Goal: Task Accomplishment & Management: Manage account settings

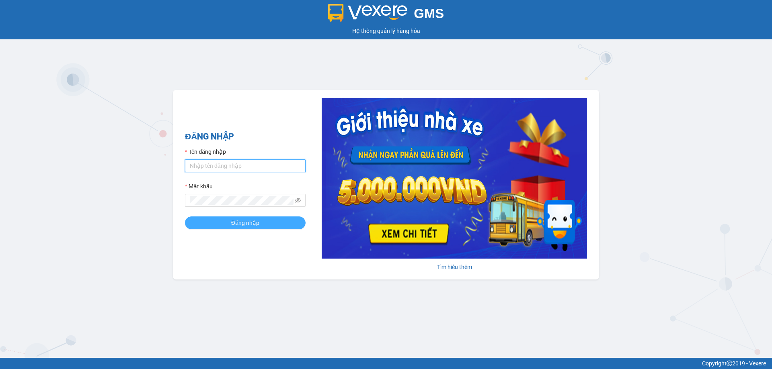
type input "linhmd.ct"
drag, startPoint x: 243, startPoint y: 230, endPoint x: 241, endPoint y: 222, distance: 8.2
click at [242, 224] on button "Đăng nhập" at bounding box center [245, 223] width 121 height 13
click at [241, 221] on span "Đăng nhập" at bounding box center [245, 223] width 28 height 9
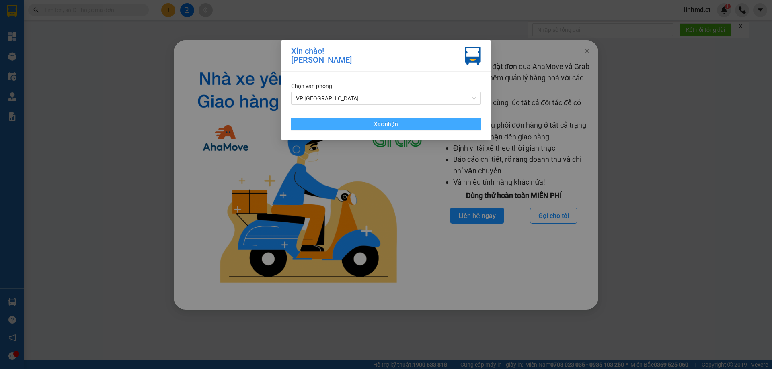
click at [411, 127] on button "Xác nhận" at bounding box center [386, 124] width 190 height 13
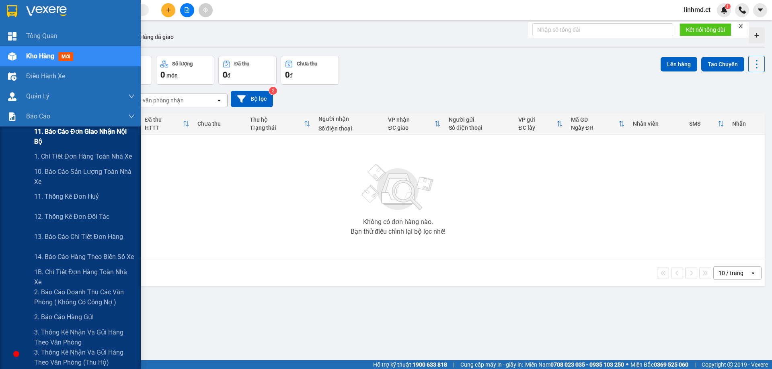
click at [62, 137] on span "11. Báo cáo đơn giao nhận nội bộ" at bounding box center [84, 137] width 101 height 20
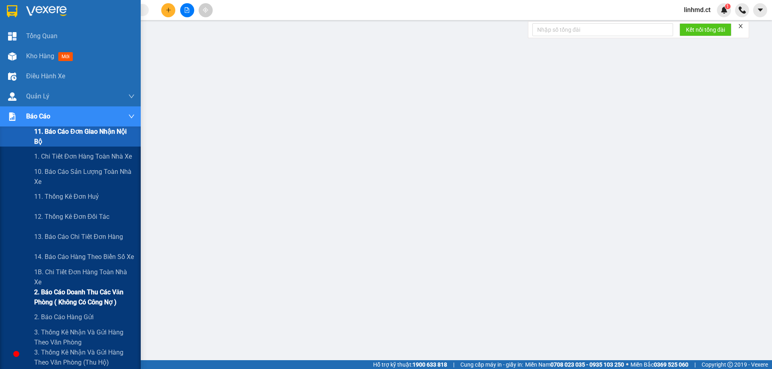
click at [62, 295] on span "2. Báo cáo doanh thu các văn phòng ( không có công nợ )" at bounding box center [84, 297] width 101 height 20
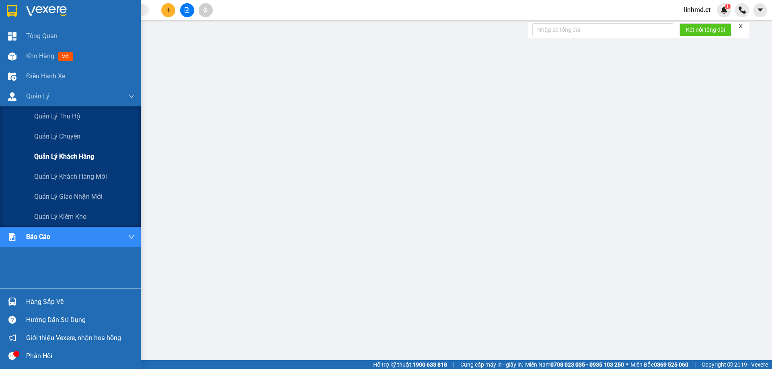
click at [63, 155] on span "Quản lý khách hàng" at bounding box center [64, 157] width 60 height 10
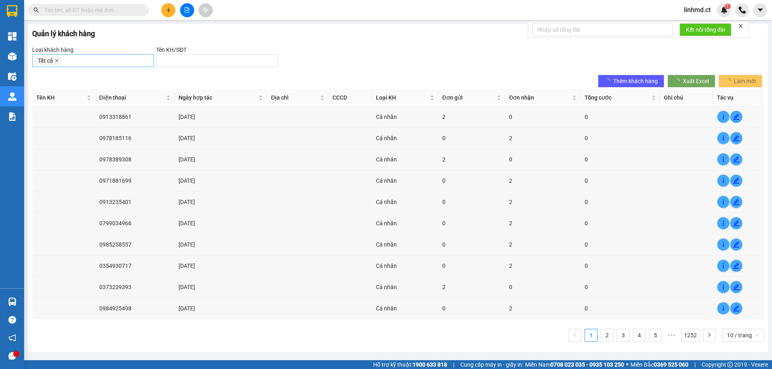
click at [57, 61] on icon "close" at bounding box center [57, 61] width 4 height 4
click at [58, 61] on div at bounding box center [93, 61] width 118 height 10
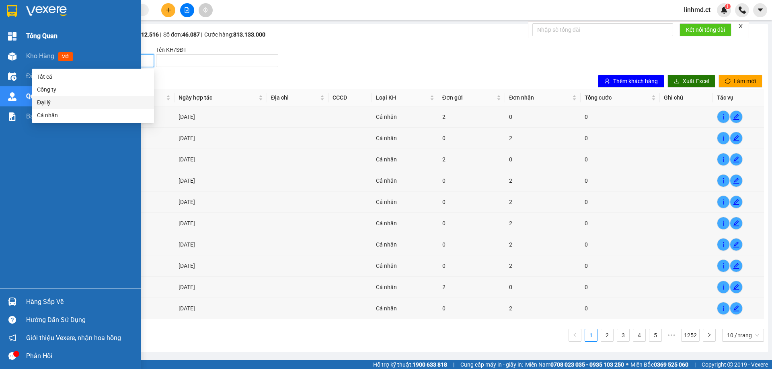
click at [6, 32] on div at bounding box center [12, 36] width 14 height 14
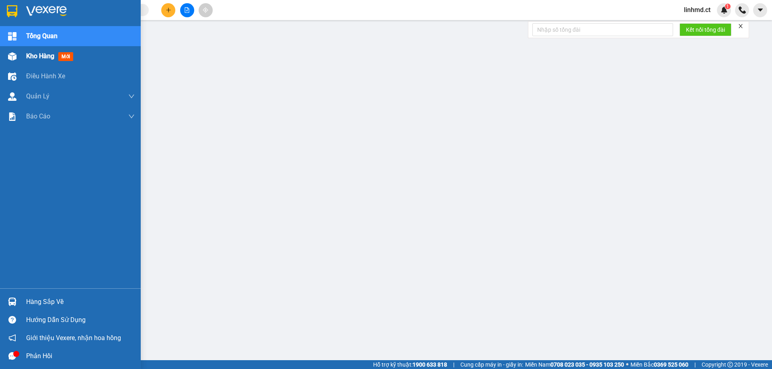
click at [16, 47] on div "Kho hàng mới" at bounding box center [70, 56] width 141 height 20
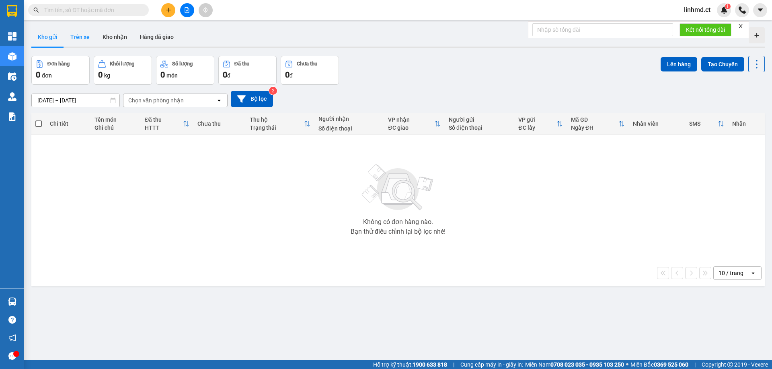
click at [70, 35] on button "Trên xe" at bounding box center [80, 36] width 32 height 19
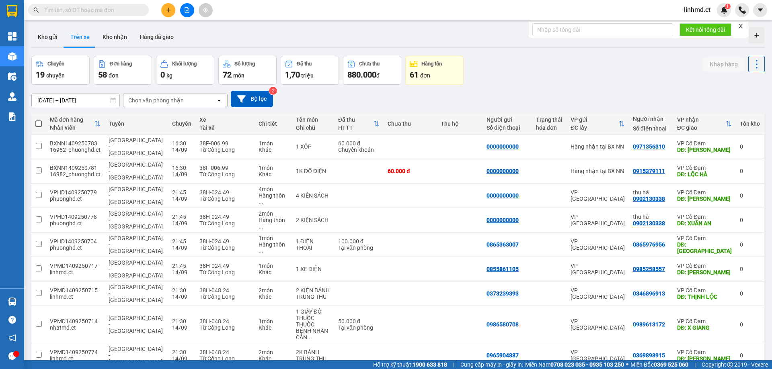
click at [188, 100] on div "Chọn văn phòng nhận" at bounding box center [169, 100] width 92 height 13
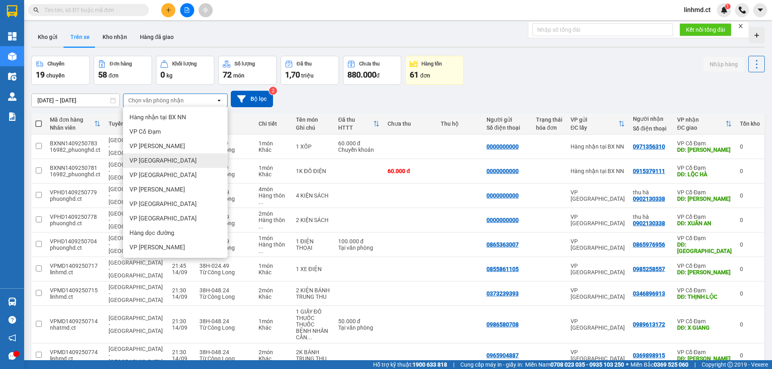
click at [170, 162] on div "VP [GEOGRAPHIC_DATA]" at bounding box center [175, 161] width 105 height 14
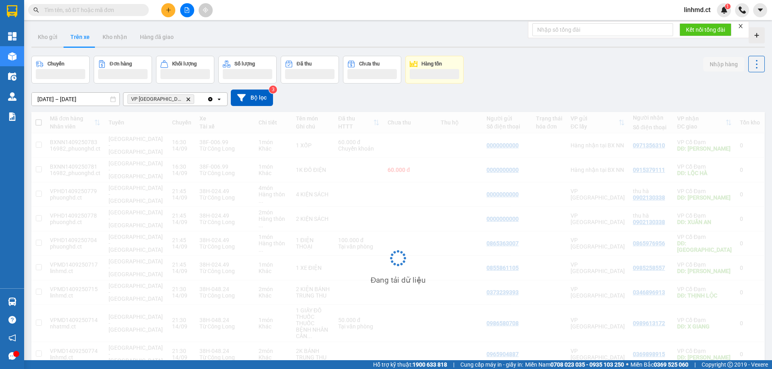
click at [96, 103] on div "ver 1.8.143 Kho gửi Trên xe Kho nhận Hàng đã giao Chuyến Đơn hàng Khối lượng Số…" at bounding box center [398, 222] width 740 height 396
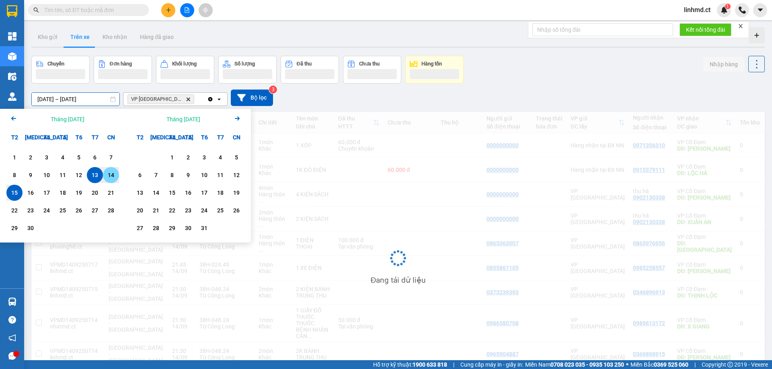
click at [115, 174] on div "14" at bounding box center [110, 175] width 11 height 10
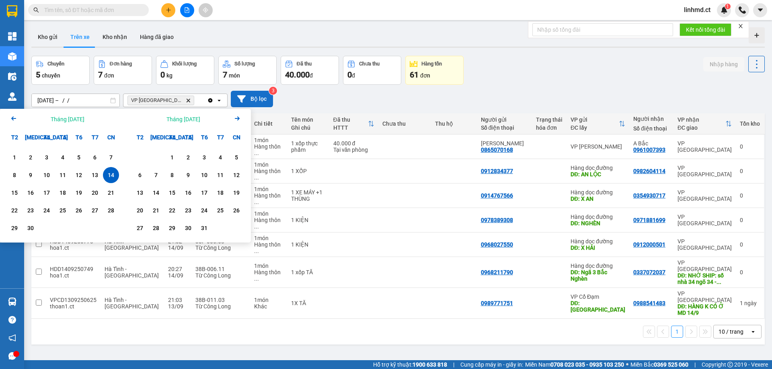
click at [242, 103] on icon at bounding box center [241, 99] width 8 height 8
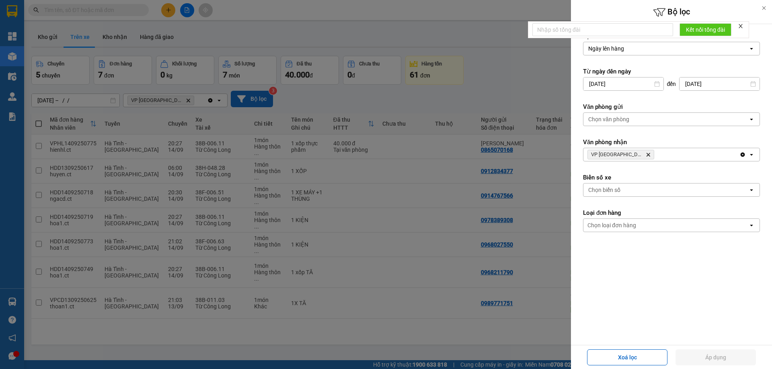
click at [88, 105] on div at bounding box center [386, 184] width 772 height 369
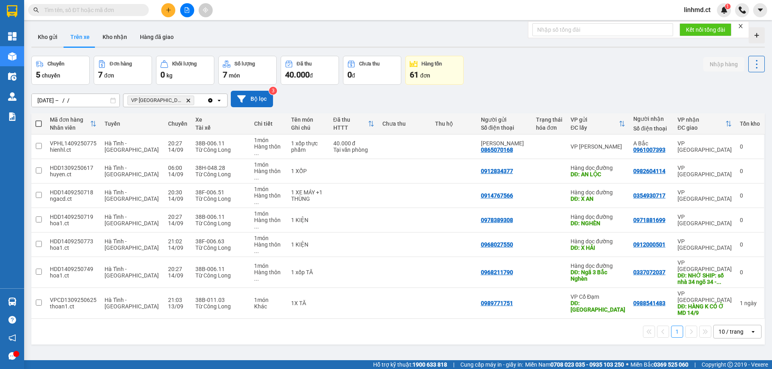
click at [77, 99] on input "14/09/2025 – / /" at bounding box center [76, 100] width 88 height 13
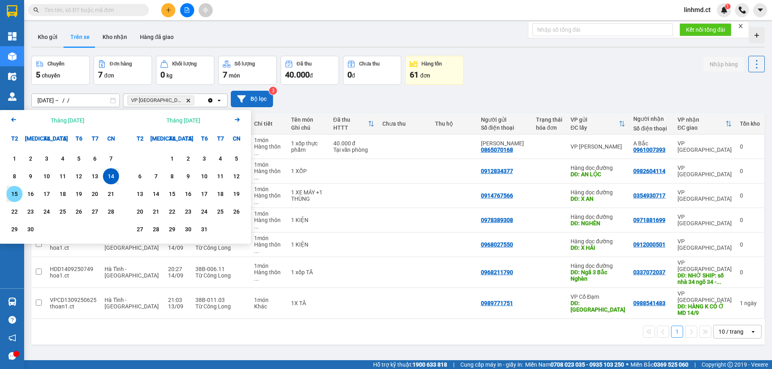
click at [13, 196] on div "15" at bounding box center [14, 194] width 11 height 10
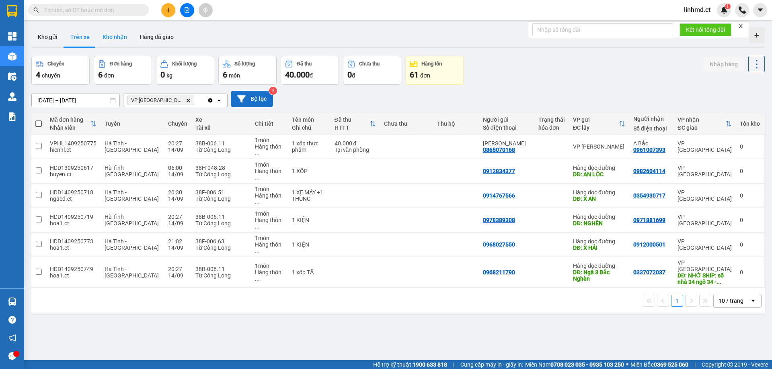
click at [117, 34] on button "Kho nhận" at bounding box center [114, 36] width 37 height 19
type input "[DATE] – [DATE]"
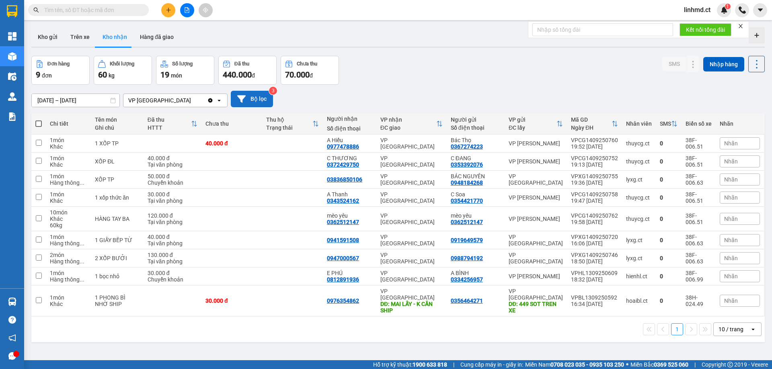
click at [732, 301] on div "Nhãn" at bounding box center [740, 301] width 40 height 12
click at [606, 271] on div "Tồn" at bounding box center [605, 272] width 13 height 10
click at [542, 334] on div "1 10 / trang open" at bounding box center [397, 330] width 733 height 26
drag, startPoint x: 649, startPoint y: 276, endPoint x: 673, endPoint y: 276, distance: 24.1
click at [655, 276] on div at bounding box center [659, 277] width 8 height 8
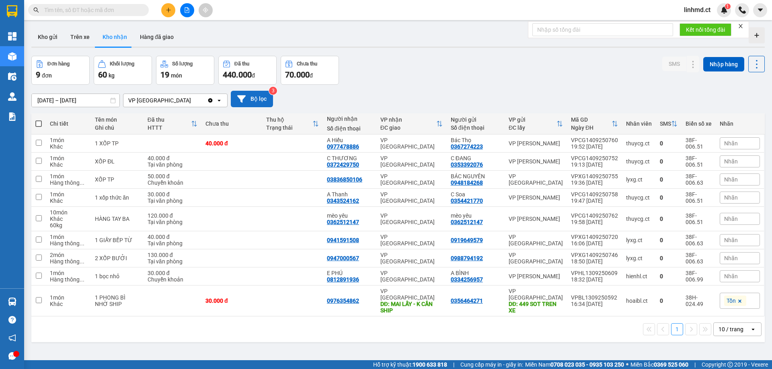
click at [724, 276] on span "Nhãn" at bounding box center [731, 276] width 14 height 6
click at [605, 251] on div "Tồn" at bounding box center [605, 251] width 13 height 10
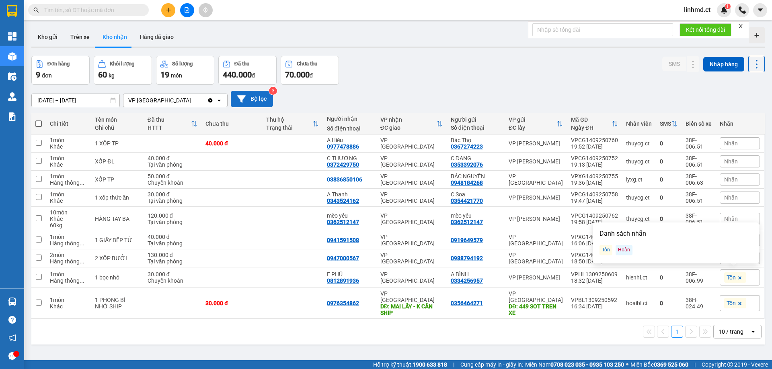
click at [443, 336] on div "1 10 / trang open" at bounding box center [397, 332] width 733 height 26
click at [167, 14] on button at bounding box center [168, 10] width 14 height 14
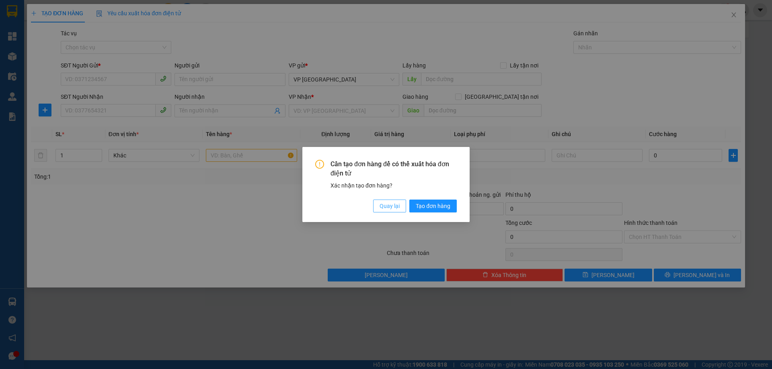
click at [396, 204] on span "Quay lại" at bounding box center [390, 206] width 20 height 9
click at [386, 206] on span "Quay lại" at bounding box center [390, 206] width 20 height 9
click at [381, 210] on span "Quay lại" at bounding box center [390, 206] width 20 height 9
click at [375, 214] on div "Cần tạo đơn hàng để có thể xuất hóa đơn điện tử Xác nhận tạo đơn hàng? Quay lại…" at bounding box center [385, 184] width 167 height 75
click at [374, 210] on button "Quay lại" at bounding box center [389, 206] width 33 height 13
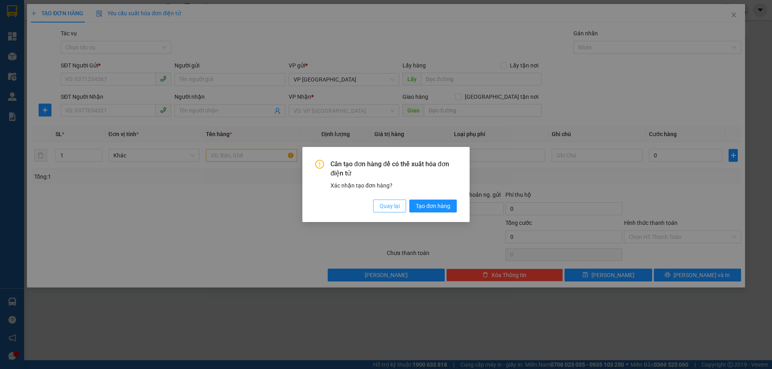
click at [374, 210] on button "Quay lại" at bounding box center [389, 206] width 33 height 13
click at [374, 209] on button "Quay lại" at bounding box center [389, 206] width 33 height 13
click at [383, 201] on button "Quay lại" at bounding box center [389, 206] width 33 height 13
click at [382, 199] on div "Cần tạo đơn hàng để có thể xuất hóa đơn điện tử Xác nhận tạo đơn hàng? Quay lại…" at bounding box center [386, 186] width 142 height 53
click at [384, 204] on span "Quay lại" at bounding box center [390, 206] width 20 height 9
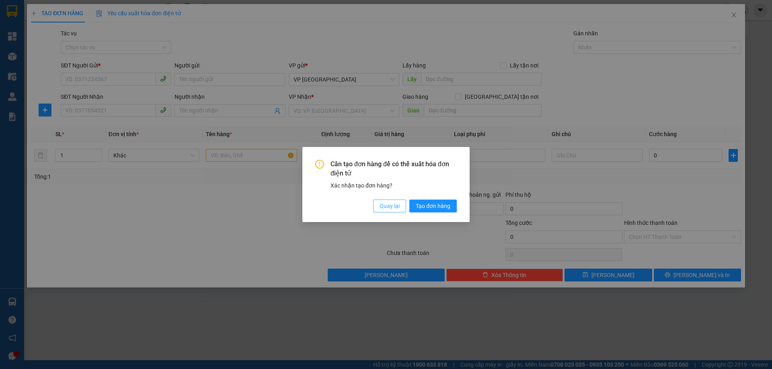
click at [384, 204] on span "Quay lại" at bounding box center [390, 206] width 20 height 9
click at [385, 205] on span "Quay lại" at bounding box center [390, 206] width 20 height 9
click at [390, 207] on span "Quay lại" at bounding box center [390, 206] width 20 height 9
click at [398, 208] on span "Quay lại" at bounding box center [390, 206] width 20 height 9
click at [432, 196] on div "Cần tạo đơn hàng để có thể xuất hóa đơn điện tử Xác nhận tạo đơn hàng? Quay lại…" at bounding box center [386, 186] width 142 height 53
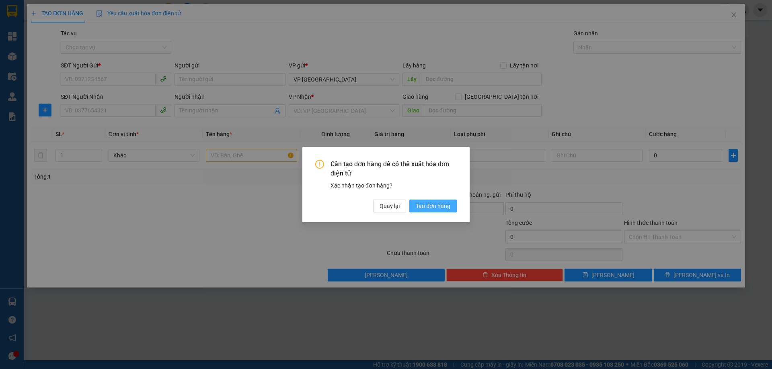
click at [436, 211] on button "Tạo đơn hàng" at bounding box center [432, 206] width 47 height 13
click at [377, 204] on div "Quay lại Tạo đơn hàng" at bounding box center [415, 206] width 84 height 13
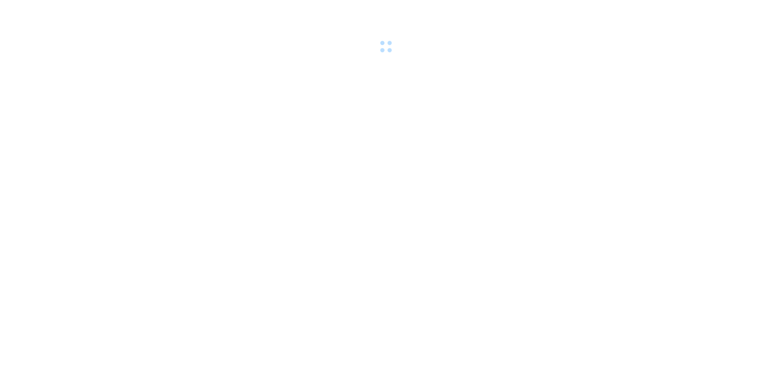
click at [199, 88] on body at bounding box center [386, 184] width 772 height 369
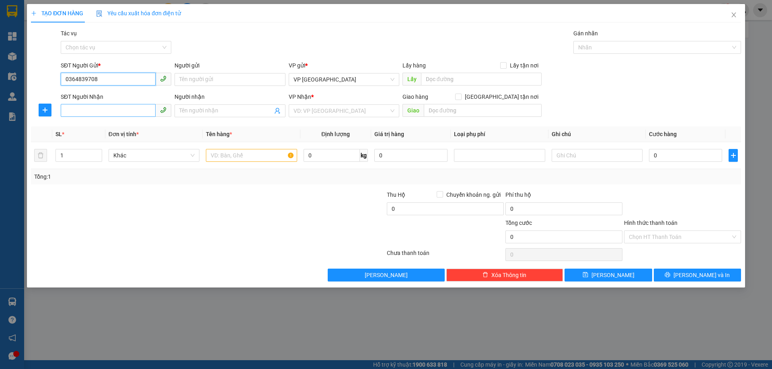
type input "0364839708"
click at [95, 112] on input "SĐT Người Nhận" at bounding box center [108, 110] width 95 height 13
type input "038323326"
click at [328, 113] on input "search" at bounding box center [340, 111] width 95 height 12
click at [116, 46] on input "Tác vụ" at bounding box center [113, 47] width 95 height 12
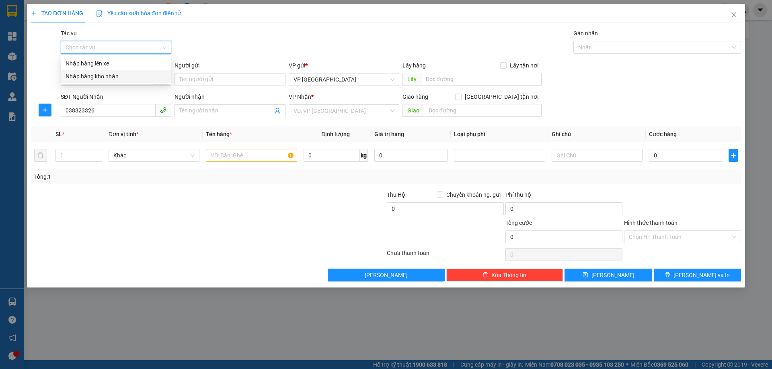
click at [116, 76] on div "Nhập hàng kho nhận" at bounding box center [116, 76] width 101 height 9
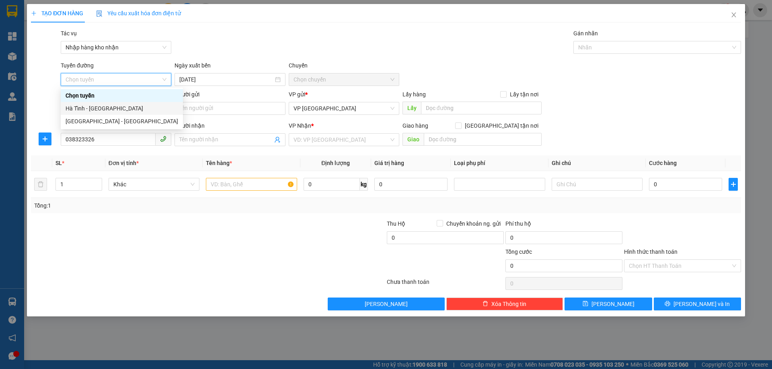
click at [109, 112] on div "Hà Tĩnh - Hà Nội" at bounding box center [122, 108] width 113 height 9
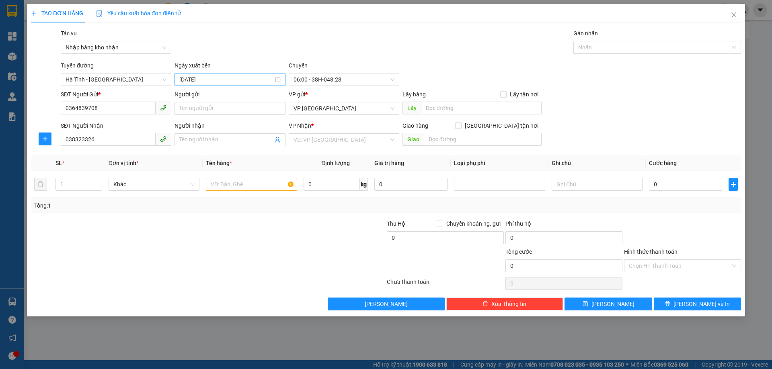
click at [177, 83] on div "15/09/2025" at bounding box center [229, 79] width 111 height 13
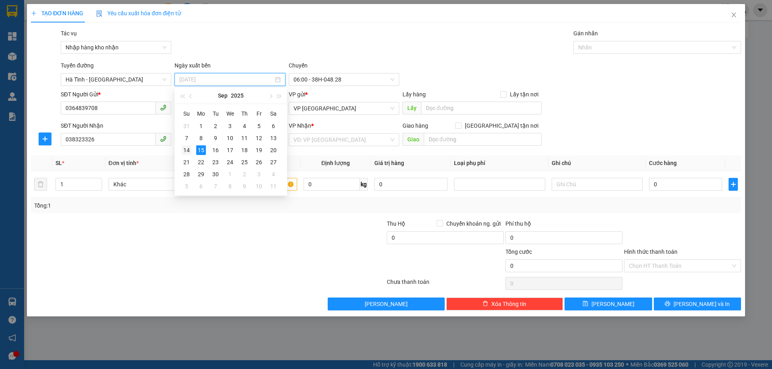
click at [188, 153] on div "14" at bounding box center [187, 151] width 10 height 10
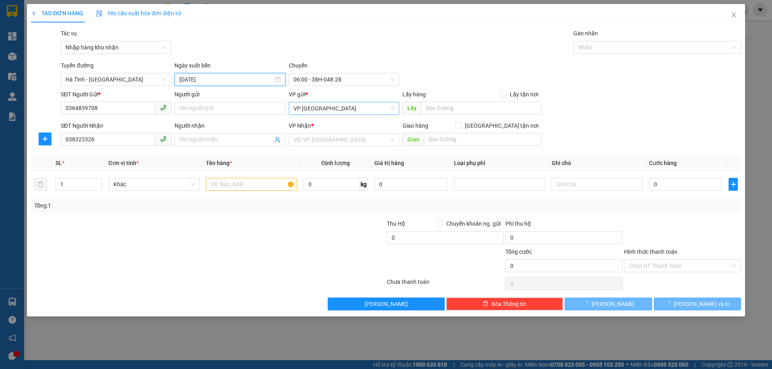
type input "14/09/2025"
click at [360, 76] on span "06:00 - 38H-048.28" at bounding box center [343, 80] width 101 height 12
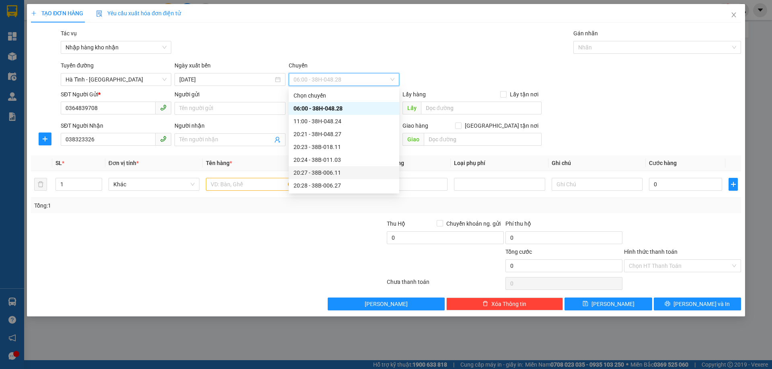
click at [345, 172] on div "20:27 - 38B-006.11" at bounding box center [343, 172] width 101 height 9
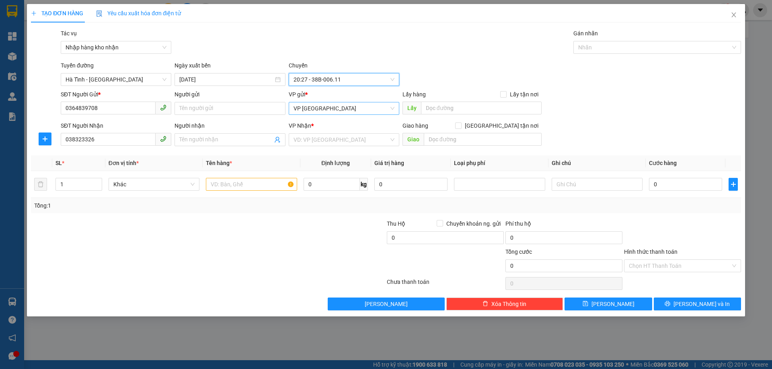
click at [346, 111] on span "VP [GEOGRAPHIC_DATA]" at bounding box center [343, 109] width 101 height 12
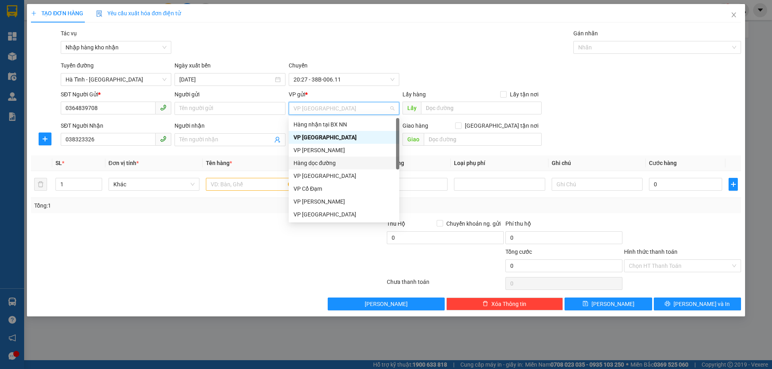
click at [332, 164] on div "Hàng dọc đường" at bounding box center [343, 163] width 101 height 9
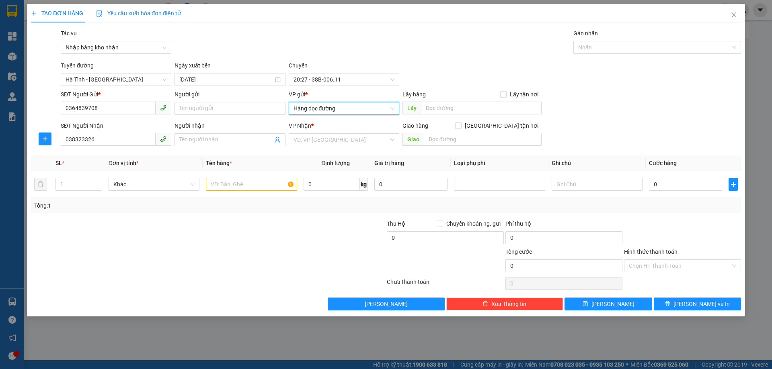
click at [330, 144] on input "search" at bounding box center [340, 140] width 95 height 12
click at [330, 139] on input "search" at bounding box center [340, 140] width 95 height 12
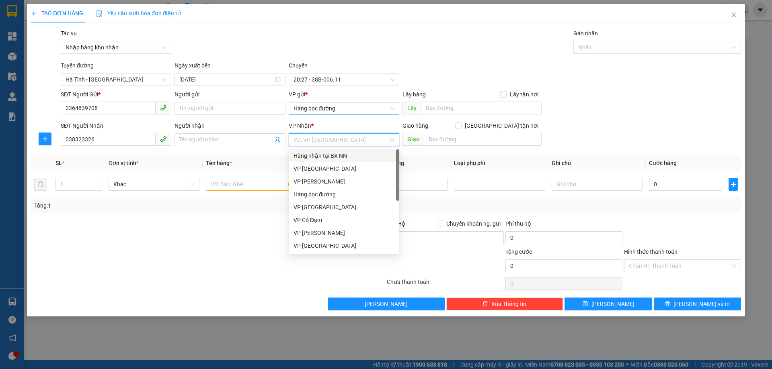
click at [330, 111] on span "Hàng dọc đường" at bounding box center [343, 109] width 101 height 12
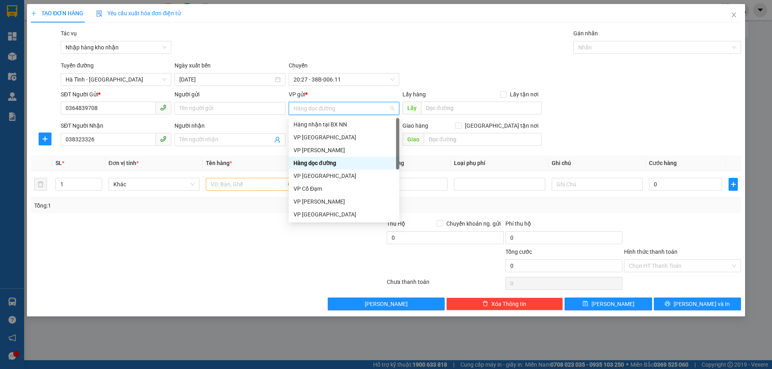
click at [316, 166] on div "Hàng dọc đường" at bounding box center [343, 163] width 101 height 9
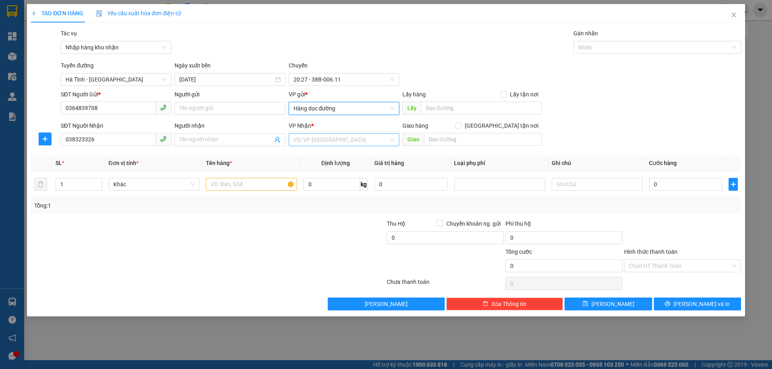
click at [319, 142] on input "search" at bounding box center [340, 140] width 95 height 12
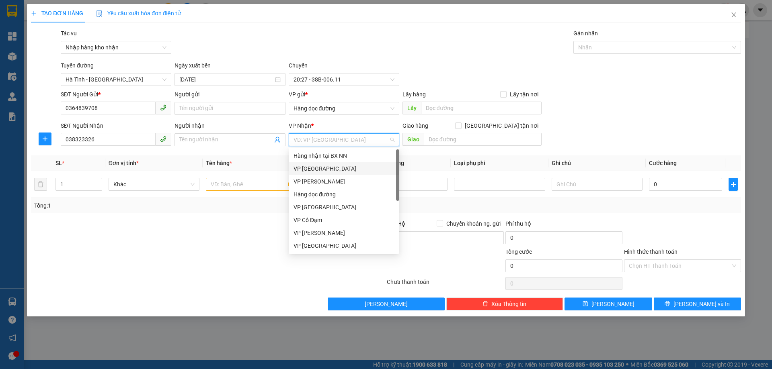
click at [319, 168] on div "VP [GEOGRAPHIC_DATA]" at bounding box center [343, 168] width 101 height 9
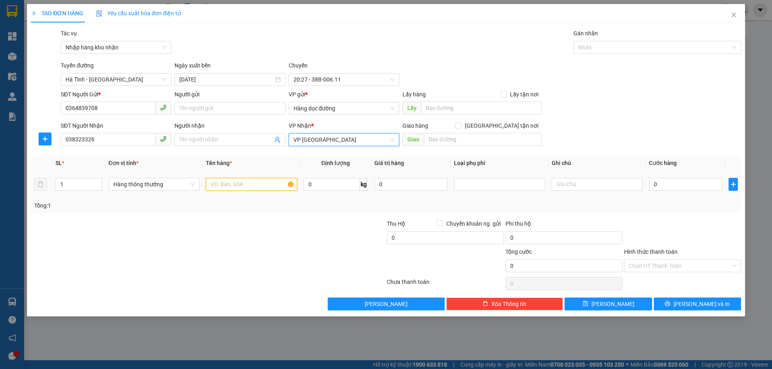
click at [248, 181] on input "text" at bounding box center [251, 184] width 91 height 13
click at [259, 190] on input "1 xe" at bounding box center [251, 184] width 91 height 13
type input "1 XE MÁY CÔN"
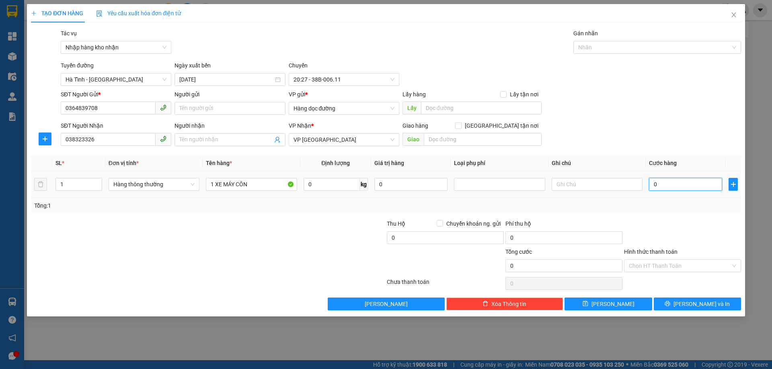
click at [682, 183] on input "0" at bounding box center [685, 184] width 73 height 13
type input "2"
type input "28"
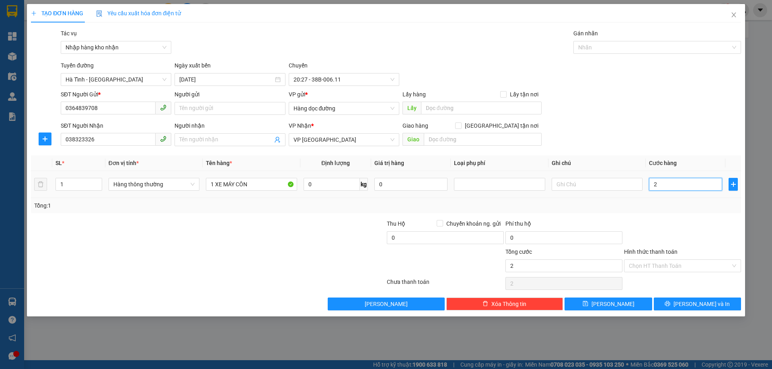
type input "28"
type input "280"
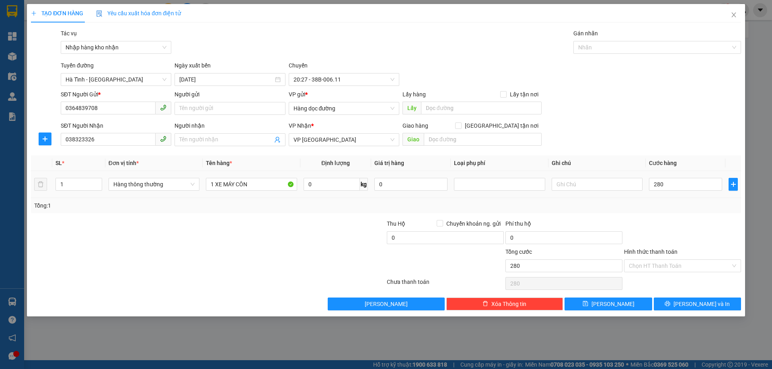
click at [671, 203] on div "Tổng: 1" at bounding box center [386, 205] width 704 height 9
type input "280.000"
click at [690, 302] on span "[PERSON_NAME] và In" at bounding box center [701, 304] width 56 height 9
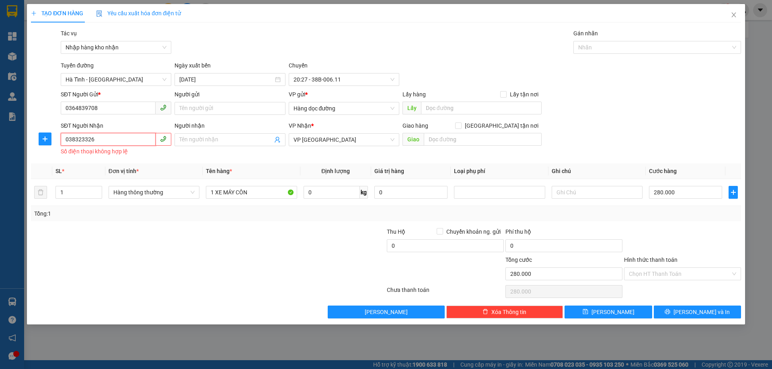
click at [68, 140] on input "038323326" at bounding box center [108, 139] width 95 height 13
click at [77, 137] on input "038323326" at bounding box center [108, 139] width 95 height 13
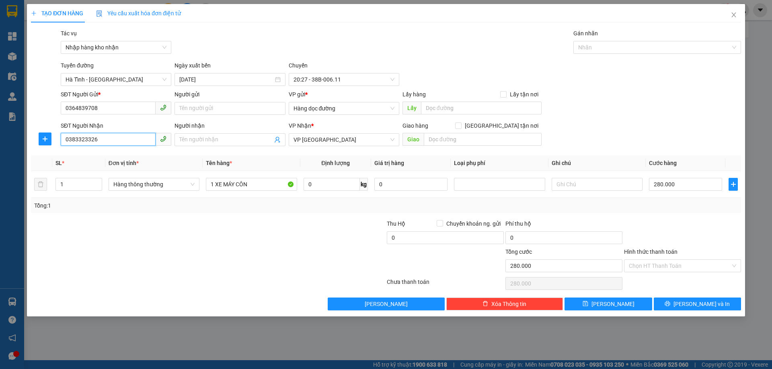
type input "0383323326"
click at [153, 233] on div at bounding box center [148, 234] width 237 height 28
click at [77, 140] on input "0383323326" at bounding box center [108, 139] width 95 height 13
drag, startPoint x: 183, startPoint y: 226, endPoint x: 223, endPoint y: 234, distance: 41.2
click at [185, 226] on div at bounding box center [148, 234] width 237 height 28
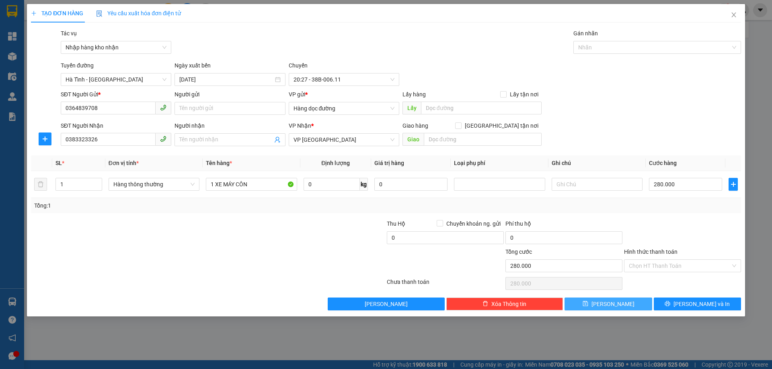
click at [614, 302] on span "[PERSON_NAME]" at bounding box center [612, 304] width 43 height 9
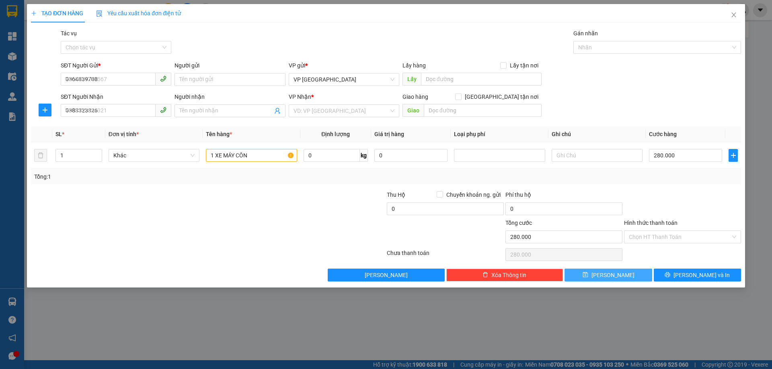
type input "0"
click at [733, 16] on icon "close" at bounding box center [733, 14] width 4 height 5
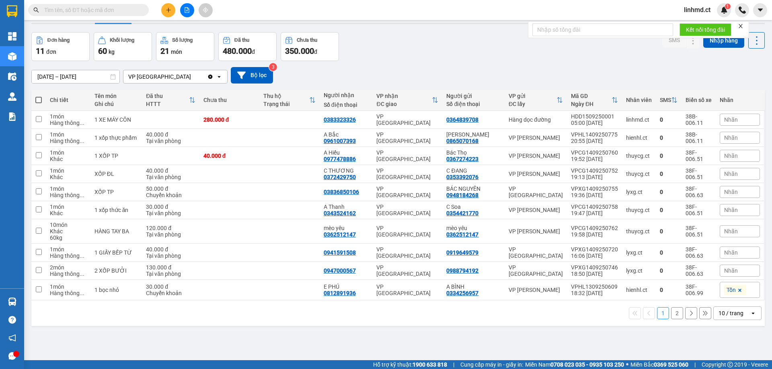
scroll to position [37, 0]
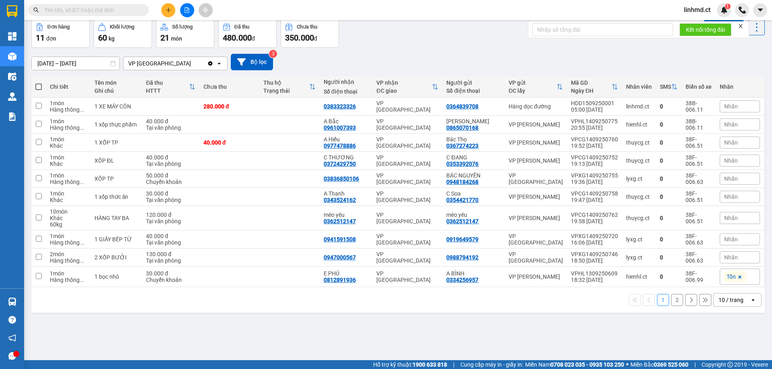
click at [675, 300] on button "2" at bounding box center [677, 300] width 12 height 12
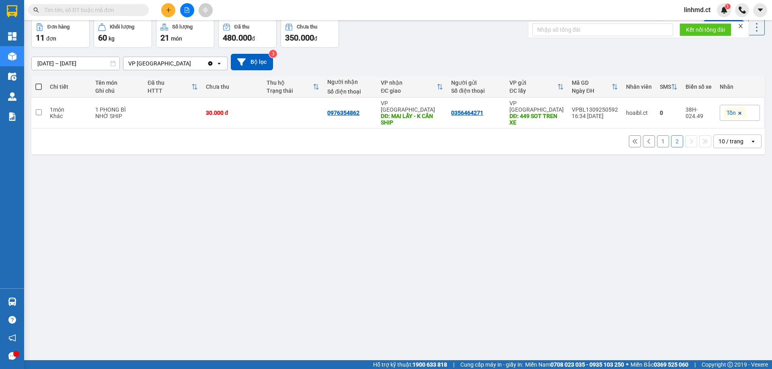
click at [657, 135] on button "1" at bounding box center [663, 141] width 12 height 12
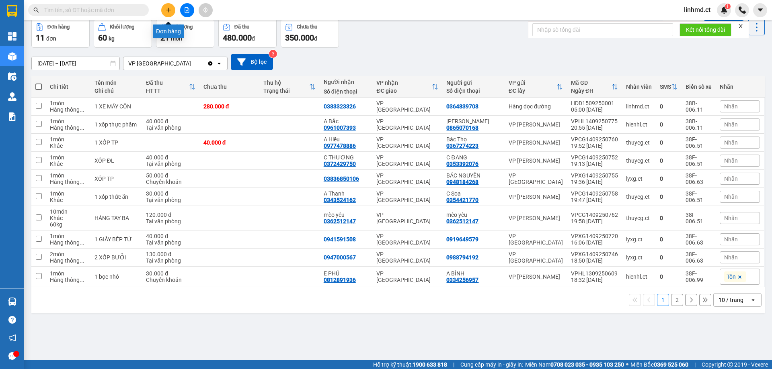
click at [168, 8] on icon "plus" at bounding box center [168, 10] width 0 height 4
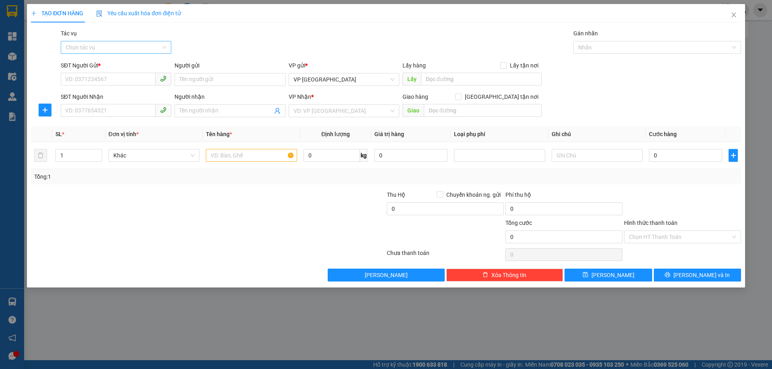
click at [115, 52] on input "Tác vụ" at bounding box center [113, 47] width 95 height 12
click at [119, 80] on div "Nhập hàng kho nhận" at bounding box center [116, 76] width 101 height 9
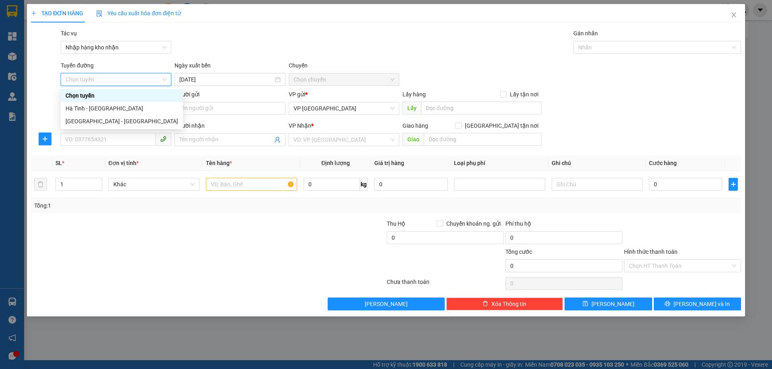
click at [119, 80] on span "Chọn tuyến" at bounding box center [116, 80] width 101 height 12
click at [110, 108] on div "Hà Tĩnh - [GEOGRAPHIC_DATA]" at bounding box center [122, 108] width 113 height 9
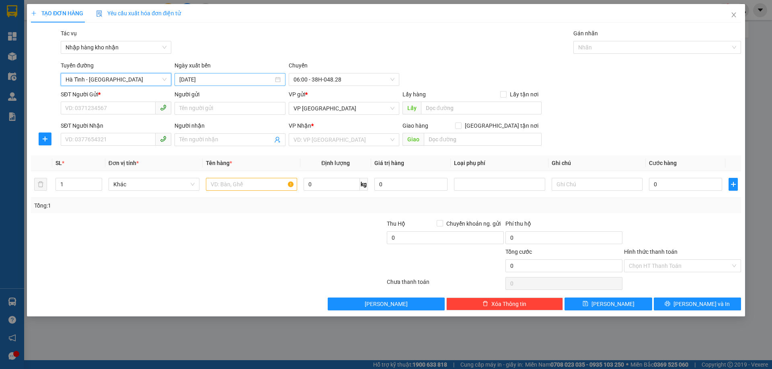
click at [230, 79] on input "15/09/2025" at bounding box center [226, 79] width 94 height 9
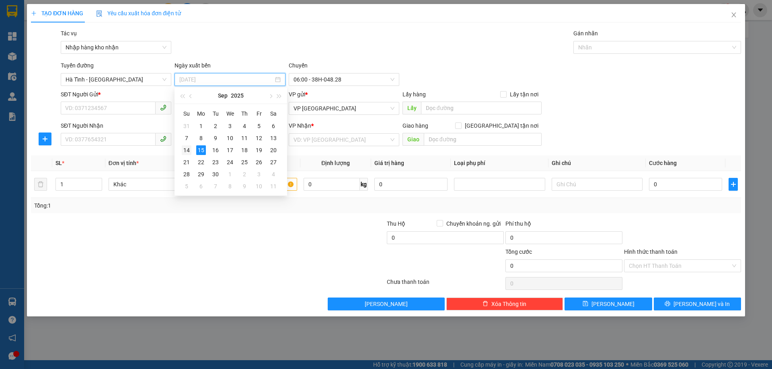
click at [190, 148] on div "14" at bounding box center [187, 151] width 10 height 10
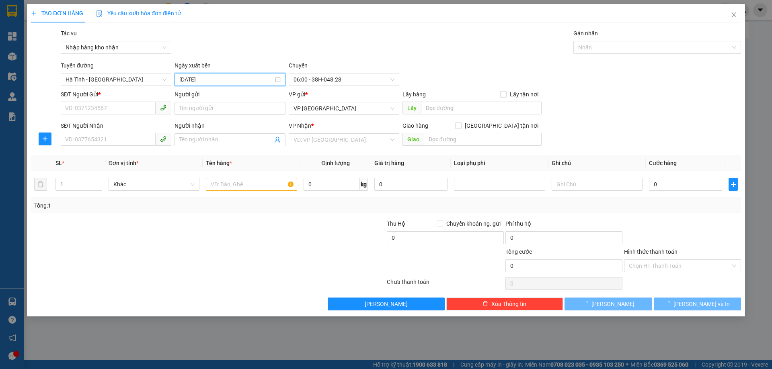
type input "[DATE]"
click at [348, 78] on span "06:00 - 38H-048.28" at bounding box center [343, 80] width 101 height 12
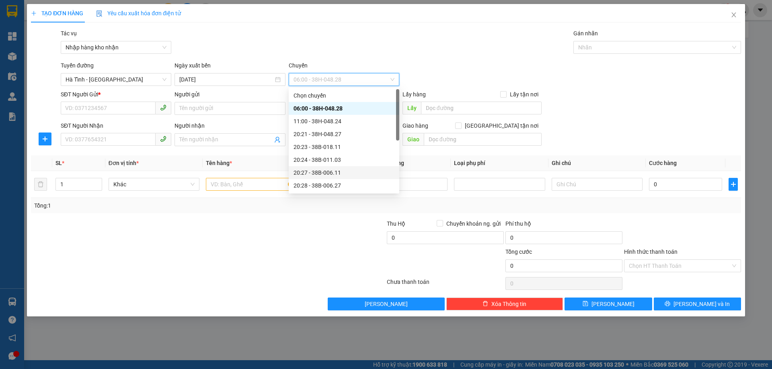
scroll to position [40, 0]
click at [340, 183] on div "21:02 - 38F-006.63" at bounding box center [343, 184] width 101 height 9
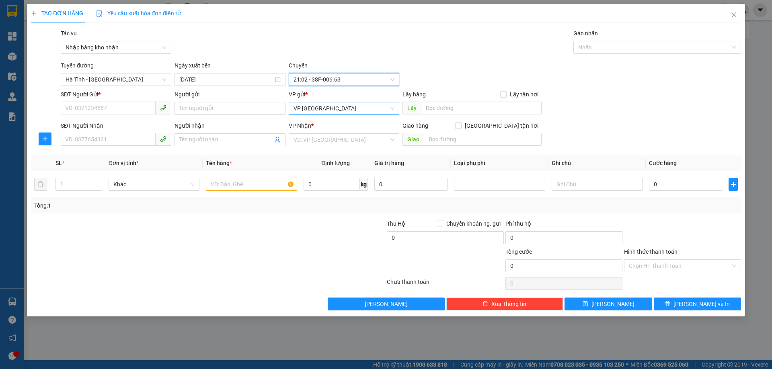
click at [308, 110] on span "VP [GEOGRAPHIC_DATA]" at bounding box center [343, 109] width 101 height 12
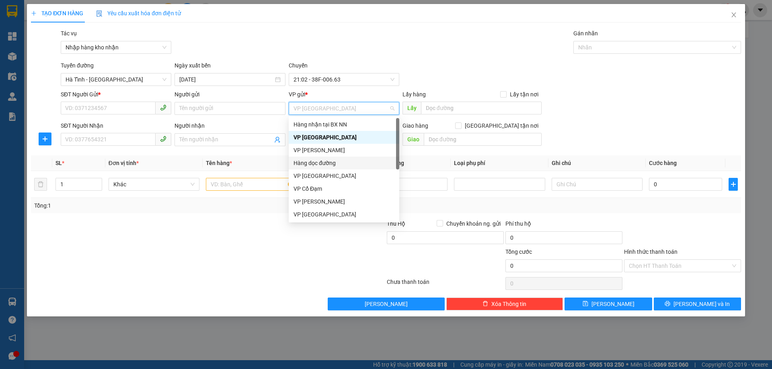
click at [312, 163] on div "Hàng dọc đường" at bounding box center [343, 163] width 101 height 9
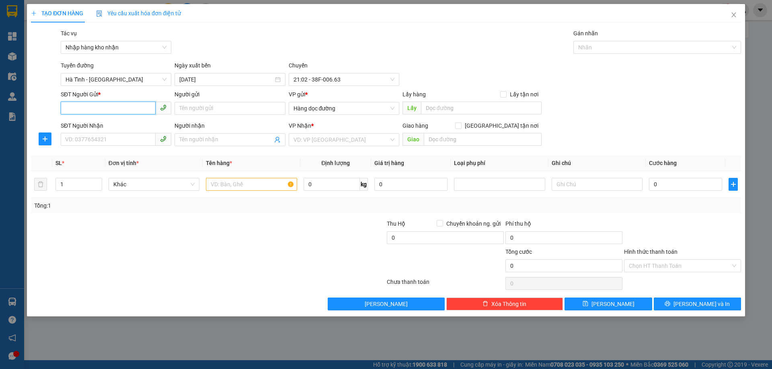
click at [125, 109] on input "SĐT Người Gửi *" at bounding box center [108, 108] width 95 height 13
type input "0968027550"
click at [142, 142] on input "SĐT Người Nhận" at bounding box center [108, 139] width 95 height 13
type input "0912000501"
click at [204, 137] on input "Người nhận" at bounding box center [225, 139] width 93 height 9
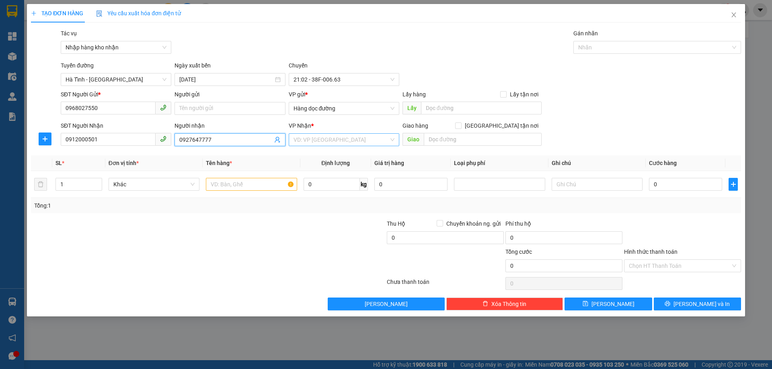
type input "0927647777"
click at [358, 144] on input "search" at bounding box center [340, 140] width 95 height 12
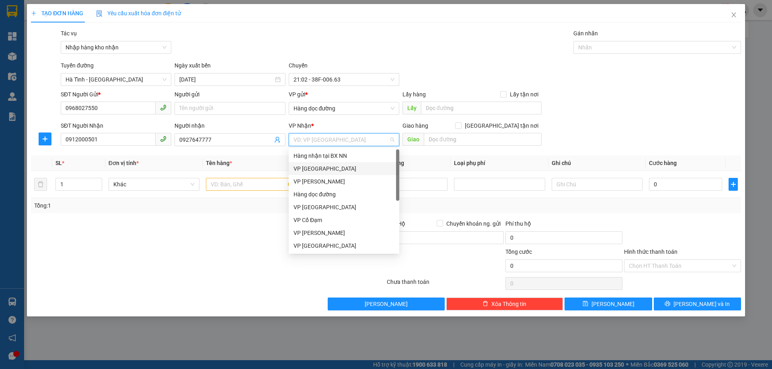
click at [334, 175] on div "VP [GEOGRAPHIC_DATA]" at bounding box center [344, 168] width 111 height 13
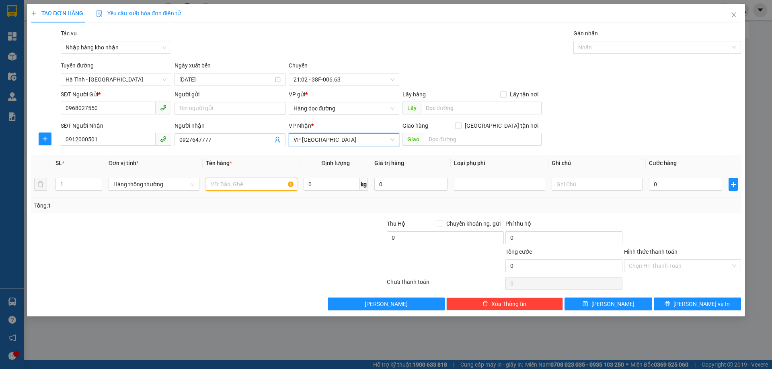
click at [227, 189] on input "text" at bounding box center [251, 184] width 91 height 13
type input "1 XỐP CÁ ĐÔNG LẠNH"
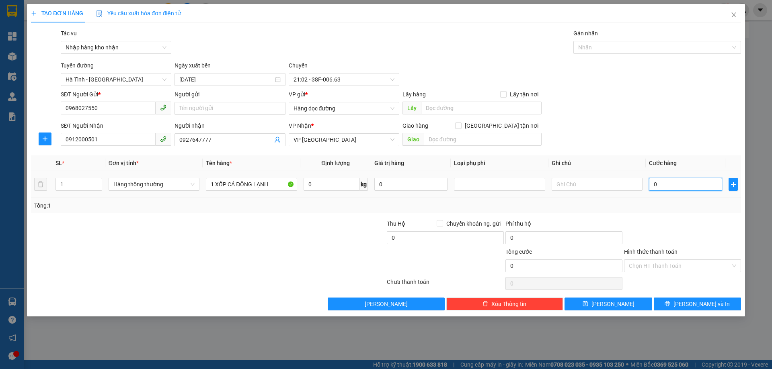
click at [681, 187] on input "0" at bounding box center [685, 184] width 73 height 13
click at [671, 263] on div "Hình thức thanh toán Chọn HT Thanh Toán" at bounding box center [682, 262] width 117 height 28
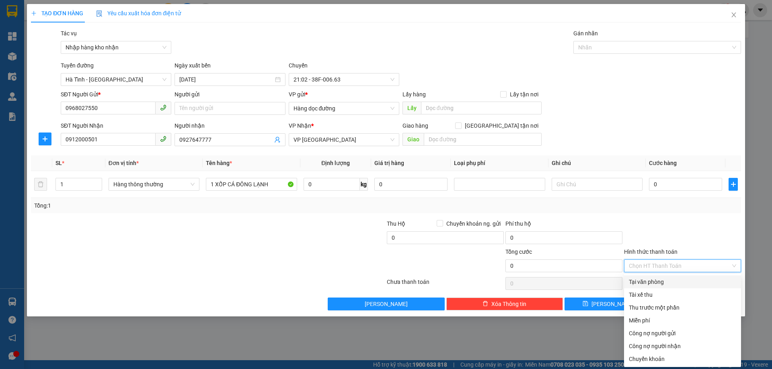
click at [671, 263] on input "Hình thức thanh toán" at bounding box center [680, 266] width 102 height 12
click at [651, 299] on div "Tài xế thu" at bounding box center [682, 295] width 107 height 9
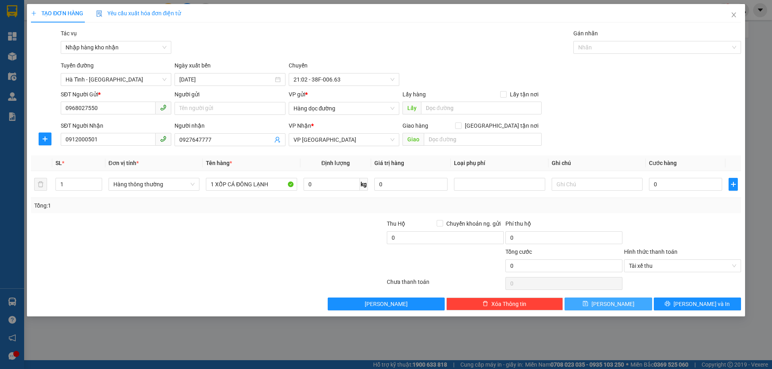
click at [624, 300] on button "[PERSON_NAME]" at bounding box center [607, 304] width 87 height 13
click at [651, 183] on input "0" at bounding box center [685, 184] width 73 height 13
type input "7"
type input "70"
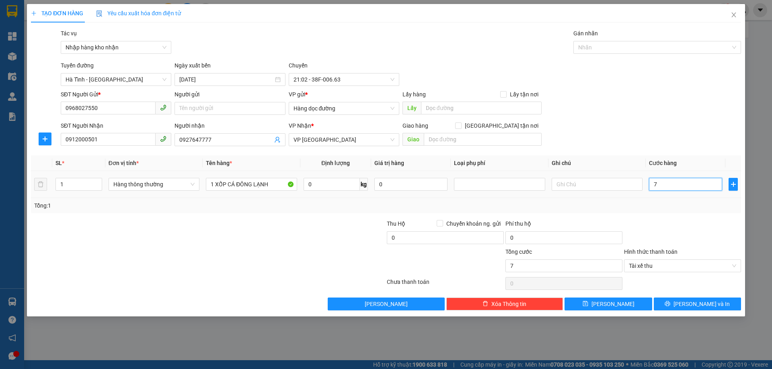
type input "70"
type input "70.000"
click at [672, 208] on div "Tổng: 1" at bounding box center [386, 205] width 704 height 9
click at [610, 303] on span "[PERSON_NAME]" at bounding box center [612, 304] width 43 height 9
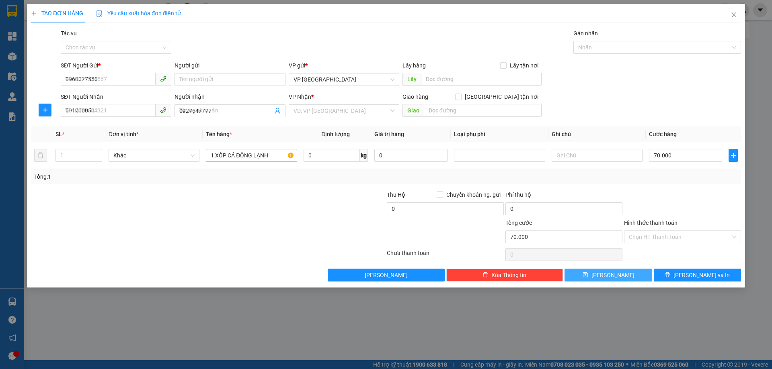
type input "0"
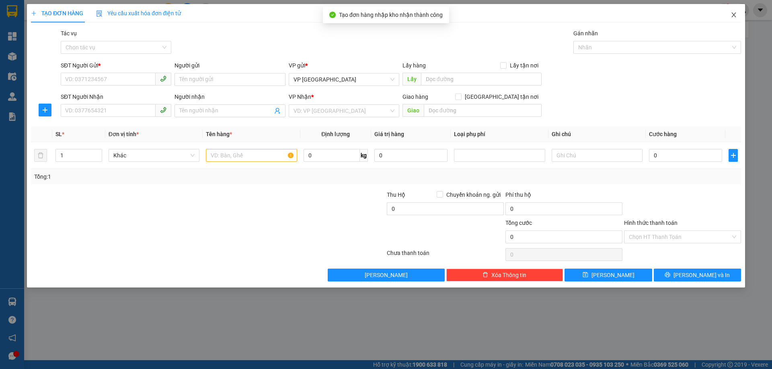
click at [739, 14] on span "Close" at bounding box center [733, 15] width 23 height 23
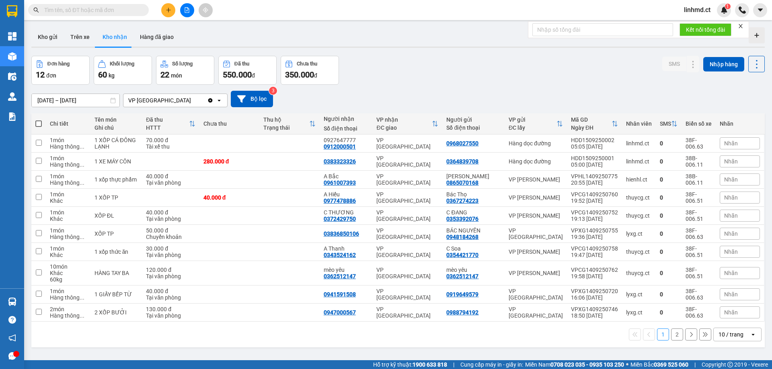
click at [117, 12] on input "text" at bounding box center [91, 10] width 95 height 9
drag, startPoint x: 53, startPoint y: 11, endPoint x: 109, endPoint y: 15, distance: 56.4
click at [66, 15] on span at bounding box center [88, 10] width 121 height 12
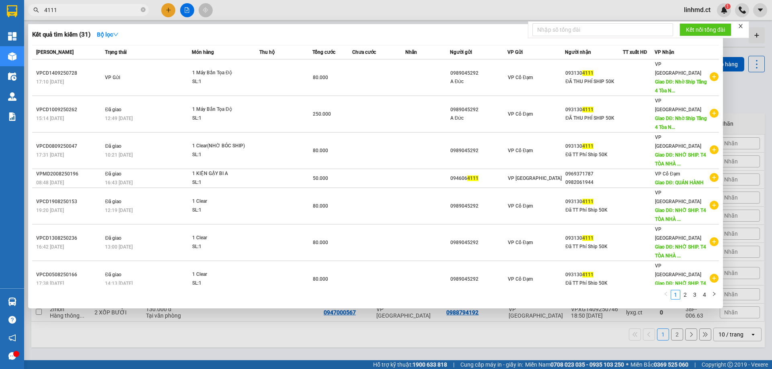
type input "4111"
click at [165, 11] on div at bounding box center [386, 184] width 772 height 369
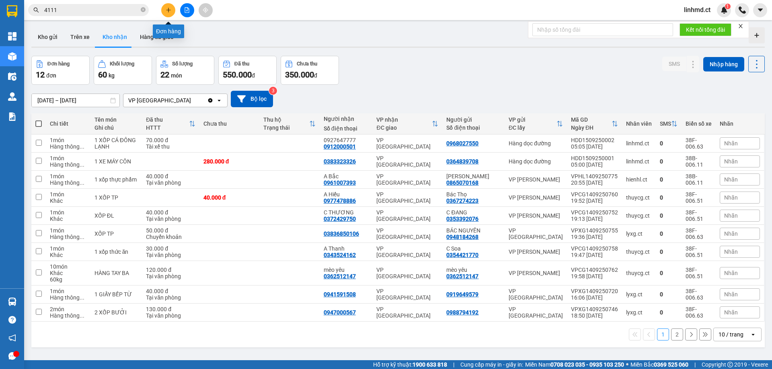
click at [164, 10] on button at bounding box center [168, 10] width 14 height 14
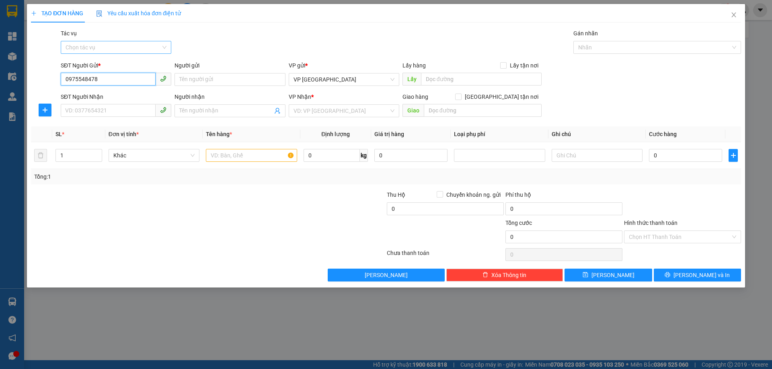
type input "0975548478"
click at [89, 46] on input "Tác vụ" at bounding box center [113, 47] width 95 height 12
click at [100, 73] on div "Nhập hàng kho nhận" at bounding box center [116, 76] width 101 height 9
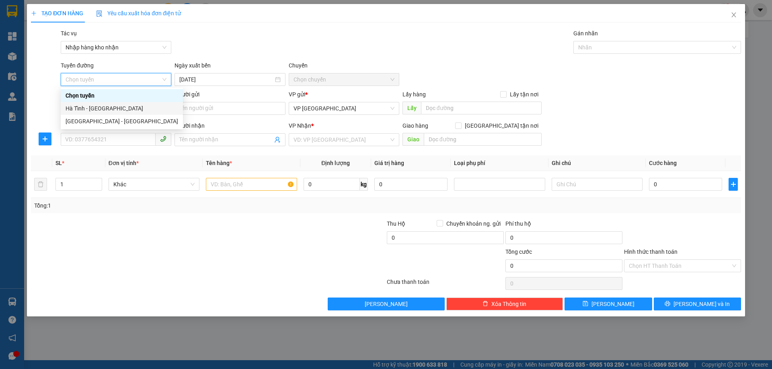
click at [107, 111] on div "Hà Tĩnh - Hà Nội" at bounding box center [122, 108] width 113 height 9
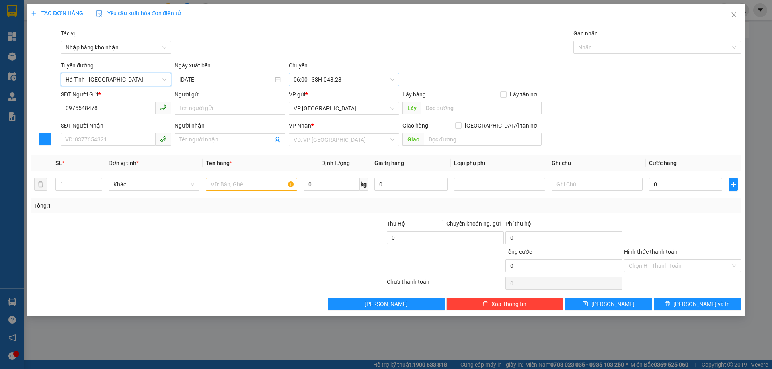
drag, startPoint x: 322, startPoint y: 76, endPoint x: 320, endPoint y: 85, distance: 9.6
click at [322, 76] on span "06:00 - 38H-048.28" at bounding box center [343, 80] width 101 height 12
click at [226, 75] on input "15/09/2025" at bounding box center [226, 79] width 94 height 9
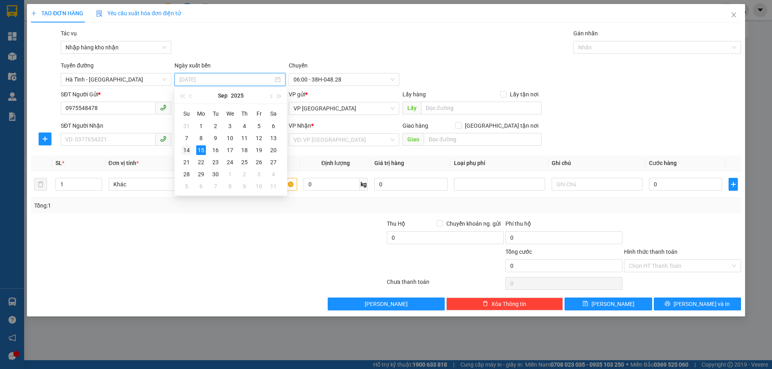
click at [185, 149] on div "14" at bounding box center [187, 151] width 10 height 10
type input "14/09/2025"
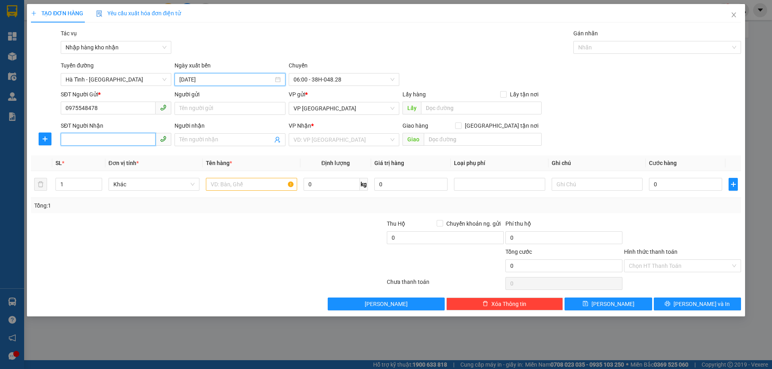
click at [117, 137] on input "SĐT Người Nhận" at bounding box center [108, 139] width 95 height 13
click at [335, 103] on span "VP [GEOGRAPHIC_DATA]" at bounding box center [343, 109] width 101 height 12
type input "0971881699"
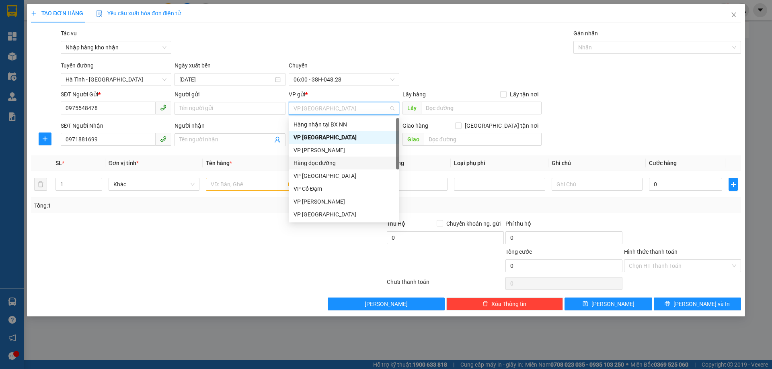
click at [334, 167] on div "Hàng dọc đường" at bounding box center [343, 163] width 101 height 9
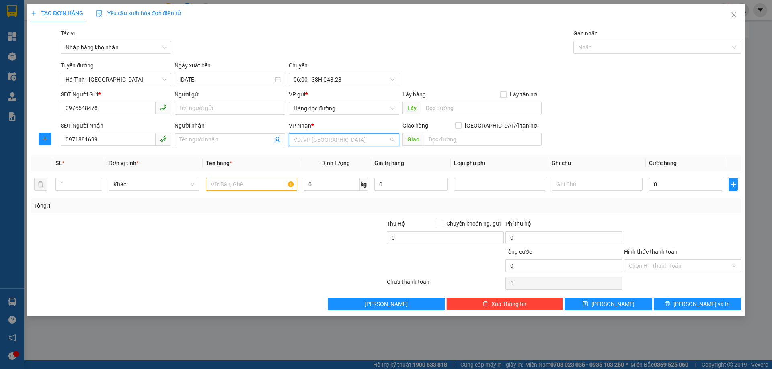
click at [333, 144] on input "search" at bounding box center [340, 140] width 95 height 12
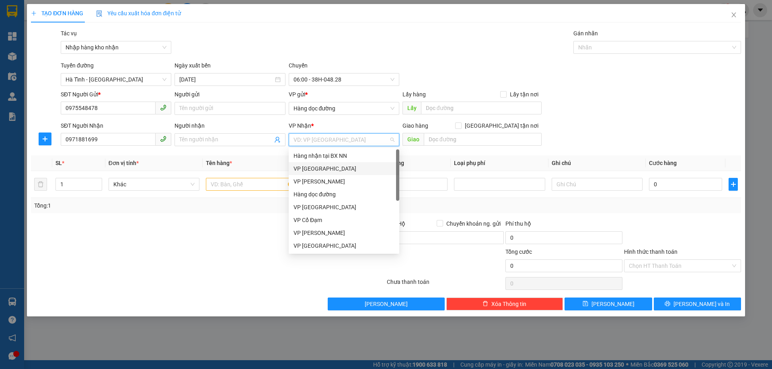
click at [328, 169] on div "VP [GEOGRAPHIC_DATA]" at bounding box center [343, 168] width 101 height 9
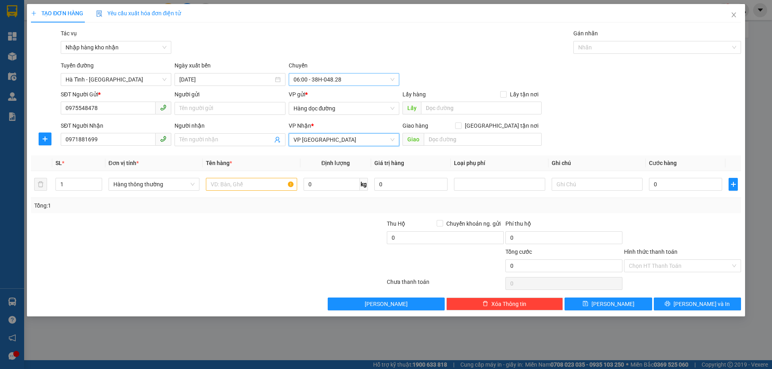
click at [327, 78] on span "06:00 - 38H-048.28" at bounding box center [343, 80] width 101 height 12
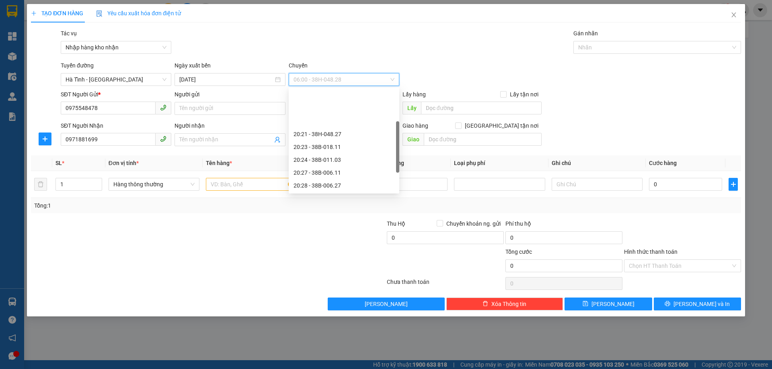
scroll to position [64, 0]
click at [333, 161] on div "21:02 - 38F-006.63" at bounding box center [343, 160] width 101 height 9
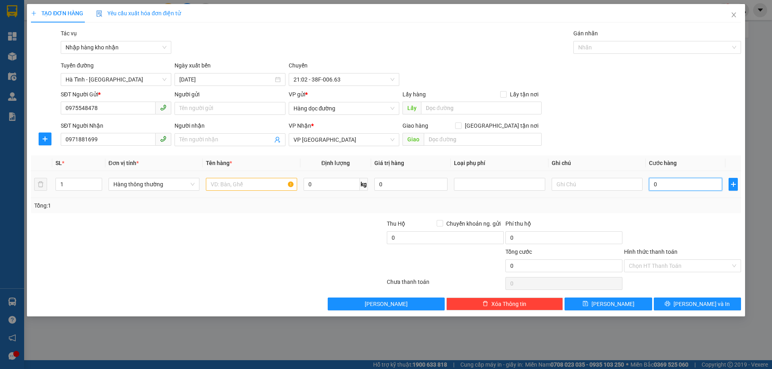
click at [660, 186] on input "0" at bounding box center [685, 184] width 73 height 13
type input "1"
click at [677, 254] on div "Hình thức thanh toán" at bounding box center [682, 254] width 117 height 12
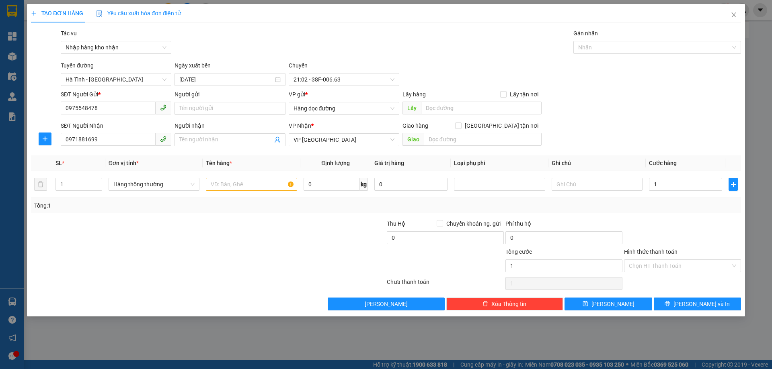
type input "1.000"
click at [678, 270] on input "Hình thức thanh toán" at bounding box center [680, 266] width 102 height 12
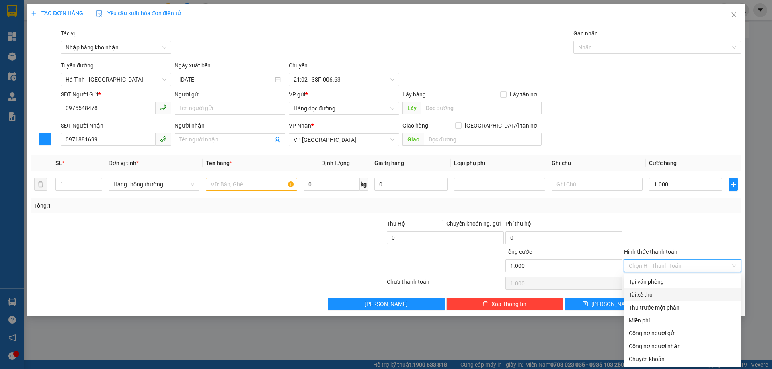
click at [679, 298] on div "Tài xế thu" at bounding box center [682, 295] width 107 height 9
type input "0"
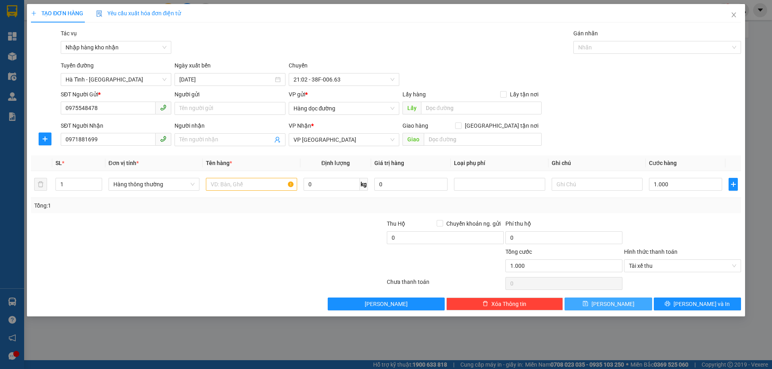
click at [620, 303] on button "[PERSON_NAME]" at bounding box center [607, 304] width 87 height 13
click at [239, 189] on input "text" at bounding box center [251, 184] width 91 height 13
type input "1 XỐP"
click at [632, 304] on button "[PERSON_NAME]" at bounding box center [607, 304] width 87 height 13
type input "0"
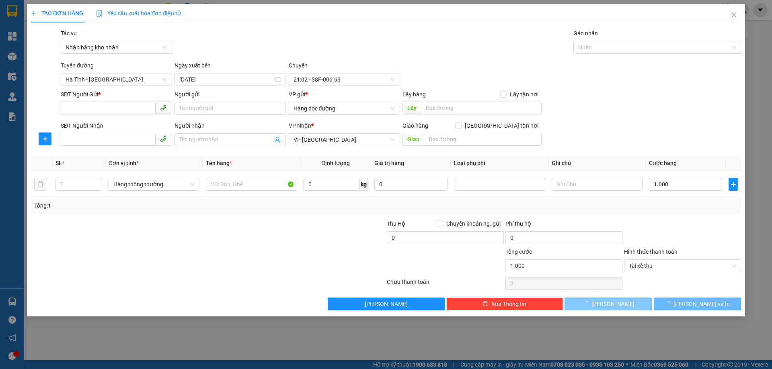
type input "0"
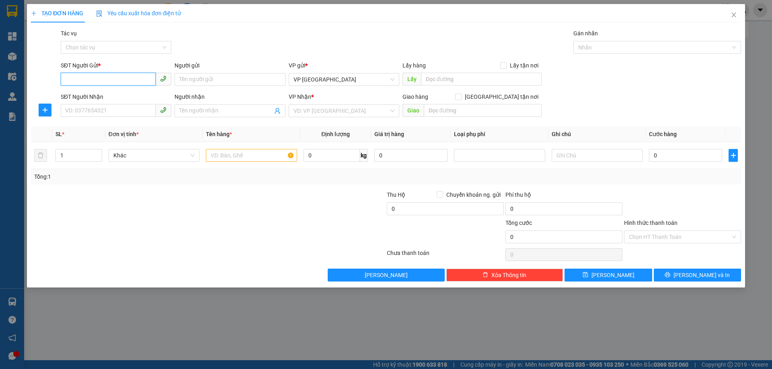
click at [90, 76] on input "SĐT Người Gửi *" at bounding box center [108, 79] width 95 height 13
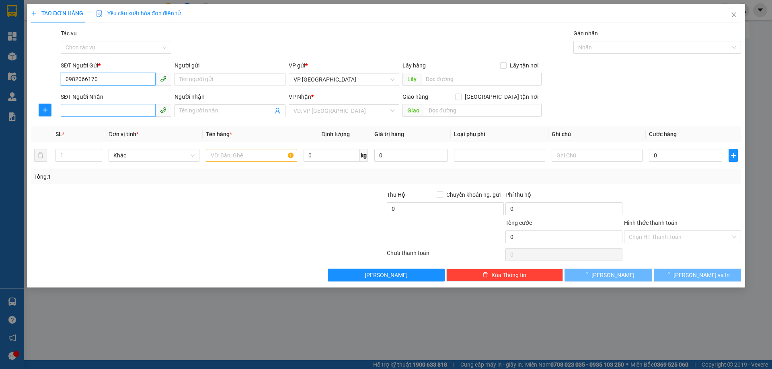
type input "0982066170"
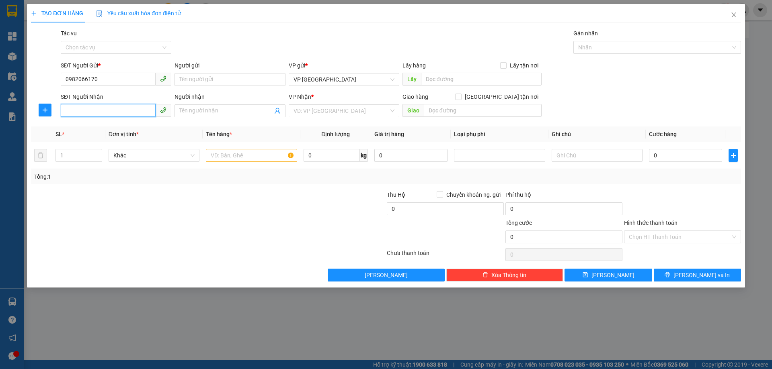
click at [116, 109] on input "SĐT Người Nhận" at bounding box center [108, 110] width 95 height 13
click at [346, 82] on span "VP [GEOGRAPHIC_DATA]" at bounding box center [343, 80] width 101 height 12
type input "0343540082"
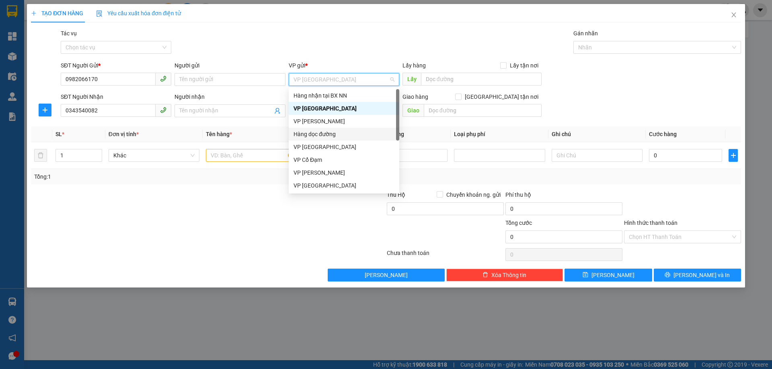
drag, startPoint x: 324, startPoint y: 135, endPoint x: 191, endPoint y: 79, distance: 143.6
click at [323, 135] on div "Hàng dọc đường" at bounding box center [343, 134] width 101 height 9
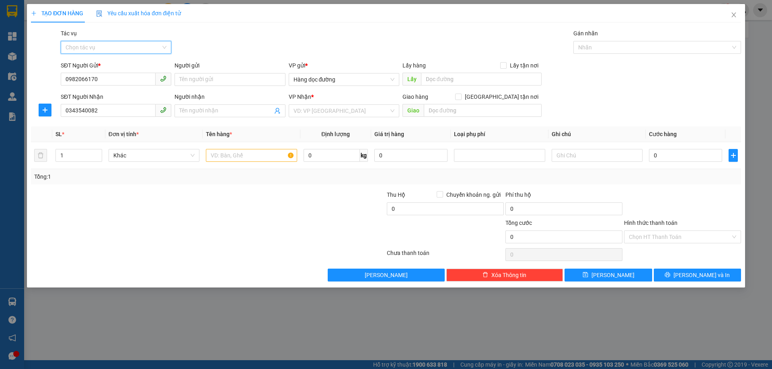
click at [115, 50] on input "Tác vụ" at bounding box center [113, 47] width 95 height 12
click at [118, 76] on div "Nhập hàng kho nhận" at bounding box center [116, 76] width 101 height 9
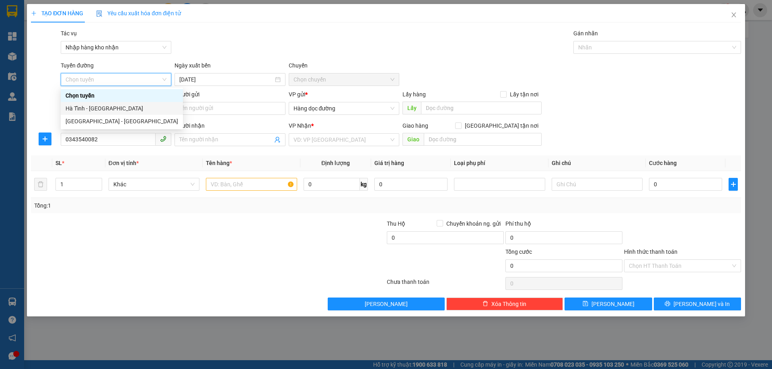
drag, startPoint x: 99, startPoint y: 111, endPoint x: 186, endPoint y: 107, distance: 86.9
click at [99, 111] on div "Hà Tĩnh - Hà Nội" at bounding box center [122, 108] width 113 height 9
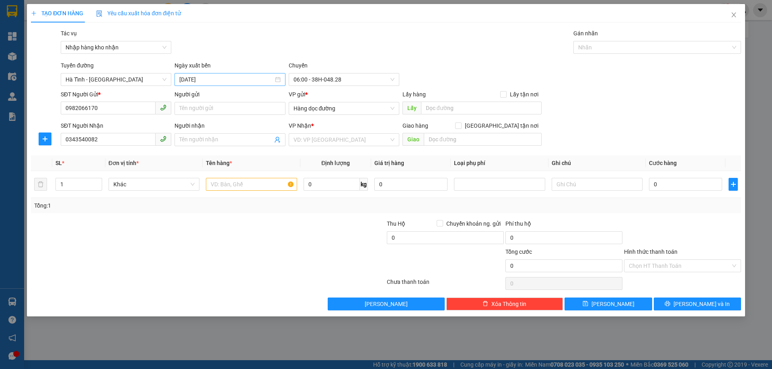
click at [194, 75] on div "15/09/2025" at bounding box center [229, 79] width 111 height 13
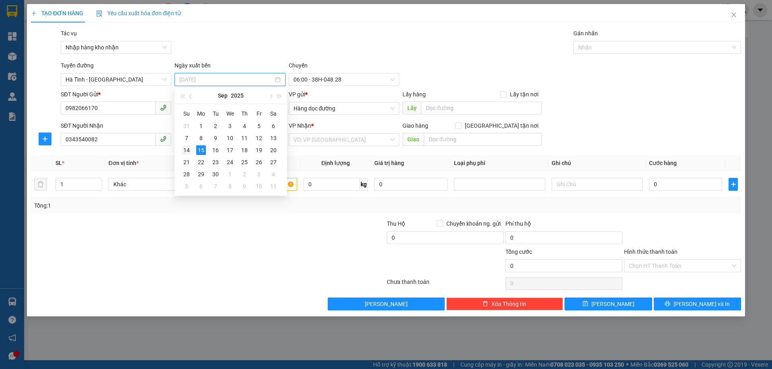
click at [188, 146] on div "14" at bounding box center [187, 151] width 10 height 10
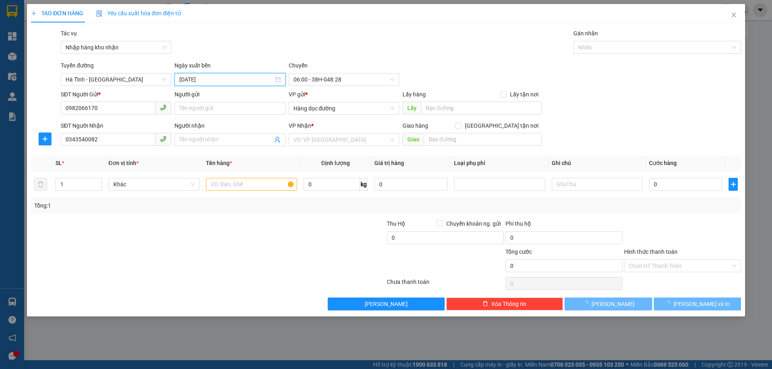
type input "14/09/2025"
click at [341, 85] on span "06:00 - 38H-048.28" at bounding box center [343, 80] width 101 height 12
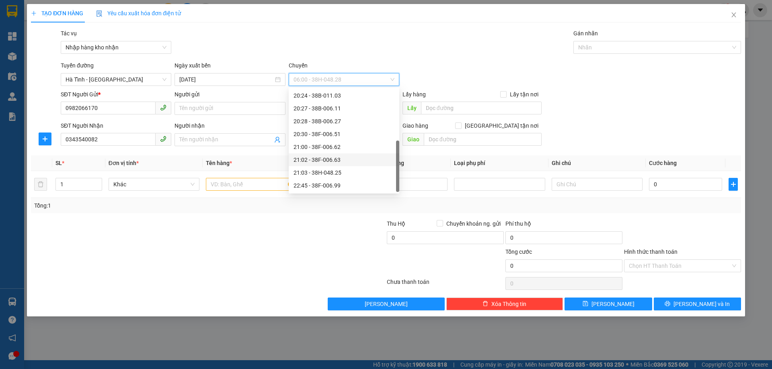
click at [340, 160] on div "21:02 - 38F-006.63" at bounding box center [343, 160] width 101 height 9
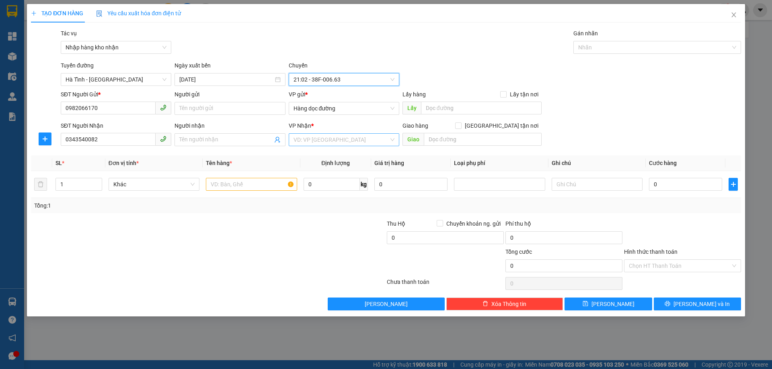
click at [289, 142] on div "VD: VP [GEOGRAPHIC_DATA]" at bounding box center [344, 139] width 111 height 13
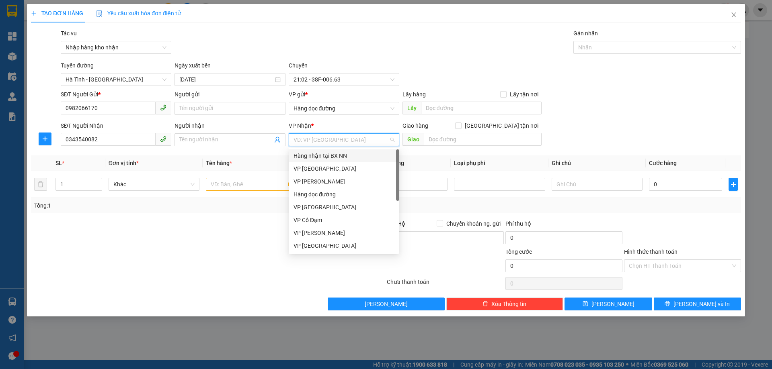
click at [306, 164] on div "VP [GEOGRAPHIC_DATA]" at bounding box center [344, 168] width 111 height 13
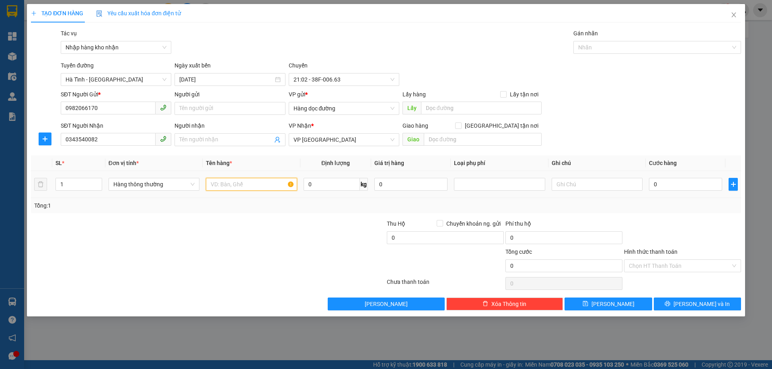
click at [236, 181] on input "text" at bounding box center [251, 184] width 91 height 13
click at [243, 182] on input "1" at bounding box center [251, 184] width 91 height 13
type input "1 XỐP"
click at [618, 301] on button "[PERSON_NAME]" at bounding box center [607, 304] width 87 height 13
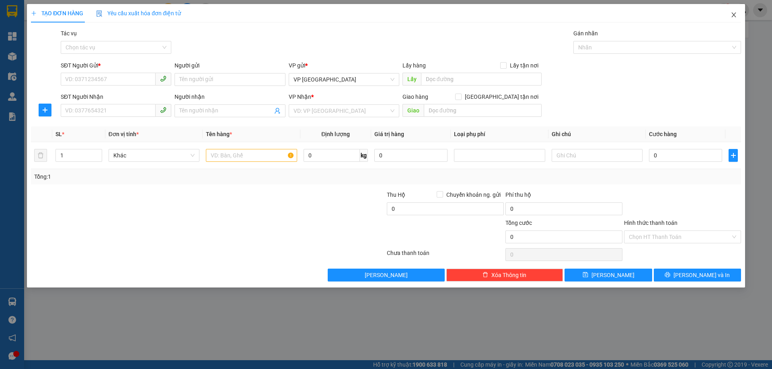
click at [739, 14] on span "Close" at bounding box center [733, 15] width 23 height 23
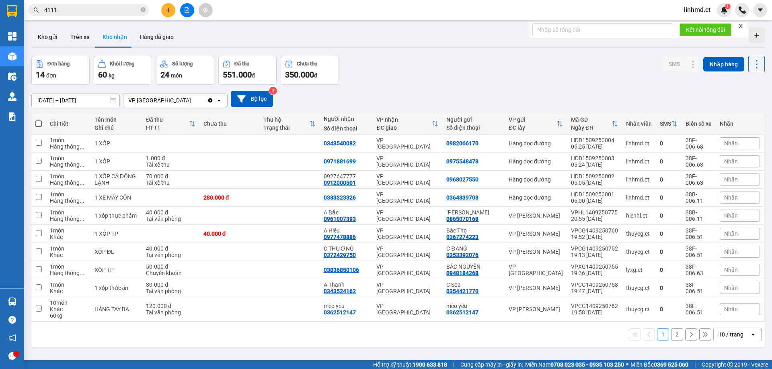
click at [79, 6] on input "4111" at bounding box center [91, 10] width 95 height 9
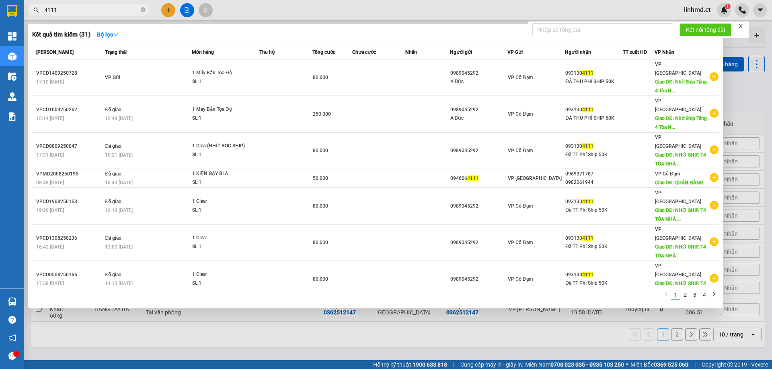
click at [79, 6] on input "4111" at bounding box center [91, 10] width 95 height 9
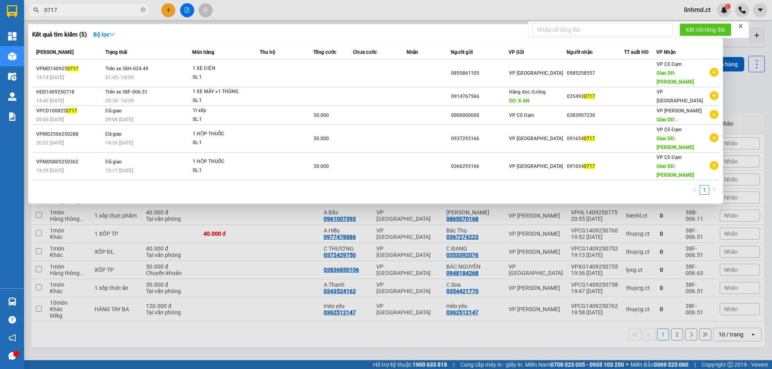
type input "0717"
click at [170, 5] on div at bounding box center [386, 184] width 772 height 369
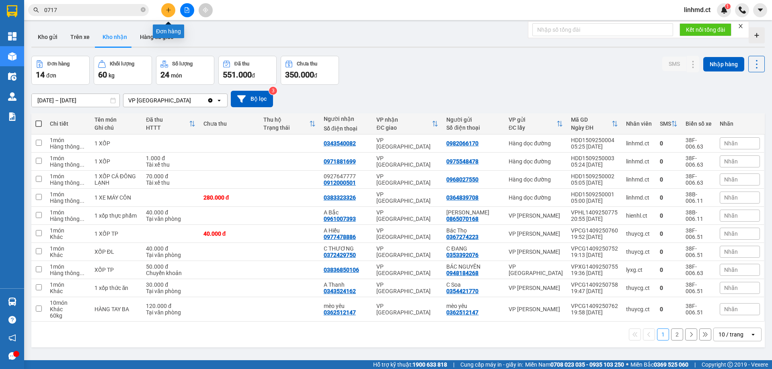
click at [170, 5] on button at bounding box center [168, 10] width 14 height 14
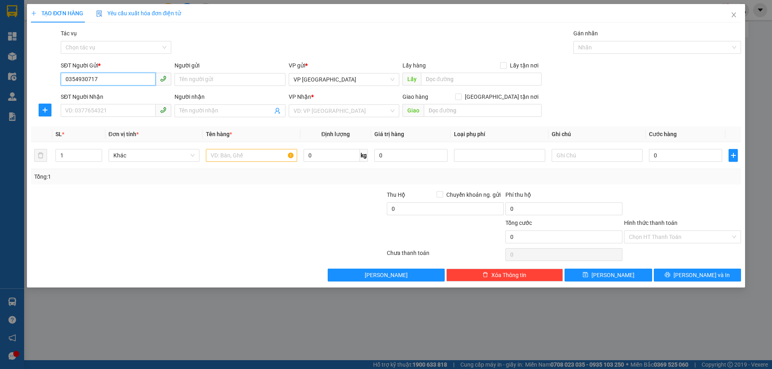
click at [104, 76] on input "0354930717" at bounding box center [108, 79] width 95 height 13
click at [105, 76] on input "0354930717" at bounding box center [108, 79] width 95 height 13
type input "0354930717"
click at [88, 116] on input "SĐT Người Nhận" at bounding box center [108, 110] width 95 height 13
paste input "0354930717"
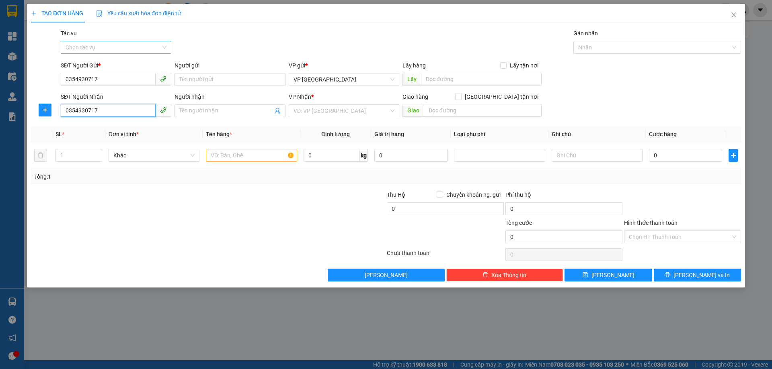
type input "0354930717"
click at [126, 46] on input "Tác vụ" at bounding box center [113, 47] width 95 height 12
click at [126, 76] on div "Nhập hàng kho nhận" at bounding box center [116, 76] width 101 height 9
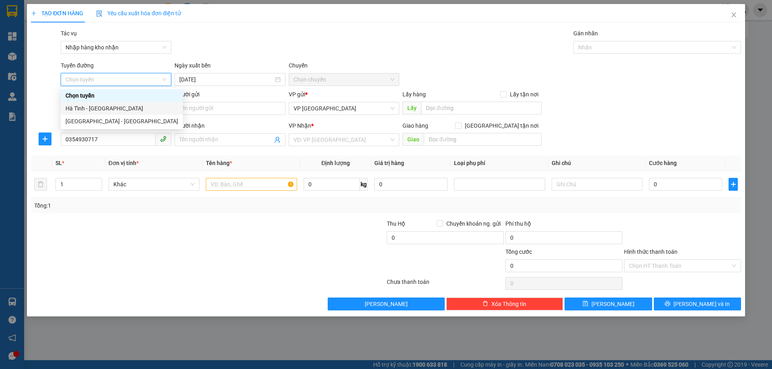
click at [122, 108] on div "Hà Tĩnh - Hà Nội" at bounding box center [122, 108] width 113 height 9
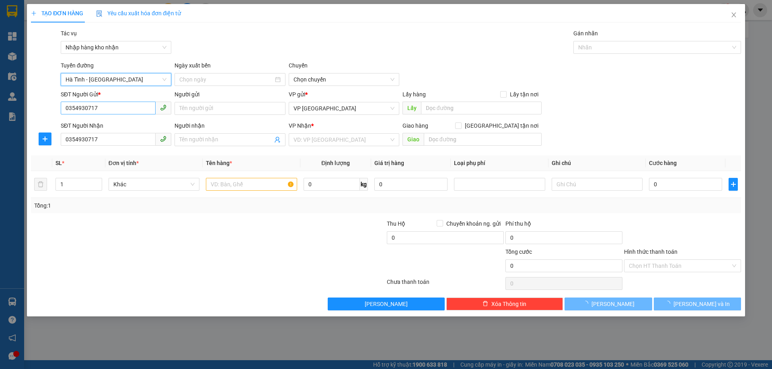
type input "15/09/2025"
click at [339, 82] on span "06:00 - 38H-048.28" at bounding box center [343, 80] width 101 height 12
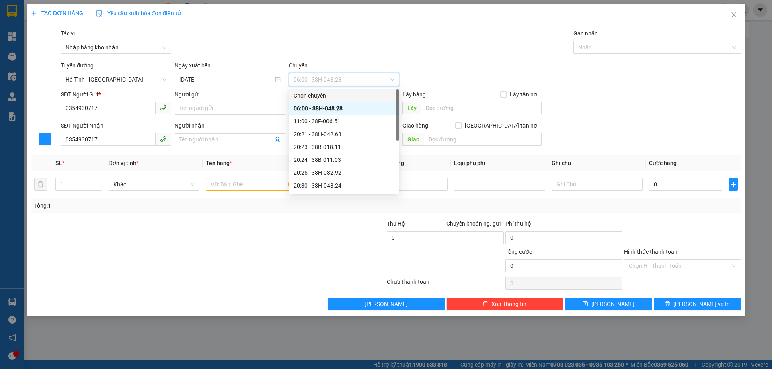
click at [333, 95] on div "Chọn chuyến" at bounding box center [343, 95] width 101 height 9
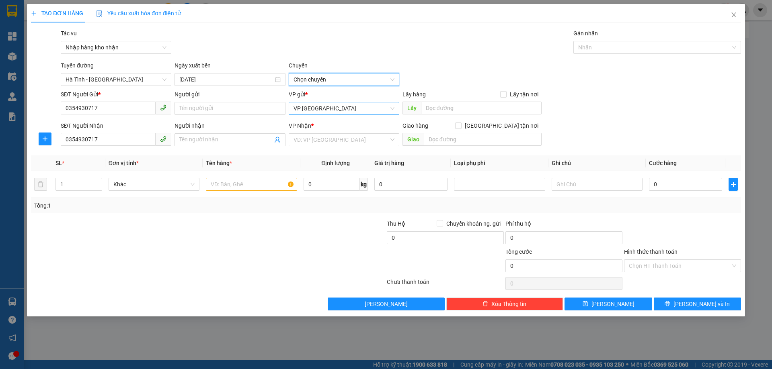
click at [330, 104] on span "VP [GEOGRAPHIC_DATA]" at bounding box center [343, 109] width 101 height 12
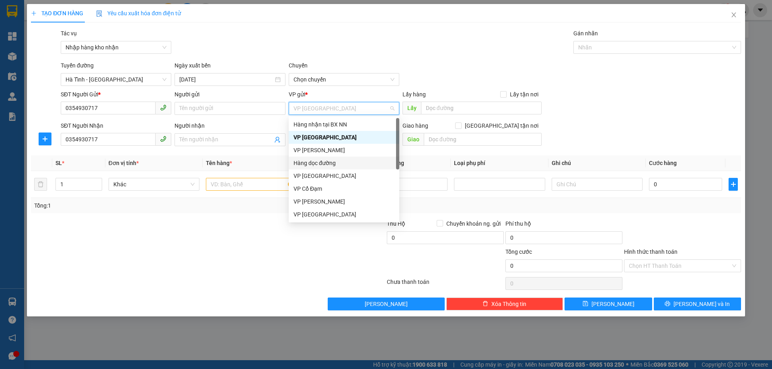
click at [322, 160] on div "Hàng dọc đường" at bounding box center [343, 163] width 101 height 9
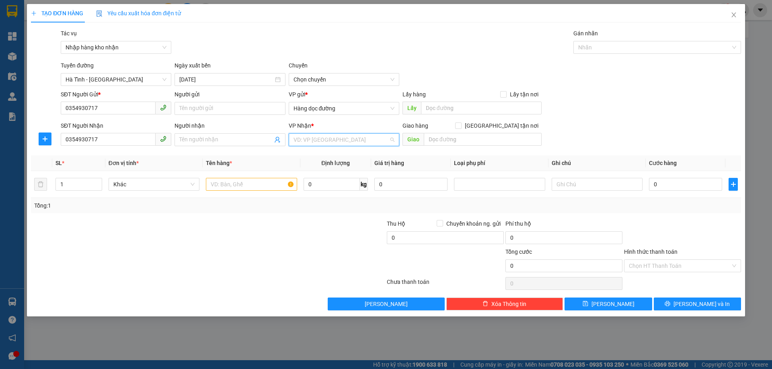
click at [302, 145] on input "search" at bounding box center [340, 140] width 95 height 12
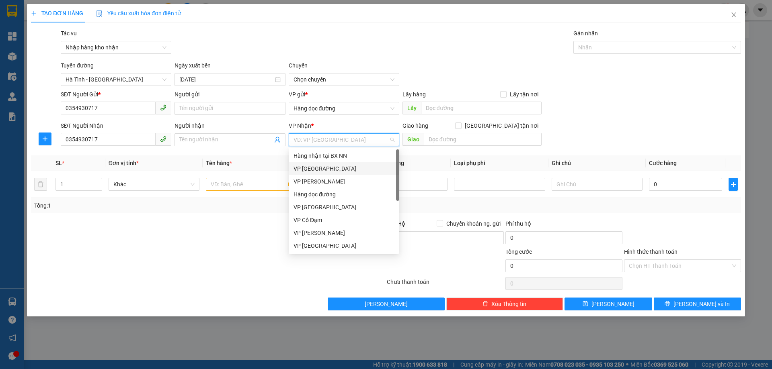
click at [313, 170] on div "VP [GEOGRAPHIC_DATA]" at bounding box center [343, 168] width 101 height 9
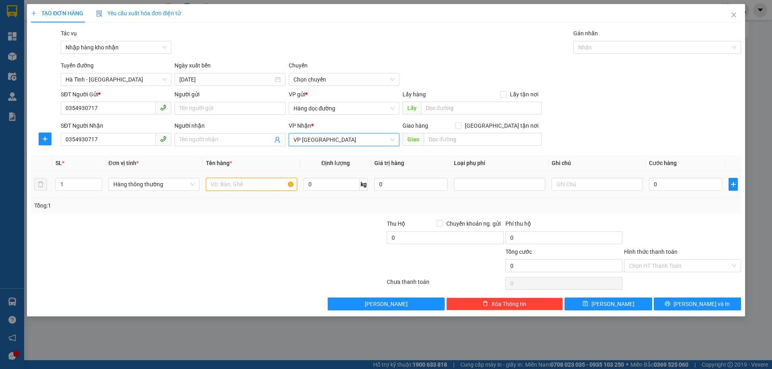
click at [238, 183] on input "text" at bounding box center [251, 184] width 91 height 13
type input "1XE MÁY+ 1 XỐP"
drag, startPoint x: 62, startPoint y: 184, endPoint x: 66, endPoint y: 184, distance: 4.0
click at [66, 184] on input "1" at bounding box center [79, 184] width 46 height 12
type input "2"
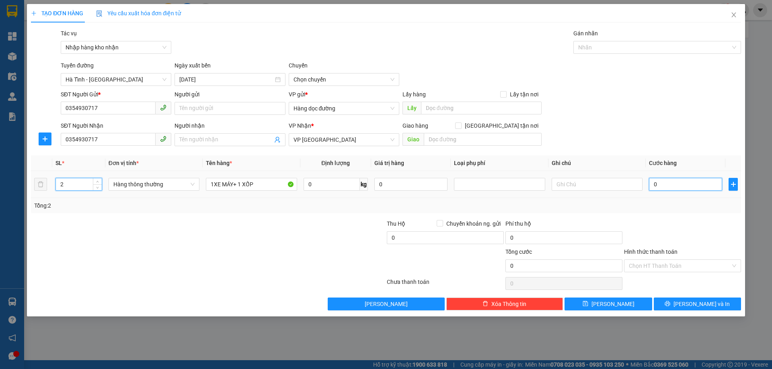
click at [680, 188] on input "0" at bounding box center [685, 184] width 73 height 13
type input "2"
type input "28"
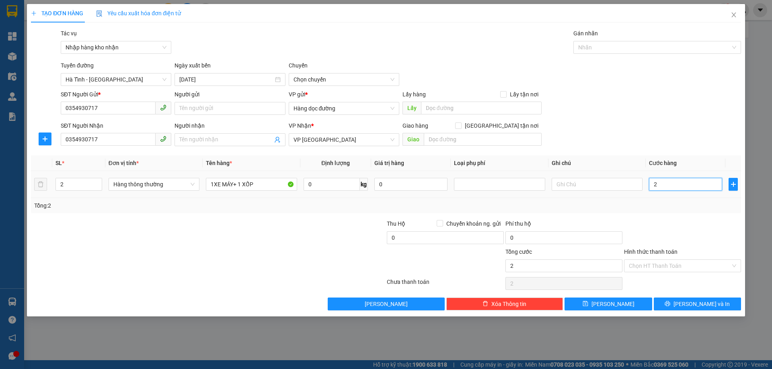
type input "28"
type input "280"
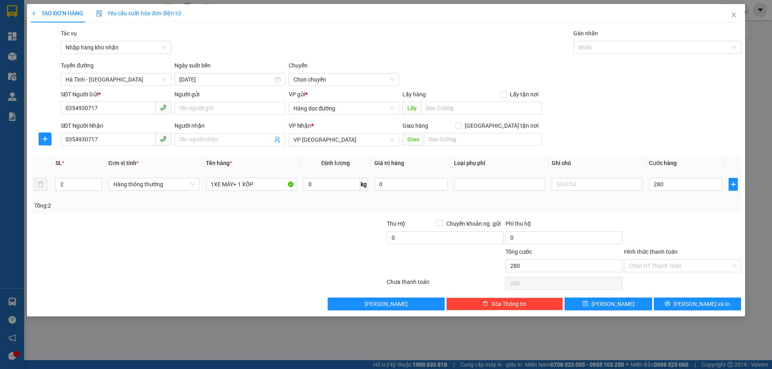
type input "280.000"
click at [685, 194] on td "280.000" at bounding box center [686, 184] width 80 height 27
click at [637, 304] on button "[PERSON_NAME]" at bounding box center [607, 304] width 87 height 13
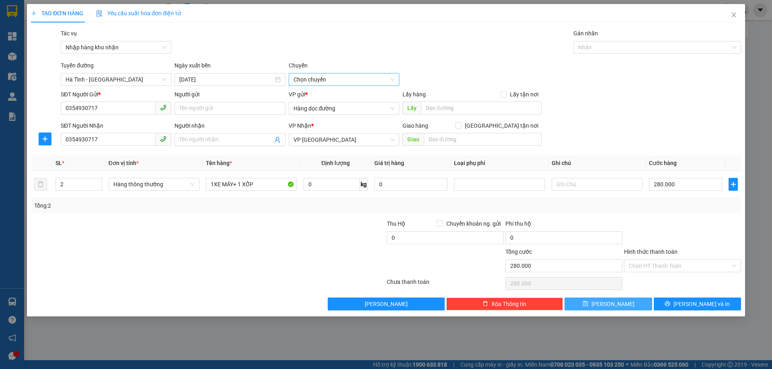
drag, startPoint x: 298, startPoint y: 81, endPoint x: 265, endPoint y: 80, distance: 33.4
click at [298, 81] on span "Chọn chuyến" at bounding box center [343, 80] width 101 height 12
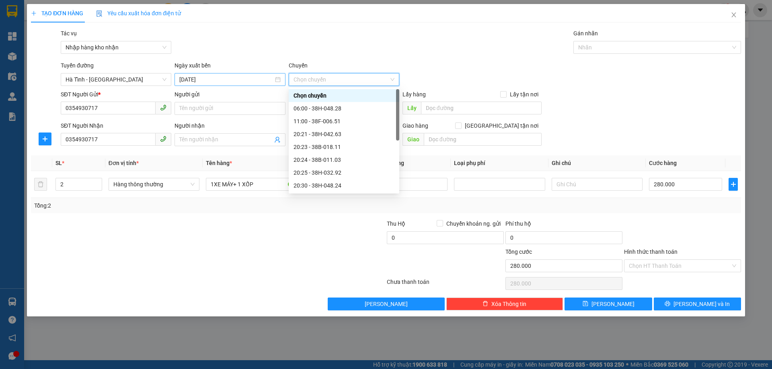
click at [264, 80] on input "15/09/2025" at bounding box center [226, 79] width 94 height 9
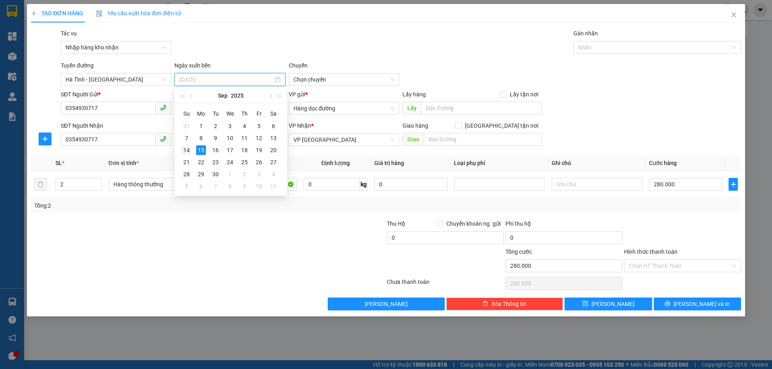
click at [182, 149] on div "14" at bounding box center [187, 151] width 10 height 10
type input "14/09/2025"
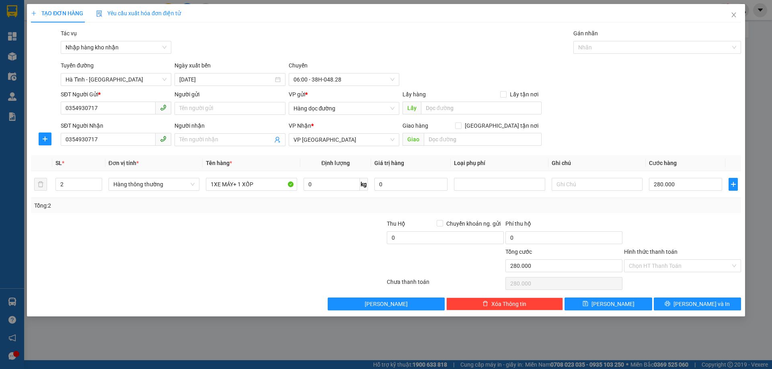
click at [344, 86] on div "Transit Pickup Surcharge Ids Transit Deliver Surcharge Ids Transit Deliver Surc…" at bounding box center [386, 170] width 710 height 282
click at [343, 84] on span "06:00 - 38H-048.28" at bounding box center [343, 80] width 101 height 12
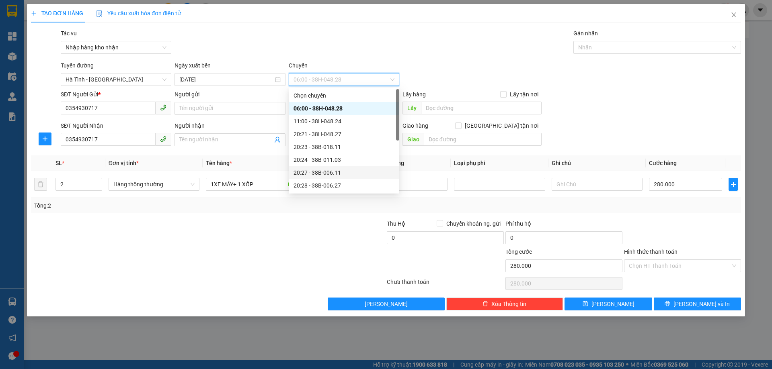
scroll to position [64, 0]
click at [351, 136] on div "20:30 - 38F-006.51" at bounding box center [343, 134] width 101 height 9
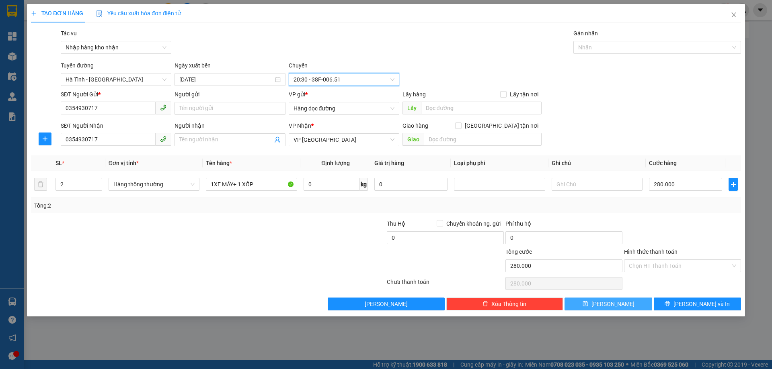
click at [588, 302] on icon "save" at bounding box center [585, 304] width 5 height 5
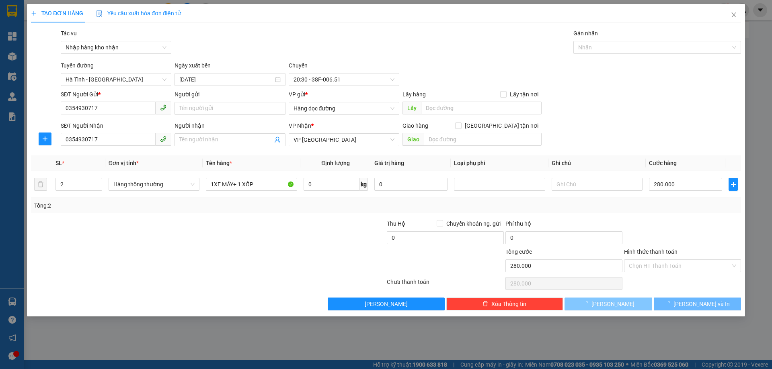
type input "1"
type input "0"
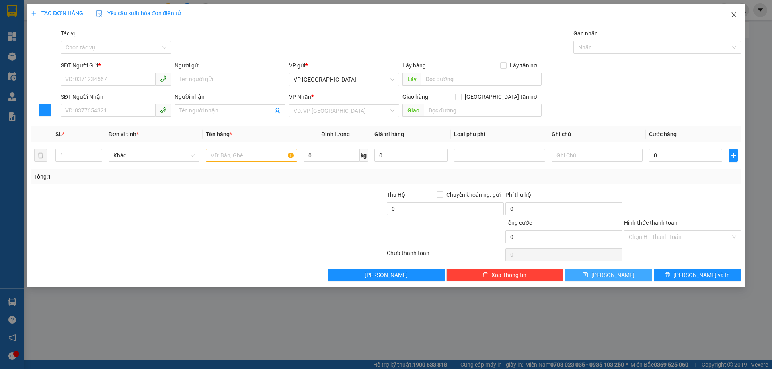
click at [733, 15] on icon "close" at bounding box center [733, 15] width 6 height 6
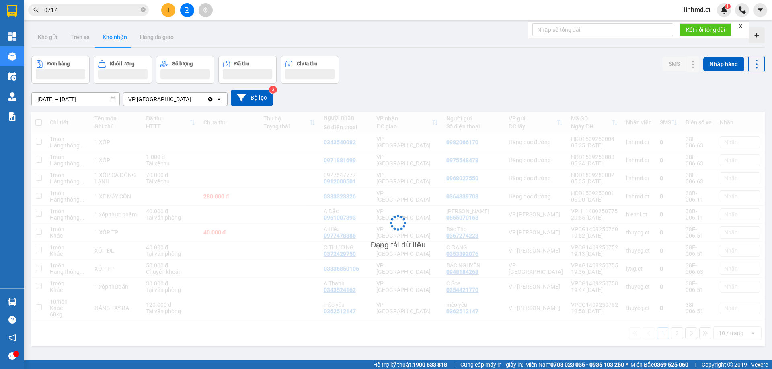
click at [53, 11] on input "0717" at bounding box center [91, 10] width 95 height 9
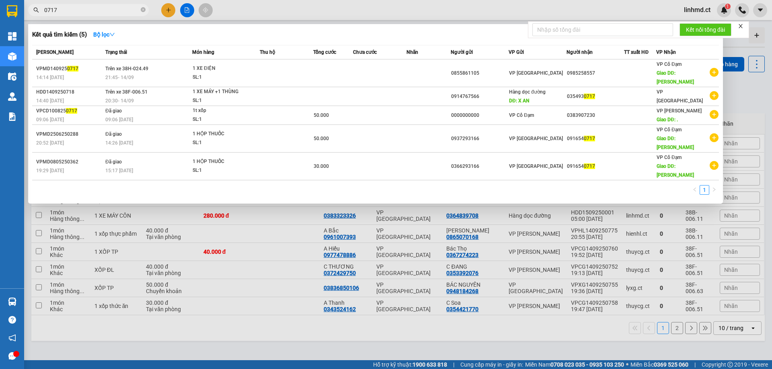
click at [61, 11] on input "0717" at bounding box center [91, 10] width 95 height 9
click at [62, 12] on input "0717" at bounding box center [91, 10] width 95 height 9
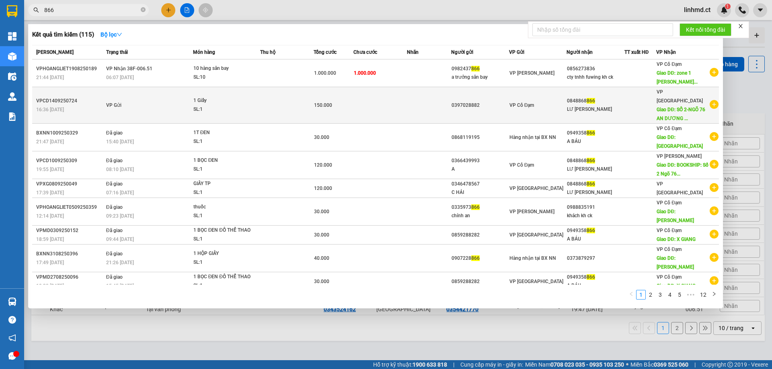
type input "866"
click at [377, 98] on td at bounding box center [379, 105] width 53 height 37
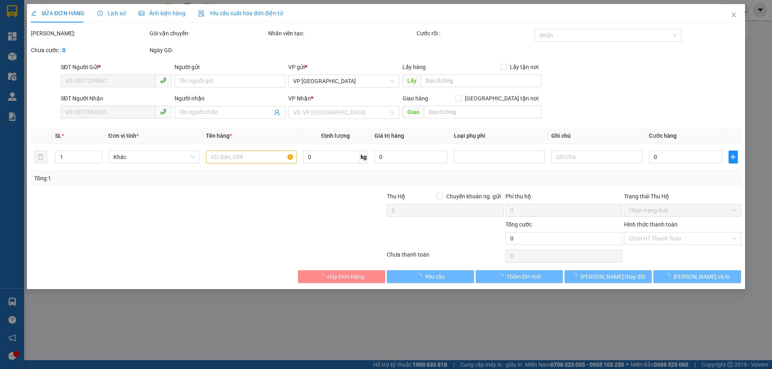
type input "0397028882"
type input "0848868866"
type input "LƯ NGUYỄN TUÂN"
type input "SỐ 2-NGÕ 76 AN DƯƠNG VƯƠNG-YÊN PHỤ-TÂY HỒ"
type input "150.000"
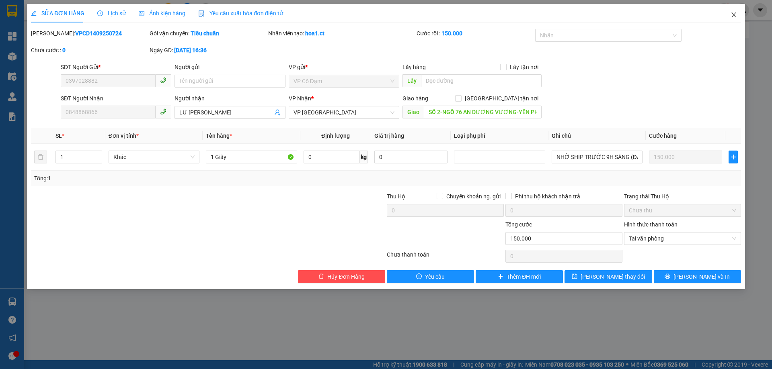
click at [735, 11] on span "Close" at bounding box center [733, 15] width 23 height 23
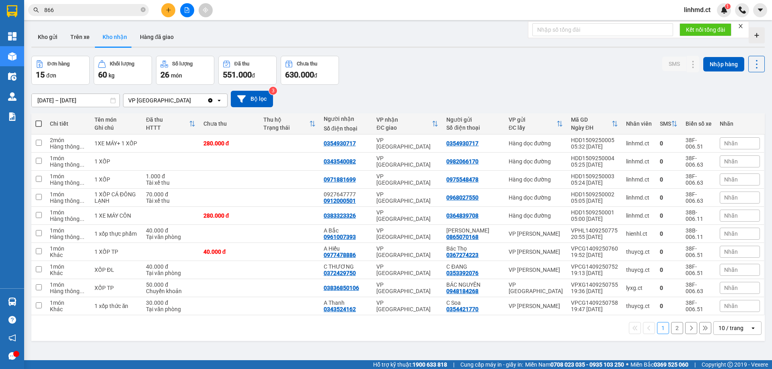
click at [97, 14] on span "866" at bounding box center [88, 10] width 121 height 12
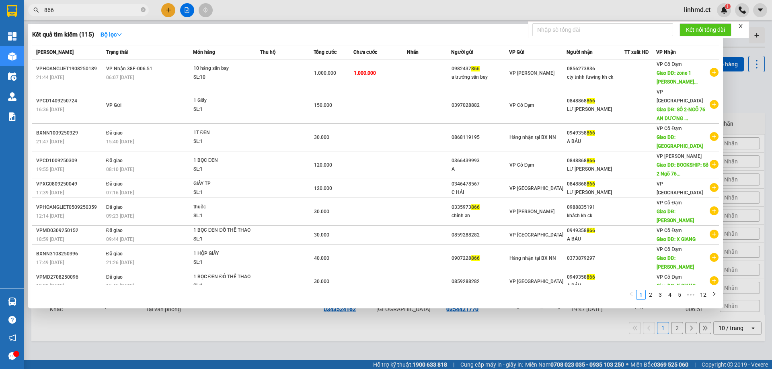
click at [97, 13] on input "866" at bounding box center [91, 10] width 95 height 9
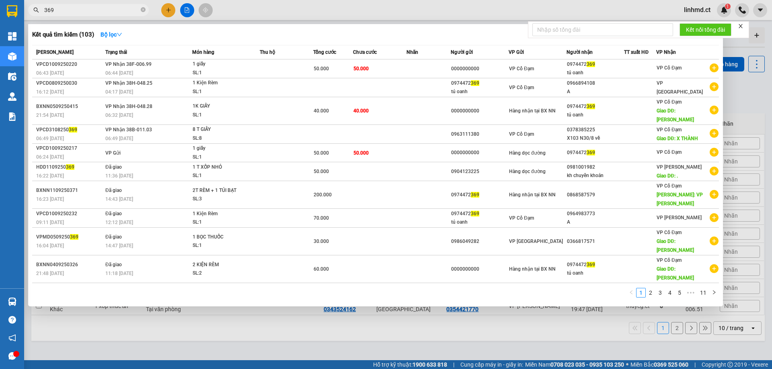
click at [332, 16] on div at bounding box center [386, 184] width 772 height 369
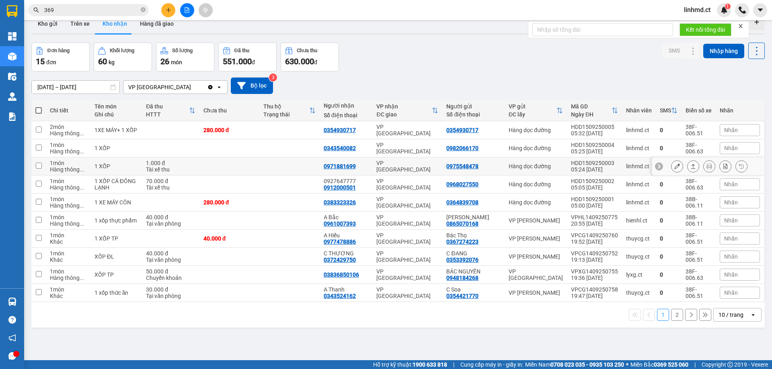
scroll to position [37, 0]
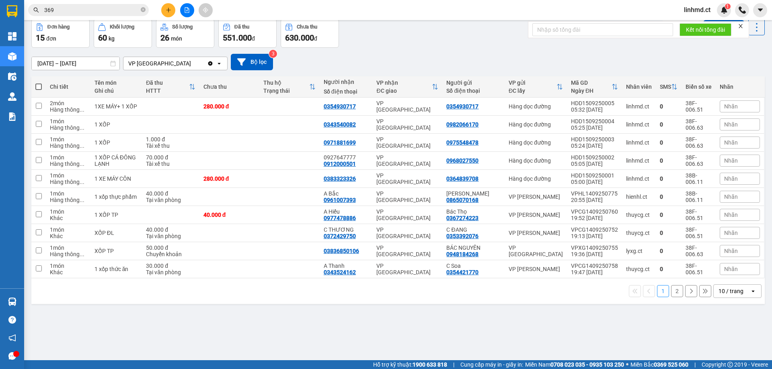
click at [675, 292] on button "2" at bounding box center [677, 291] width 12 height 12
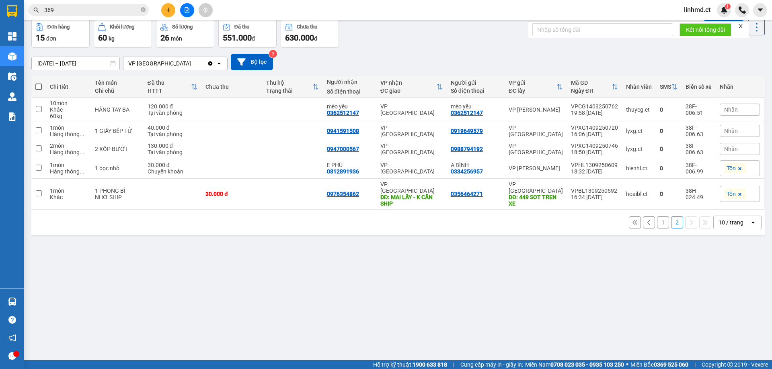
click at [109, 10] on input "369" at bounding box center [91, 10] width 95 height 9
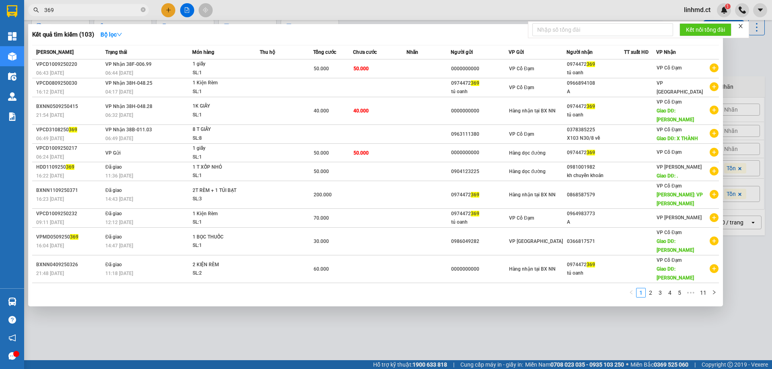
click at [109, 10] on input "369" at bounding box center [91, 10] width 95 height 9
click at [111, 8] on input "369" at bounding box center [91, 10] width 95 height 9
click at [111, 9] on input "369" at bounding box center [91, 10] width 95 height 9
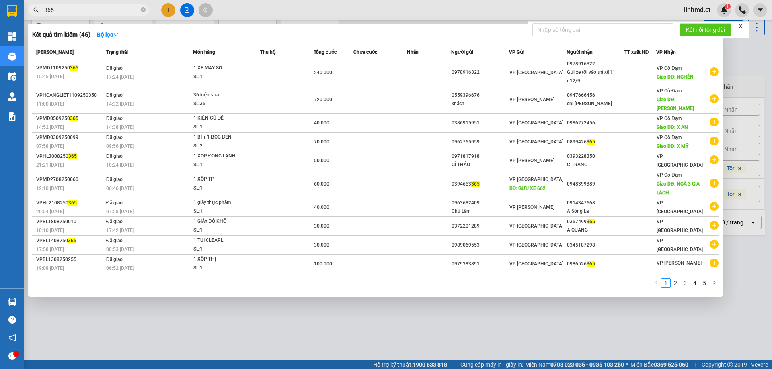
drag, startPoint x: 215, startPoint y: 323, endPoint x: 224, endPoint y: 306, distance: 19.2
click at [215, 321] on div at bounding box center [386, 184] width 772 height 369
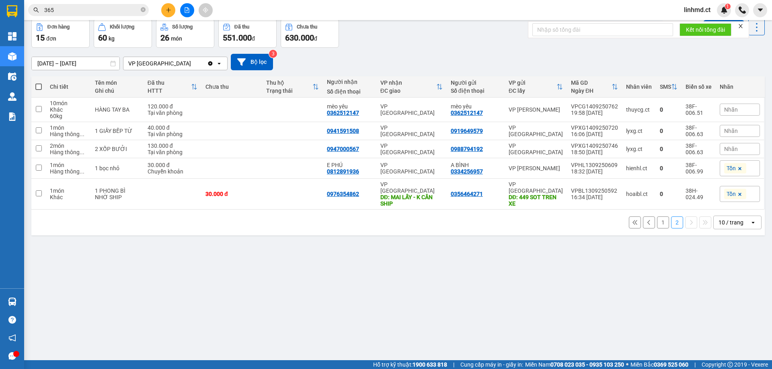
click at [657, 217] on button "1" at bounding box center [663, 223] width 12 height 12
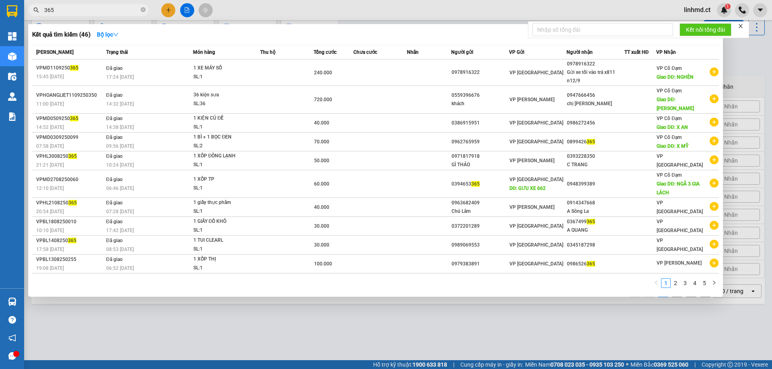
click at [130, 7] on input "365" at bounding box center [91, 10] width 95 height 9
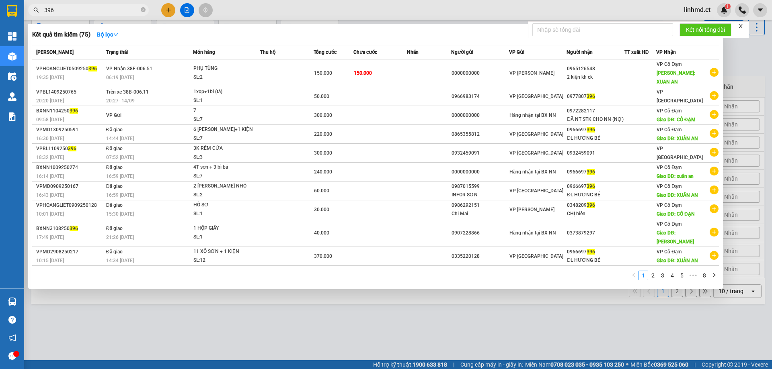
click at [221, 310] on div at bounding box center [386, 184] width 772 height 369
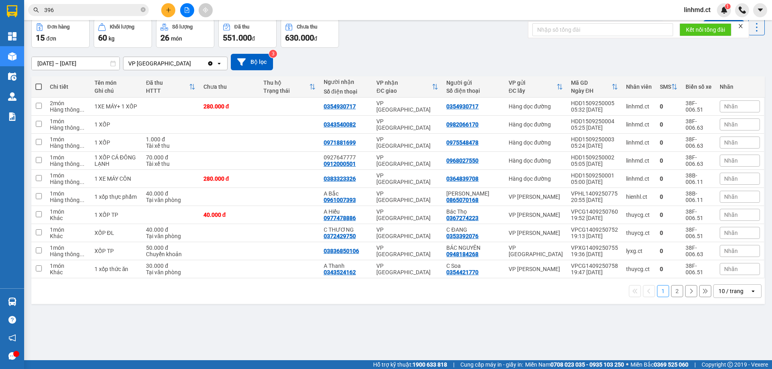
drag, startPoint x: 133, startPoint y: 9, endPoint x: 156, endPoint y: 18, distance: 23.7
click at [134, 9] on input "396" at bounding box center [91, 10] width 95 height 9
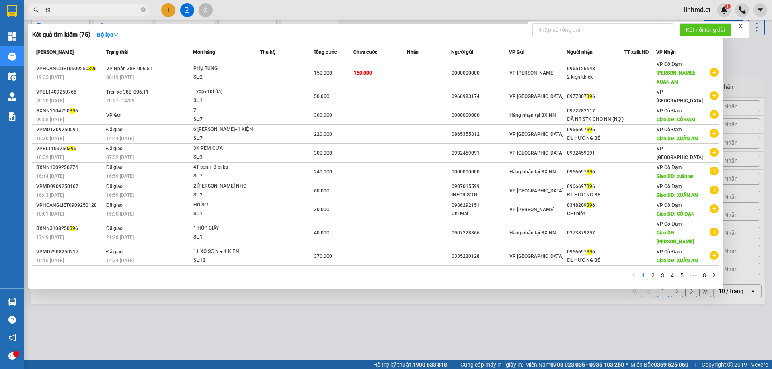
type input "3"
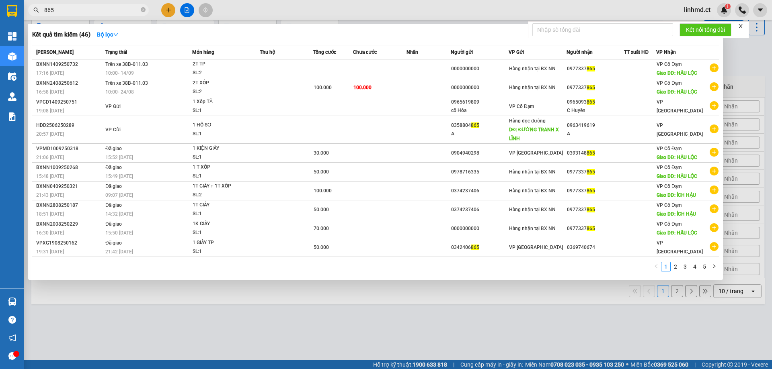
click at [366, 300] on div at bounding box center [386, 184] width 772 height 369
click at [127, 13] on input "865" at bounding box center [91, 10] width 95 height 9
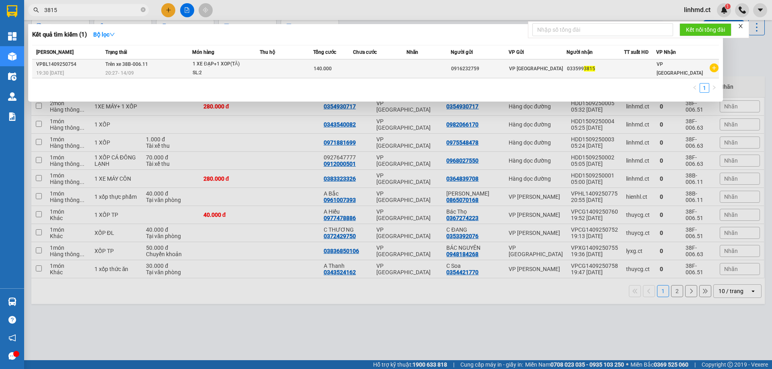
type input "3815"
click at [379, 78] on td at bounding box center [379, 68] width 53 height 19
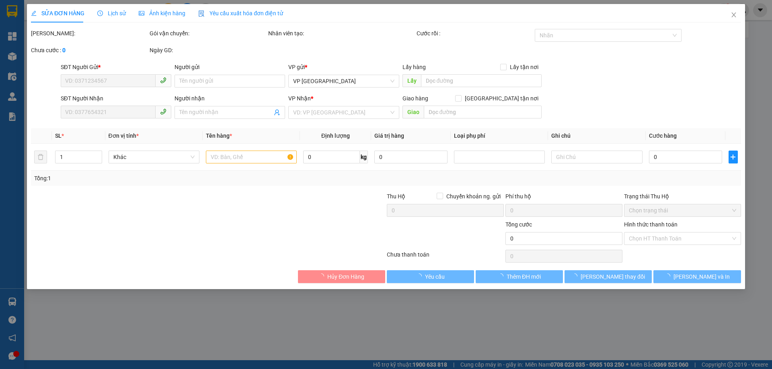
type input "0916232759"
type input "0335993815"
type input "140.000"
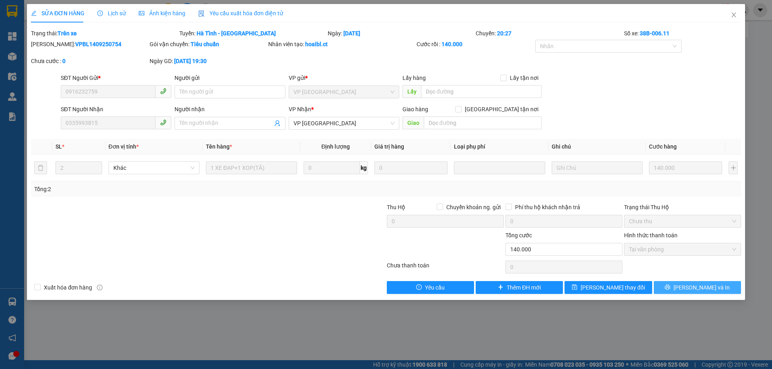
click at [669, 289] on button "Lưu và In" at bounding box center [697, 287] width 87 height 13
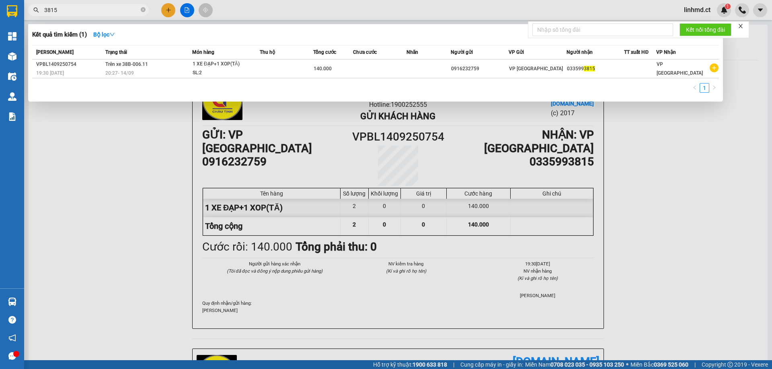
click at [119, 9] on input "3815" at bounding box center [91, 10] width 95 height 9
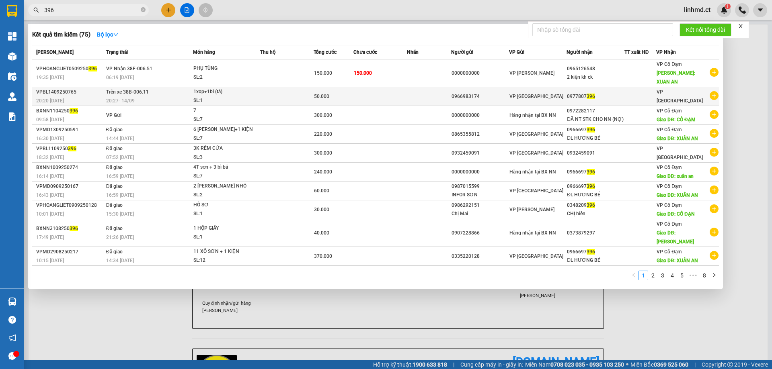
type input "396"
click at [383, 91] on td at bounding box center [379, 96] width 53 height 19
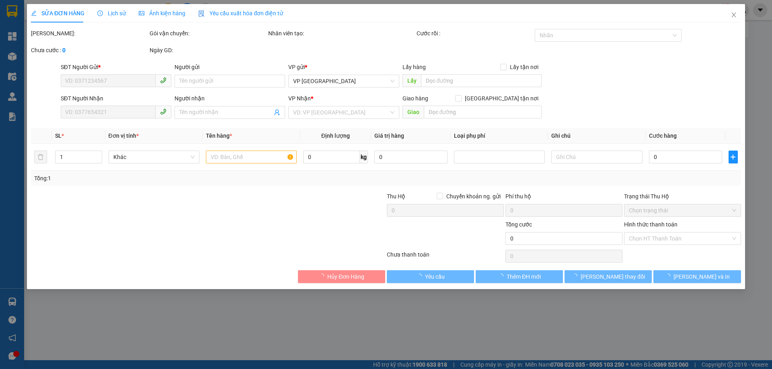
type input "0966983174"
type input "0977807396"
type input "50.000"
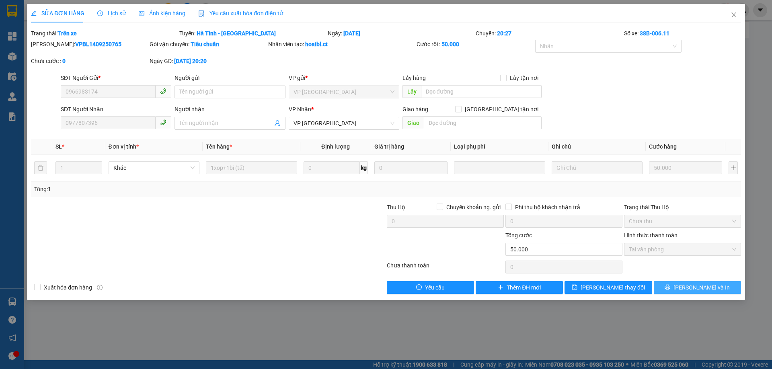
click at [670, 287] on icon "printer" at bounding box center [668, 288] width 6 height 6
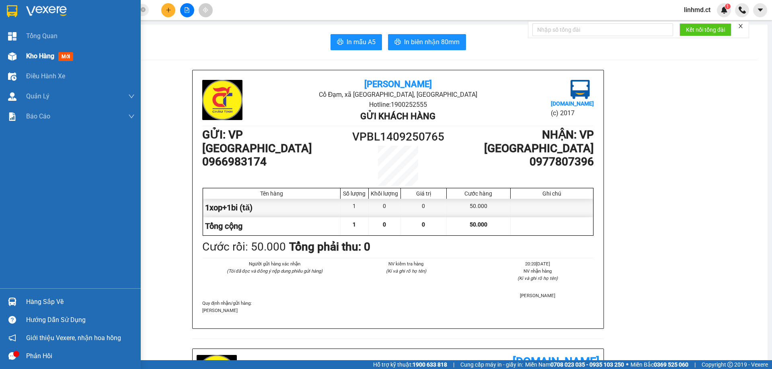
click at [54, 59] on span "Kho hàng" at bounding box center [40, 56] width 28 height 8
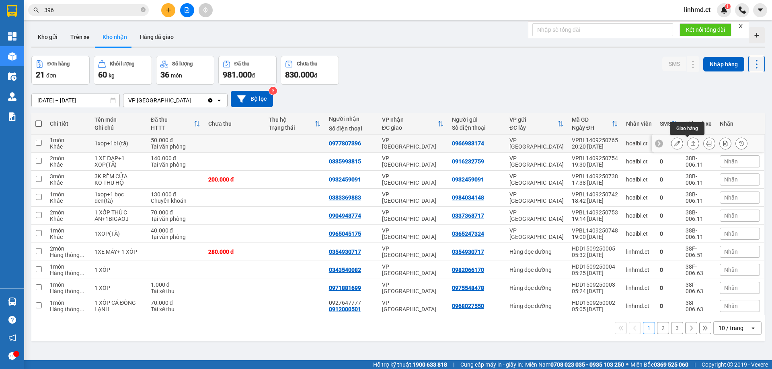
click at [690, 140] on button at bounding box center [692, 144] width 11 height 14
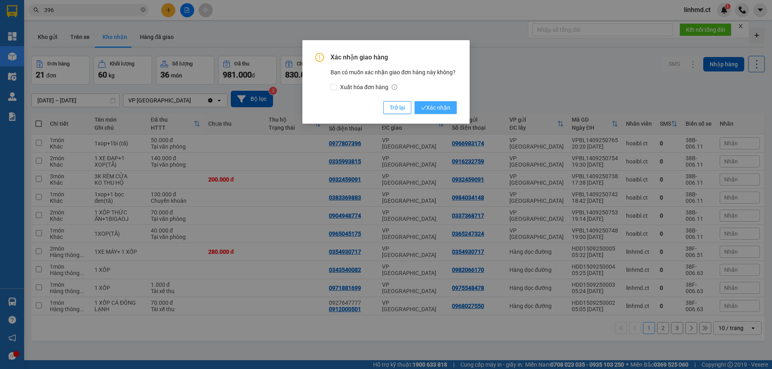
click at [433, 104] on span "Xác nhận" at bounding box center [435, 107] width 29 height 9
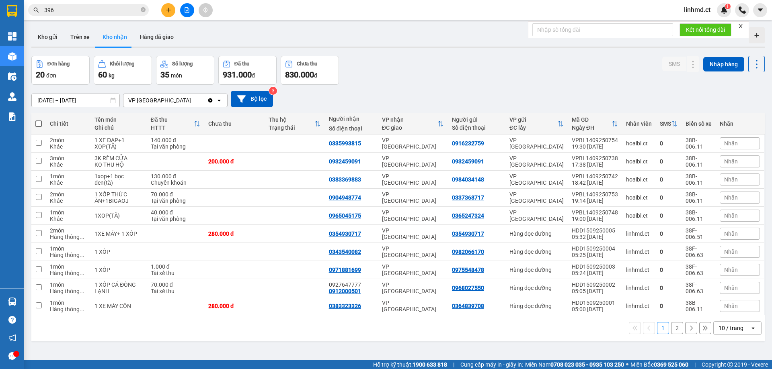
click at [671, 330] on button "2" at bounding box center [677, 328] width 12 height 12
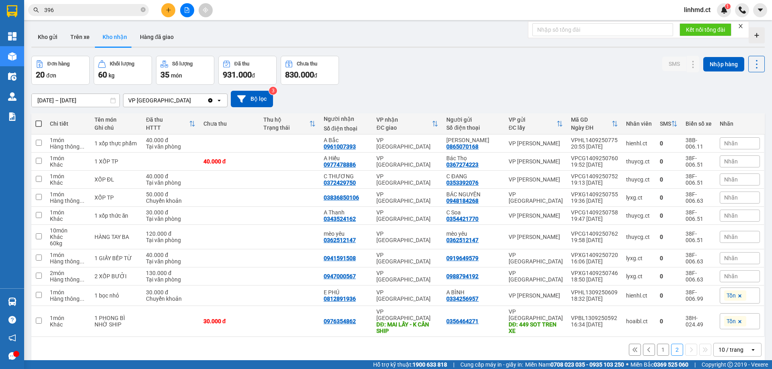
click at [658, 349] on button "1" at bounding box center [663, 350] width 12 height 12
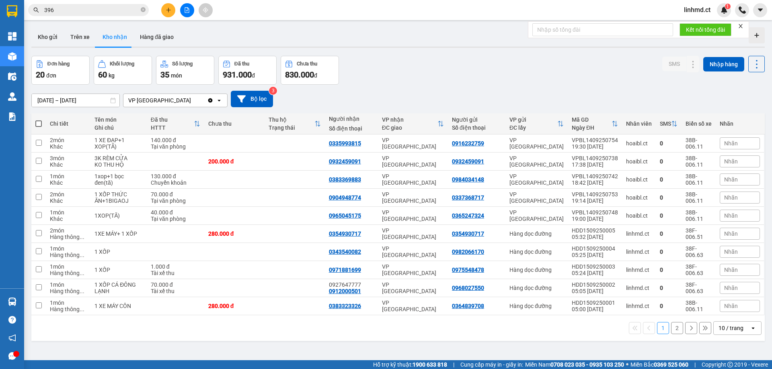
click at [121, 9] on input "396" at bounding box center [91, 10] width 95 height 9
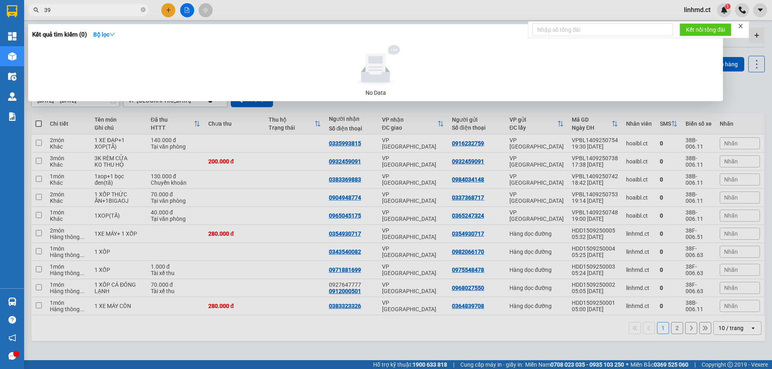
type input "3"
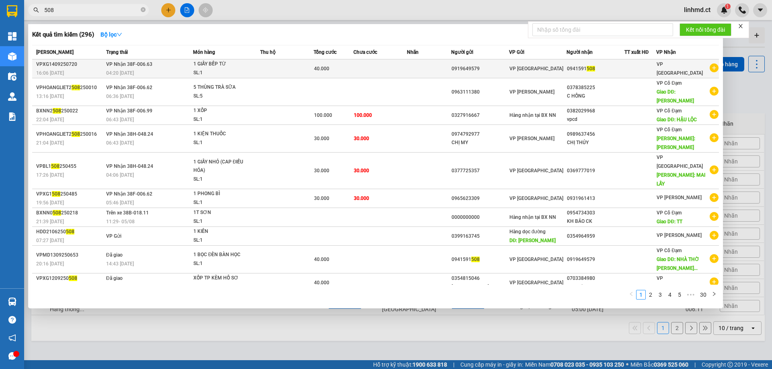
type input "508"
click at [448, 74] on td at bounding box center [429, 68] width 44 height 19
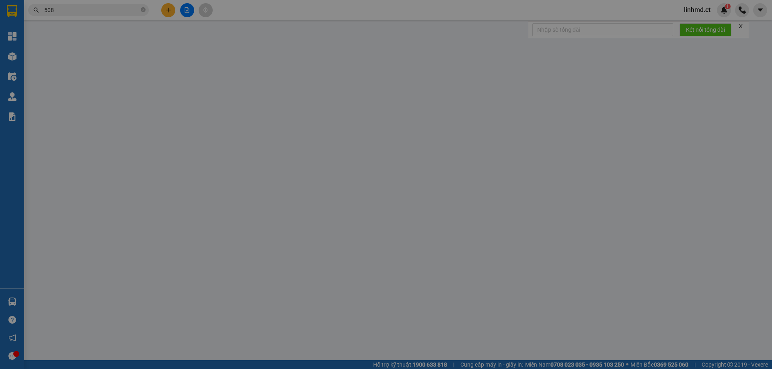
type input "0919649579"
type input "0941591508"
type input "40.000"
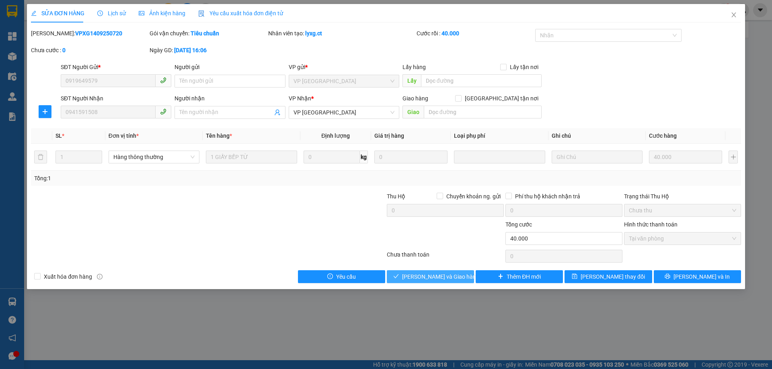
click at [397, 280] on button "Lưu và Giao hàng" at bounding box center [430, 277] width 87 height 13
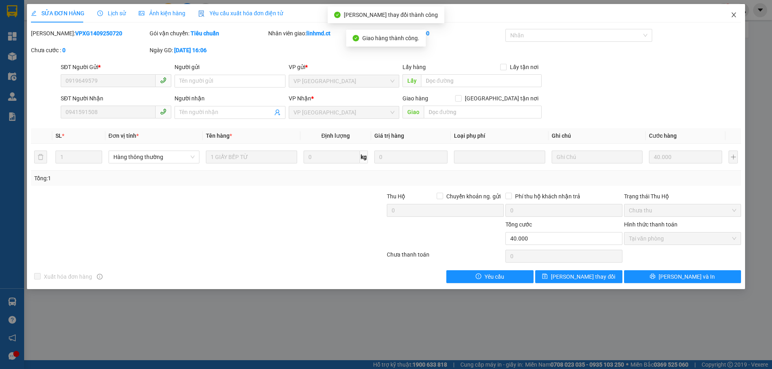
click at [732, 18] on icon "close" at bounding box center [733, 15] width 6 height 6
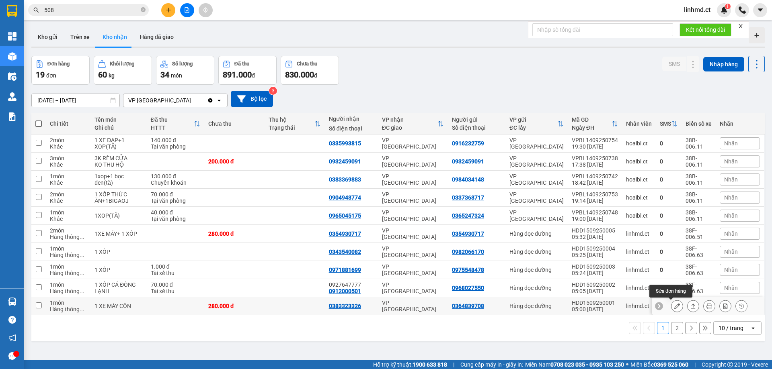
click at [674, 306] on icon at bounding box center [677, 307] width 6 height 6
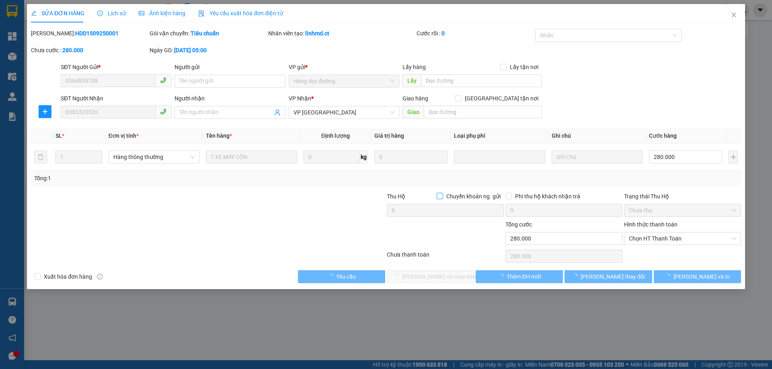
type input "0364839708"
type input "0383323326"
type input "280.000"
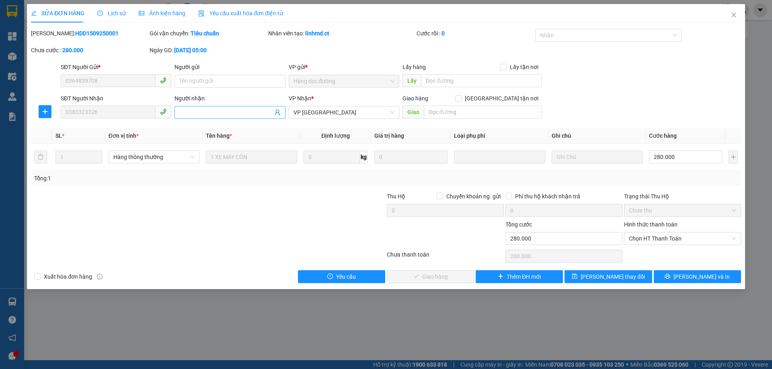
click at [259, 113] on input "Người nhận" at bounding box center [225, 112] width 93 height 9
type input "KNM"
click at [614, 277] on span "Lưu thay đổi" at bounding box center [613, 277] width 64 height 9
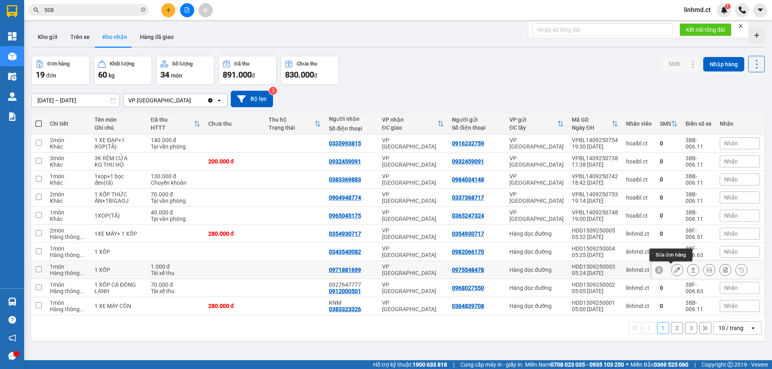
click at [674, 273] on icon at bounding box center [677, 270] width 6 height 6
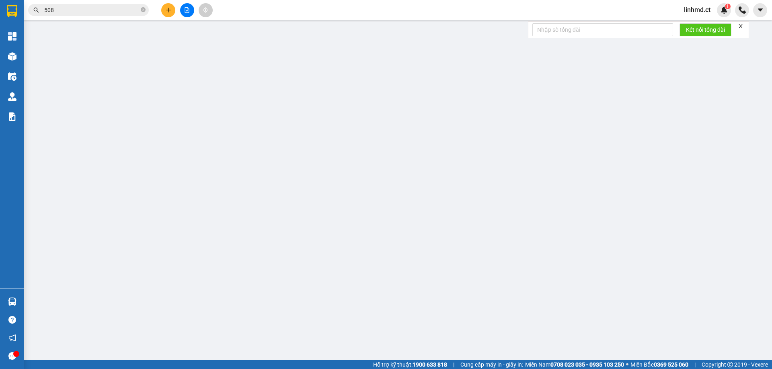
type input "0975548478"
type input "0971881699"
type input "1.000"
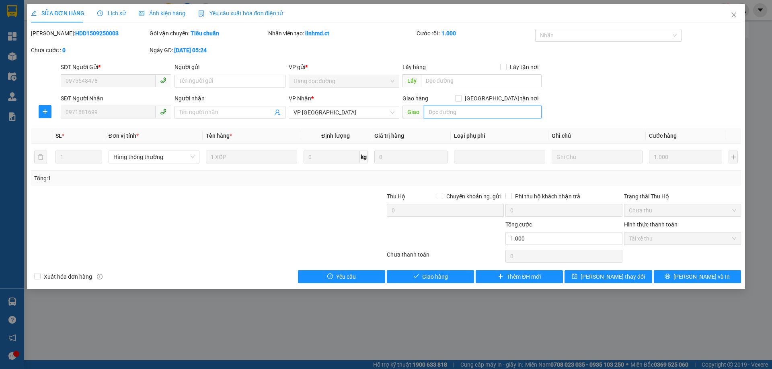
click at [434, 112] on input "text" at bounding box center [483, 112] width 118 height 13
type input "SHIP"
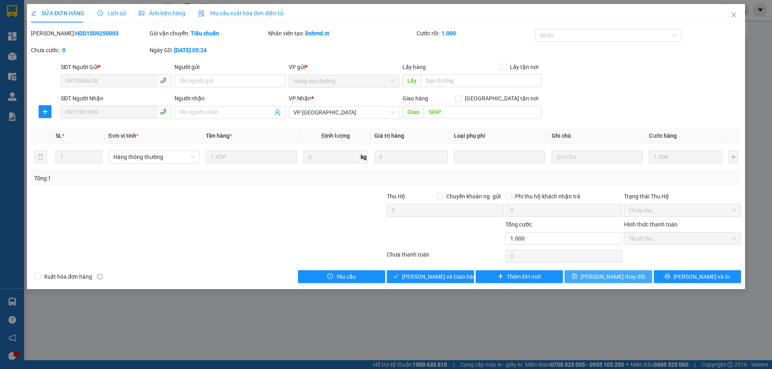
click at [608, 281] on button "Lưu thay đổi" at bounding box center [607, 277] width 87 height 13
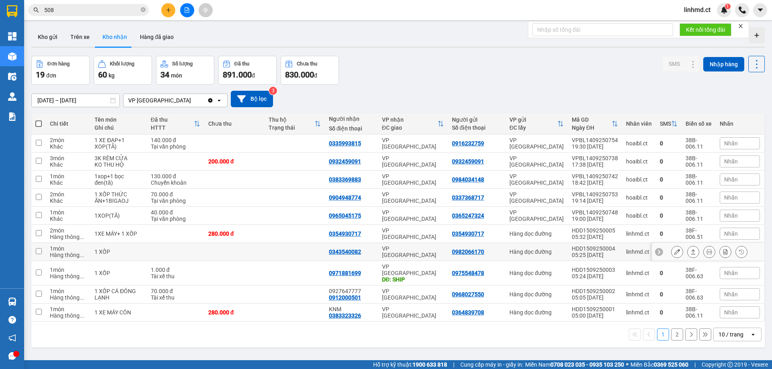
click at [674, 254] on icon at bounding box center [677, 252] width 6 height 6
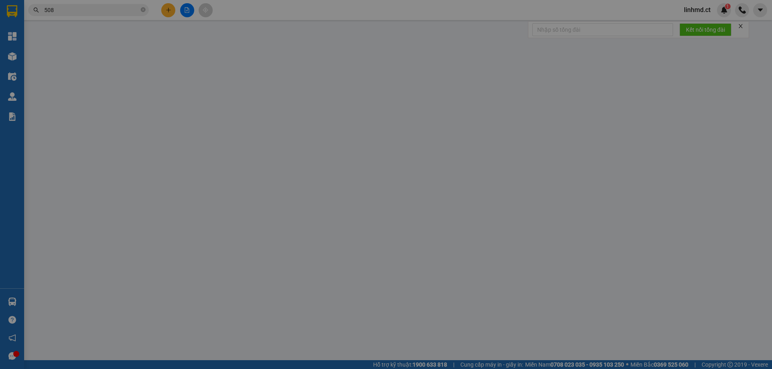
type input "0982066170"
type input "0343540082"
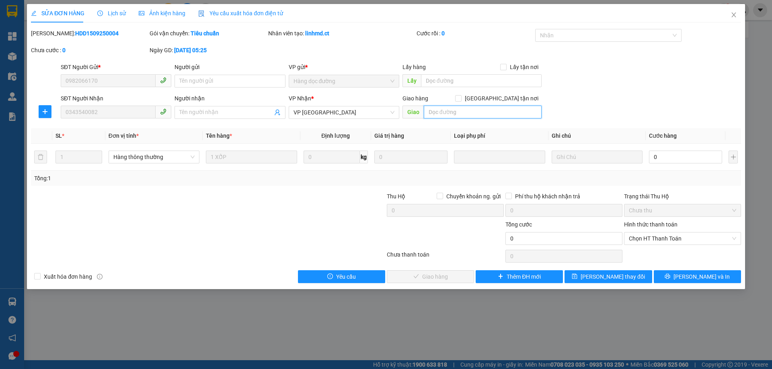
click at [502, 109] on input "text" at bounding box center [483, 112] width 118 height 13
type input "SHIP"
click at [634, 275] on button "Lưu thay đổi" at bounding box center [607, 277] width 87 height 13
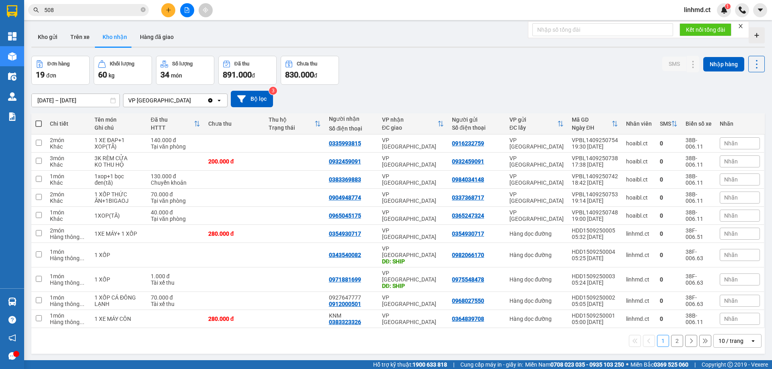
click at [79, 13] on input "508" at bounding box center [91, 10] width 95 height 9
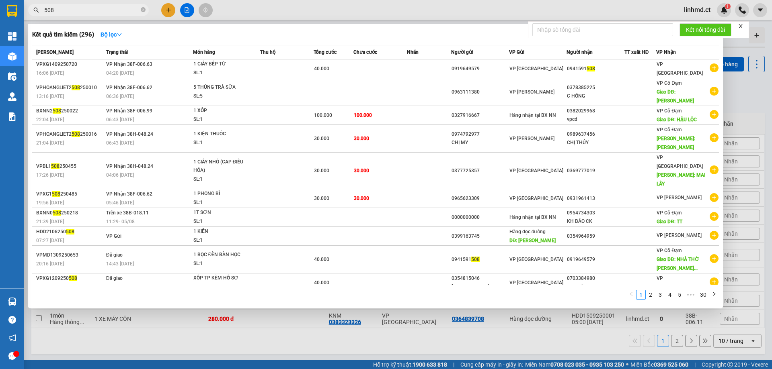
click at [79, 12] on input "508" at bounding box center [91, 10] width 95 height 9
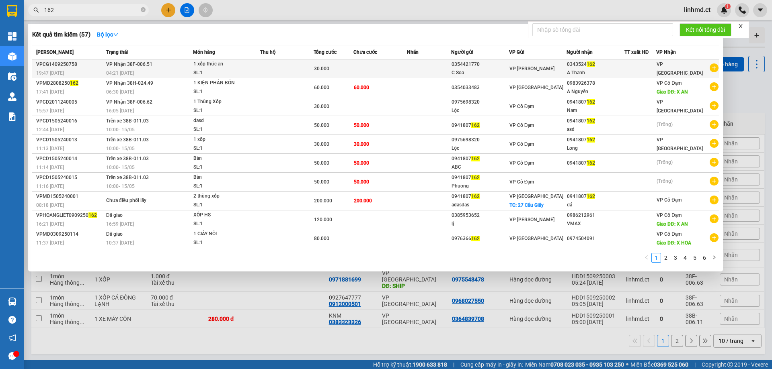
type input "162"
click at [232, 66] on div "1 xốp thức ăn" at bounding box center [223, 64] width 60 height 9
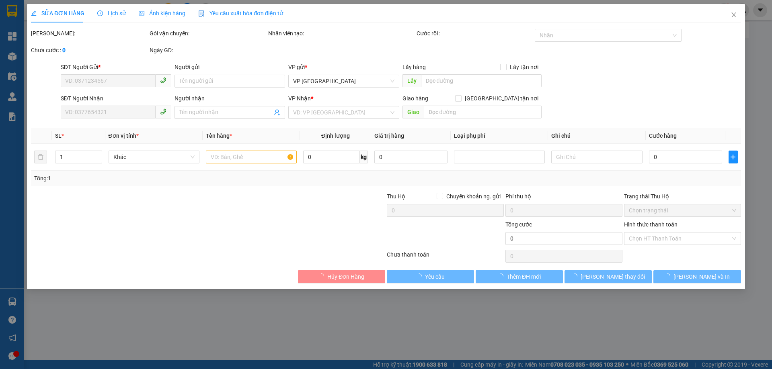
type input "0354421770"
type input "C Soa"
type input "0343524162"
type input "A Thanh"
type input "30.000"
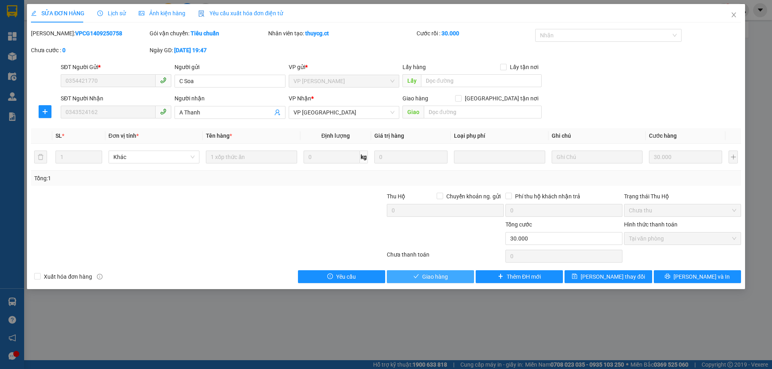
click at [433, 276] on span "Giao hàng" at bounding box center [435, 277] width 26 height 9
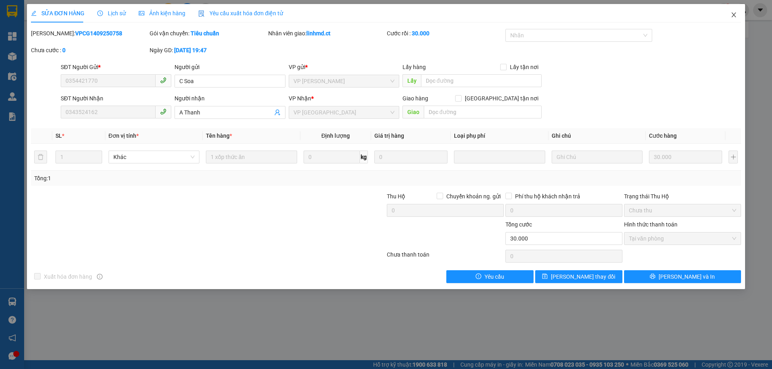
click at [732, 13] on icon "close" at bounding box center [733, 14] width 4 height 5
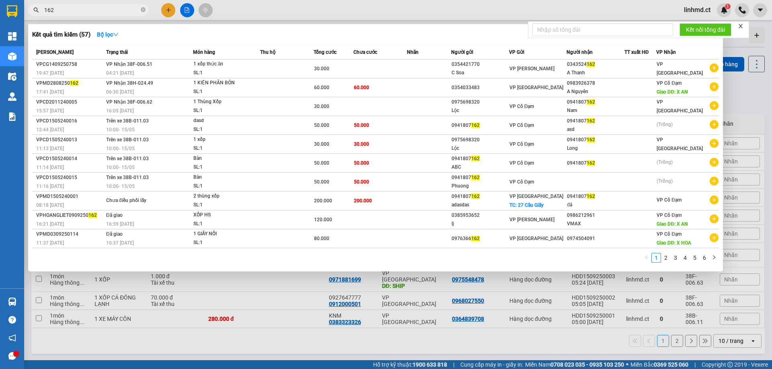
click at [107, 12] on input "162" at bounding box center [91, 10] width 95 height 9
type input "1"
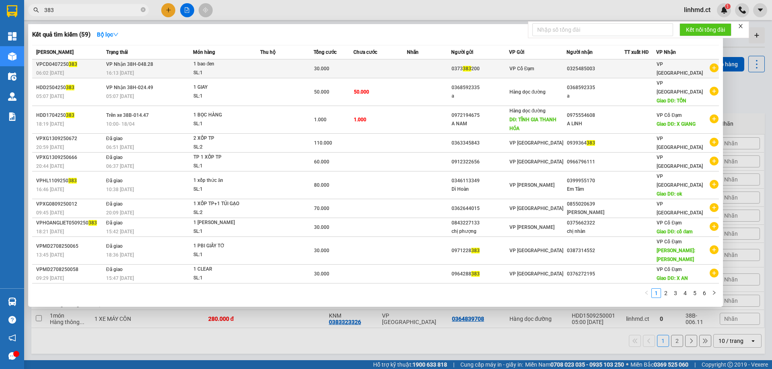
type input "383"
click at [250, 72] on div "SL: 1" at bounding box center [223, 73] width 60 height 9
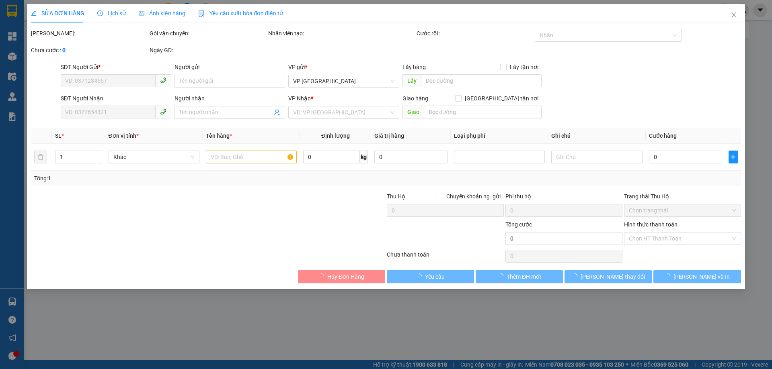
type input "0373383200"
type input "0325485003"
type input "30.000"
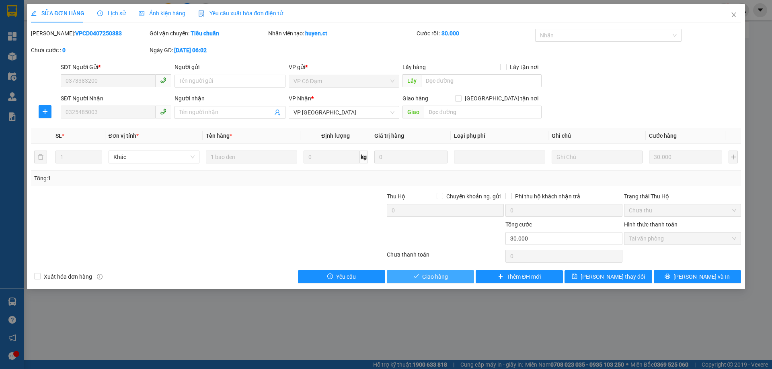
click at [435, 276] on span "Giao hàng" at bounding box center [435, 277] width 26 height 9
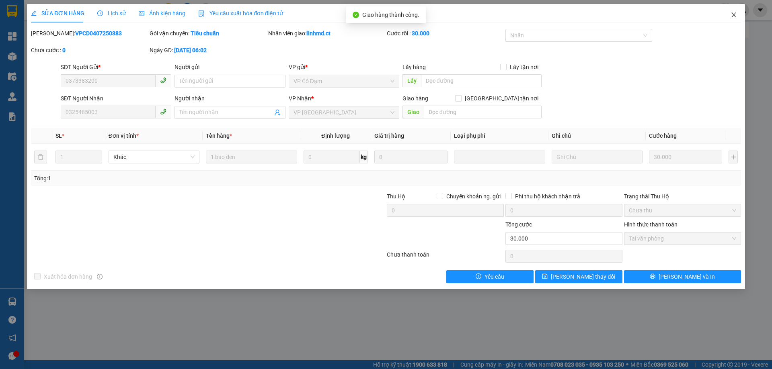
click at [730, 15] on icon "close" at bounding box center [733, 15] width 6 height 6
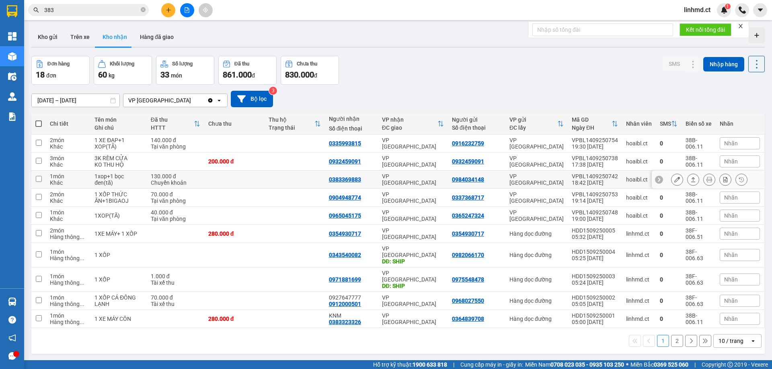
scroll to position [37, 0]
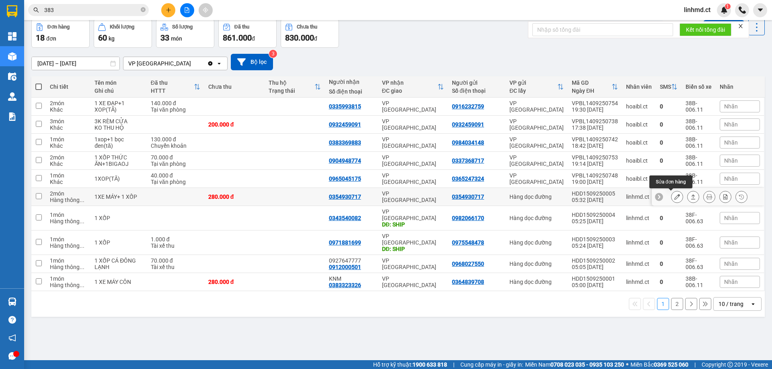
click at [673, 198] on button at bounding box center [676, 197] width 11 height 14
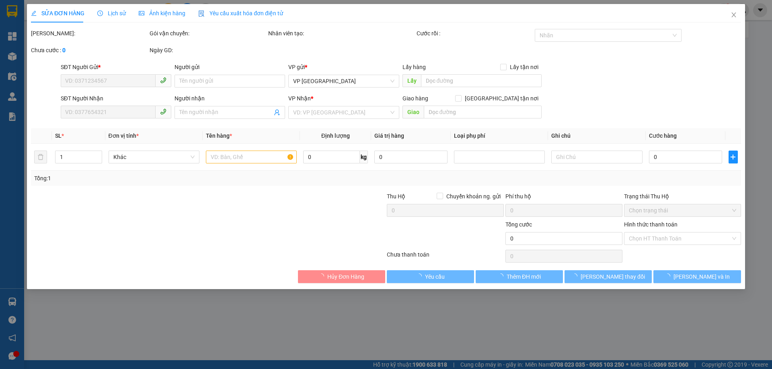
type input "0354930717"
type input "280.000"
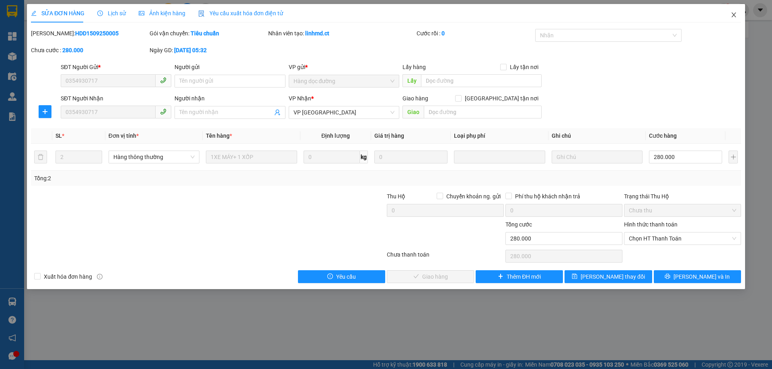
click at [736, 14] on icon "close" at bounding box center [733, 15] width 6 height 6
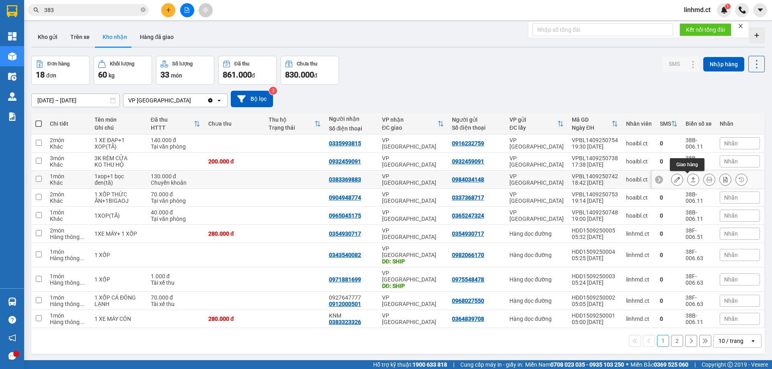
click at [690, 181] on icon at bounding box center [693, 180] width 6 height 6
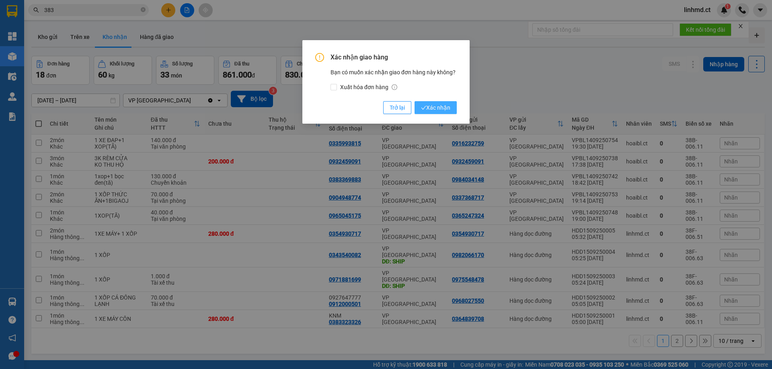
click at [425, 109] on icon "check" at bounding box center [423, 107] width 5 height 5
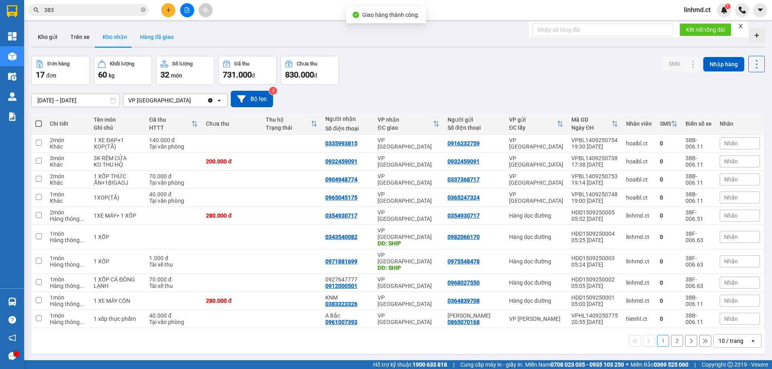
click at [141, 34] on button "Hàng đã giao" at bounding box center [156, 36] width 47 height 19
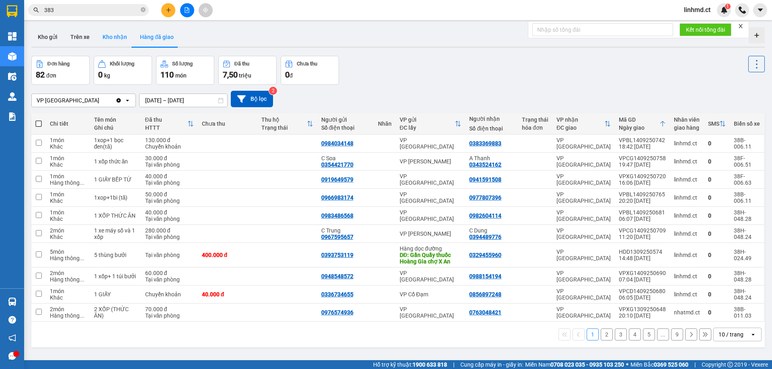
click at [109, 40] on button "Kho nhận" at bounding box center [114, 36] width 37 height 19
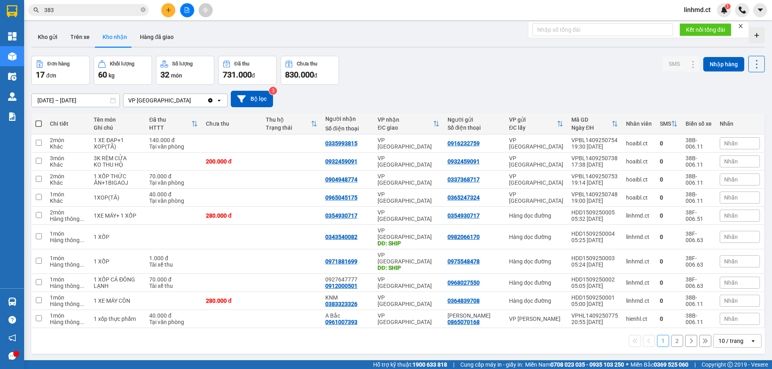
click at [671, 335] on button "2" at bounding box center [677, 341] width 12 height 12
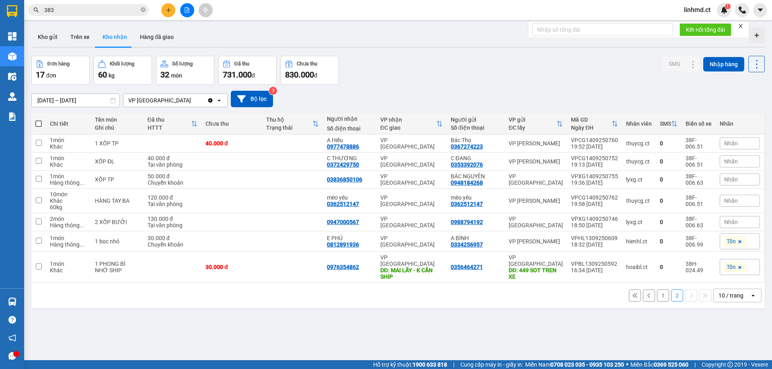
click at [657, 293] on button "1" at bounding box center [663, 296] width 12 height 12
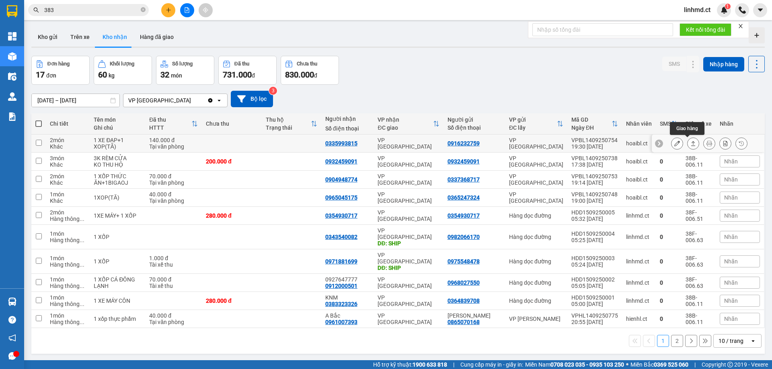
click at [674, 143] on button at bounding box center [676, 144] width 11 height 14
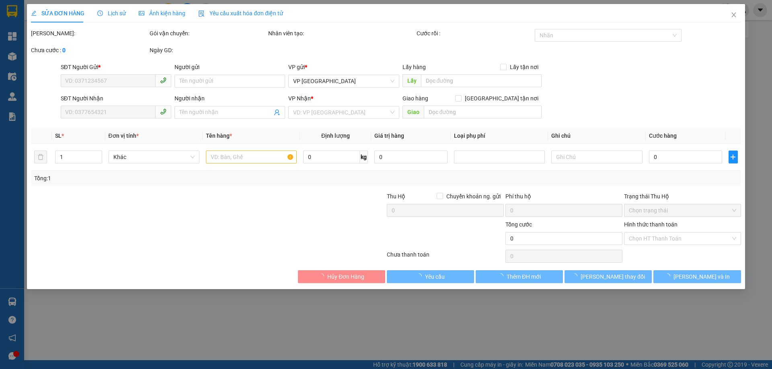
type input "0916232759"
type input "0335993815"
type input "140.000"
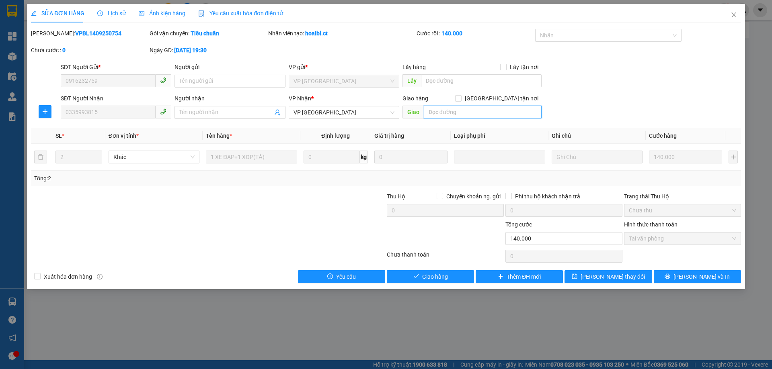
click at [489, 111] on input "text" at bounding box center [483, 112] width 118 height 13
type input "KNM"
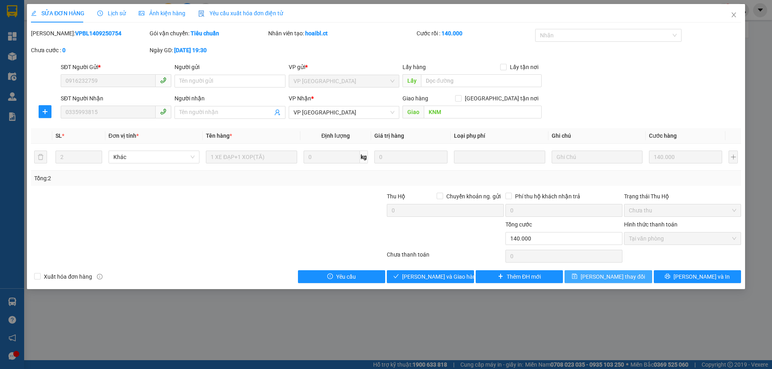
click at [613, 280] on span "Lưu thay đổi" at bounding box center [613, 277] width 64 height 9
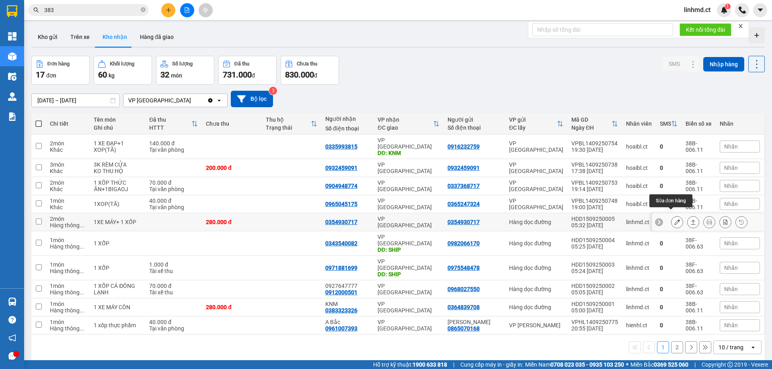
click at [675, 217] on button at bounding box center [676, 222] width 11 height 14
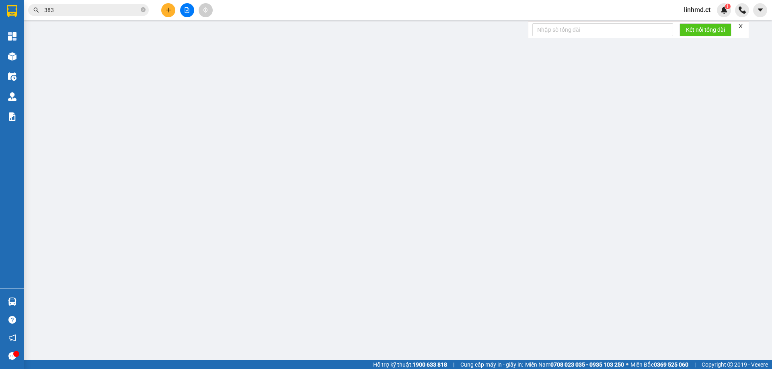
type input "0354930717"
type input "280.000"
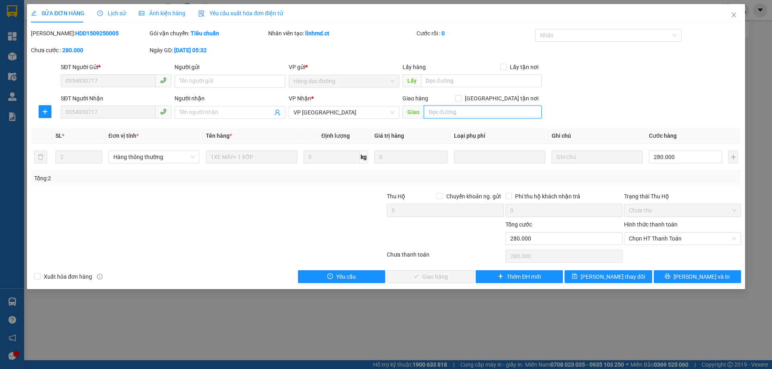
click at [472, 112] on input "text" at bounding box center [483, 112] width 118 height 13
type input "KNM"
click at [605, 275] on span "Lưu thay đổi" at bounding box center [613, 277] width 64 height 9
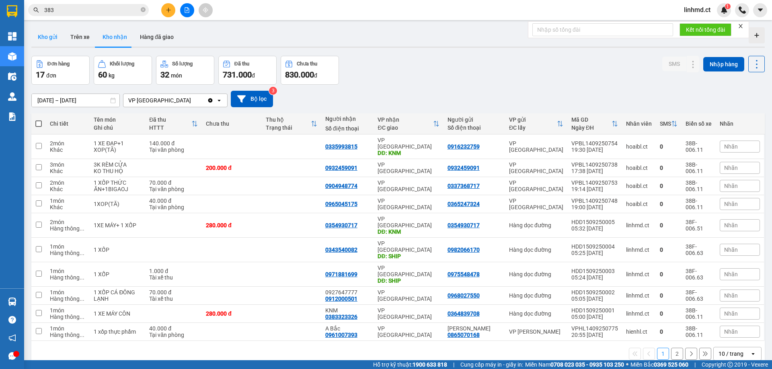
click at [53, 33] on button "Kho gửi" at bounding box center [47, 36] width 33 height 19
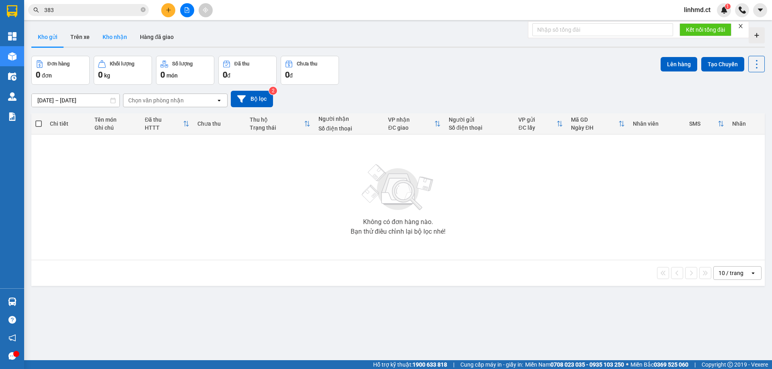
click at [113, 41] on button "Kho nhận" at bounding box center [114, 36] width 37 height 19
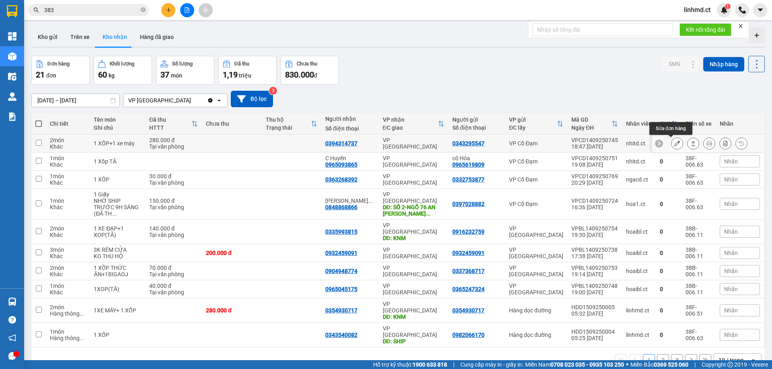
click at [674, 144] on icon at bounding box center [677, 144] width 6 height 6
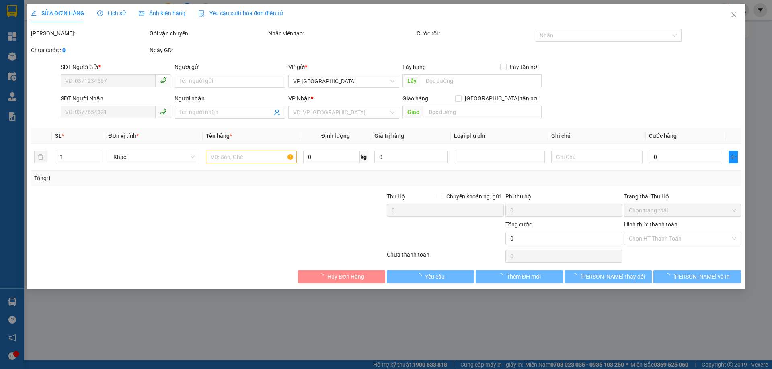
type input "0343295547"
type input "0394314737"
type input "280.000"
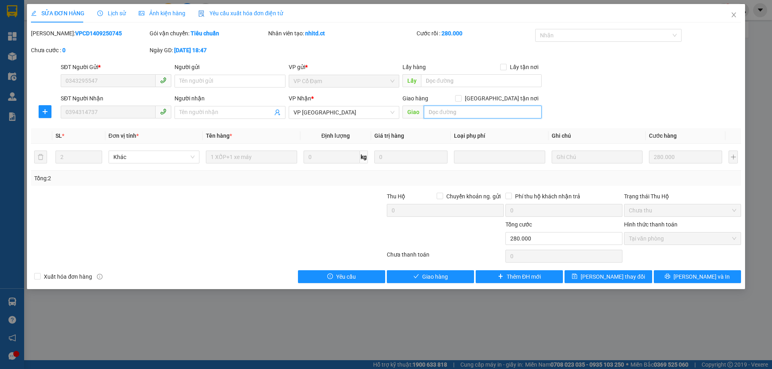
click at [507, 114] on input "text" at bounding box center [483, 112] width 118 height 13
type input "KNM"
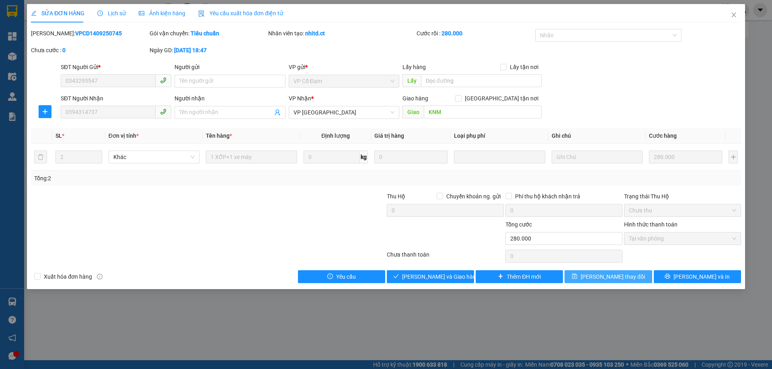
click at [592, 272] on button "Lưu thay đổi" at bounding box center [607, 277] width 87 height 13
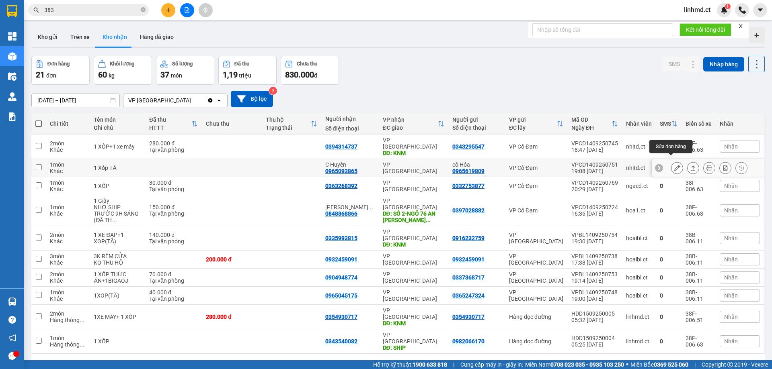
click at [674, 165] on icon at bounding box center [677, 168] width 6 height 6
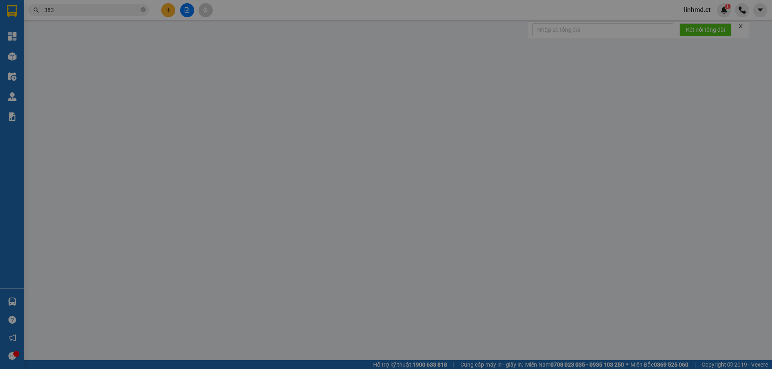
type input "0965619809"
type input "cô Hóa"
type input "0965093865"
type input "C Huyền"
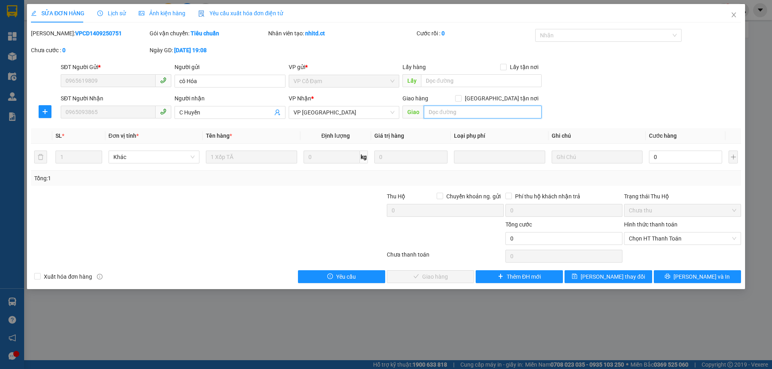
click at [447, 113] on input "text" at bounding box center [483, 112] width 118 height 13
type input "SHIP"
click at [617, 280] on span "Lưu thay đổi" at bounding box center [613, 277] width 64 height 9
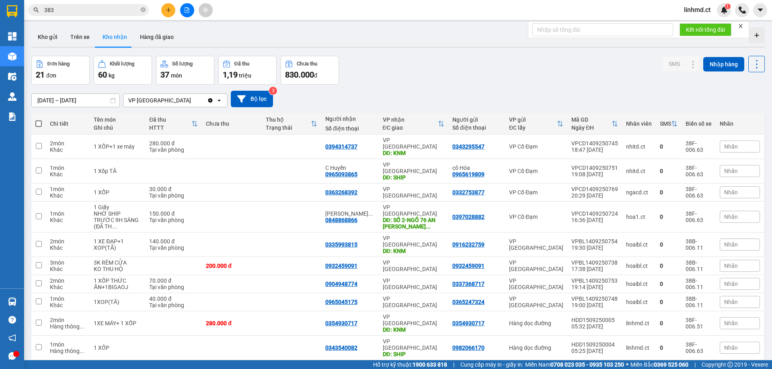
click at [658, 367] on button "2" at bounding box center [663, 373] width 12 height 12
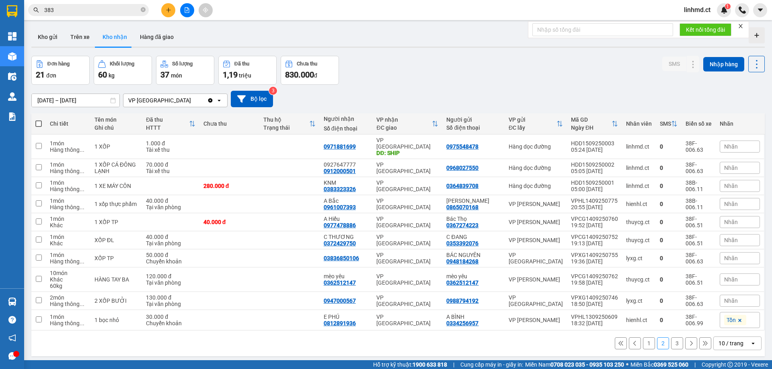
click at [646, 338] on button "1" at bounding box center [649, 344] width 12 height 12
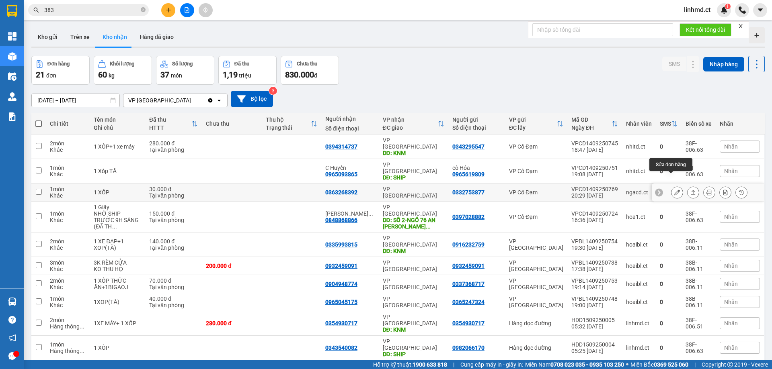
click at [674, 190] on icon at bounding box center [677, 193] width 6 height 6
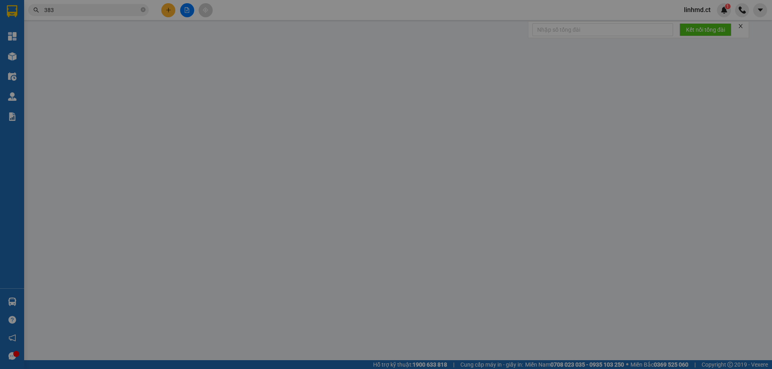
type input "0332753877"
type input "0363268392"
type input "30.000"
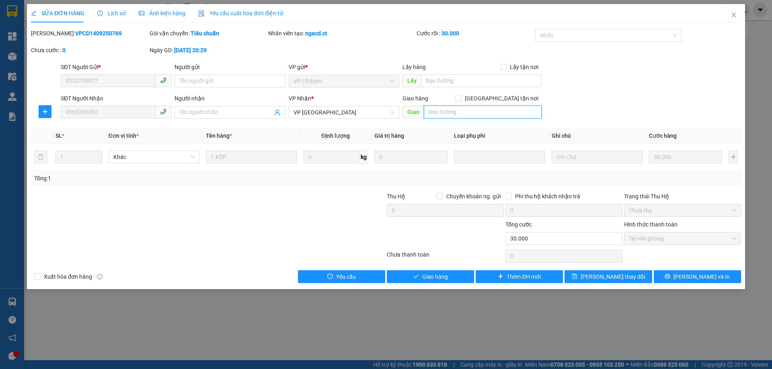
click at [449, 112] on input "text" at bounding box center [483, 112] width 118 height 13
type input "KNM"
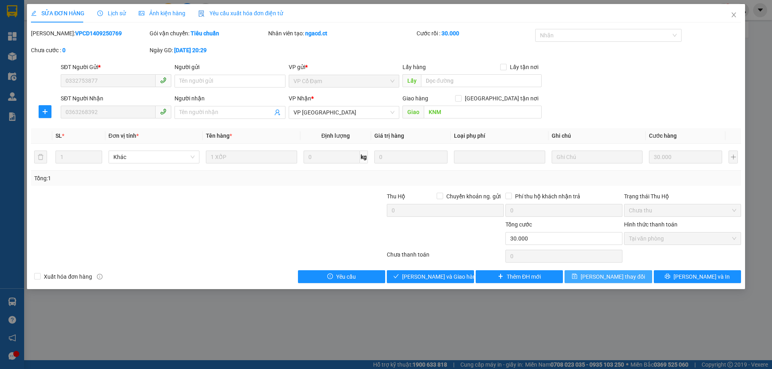
click at [605, 277] on span "Lưu thay đổi" at bounding box center [613, 277] width 64 height 9
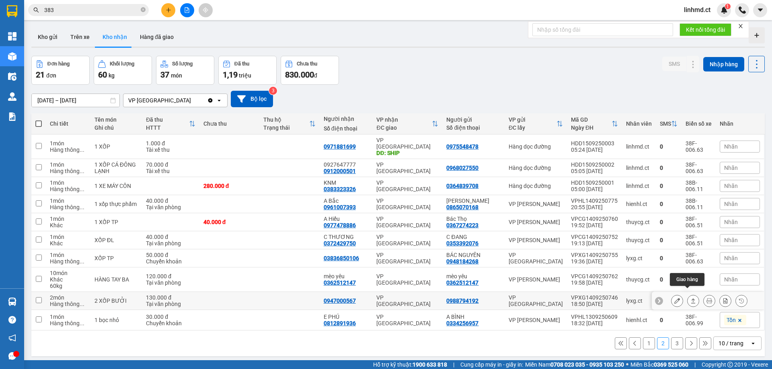
click at [690, 297] on button at bounding box center [692, 301] width 11 height 14
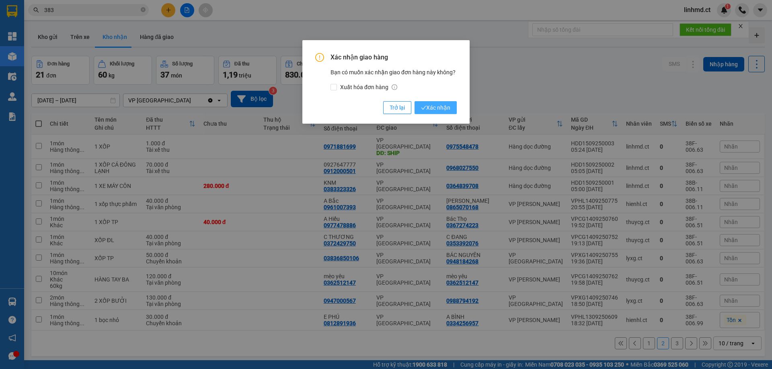
click at [438, 110] on span "Xác nhận" at bounding box center [435, 107] width 29 height 9
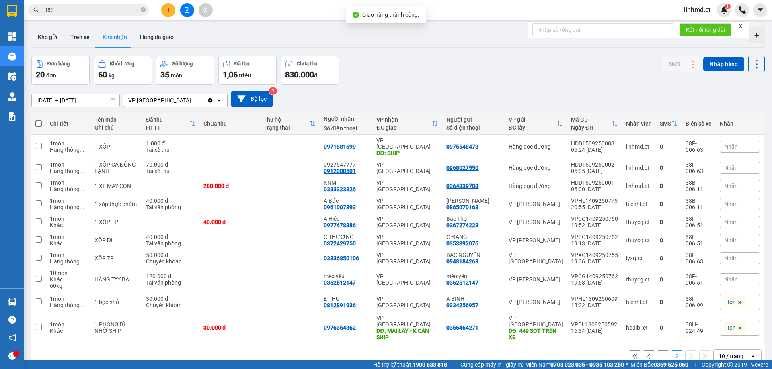
click at [657, 351] on button "1" at bounding box center [663, 357] width 12 height 12
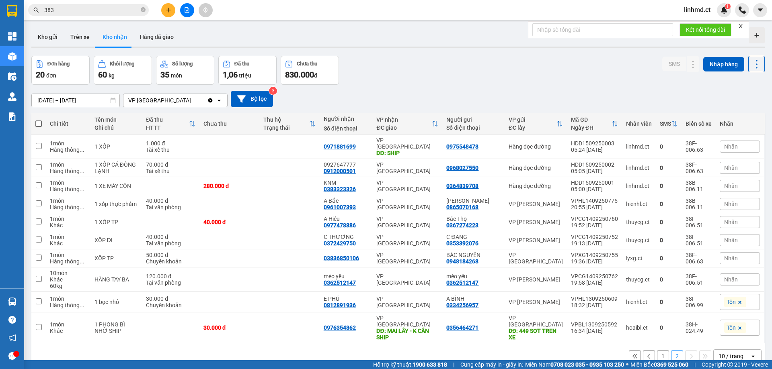
click at [657, 351] on button "1" at bounding box center [663, 357] width 12 height 12
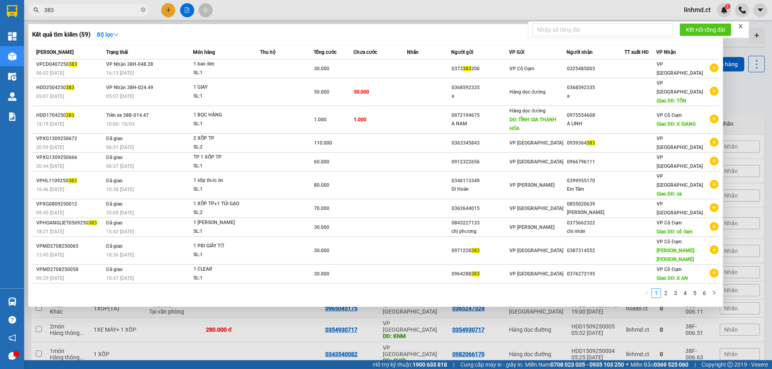
click at [96, 7] on input "383" at bounding box center [91, 10] width 95 height 9
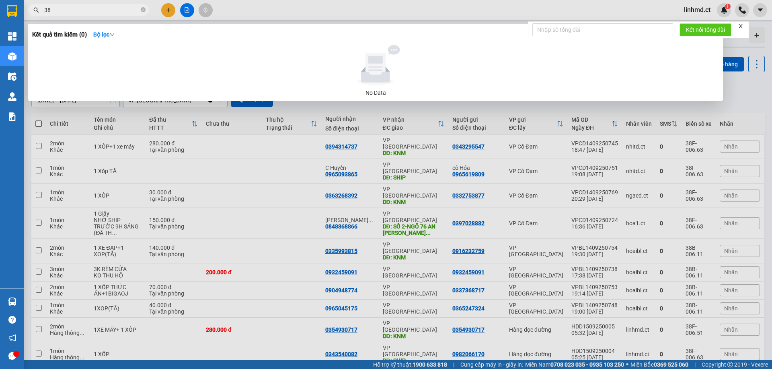
type input "3"
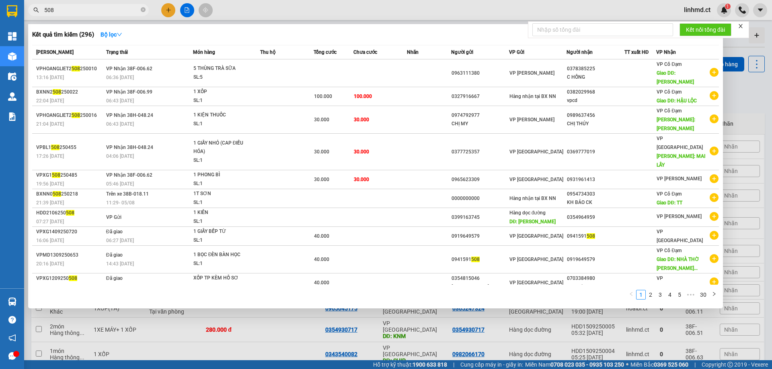
click at [220, 310] on div at bounding box center [386, 184] width 772 height 369
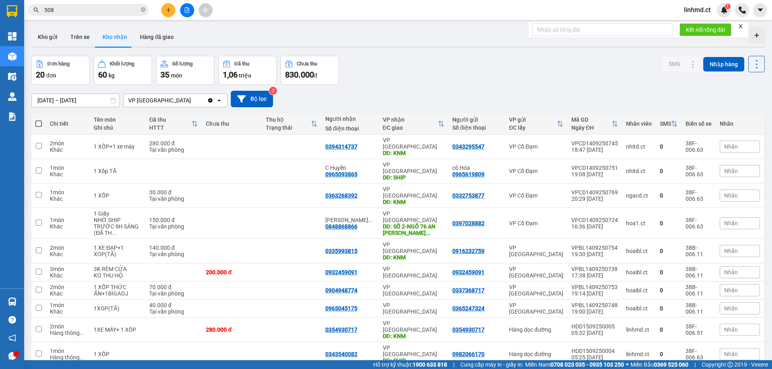
click at [113, 8] on input "508" at bounding box center [91, 10] width 95 height 9
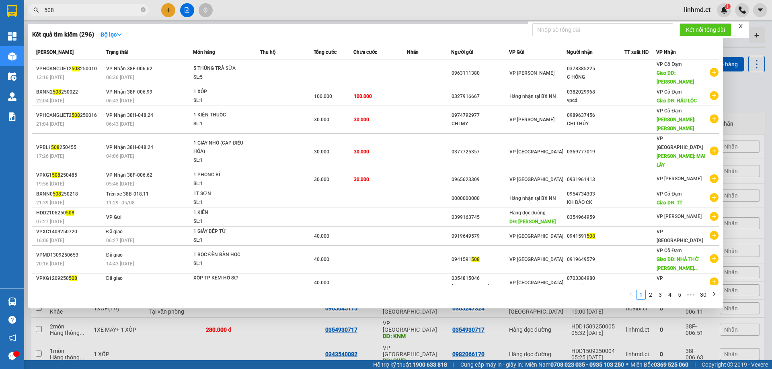
click at [113, 8] on input "508" at bounding box center [91, 10] width 95 height 9
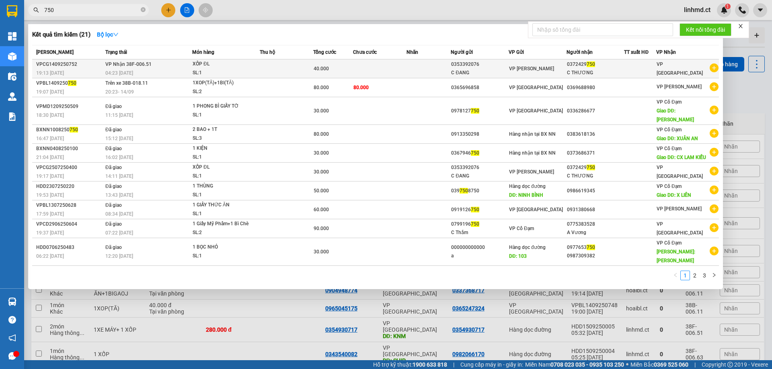
type input "750"
click at [453, 68] on td "0353392076 C ĐANG" at bounding box center [480, 68] width 58 height 19
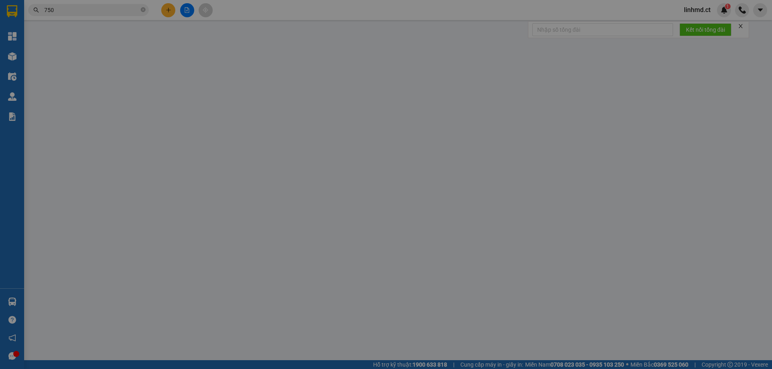
type input "0353392076"
type input "C ĐANG"
type input "0372429750"
type input "C THƯƠNG"
type input "40.000"
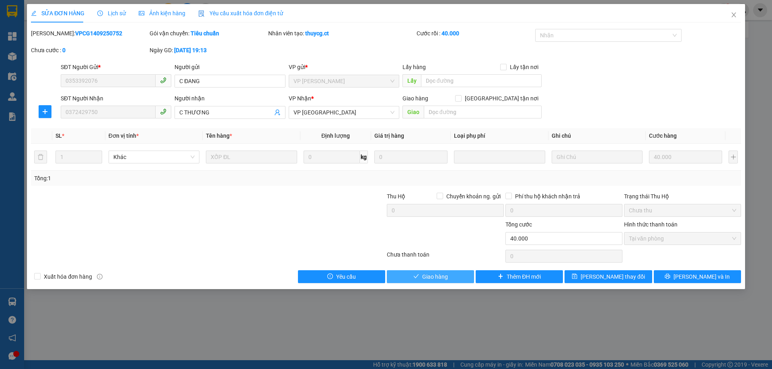
click at [439, 277] on span "Giao hàng" at bounding box center [435, 277] width 26 height 9
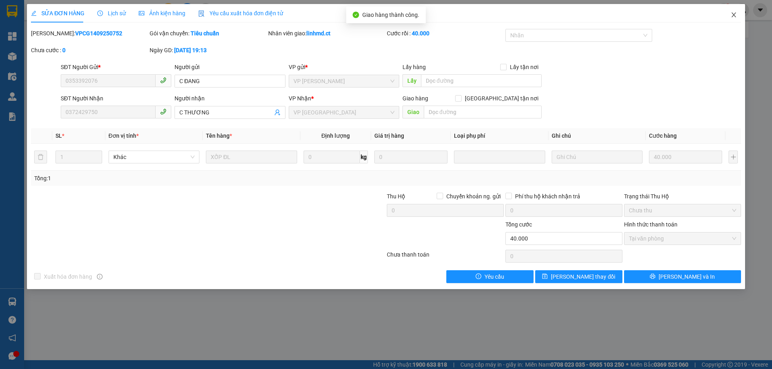
click at [735, 15] on icon "close" at bounding box center [733, 15] width 6 height 6
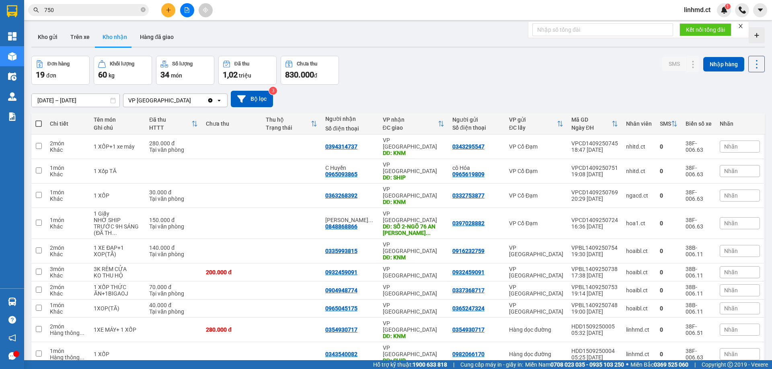
click at [81, 7] on input "750" at bounding box center [91, 10] width 95 height 9
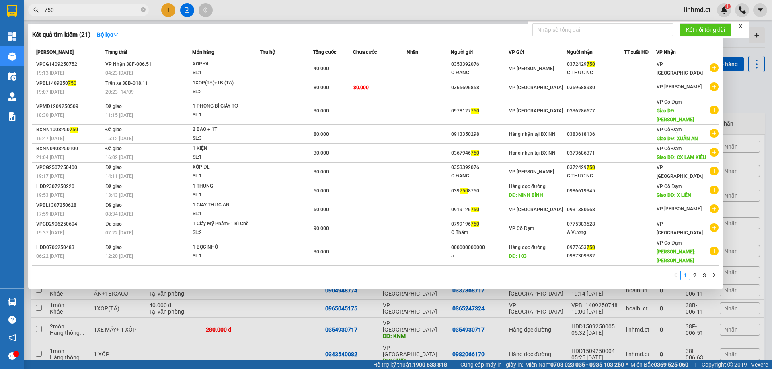
click at [81, 7] on input "750" at bounding box center [91, 10] width 95 height 9
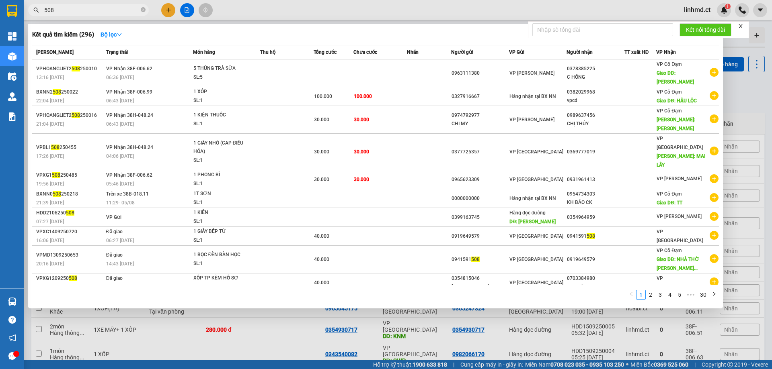
type input "508"
click at [268, 313] on div at bounding box center [386, 184] width 772 height 369
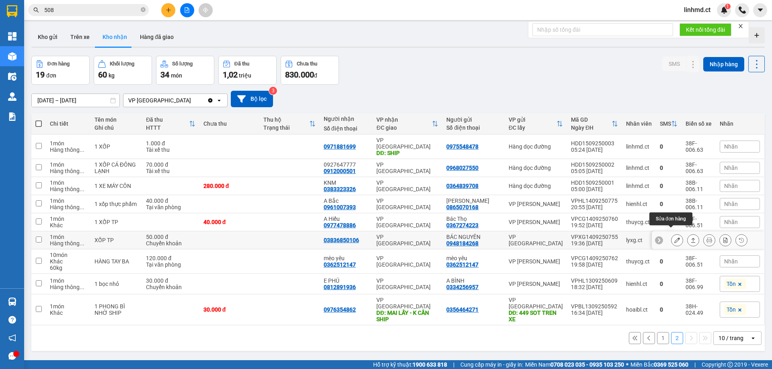
click at [675, 234] on button at bounding box center [676, 241] width 11 height 14
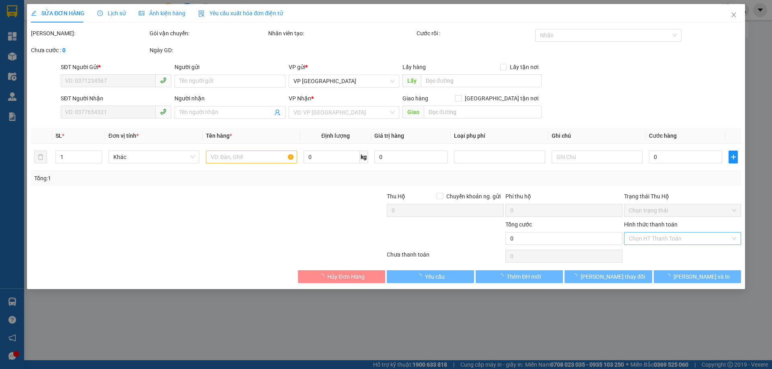
type input "0948184268"
type input "BÁC NGUYÊN"
type input "03836850106"
type input "50.000"
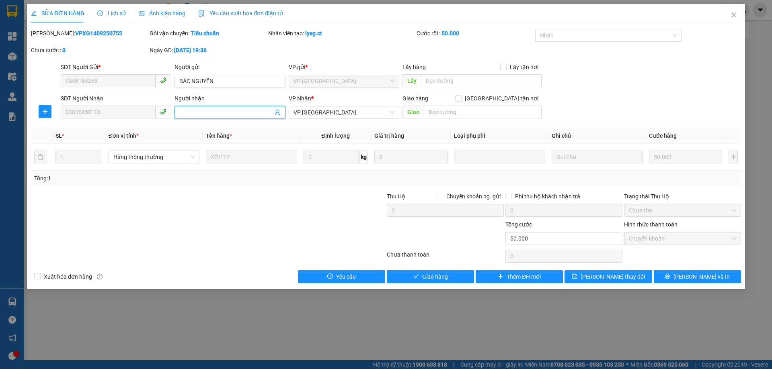
click at [229, 115] on input "Người nhận" at bounding box center [225, 112] width 93 height 9
type input "0836850106"
click at [468, 113] on input "text" at bounding box center [483, 112] width 118 height 13
type input "SHIP"
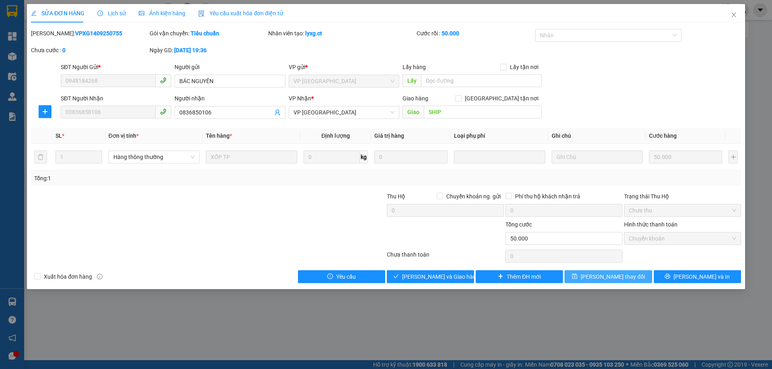
click at [623, 282] on button "Lưu thay đổi" at bounding box center [607, 277] width 87 height 13
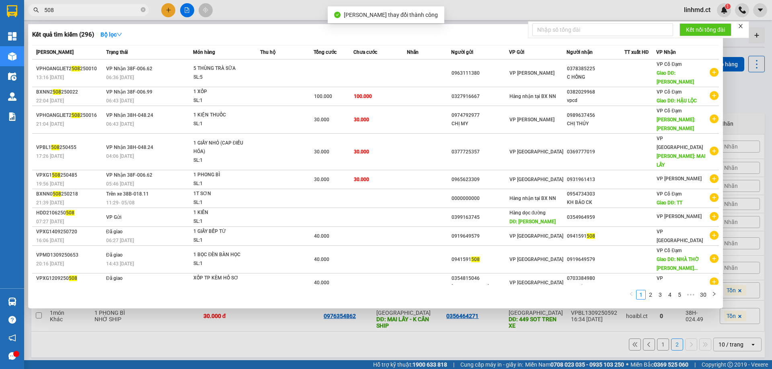
click at [82, 4] on span "508" at bounding box center [88, 10] width 121 height 12
click at [81, 4] on span "508" at bounding box center [88, 10] width 121 height 12
click at [81, 6] on input "508" at bounding box center [91, 10] width 95 height 9
type input "5"
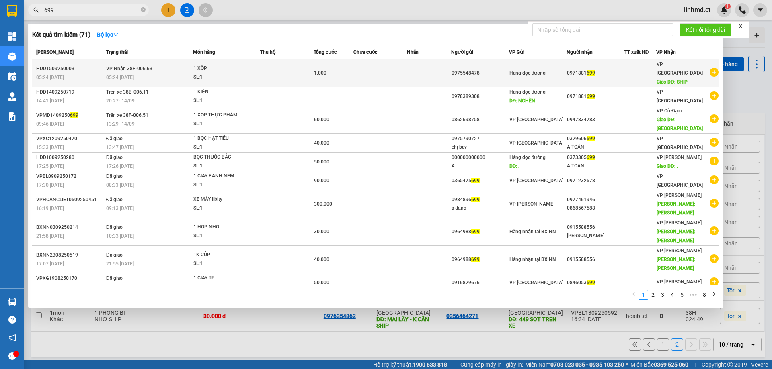
type input "699"
click at [256, 71] on span "1 XỐP SL: 1" at bounding box center [226, 72] width 67 height 17
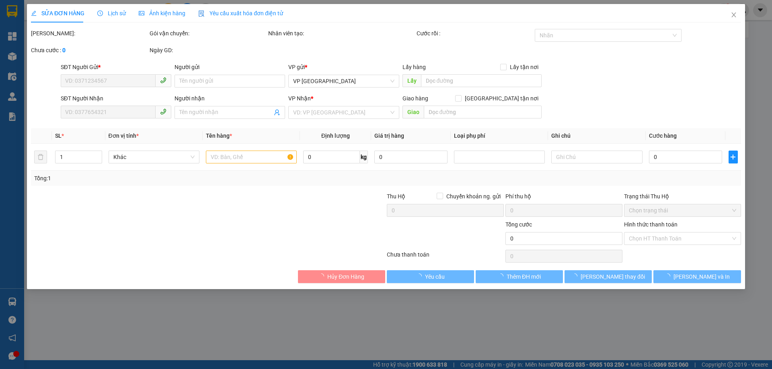
type input "0975548478"
type input "0971881699"
type input "SHIP"
type input "1.000"
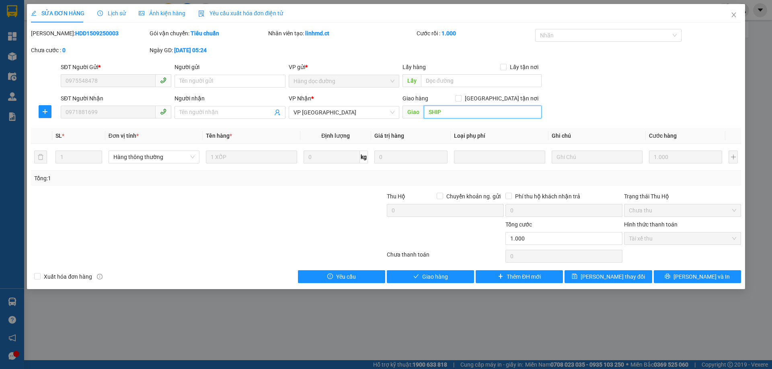
click at [460, 110] on input "SHIP" at bounding box center [483, 112] width 118 height 13
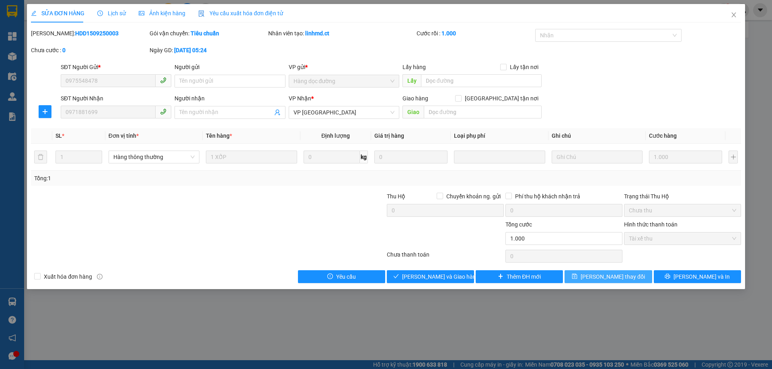
click at [609, 281] on span "[PERSON_NAME] thay đổi" at bounding box center [613, 277] width 64 height 9
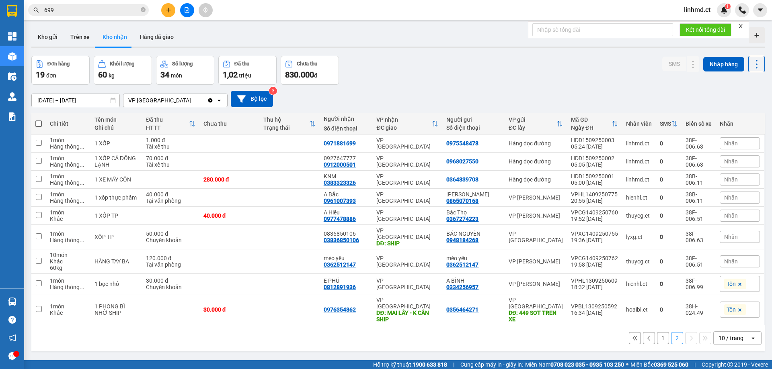
drag, startPoint x: 653, startPoint y: 325, endPoint x: 657, endPoint y: 333, distance: 9.2
click at [657, 332] on button "1" at bounding box center [663, 338] width 12 height 12
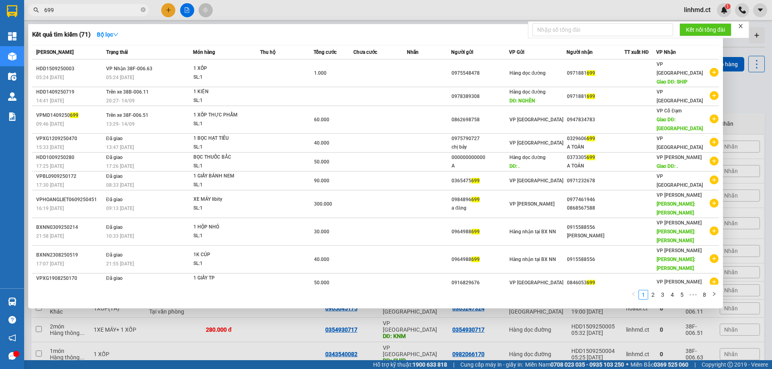
click at [84, 8] on input "699" at bounding box center [91, 10] width 95 height 9
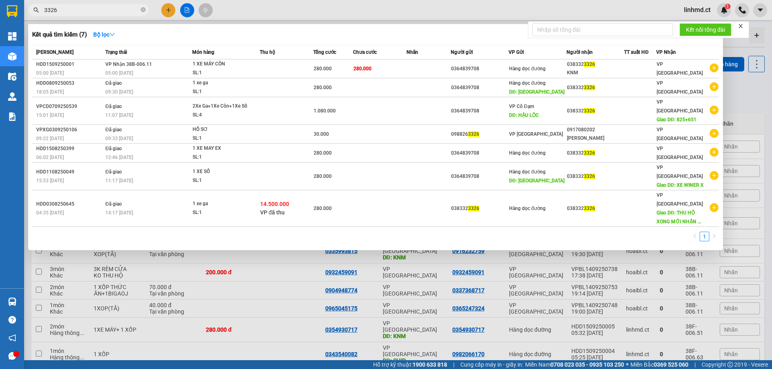
click at [191, 319] on div at bounding box center [386, 184] width 772 height 369
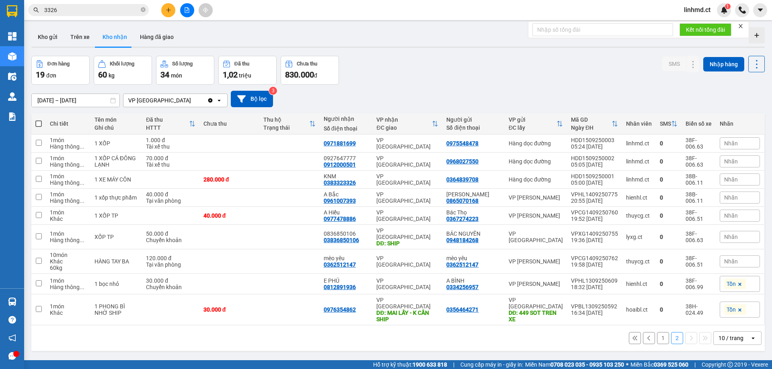
click at [658, 332] on button "1" at bounding box center [663, 338] width 12 height 12
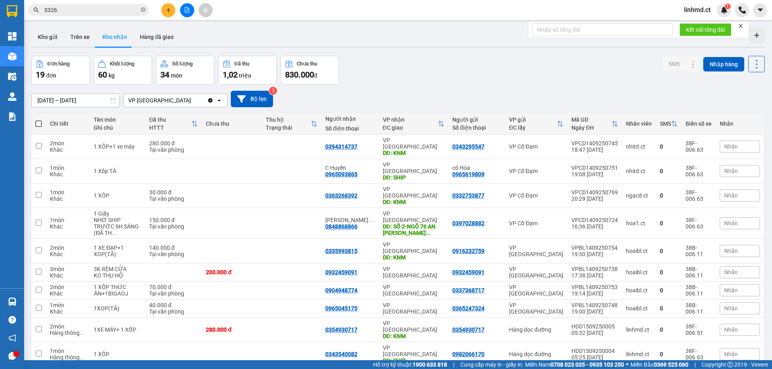
click at [127, 4] on div "Kết quả tìm kiếm ( 7 ) Bộ lọc Mã ĐH Trạng thái Món hàng Thu hộ Tổng cước Chưa c…" at bounding box center [78, 10] width 157 height 14
click at [126, 6] on input "3326" at bounding box center [91, 10] width 95 height 9
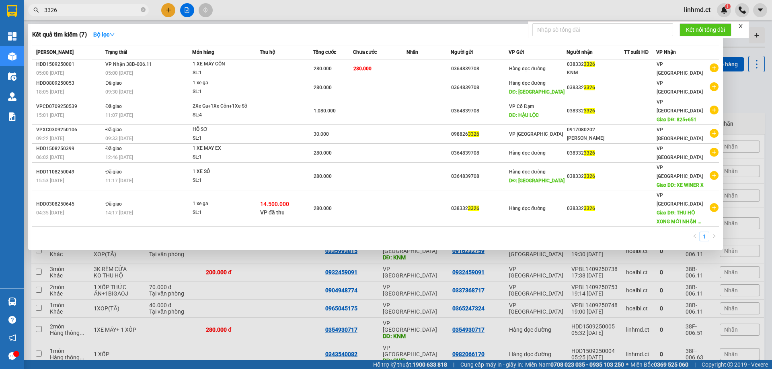
click at [126, 6] on input "3326" at bounding box center [91, 10] width 95 height 9
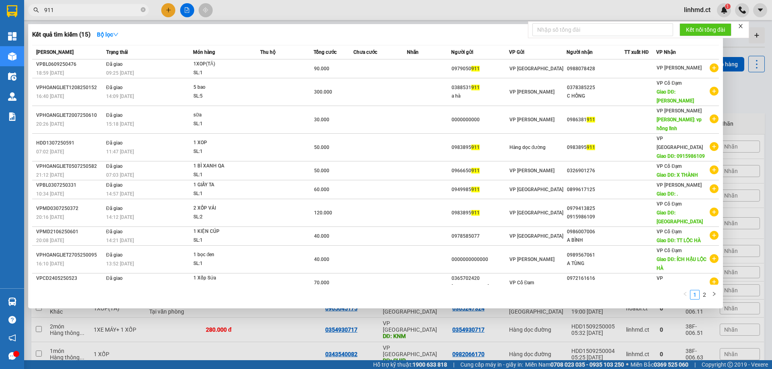
click at [237, 311] on div at bounding box center [386, 184] width 772 height 369
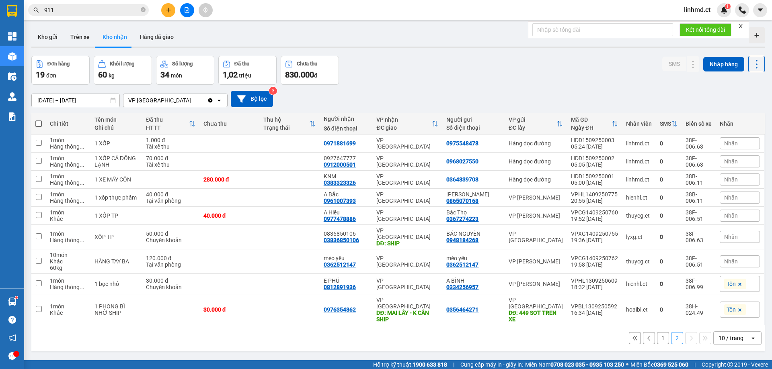
click at [657, 332] on button "1" at bounding box center [663, 338] width 12 height 12
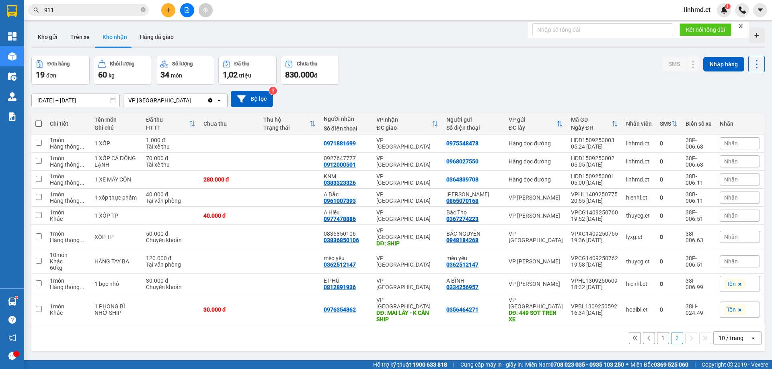
click at [89, 10] on input "911" at bounding box center [91, 10] width 95 height 9
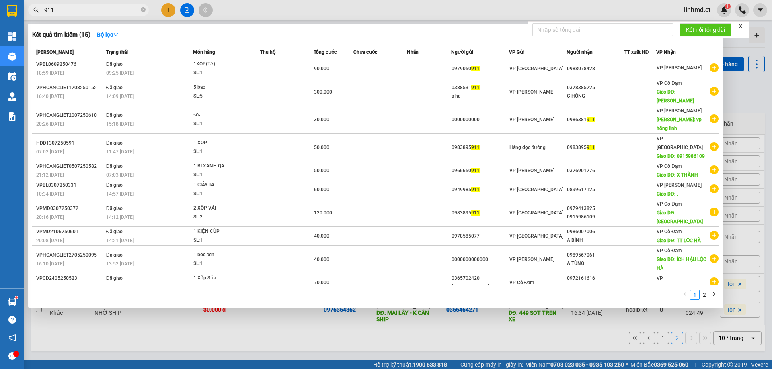
click at [89, 10] on input "911" at bounding box center [91, 10] width 95 height 9
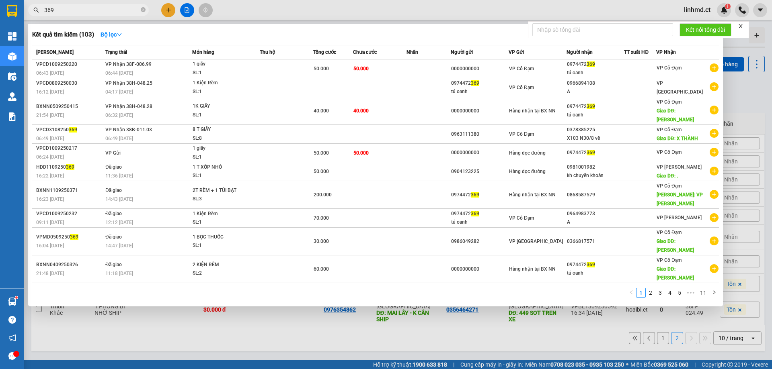
drag, startPoint x: 53, startPoint y: 10, endPoint x: 44, endPoint y: 10, distance: 8.9
click at [44, 10] on span "369" at bounding box center [88, 10] width 121 height 12
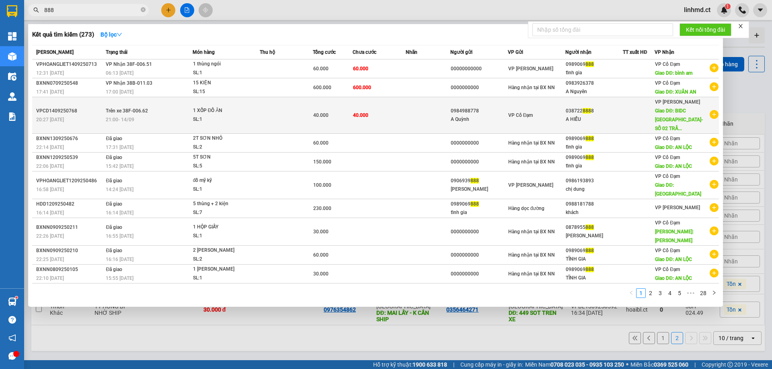
type input "888"
click at [401, 102] on td "40.000" at bounding box center [379, 115] width 53 height 37
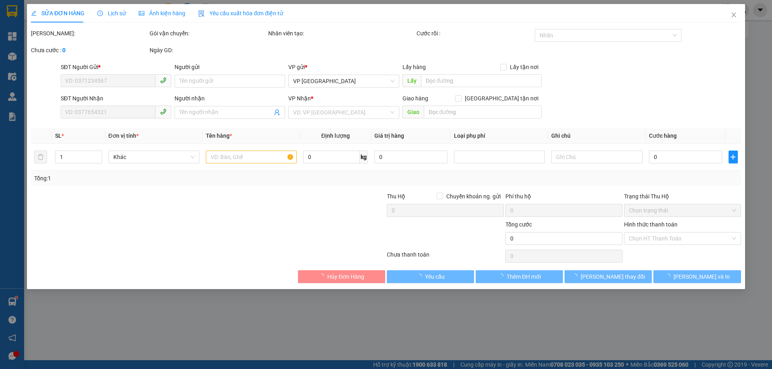
type input "0984988778"
type input "A Quỳnh"
type input "0387228888"
type input "A HIỂU"
type input "BIDC HÀ NỘI-SỐ 02 TRẦN HƯNG ĐẠO,PHƯỜNG PHAN CHU TRINH,QUẬN HOÀN KIẾM"
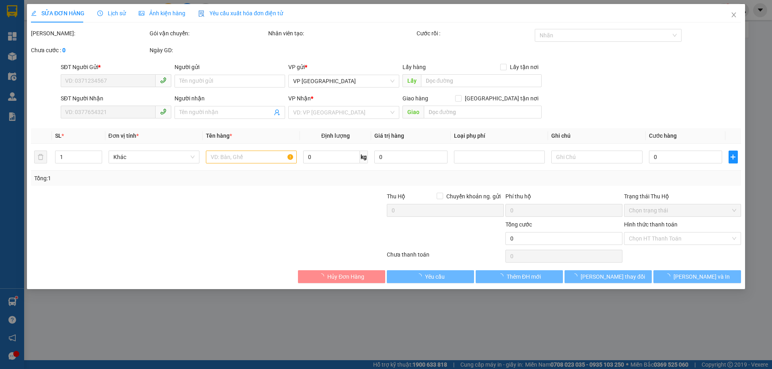
type input "40.000"
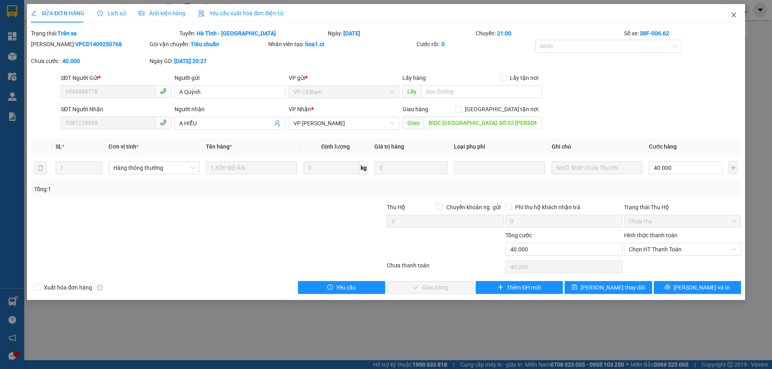
click at [735, 11] on span "Close" at bounding box center [733, 15] width 23 height 23
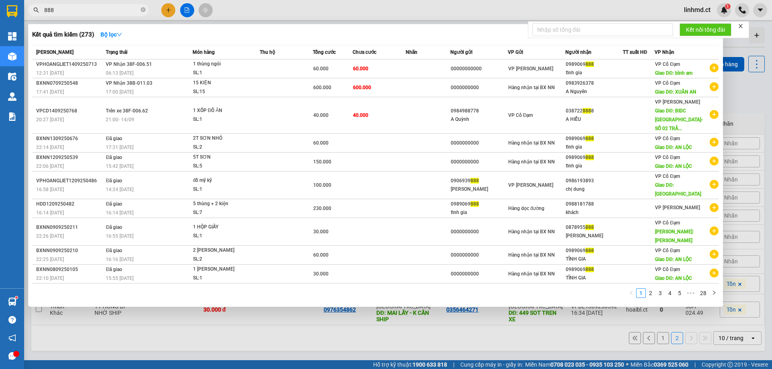
click at [98, 10] on input "888" at bounding box center [91, 10] width 95 height 9
click at [98, 11] on input "888" at bounding box center [91, 10] width 95 height 9
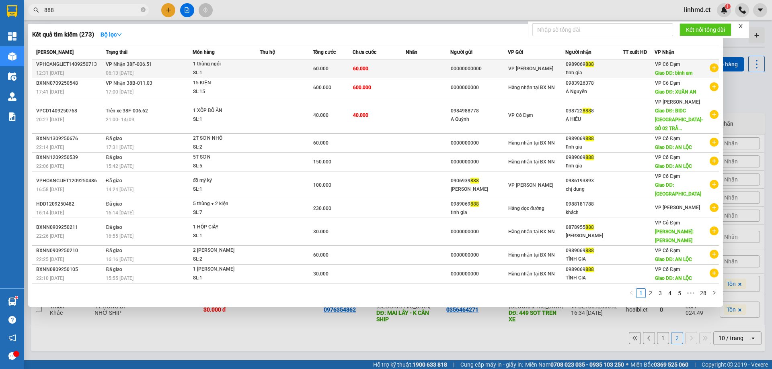
click at [172, 64] on td "VP Nhận 38F-006.51 06:13 - 15/09" at bounding box center [148, 68] width 88 height 19
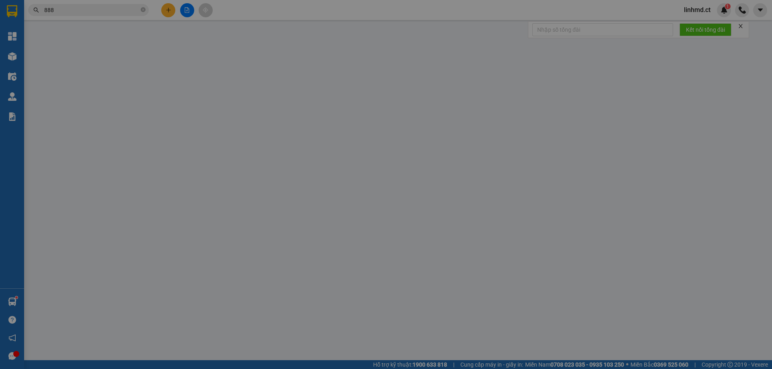
type input "00000000000"
type input "0989069888"
type input "tĩnh gia"
type input "bình am"
type input "60.000"
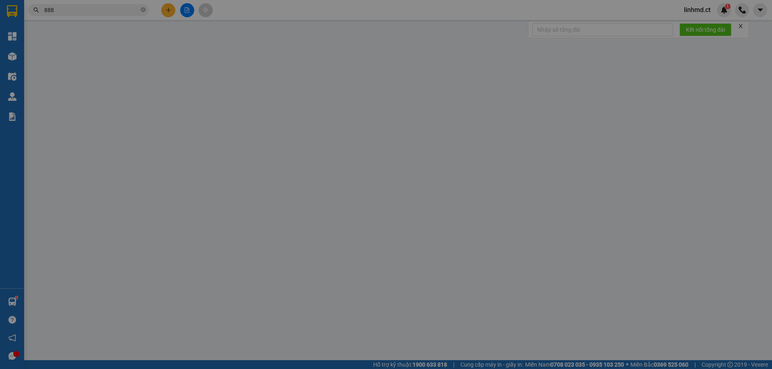
type input "60.000"
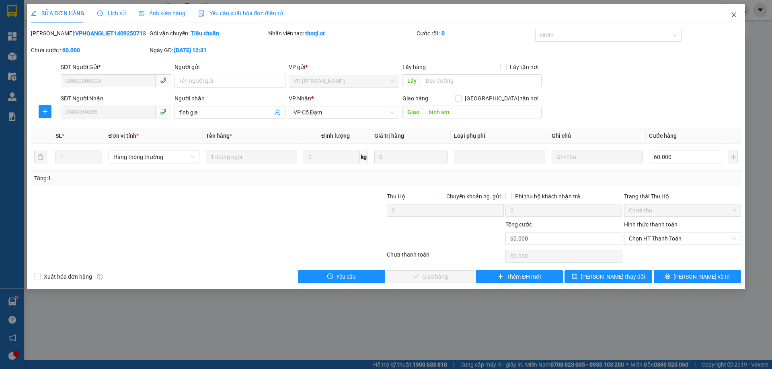
click at [732, 17] on icon "close" at bounding box center [733, 15] width 6 height 6
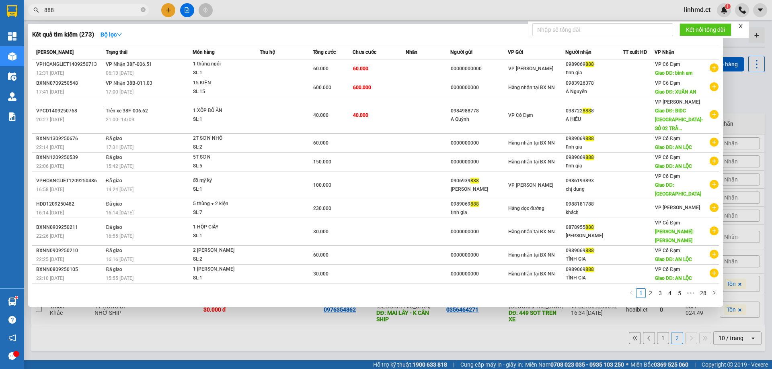
click at [115, 12] on input "888" at bounding box center [91, 10] width 95 height 9
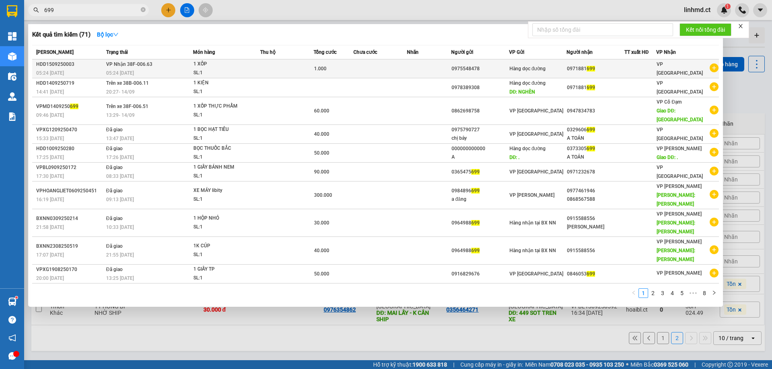
type input "699"
click at [350, 73] on td "1.000" at bounding box center [334, 68] width 40 height 19
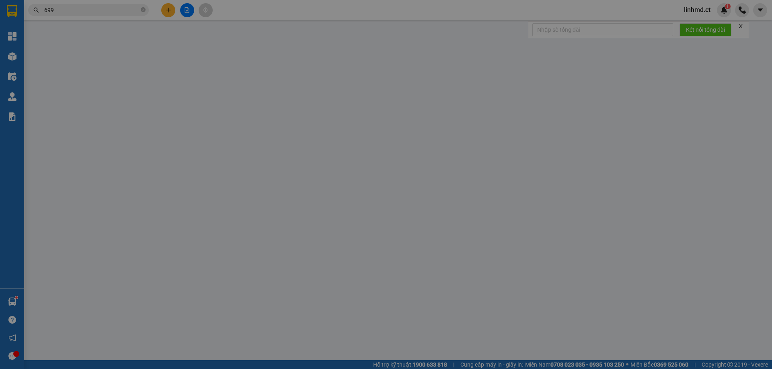
type input "0975548478"
type input "0971881699"
type input "1.000"
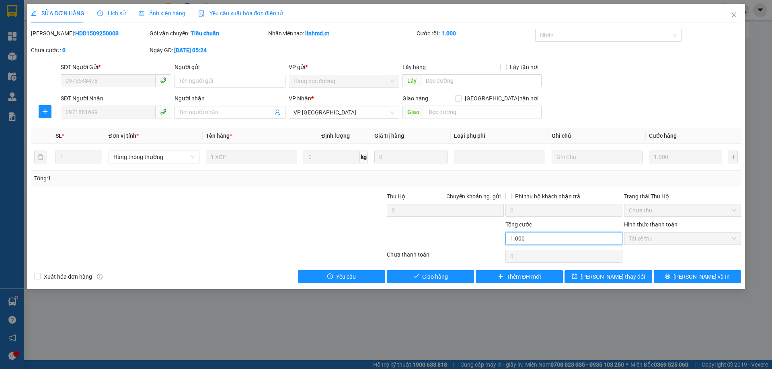
click at [552, 237] on input "1.000" at bounding box center [563, 238] width 117 height 13
click at [739, 15] on span "Close" at bounding box center [733, 15] width 23 height 23
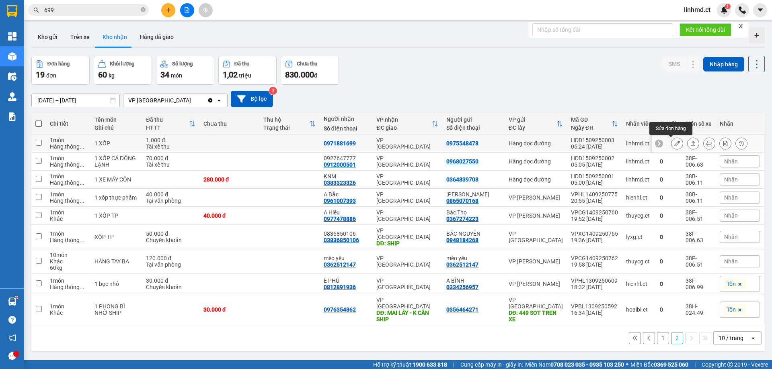
click at [674, 146] on icon at bounding box center [677, 144] width 6 height 6
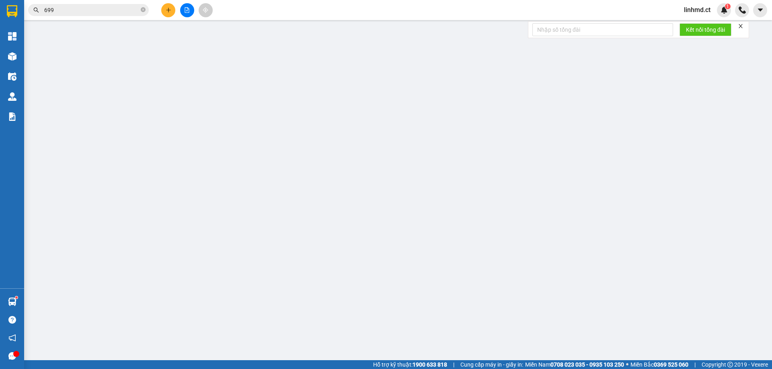
type input "0975548478"
type input "0971881699"
type input "1.000"
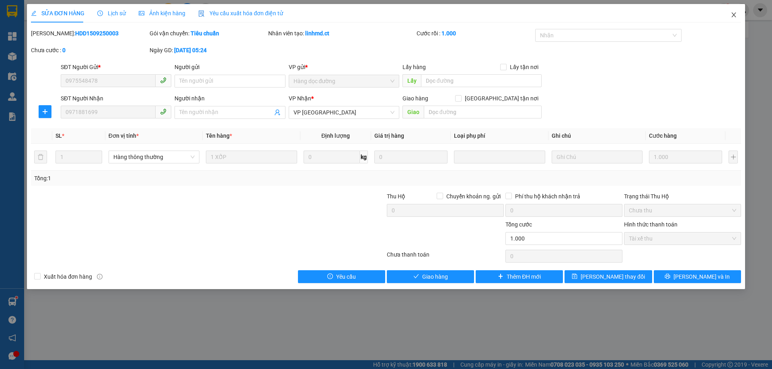
click at [733, 16] on icon "close" at bounding box center [733, 15] width 6 height 6
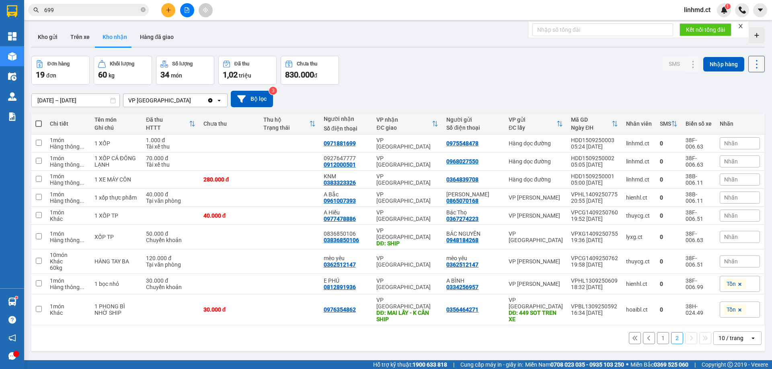
click at [751, 59] on icon at bounding box center [756, 64] width 11 height 11
click at [624, 98] on div "13/09/2025 – 15/09/2025 Press the down arrow key to interact with the calendar …" at bounding box center [397, 99] width 733 height 16
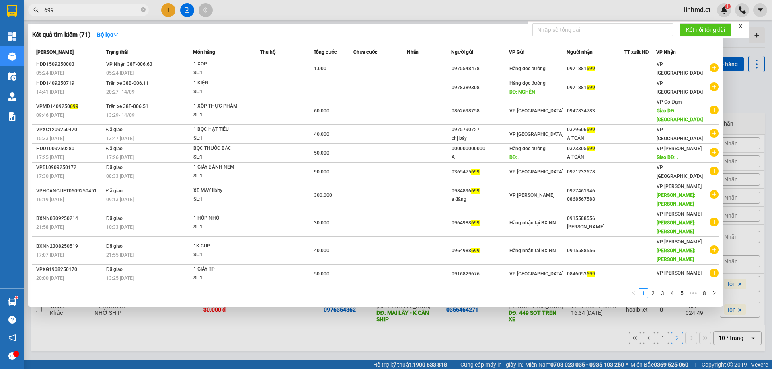
click at [113, 8] on input "699" at bounding box center [91, 10] width 95 height 9
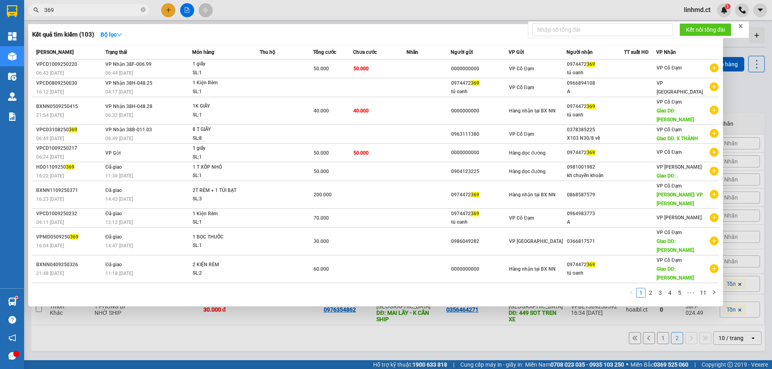
type input "369"
click at [259, 323] on div at bounding box center [386, 184] width 772 height 369
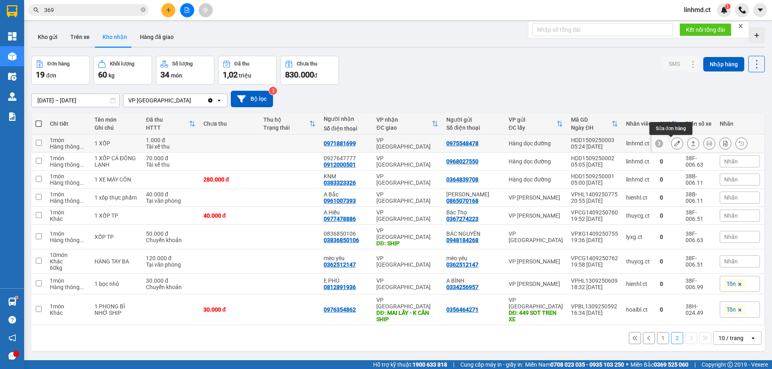
click at [671, 142] on button at bounding box center [676, 144] width 11 height 14
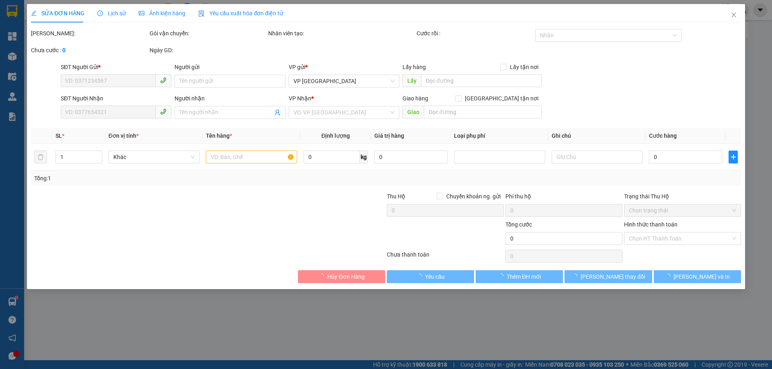
type input "0975548478"
type input "0971881699"
type input "1.000"
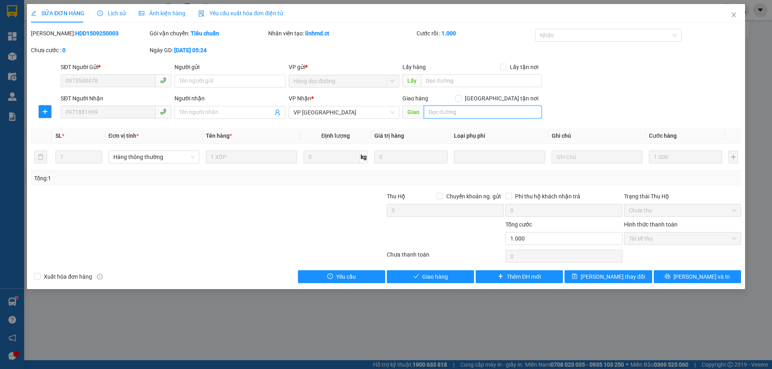
click at [464, 113] on input "text" at bounding box center [483, 112] width 118 height 13
type input "D"
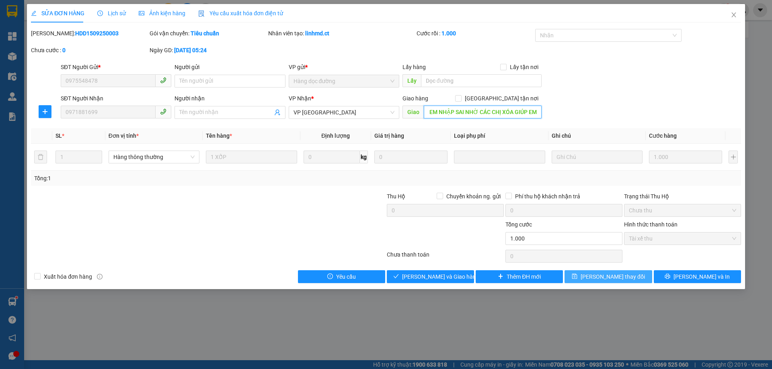
type input "ĐƠN NÀY EM NHẬP SAI NHỜ CÁC CHỊ XÓA GIÚP EM"
click at [626, 276] on span "Lưu thay đổi" at bounding box center [613, 277] width 64 height 9
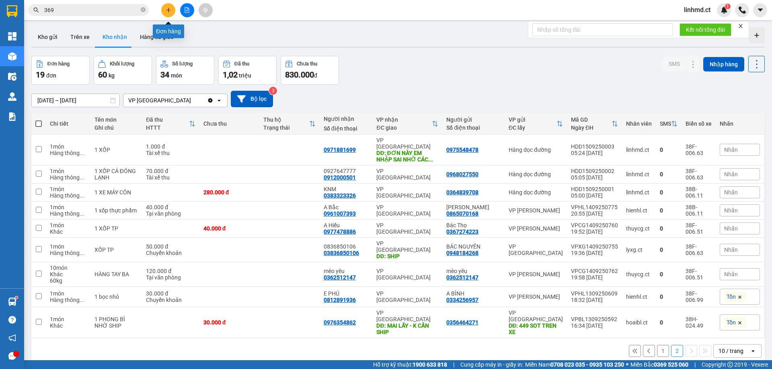
click at [173, 15] on button at bounding box center [168, 10] width 14 height 14
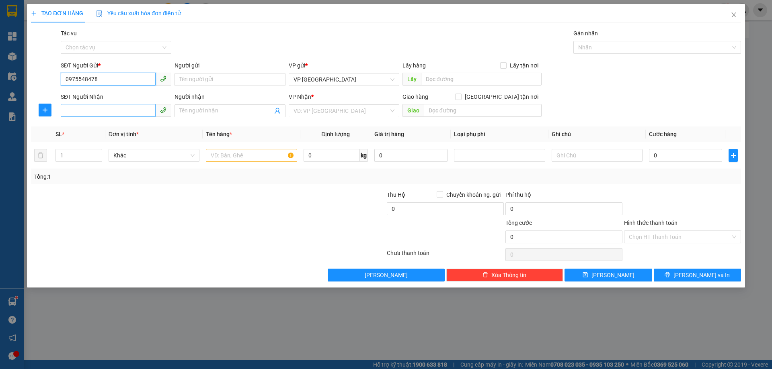
type input "0975548478"
click at [92, 109] on input "SĐT Người Nhận" at bounding box center [108, 110] width 95 height 13
type input "0971881699"
click at [128, 41] on div "Tác vụ" at bounding box center [116, 35] width 111 height 12
click at [122, 46] on input "Tác vụ" at bounding box center [113, 47] width 95 height 12
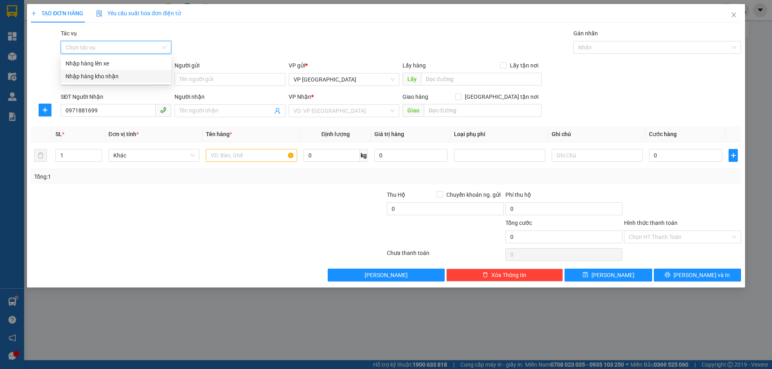
click at [119, 74] on div "Nhập hàng kho nhận" at bounding box center [116, 76] width 101 height 9
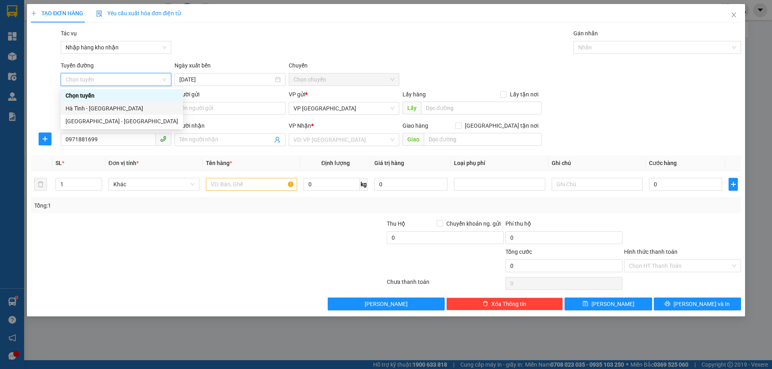
click at [113, 105] on div "Hà Tĩnh - [GEOGRAPHIC_DATA]" at bounding box center [122, 108] width 113 height 9
click at [138, 108] on div "Hà Tĩnh - [GEOGRAPHIC_DATA]" at bounding box center [122, 108] width 113 height 9
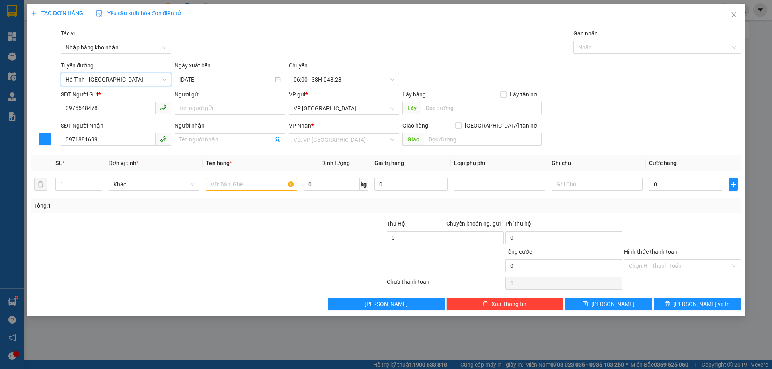
click at [217, 86] on div "[DATE]" at bounding box center [229, 79] width 111 height 13
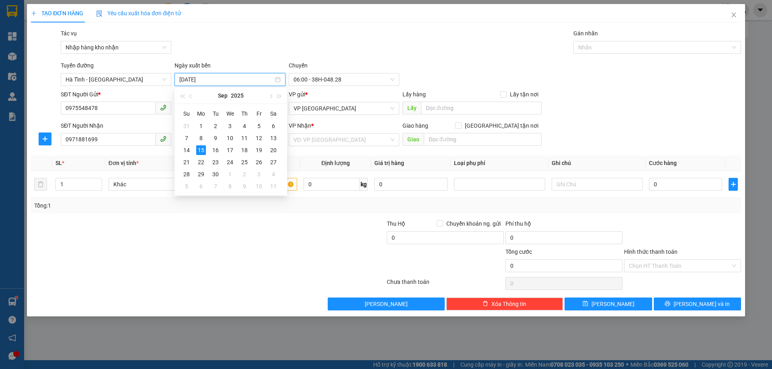
click at [217, 80] on input "[DATE]" at bounding box center [226, 79] width 94 height 9
click at [185, 149] on div "14" at bounding box center [187, 151] width 10 height 10
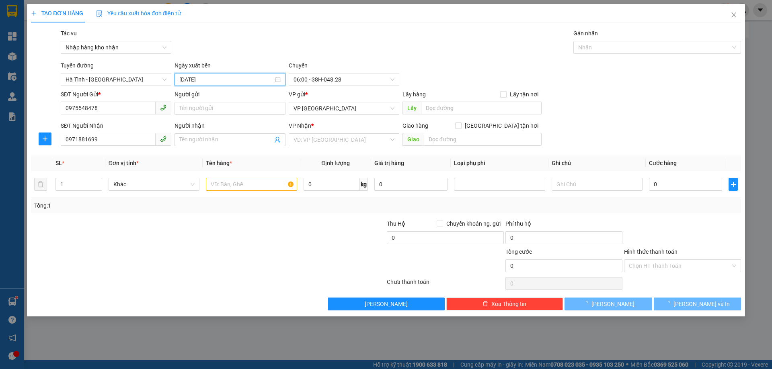
type input "14/09/2025"
click at [314, 83] on span "06:00 - 38H-048.28" at bounding box center [343, 80] width 101 height 12
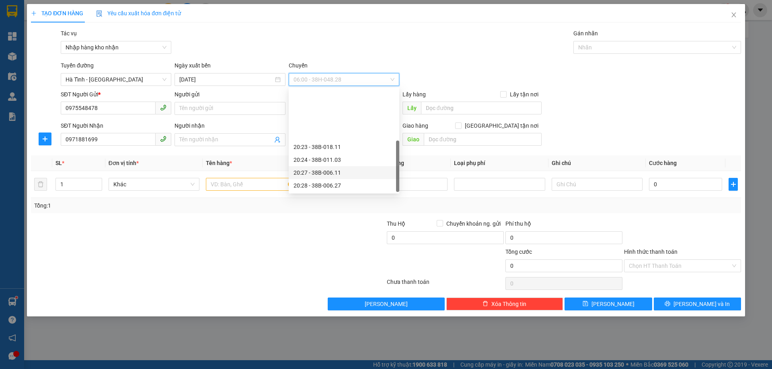
scroll to position [64, 0]
click at [344, 160] on div "21:02 - 38F-006.63" at bounding box center [343, 160] width 101 height 9
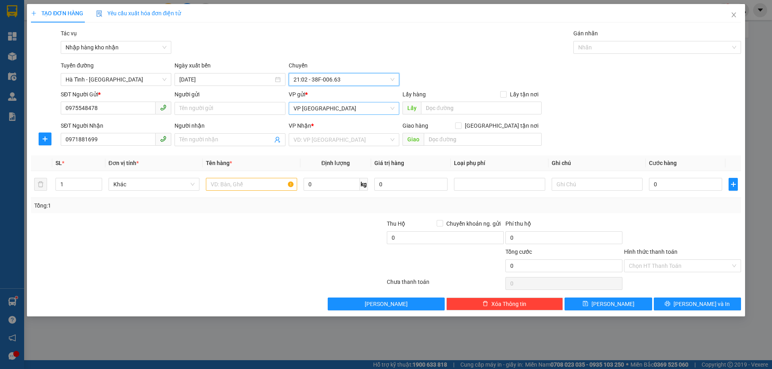
click at [308, 109] on span "VP [GEOGRAPHIC_DATA]" at bounding box center [343, 109] width 101 height 12
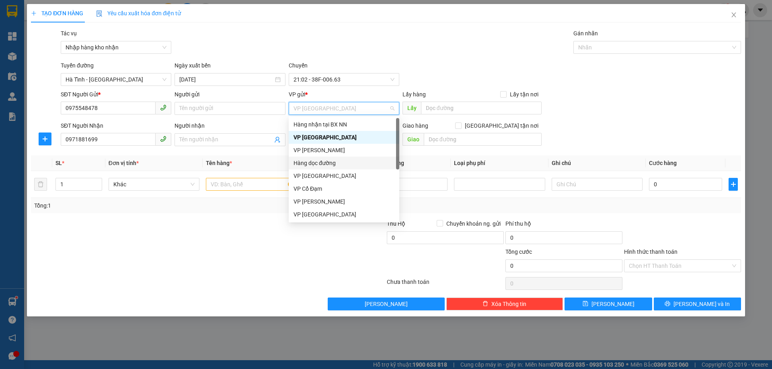
click at [326, 162] on div "Hàng dọc đường" at bounding box center [343, 163] width 101 height 9
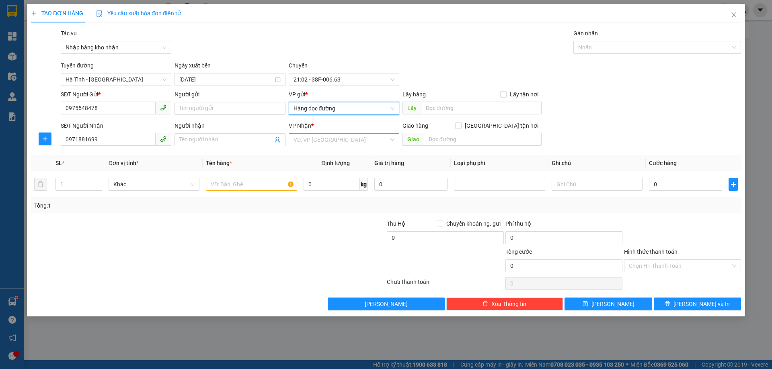
click at [329, 141] on input "search" at bounding box center [340, 140] width 95 height 12
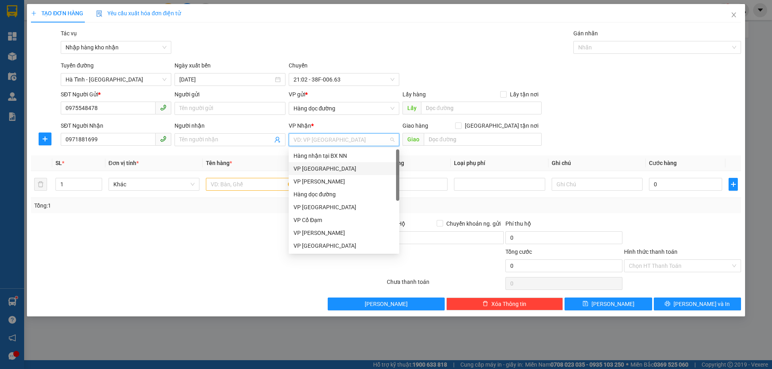
click at [329, 168] on div "VP [GEOGRAPHIC_DATA]" at bounding box center [343, 168] width 101 height 9
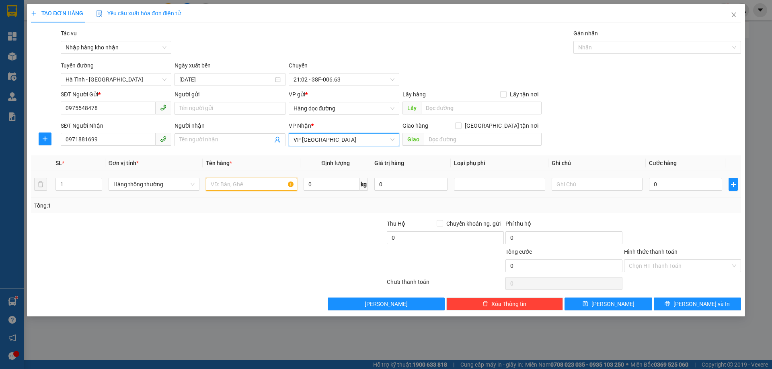
click at [225, 188] on input "text" at bounding box center [251, 184] width 91 height 13
type input "1 KIỆN SẦU"
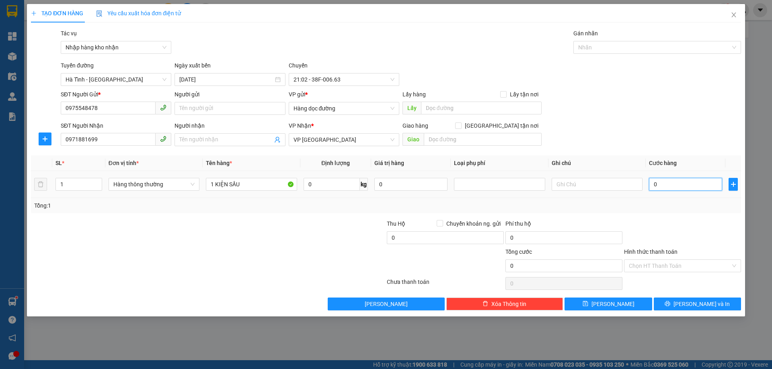
click at [670, 189] on input "0" at bounding box center [685, 184] width 73 height 13
type input "6"
type input "60"
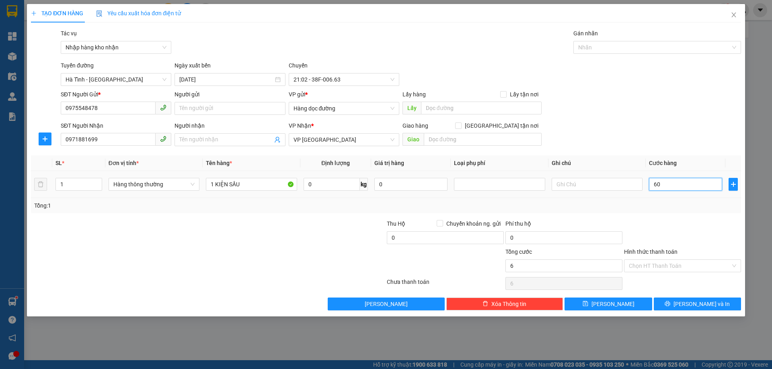
type input "60"
click at [684, 229] on div at bounding box center [682, 234] width 119 height 28
type input "60.000"
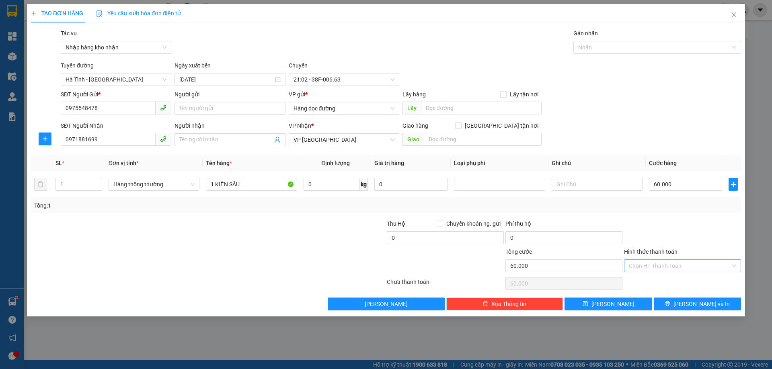
click at [678, 262] on input "Hình thức thanh toán" at bounding box center [680, 266] width 102 height 12
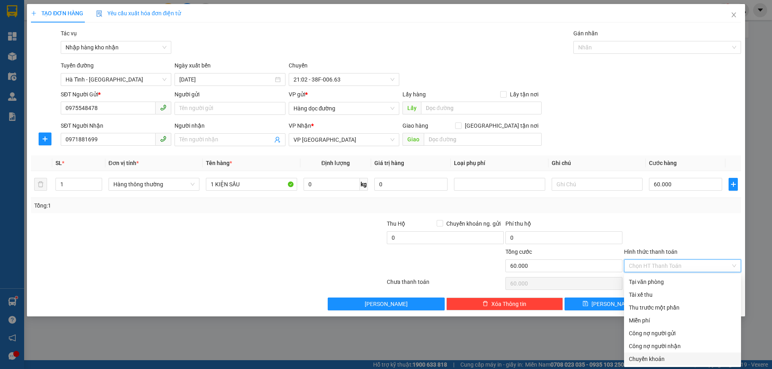
click at [666, 358] on div "Chuyển khoản" at bounding box center [682, 359] width 107 height 9
type input "0"
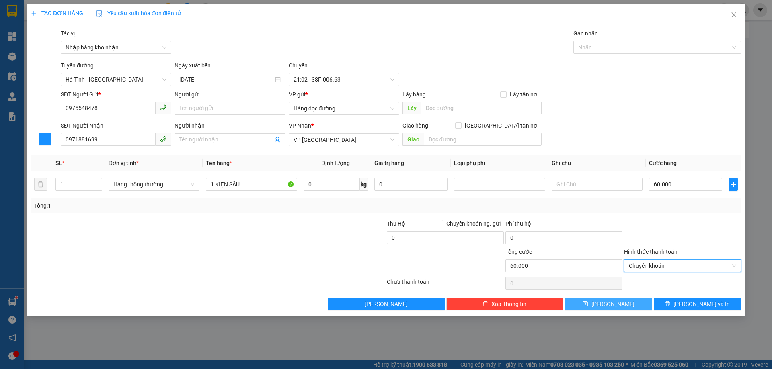
click at [626, 301] on button "Lưu" at bounding box center [607, 304] width 87 height 13
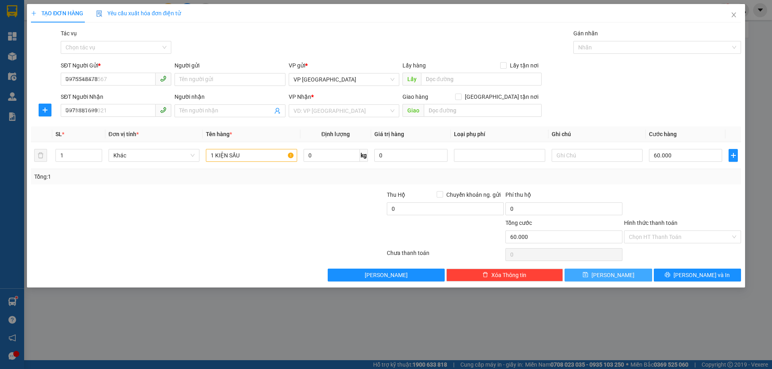
type input "0"
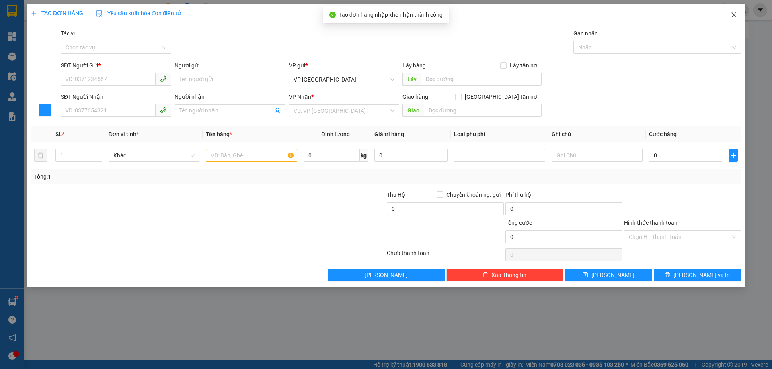
click at [737, 13] on span "Close" at bounding box center [733, 15] width 23 height 23
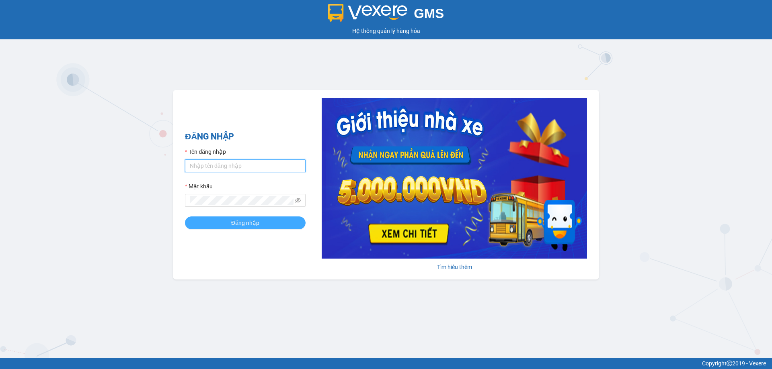
type input "linhmd.ct"
click at [227, 221] on button "Đăng nhập" at bounding box center [245, 223] width 121 height 13
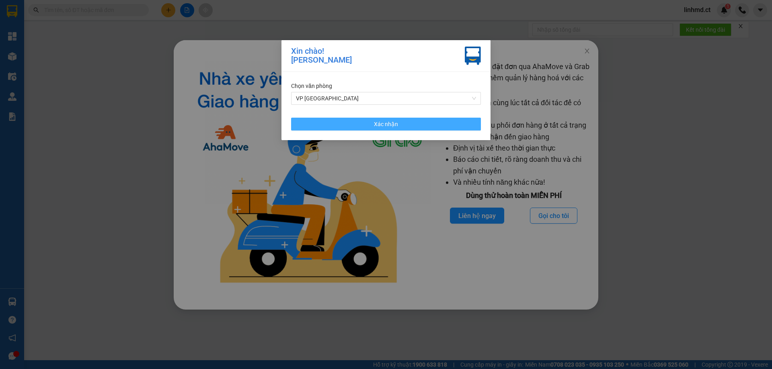
click at [350, 117] on div "Chọn văn phòng VP [PERSON_NAME] nhận" at bounding box center [385, 106] width 209 height 68
click at [420, 122] on button "Xác nhận" at bounding box center [386, 124] width 190 height 13
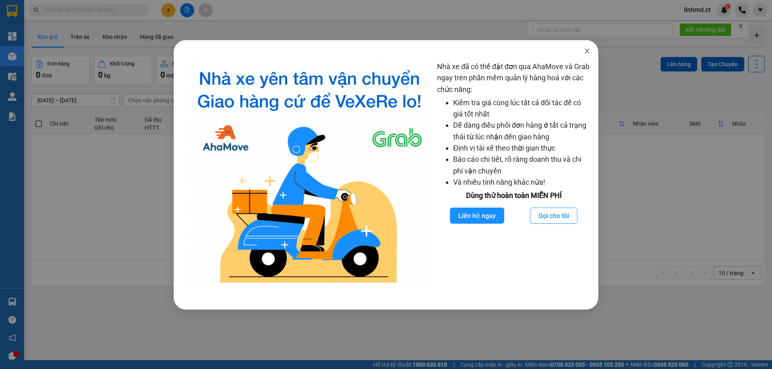
click at [591, 50] on span "Close" at bounding box center [587, 51] width 23 height 23
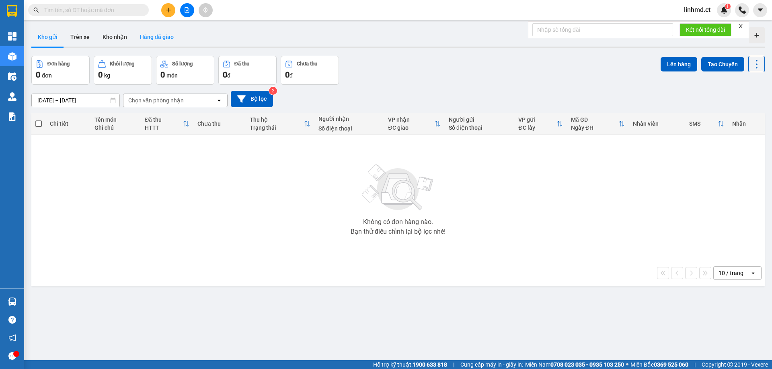
click at [147, 41] on button "Hàng đã giao" at bounding box center [156, 36] width 47 height 19
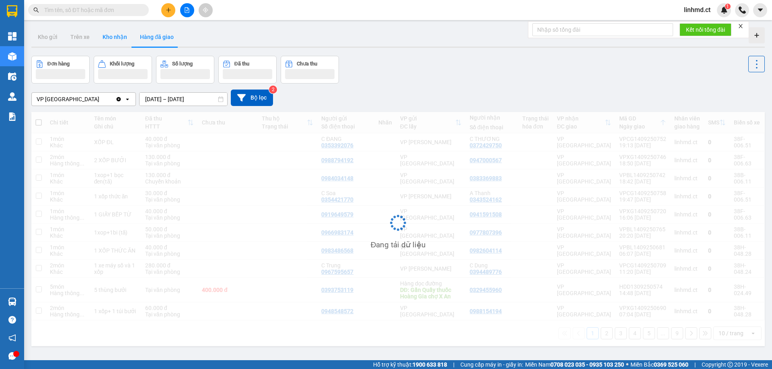
click at [121, 34] on button "Kho nhận" at bounding box center [114, 36] width 37 height 19
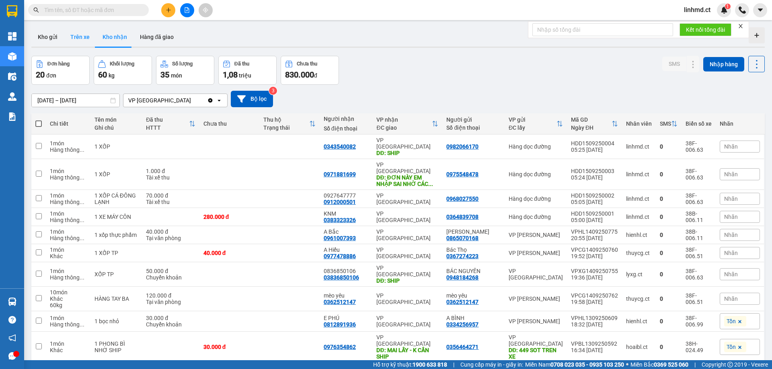
click at [77, 30] on button "Trên xe" at bounding box center [80, 36] width 32 height 19
type input "[DATE] – [DATE]"
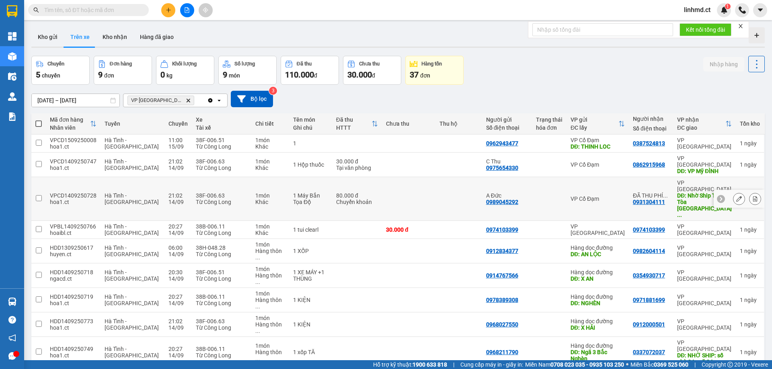
click at [736, 196] on icon at bounding box center [739, 199] width 6 height 6
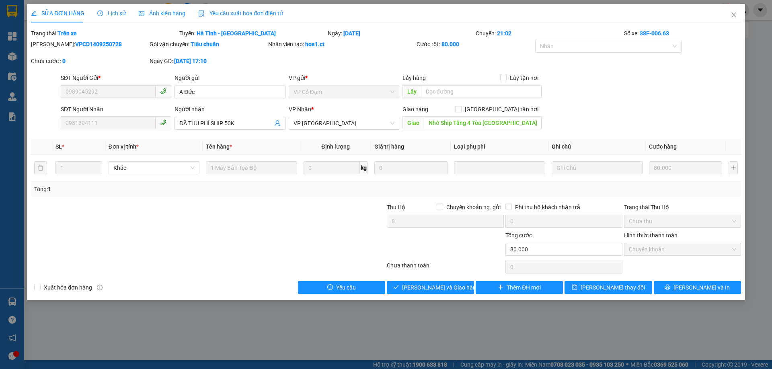
type input "0989045292"
type input "A Đức"
type input "0931304111"
type input "ĐÃ THU PHÍ SHIP 50K"
type input "Nhờ Ship Tầng 4 Tòa [GEOGRAPHIC_DATA] [GEOGRAPHIC_DATA]"
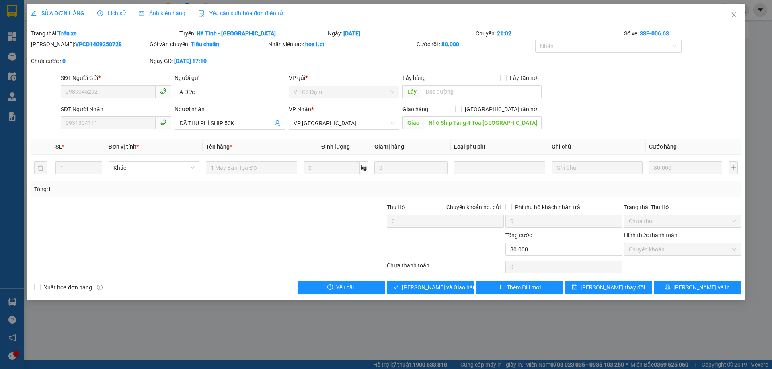
type input "80.000"
click at [735, 19] on span "Close" at bounding box center [733, 15] width 23 height 23
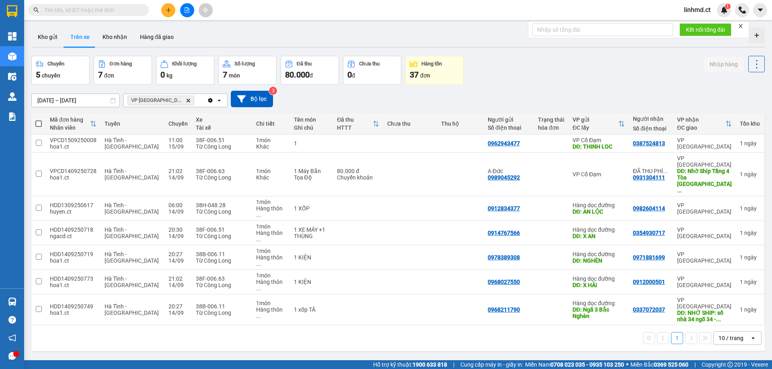
click at [107, 11] on input "text" at bounding box center [91, 10] width 95 height 9
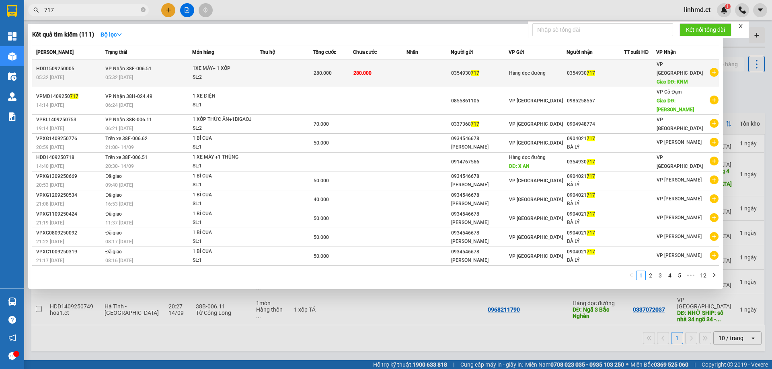
type input "717"
click at [259, 68] on span "1XE MÁY+ 1 XỐP SL: 2" at bounding box center [226, 72] width 67 height 17
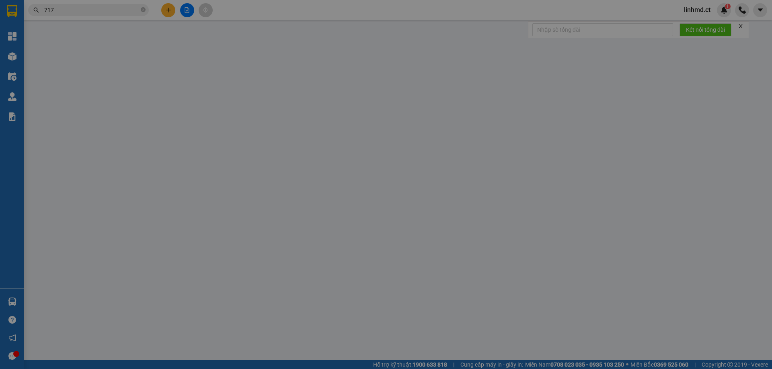
type input "0354930717"
type input "KNM"
type input "280.000"
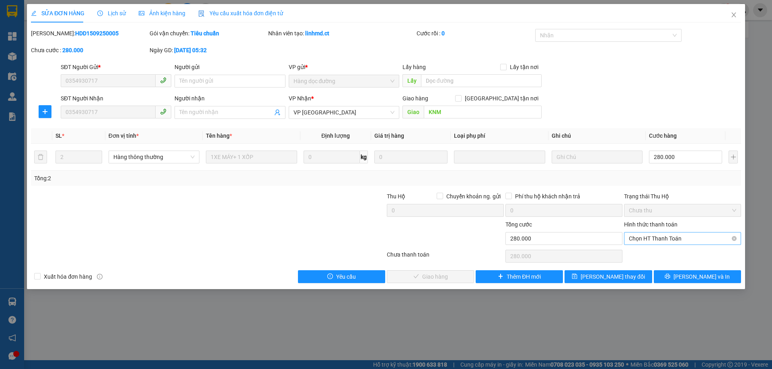
click at [652, 240] on span "Chọn HT Thanh Toán" at bounding box center [682, 239] width 107 height 12
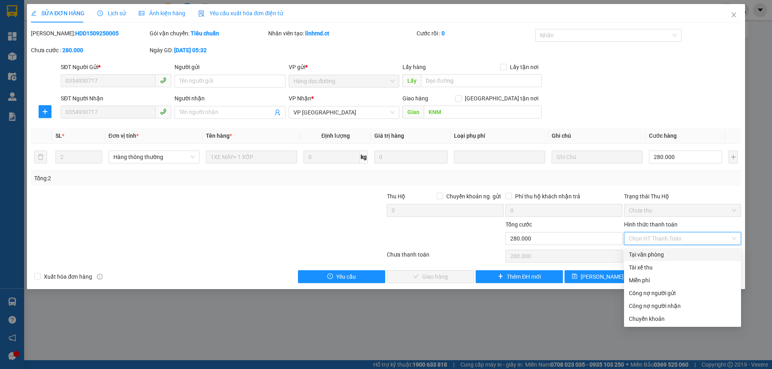
click at [649, 254] on div "Tại văn phòng" at bounding box center [682, 254] width 107 height 9
type input "0"
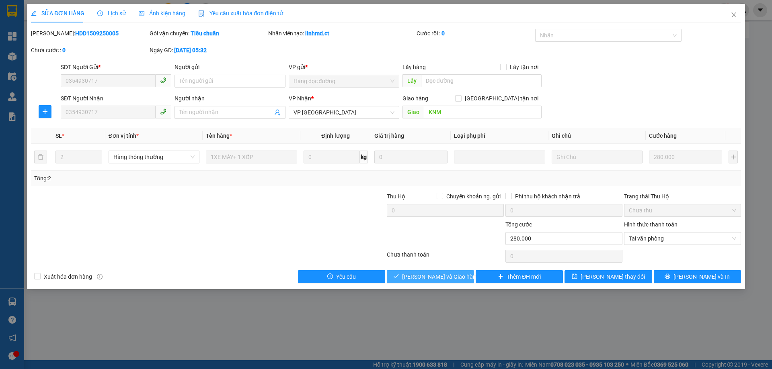
click at [429, 279] on span "[PERSON_NAME] và Giao hàng" at bounding box center [440, 277] width 77 height 9
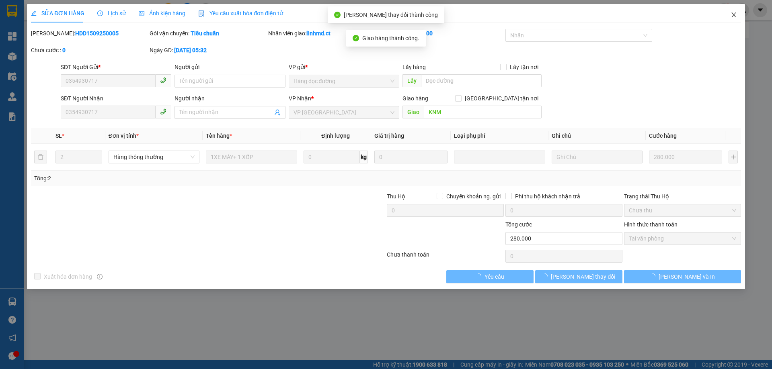
click at [733, 19] on span "Close" at bounding box center [733, 15] width 23 height 23
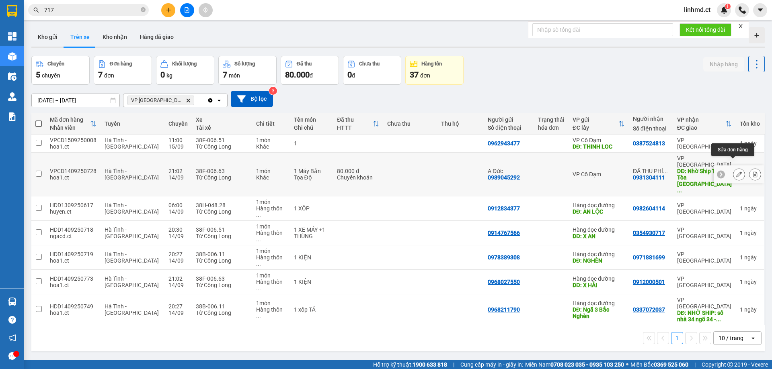
click at [733, 169] on button at bounding box center [738, 175] width 11 height 14
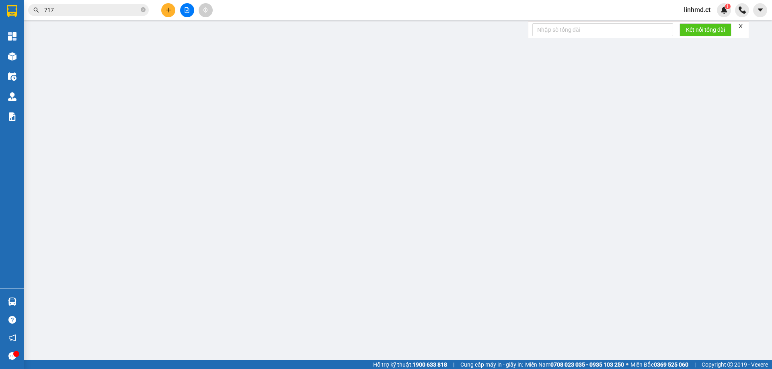
type input "0989045292"
type input "A Đức"
type input "0931304111"
type input "ĐÃ THU PHÍ SHIP 50K"
type input "Nhờ Ship Tầng 4 Tòa [GEOGRAPHIC_DATA] [GEOGRAPHIC_DATA]"
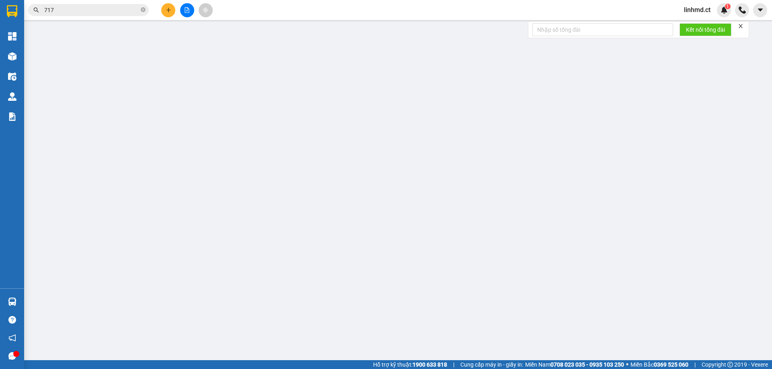
type input "80.000"
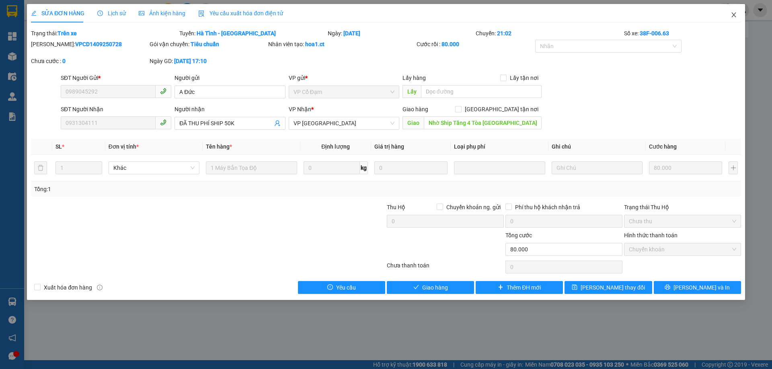
click at [735, 14] on icon "close" at bounding box center [733, 15] width 6 height 6
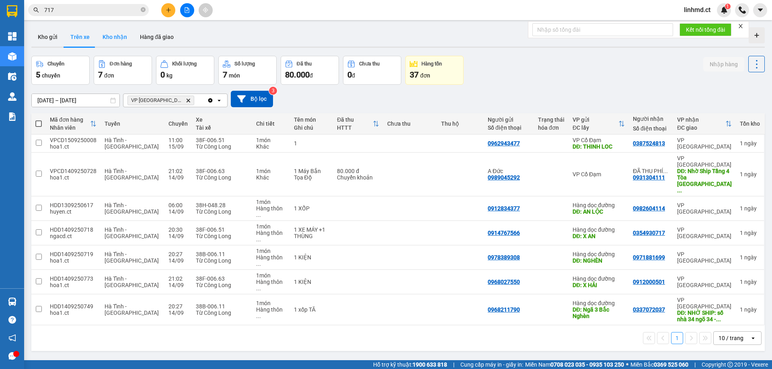
click at [120, 35] on button "Kho nhận" at bounding box center [114, 36] width 37 height 19
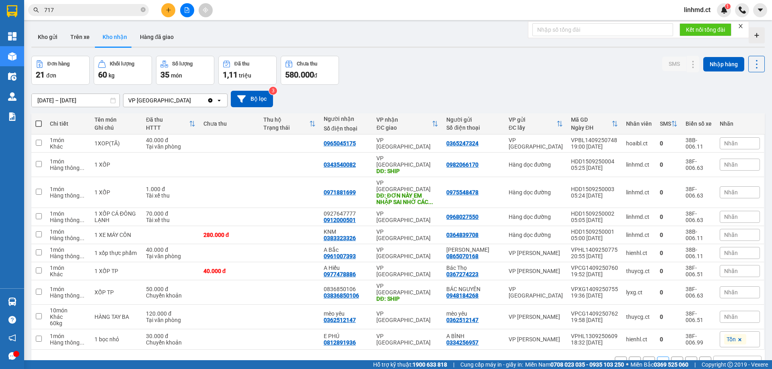
click at [643, 357] on button "1" at bounding box center [649, 363] width 12 height 12
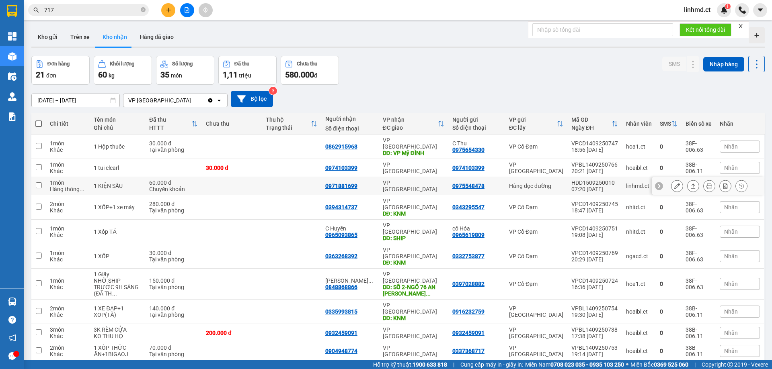
click at [690, 183] on icon at bounding box center [693, 186] width 6 height 6
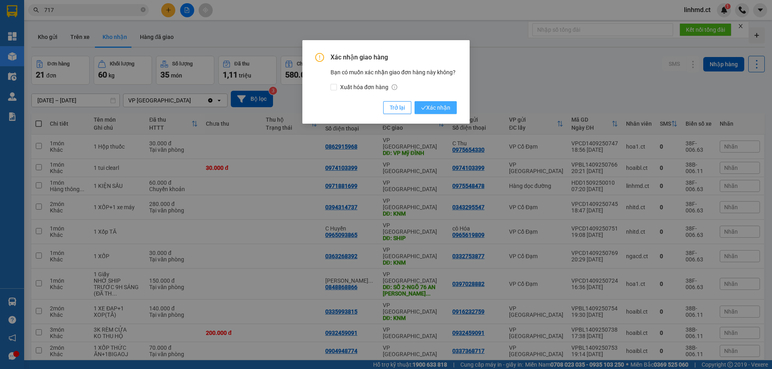
click at [433, 109] on span "Xác nhận" at bounding box center [435, 107] width 29 height 9
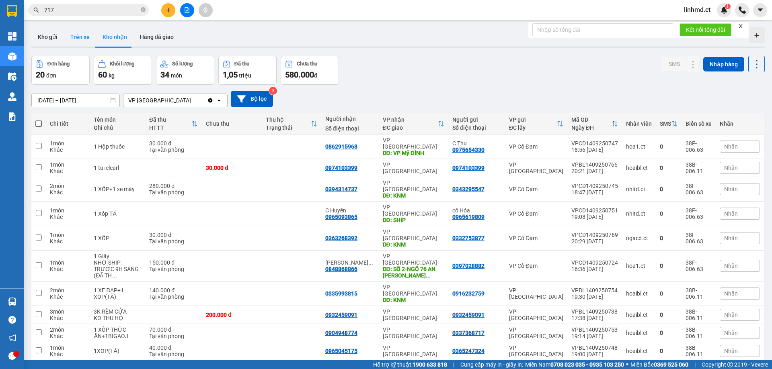
click at [78, 35] on button "Trên xe" at bounding box center [80, 36] width 32 height 19
type input "[DATE] – [DATE]"
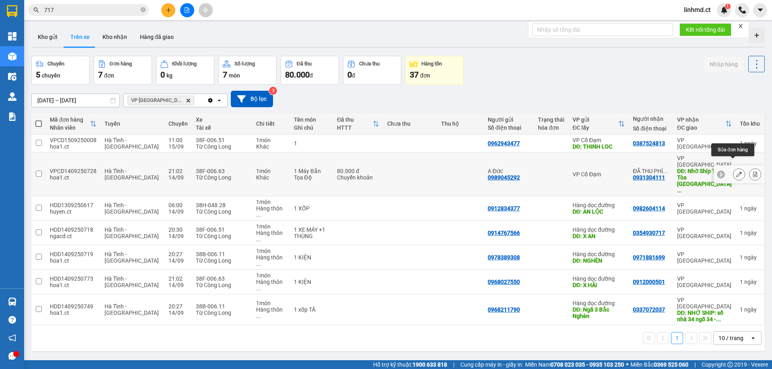
click at [726, 166] on div at bounding box center [739, 175] width 51 height 18
click at [736, 172] on icon at bounding box center [739, 175] width 6 height 6
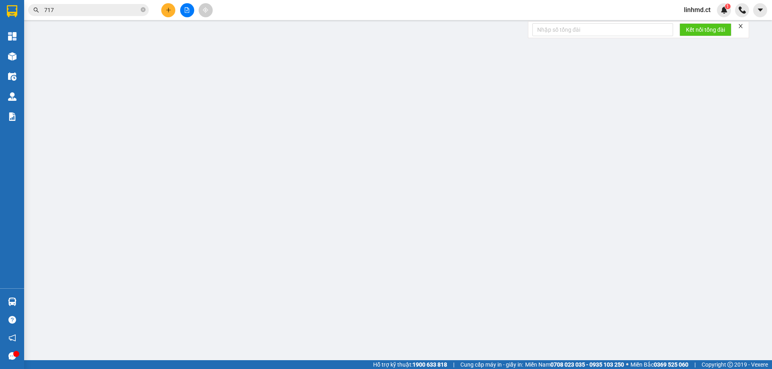
type input "0989045292"
type input "A Đức"
type input "0931304111"
type input "ĐÃ THU PHÍ SHIP 50K"
type input "Nhờ Ship Tầng 4 Tòa [GEOGRAPHIC_DATA] [GEOGRAPHIC_DATA]"
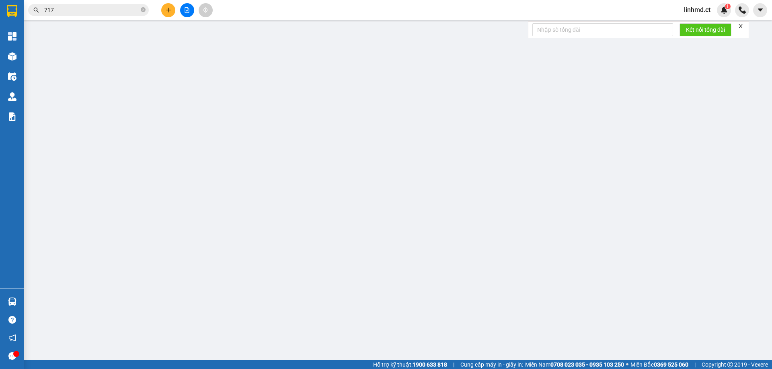
type input "80.000"
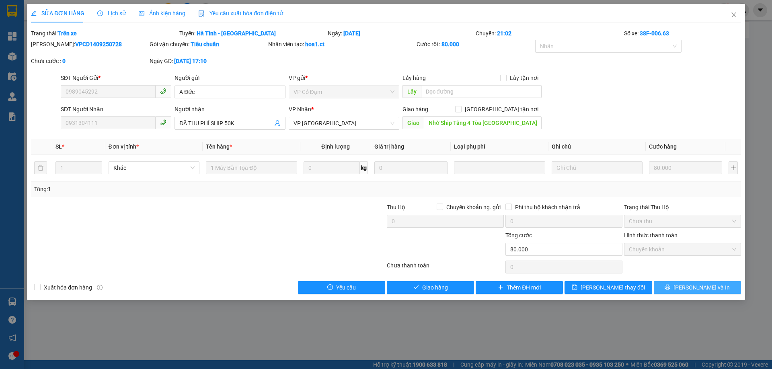
click at [684, 284] on button "[PERSON_NAME] và In" at bounding box center [697, 287] width 87 height 13
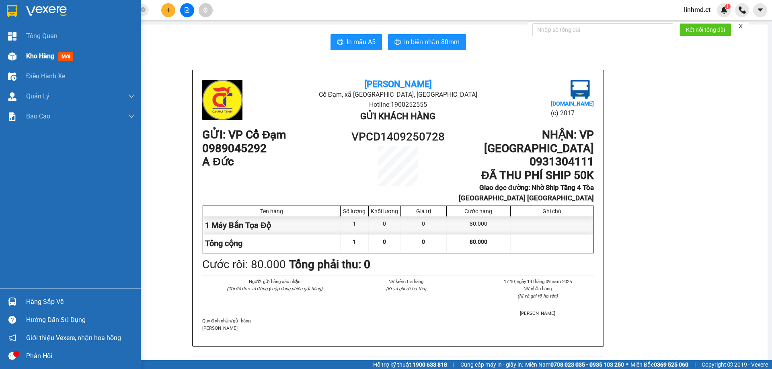
click at [23, 61] on div "Kho hàng mới" at bounding box center [70, 56] width 141 height 20
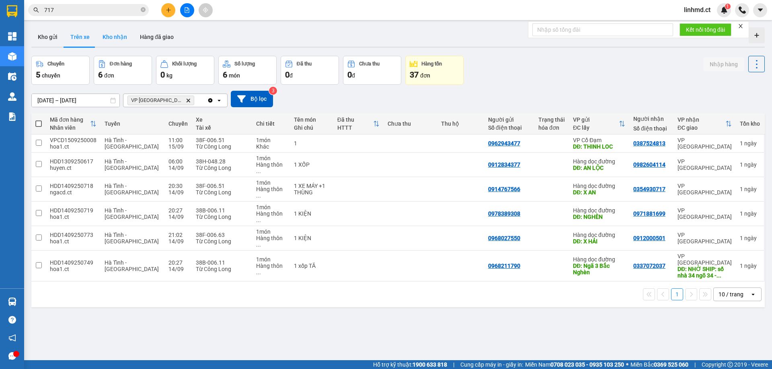
click at [128, 38] on button "Kho nhận" at bounding box center [114, 36] width 37 height 19
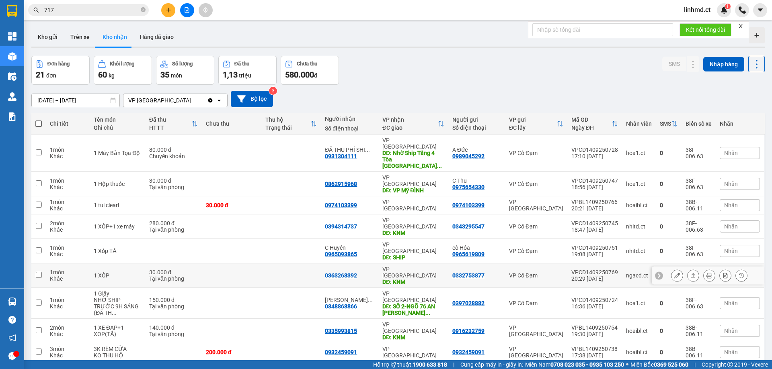
scroll to position [37, 0]
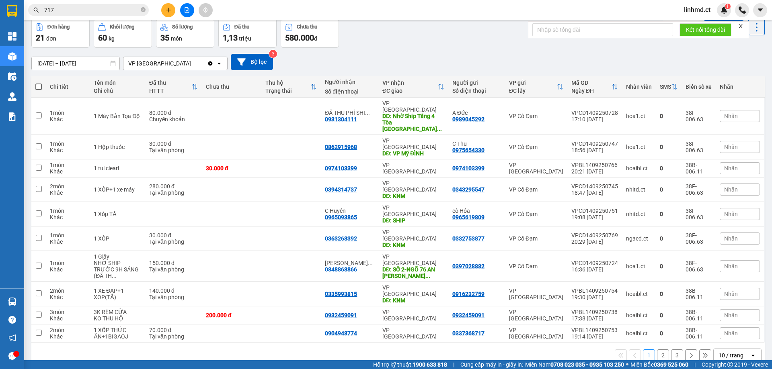
click at [657, 350] on button "2" at bounding box center [663, 356] width 12 height 12
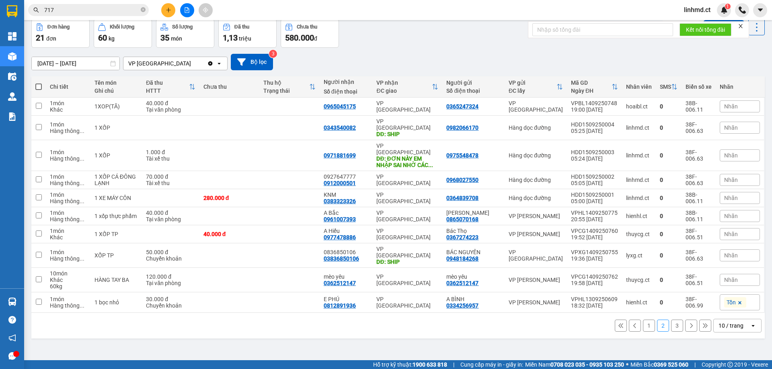
click at [671, 320] on button "3" at bounding box center [677, 326] width 12 height 12
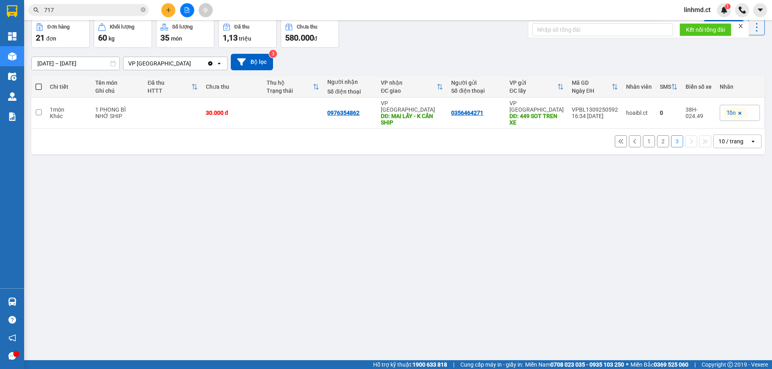
click at [643, 137] on button "1" at bounding box center [649, 141] width 12 height 12
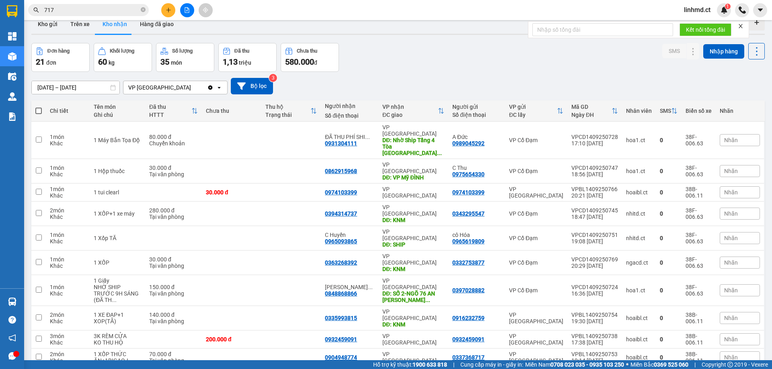
scroll to position [0, 0]
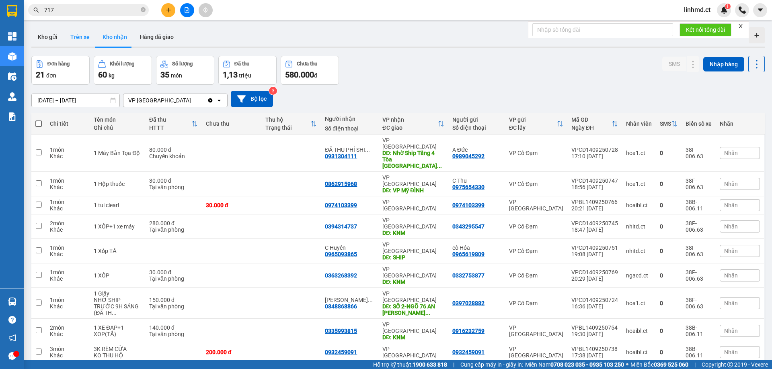
click at [80, 31] on button "Trên xe" at bounding box center [80, 36] width 32 height 19
type input "[DATE] – [DATE]"
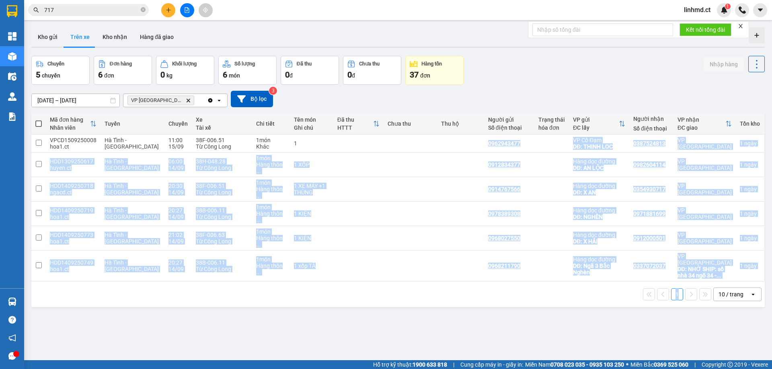
drag, startPoint x: 476, startPoint y: 136, endPoint x: 673, endPoint y: 262, distance: 234.1
click at [673, 262] on div "Mã đơn hàng Nhân viên Tuyến Chuyến Xe Tài xế Chi tiết Tên món Ghi chú Đã thu HT…" at bounding box center [397, 210] width 733 height 194
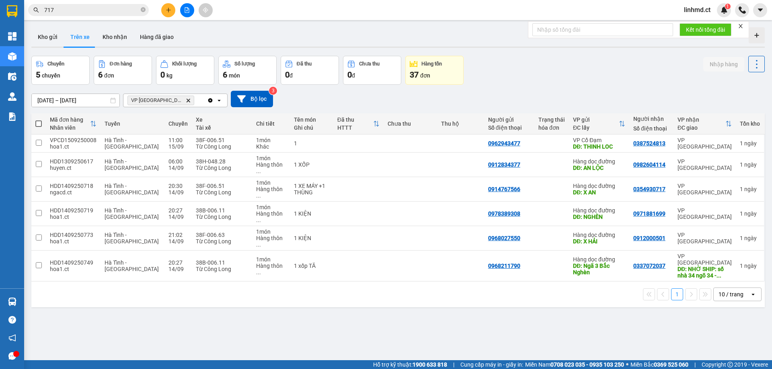
click at [688, 282] on div "1 10 / trang open" at bounding box center [397, 295] width 733 height 26
click at [41, 122] on span at bounding box center [38, 124] width 6 height 6
click at [39, 120] on input "checkbox" at bounding box center [39, 120] width 0 height 0
checkbox input "true"
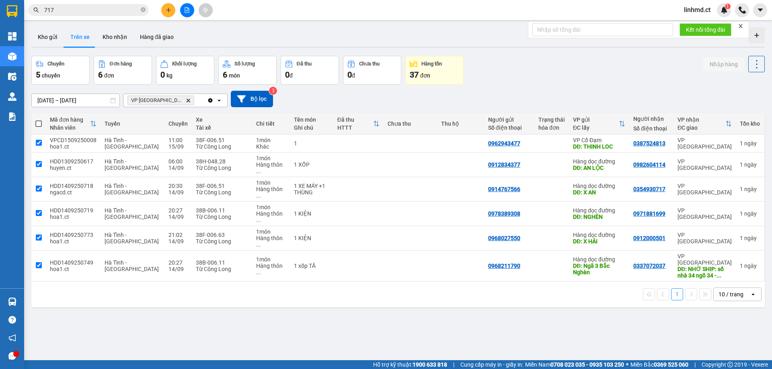
checkbox input "true"
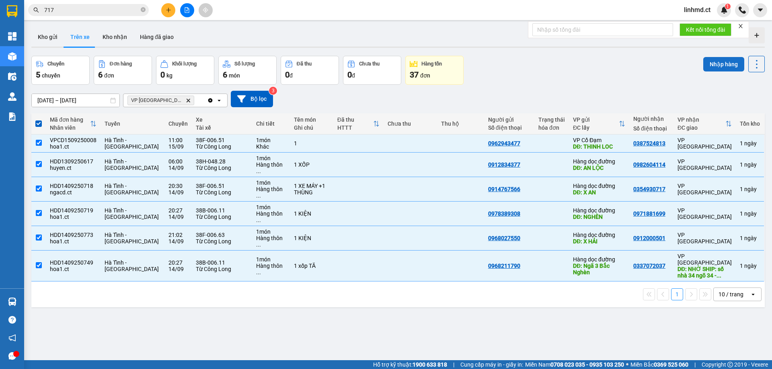
click at [705, 62] on button "Nhập hàng" at bounding box center [723, 64] width 41 height 14
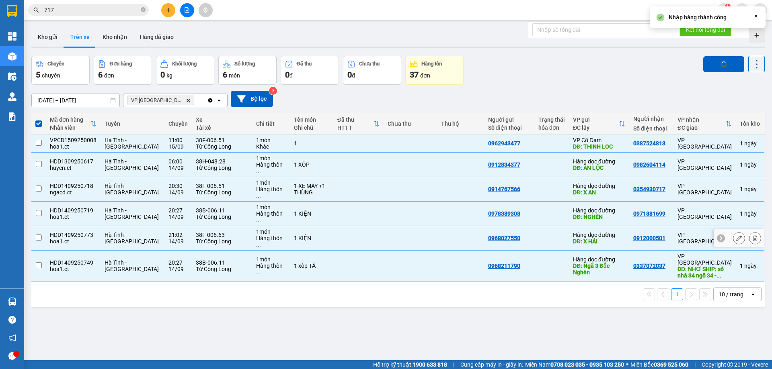
checkbox input "false"
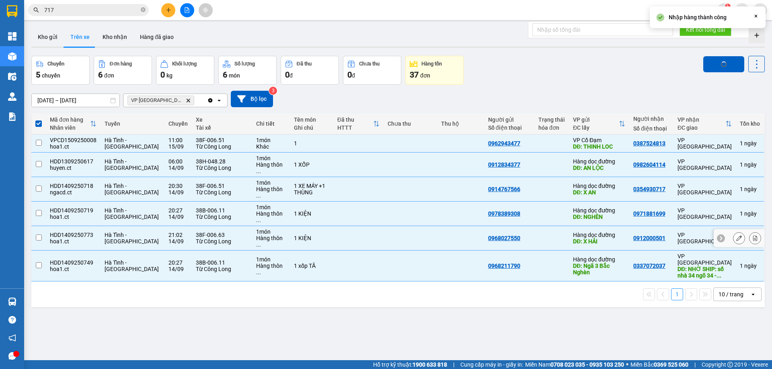
checkbox input "false"
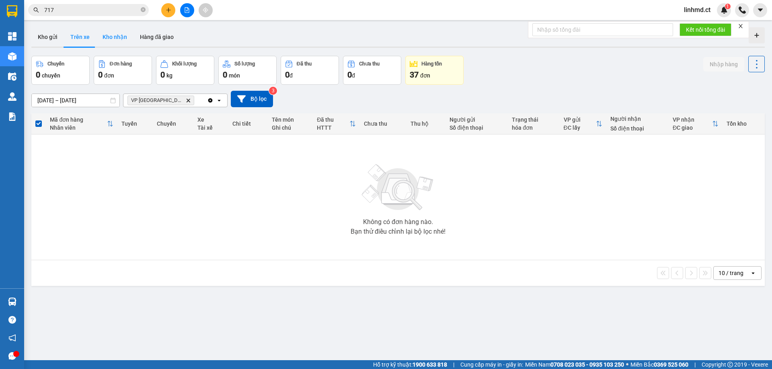
click at [112, 37] on button "Kho nhận" at bounding box center [114, 36] width 37 height 19
type input "[DATE] – [DATE]"
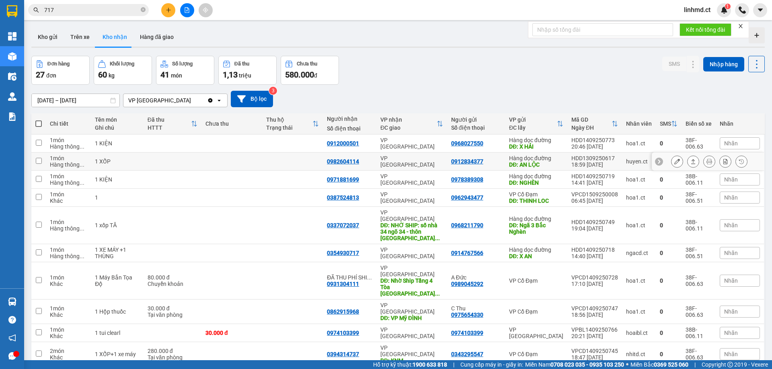
click at [687, 162] on button at bounding box center [692, 162] width 11 height 14
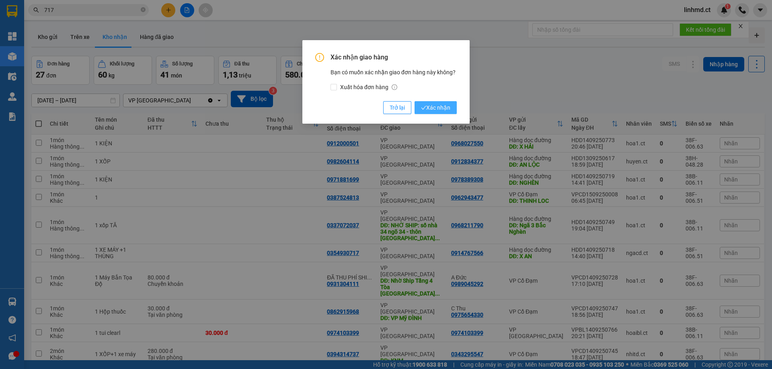
click at [446, 105] on span "Xác nhận" at bounding box center [435, 107] width 29 height 9
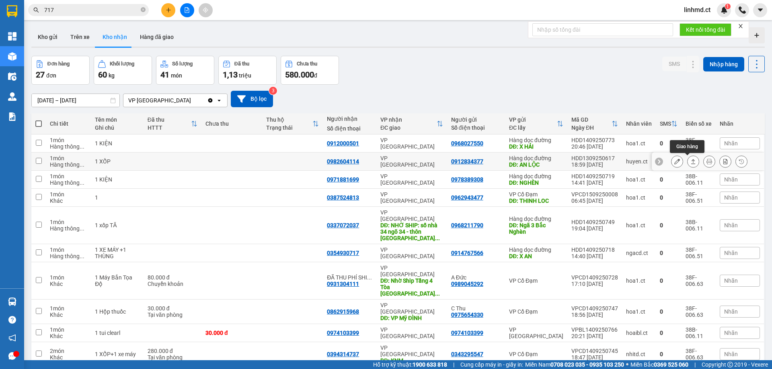
click at [690, 159] on icon at bounding box center [693, 162] width 6 height 6
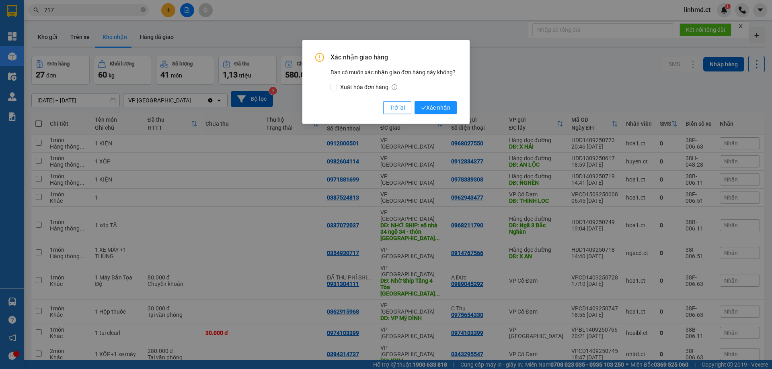
click at [426, 115] on div "Xác nhận giao hàng Bạn có muốn xác nhận giao đơn hàng này không? Xuất hóa đơn h…" at bounding box center [385, 82] width 167 height 84
click at [422, 109] on icon "check" at bounding box center [423, 108] width 5 height 4
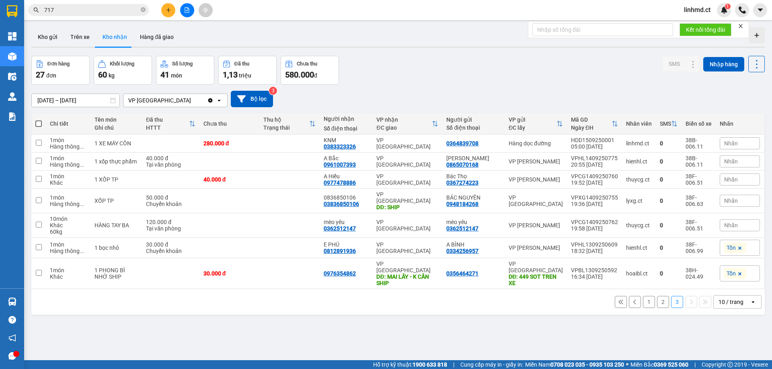
click at [658, 296] on button "2" at bounding box center [663, 302] width 12 height 12
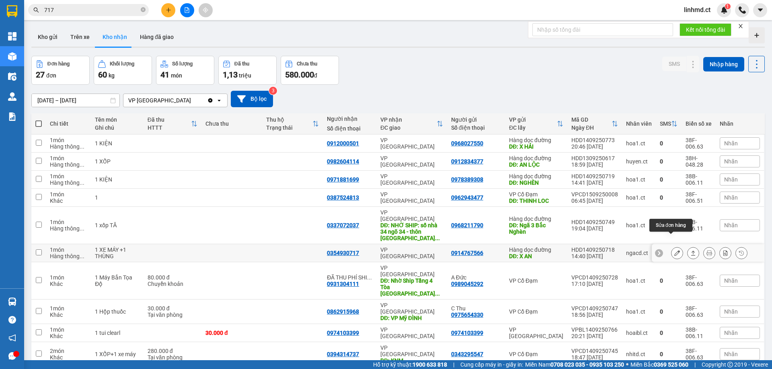
click at [671, 246] on button at bounding box center [676, 253] width 11 height 14
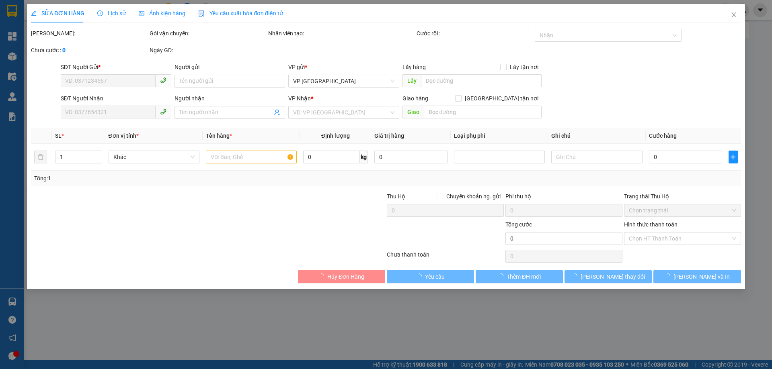
type input "0914767566"
type input "X AN"
type input "0354930717"
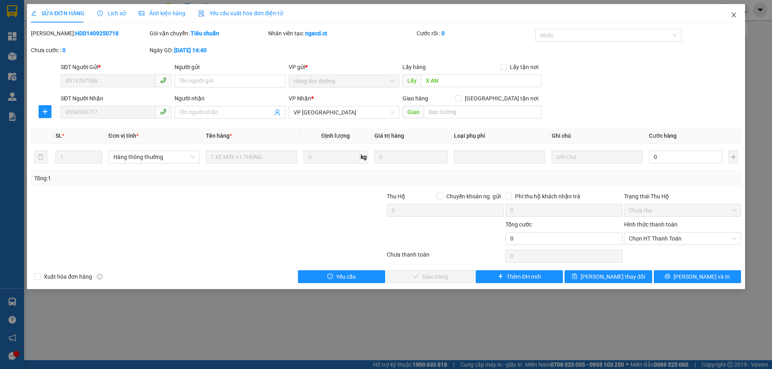
click at [730, 18] on span "Close" at bounding box center [733, 15] width 23 height 23
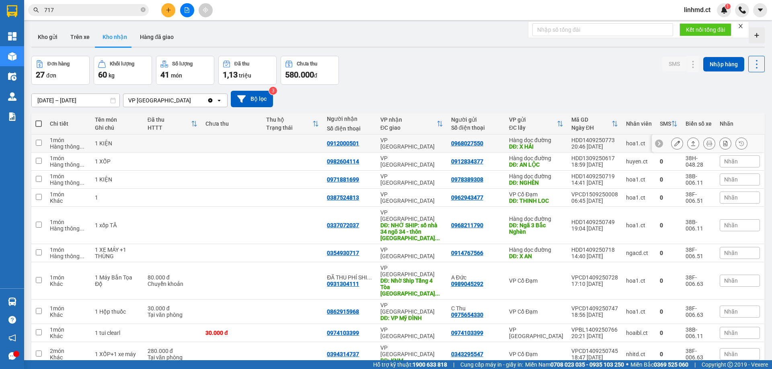
click at [43, 144] on td at bounding box center [38, 144] width 14 height 18
checkbox input "true"
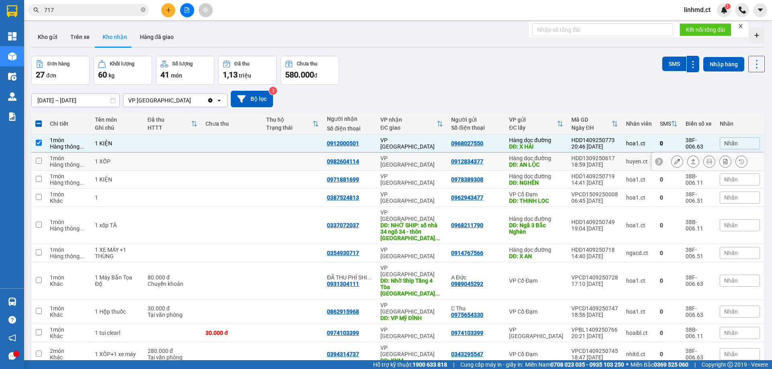
click at [39, 157] on td at bounding box center [38, 162] width 14 height 18
checkbox input "true"
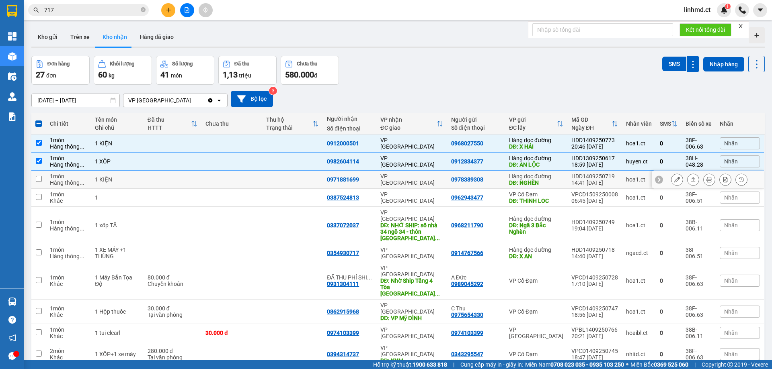
click at [39, 180] on input "checkbox" at bounding box center [39, 179] width 6 height 6
checkbox input "true"
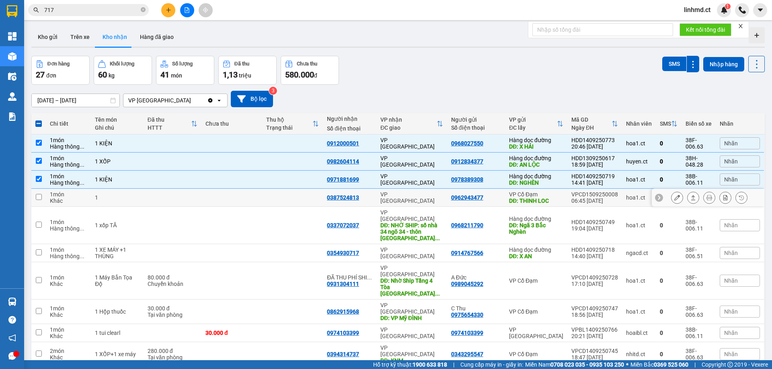
click at [39, 199] on input "checkbox" at bounding box center [39, 197] width 6 height 6
checkbox input "true"
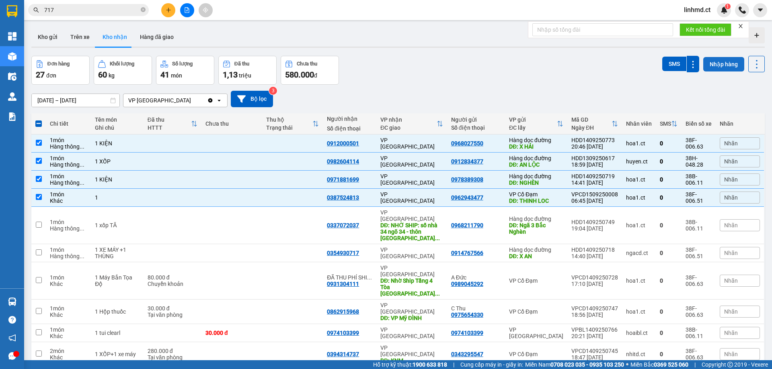
click at [711, 65] on button "Nhập hàng" at bounding box center [723, 64] width 41 height 14
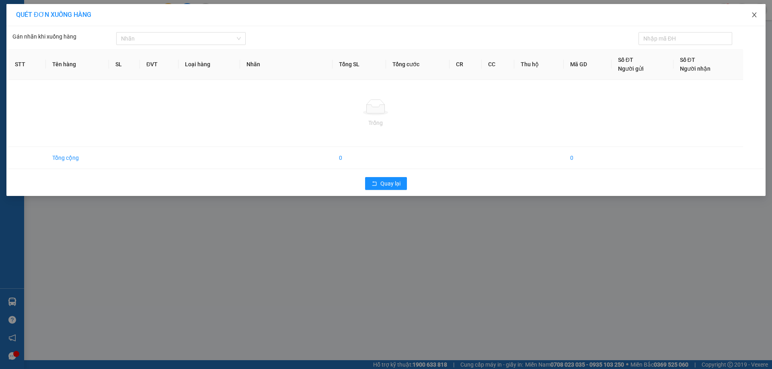
click at [752, 15] on icon "close" at bounding box center [754, 15] width 6 height 6
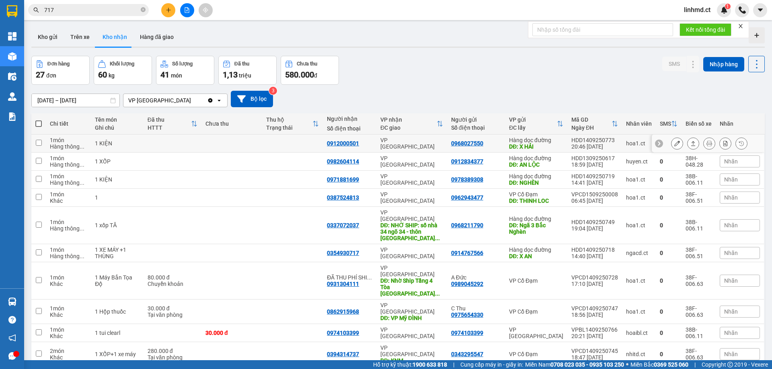
click at [43, 145] on td at bounding box center [38, 144] width 14 height 18
checkbox input "true"
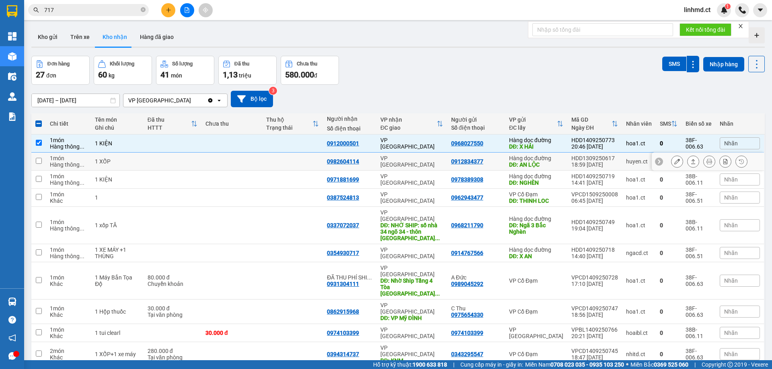
click at [42, 161] on td at bounding box center [38, 162] width 14 height 18
checkbox input "true"
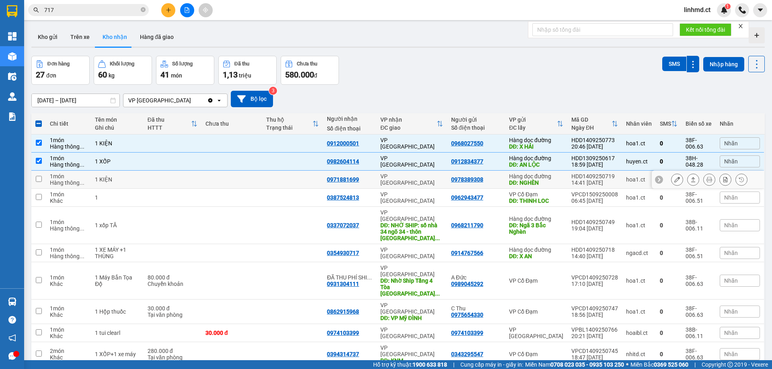
click at [37, 178] on input "checkbox" at bounding box center [39, 179] width 6 height 6
checkbox input "true"
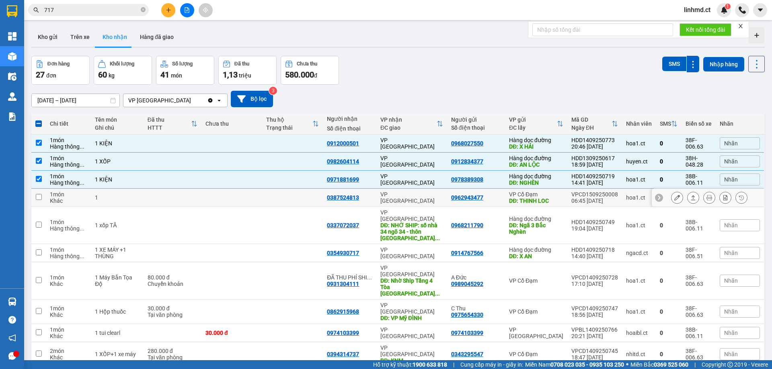
click at [36, 195] on input "checkbox" at bounding box center [39, 197] width 6 height 6
checkbox input "true"
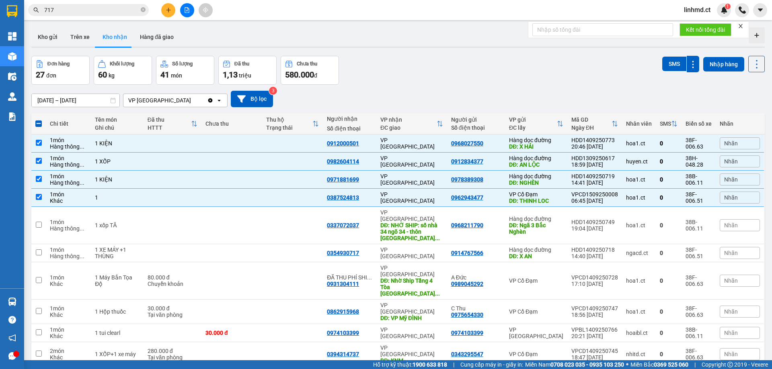
checkbox input "false"
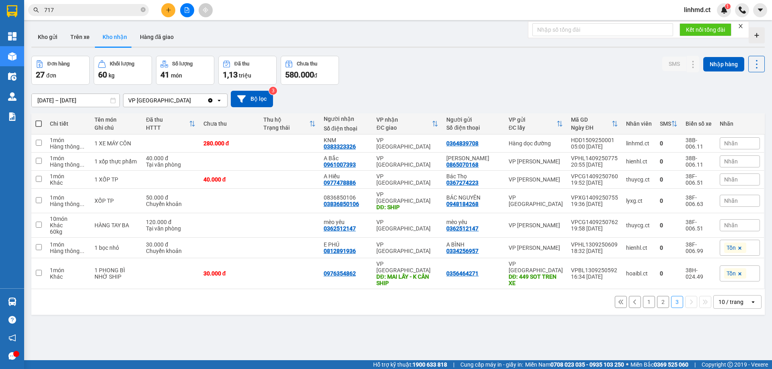
click at [647, 296] on button "1" at bounding box center [649, 302] width 12 height 12
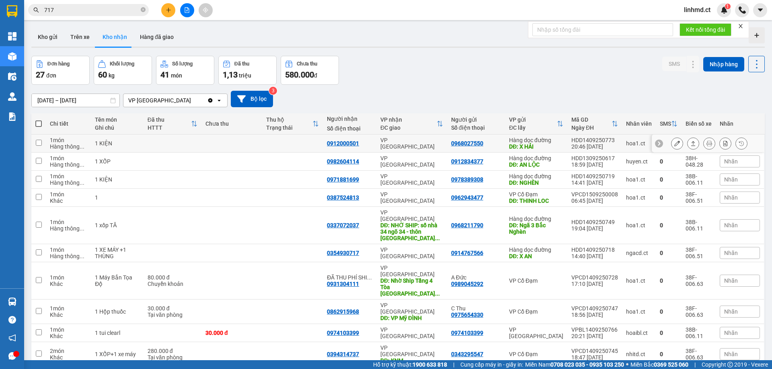
drag, startPoint x: 36, startPoint y: 142, endPoint x: 38, endPoint y: 155, distance: 13.0
click at [37, 147] on td at bounding box center [38, 144] width 14 height 18
checkbox input "true"
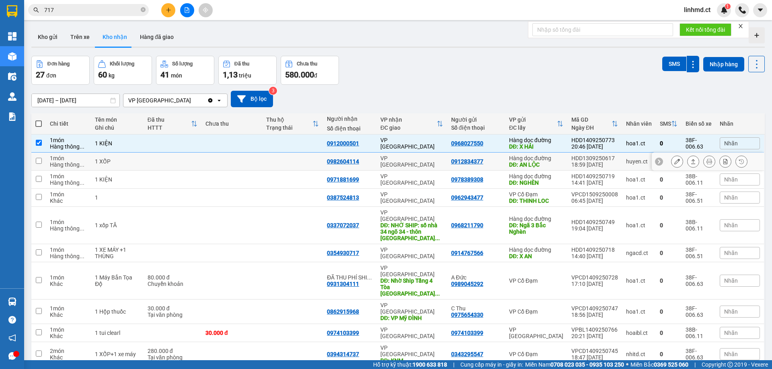
drag, startPoint x: 38, startPoint y: 155, endPoint x: 39, endPoint y: 163, distance: 7.8
click at [39, 157] on td at bounding box center [38, 162] width 14 height 18
checkbox input "true"
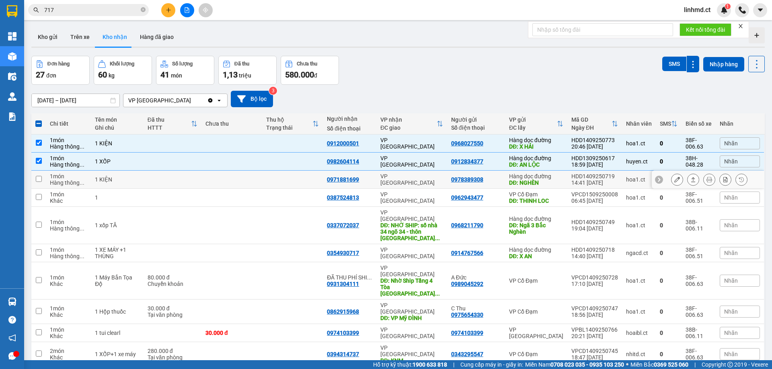
click at [39, 178] on input "checkbox" at bounding box center [39, 179] width 6 height 6
checkbox input "true"
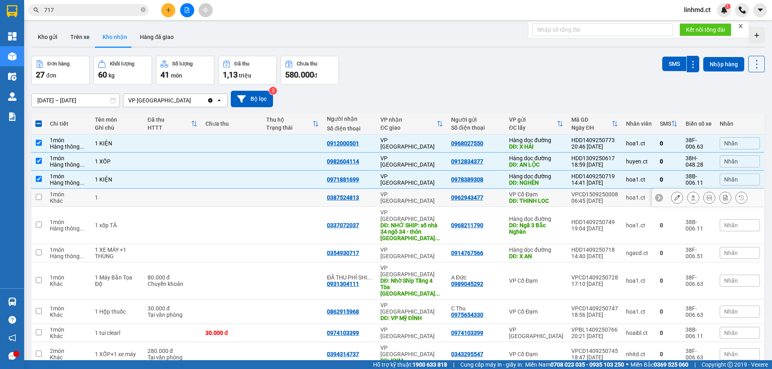
click at [39, 191] on td at bounding box center [38, 198] width 14 height 18
checkbox input "true"
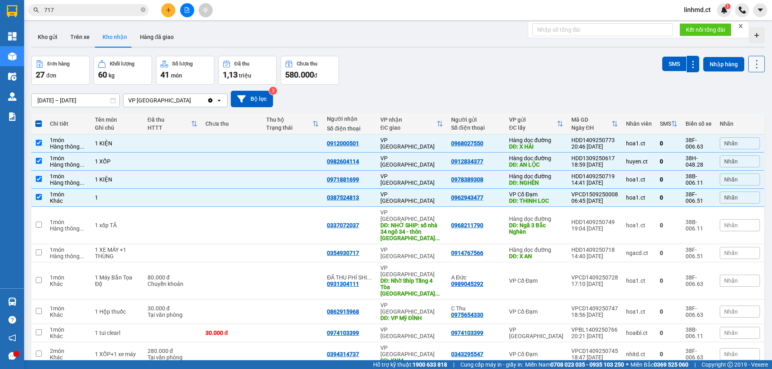
click at [751, 62] on icon at bounding box center [756, 64] width 11 height 11
click at [690, 61] on icon at bounding box center [693, 65] width 8 height 8
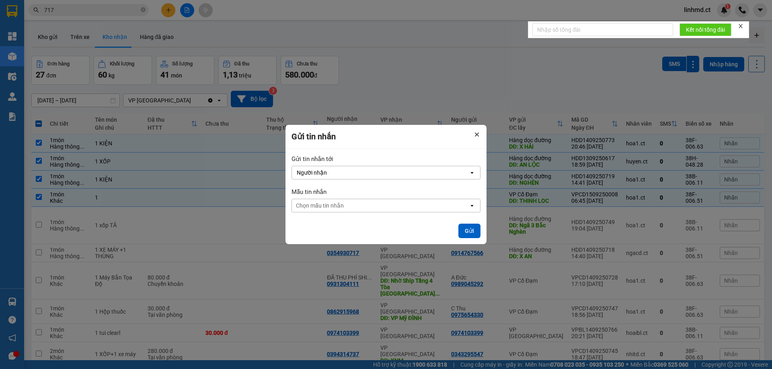
click at [474, 137] on button "Close" at bounding box center [477, 135] width 10 height 10
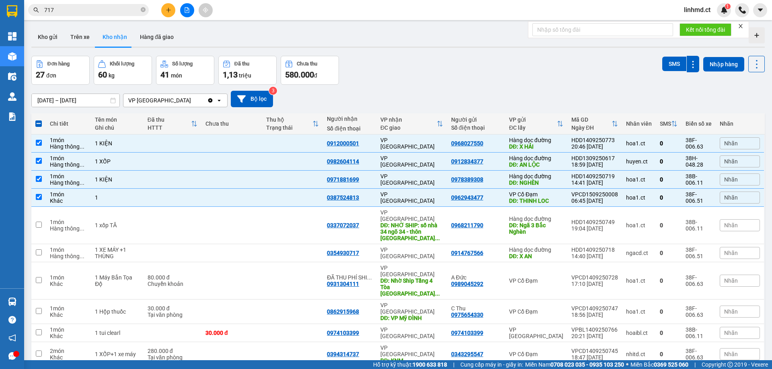
click at [102, 13] on input "717" at bounding box center [91, 10] width 95 height 9
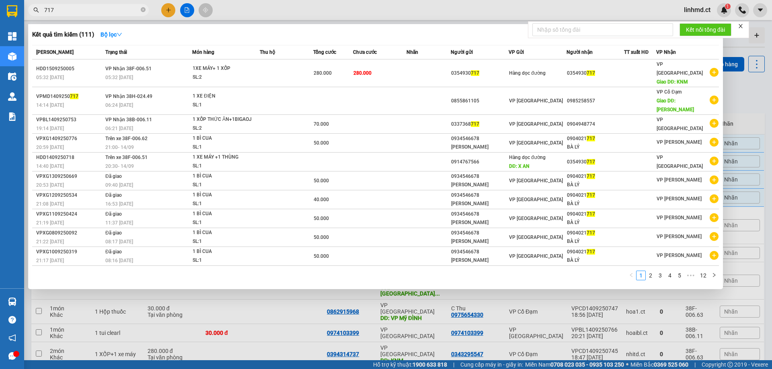
click at [102, 13] on input "717" at bounding box center [91, 10] width 95 height 9
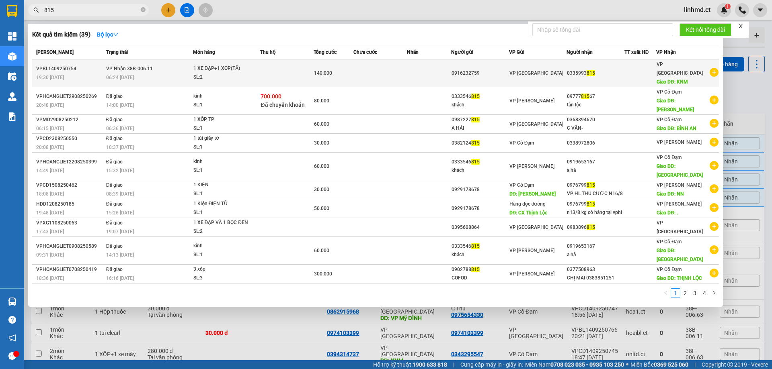
type input "815"
click at [417, 72] on td at bounding box center [429, 73] width 44 height 28
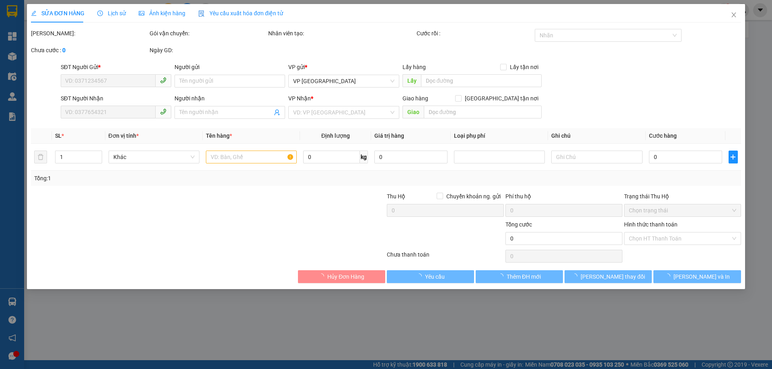
type input "0916232759"
type input "0335993815"
type input "KNM"
type input "140.000"
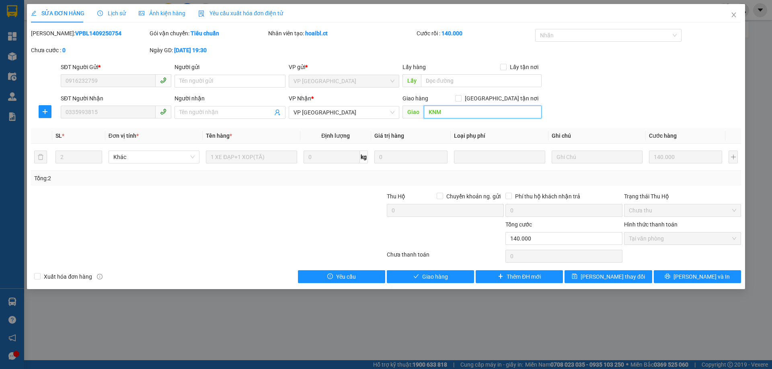
click at [438, 113] on input "KNM" at bounding box center [483, 112] width 118 height 13
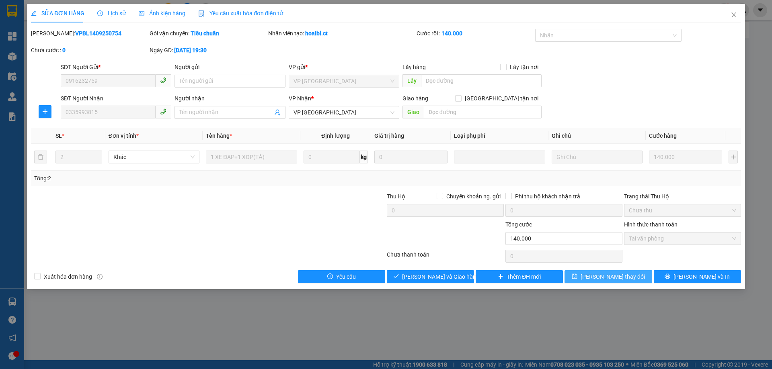
click at [635, 272] on button "[PERSON_NAME] thay đổi" at bounding box center [607, 277] width 87 height 13
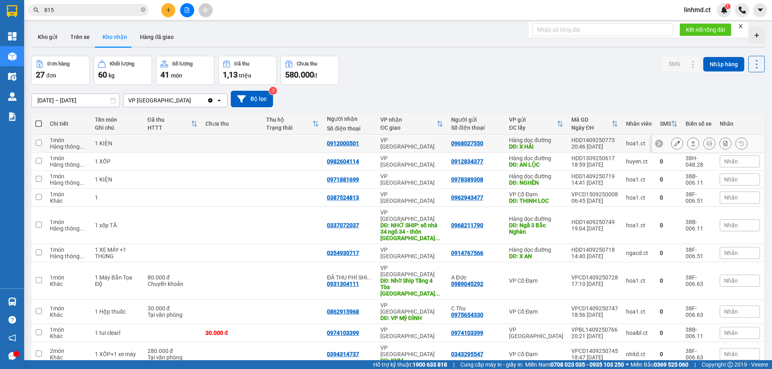
drag, startPoint x: 123, startPoint y: 140, endPoint x: 134, endPoint y: 217, distance: 78.3
click at [134, 217] on tbody "1 món Hàng thông ... 1 KIỆN 0912000501 VP Mỹ Đình 0968027550 Hàng dọc đường DĐ:…" at bounding box center [397, 251] width 733 height 232
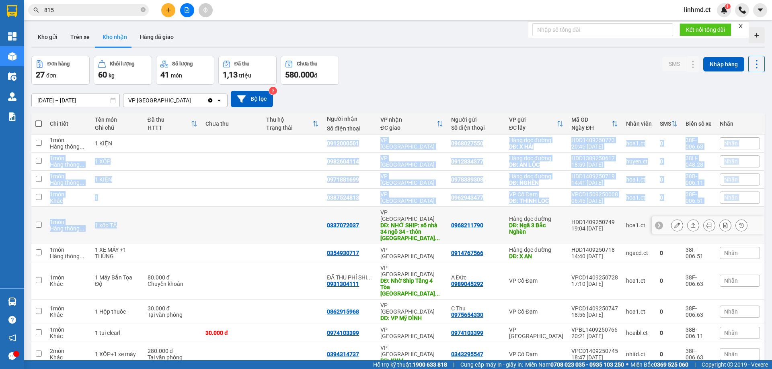
click at [134, 214] on td "1 xốp TĂ" at bounding box center [117, 225] width 53 height 37
checkbox input "true"
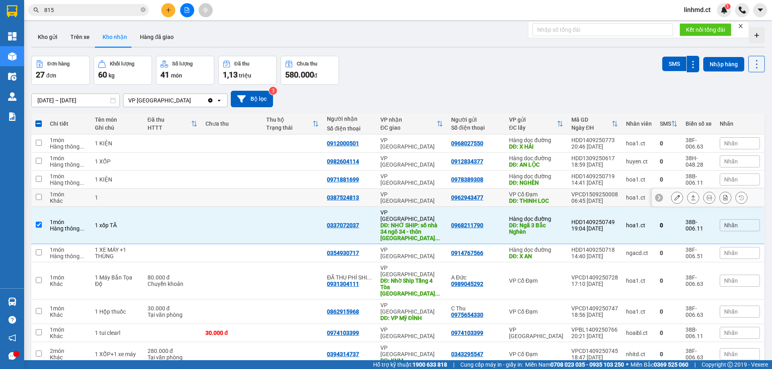
click at [144, 206] on td at bounding box center [173, 198] width 58 height 18
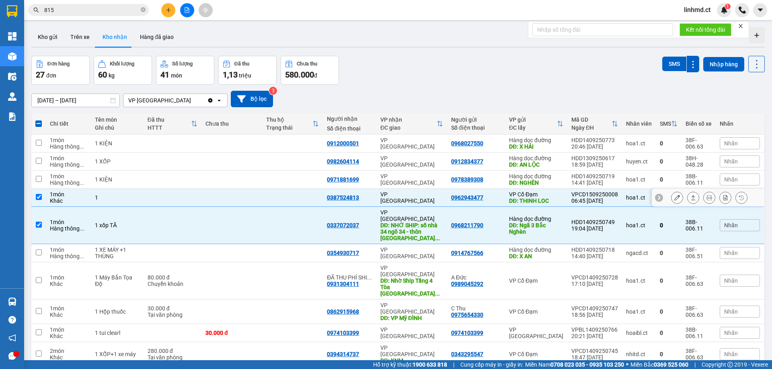
click at [41, 196] on input "checkbox" at bounding box center [39, 197] width 6 height 6
checkbox input "false"
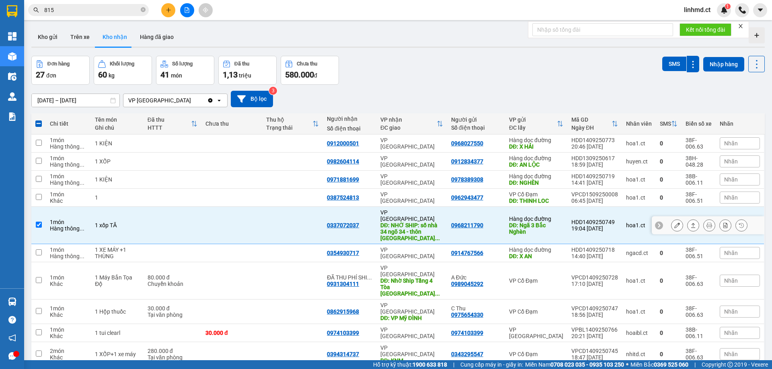
click at [41, 214] on td at bounding box center [38, 225] width 14 height 37
checkbox input "false"
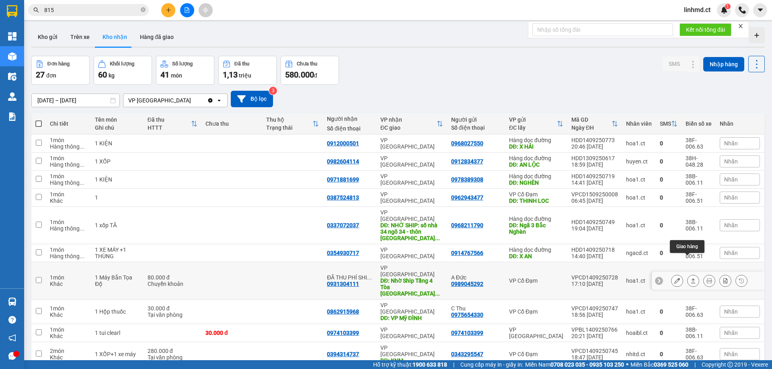
click at [690, 278] on icon at bounding box center [693, 281] width 6 height 6
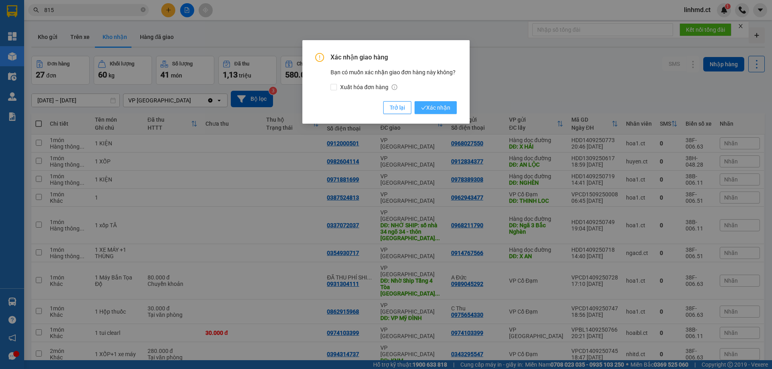
click at [446, 107] on span "Xác nhận" at bounding box center [435, 107] width 29 height 9
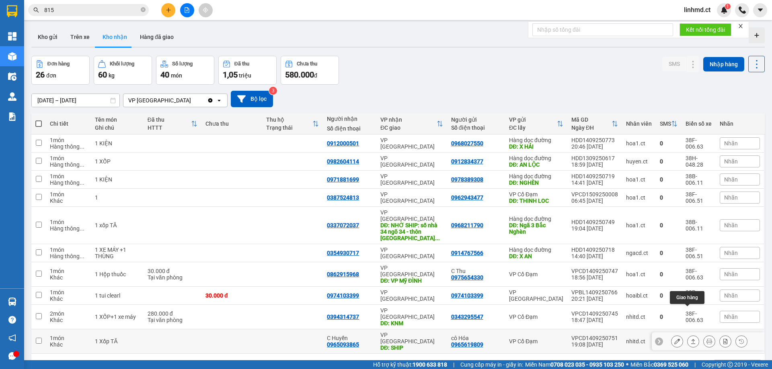
click at [690, 339] on icon at bounding box center [693, 342] width 6 height 6
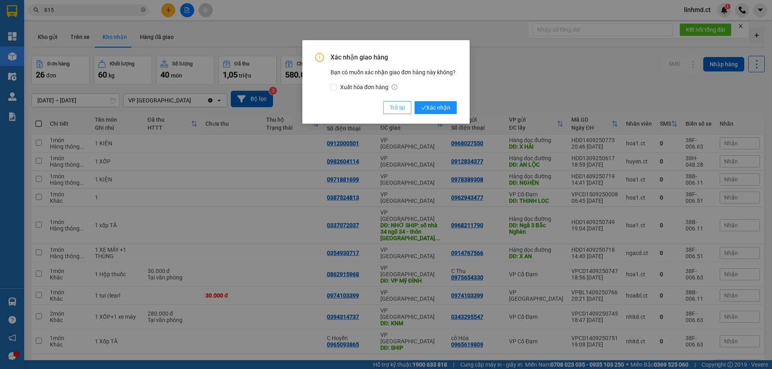
click at [400, 108] on span "Trở lại" at bounding box center [397, 107] width 15 height 9
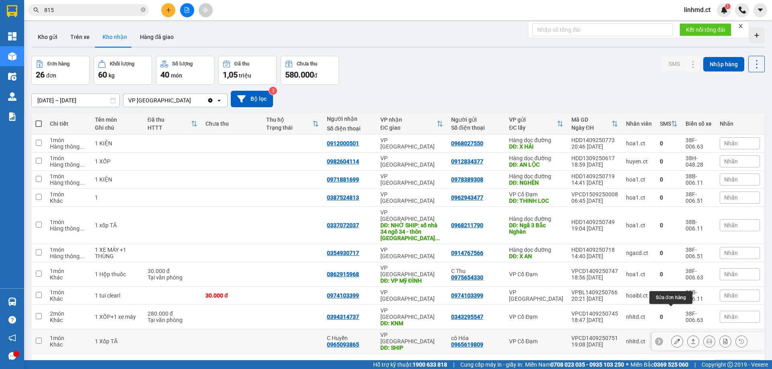
click at [674, 339] on icon at bounding box center [677, 342] width 6 height 6
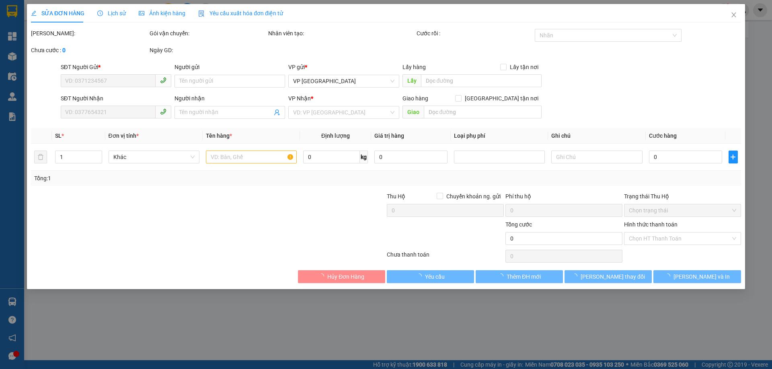
type input "0965619809"
type input "cô Hóa"
type input "0965093865"
type input "C Huyền"
type input "SHIP"
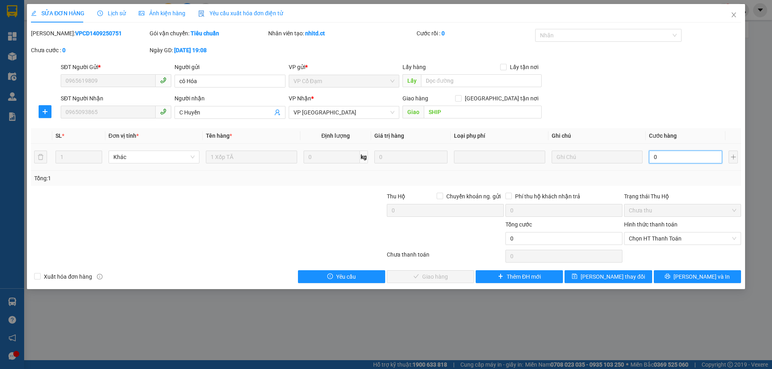
click at [672, 153] on input "0" at bounding box center [685, 157] width 73 height 13
type input "5"
type input "50"
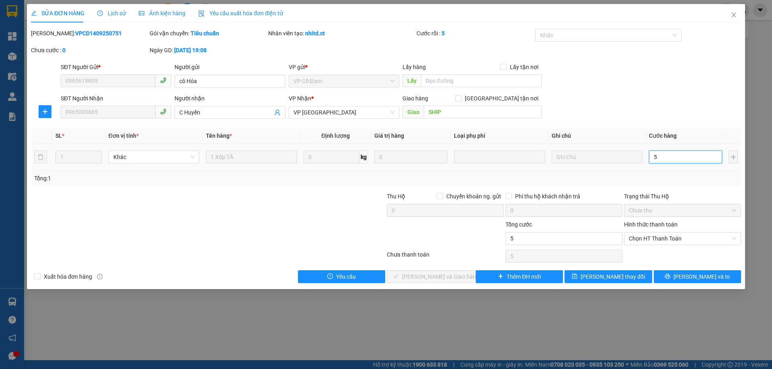
type input "50"
click at [678, 184] on div "Tổng: 1" at bounding box center [386, 178] width 710 height 15
type input "50.000"
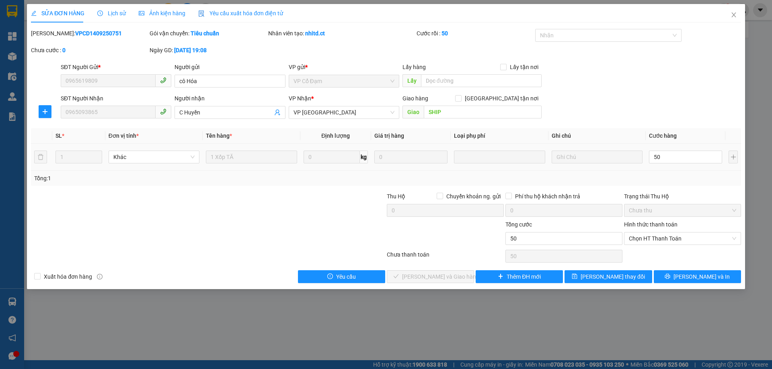
type input "50.000"
click at [670, 242] on span "Chọn HT Thanh Toán" at bounding box center [682, 239] width 107 height 12
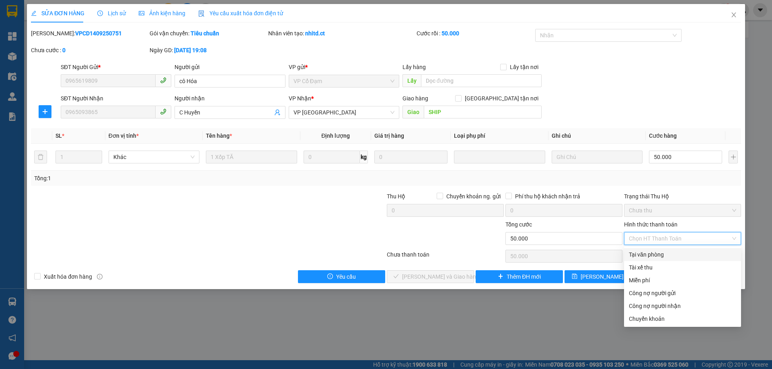
click at [669, 255] on div "Tại văn phòng" at bounding box center [682, 254] width 107 height 9
type input "0"
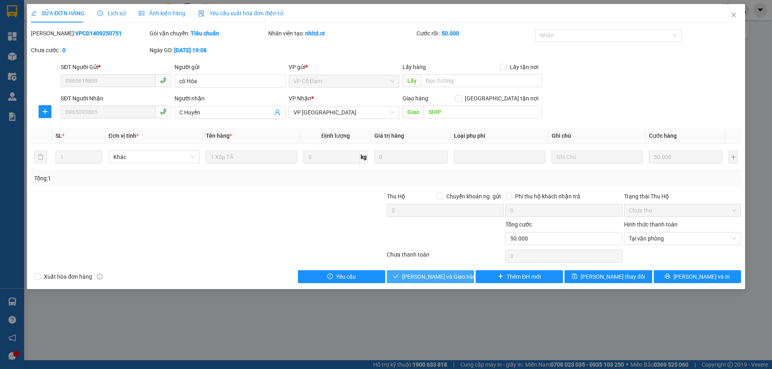
click at [414, 273] on span "Lưu và Giao hàng" at bounding box center [440, 277] width 77 height 9
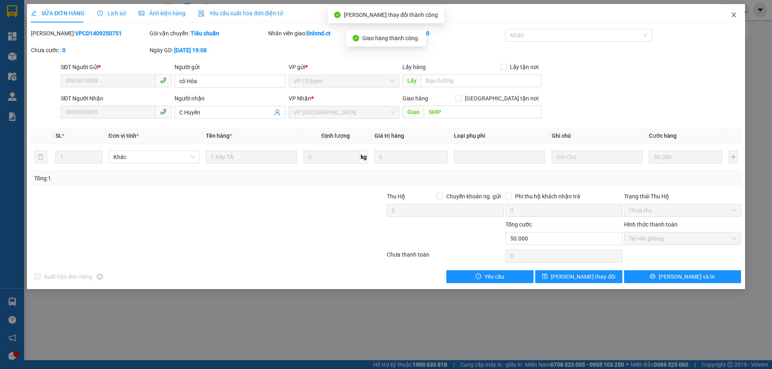
click at [734, 13] on icon "close" at bounding box center [733, 15] width 6 height 6
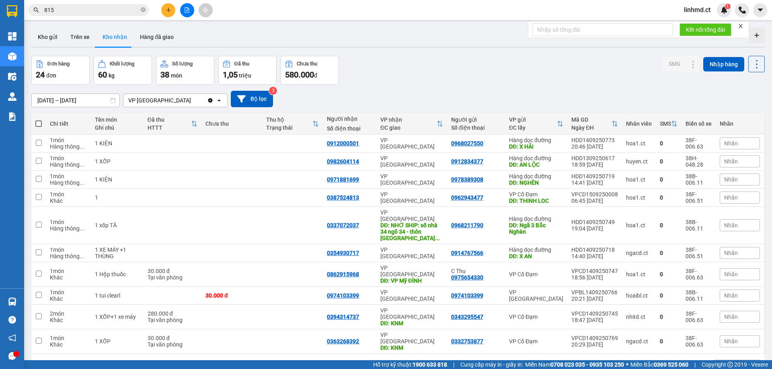
click at [657, 361] on button "2" at bounding box center [663, 367] width 12 height 12
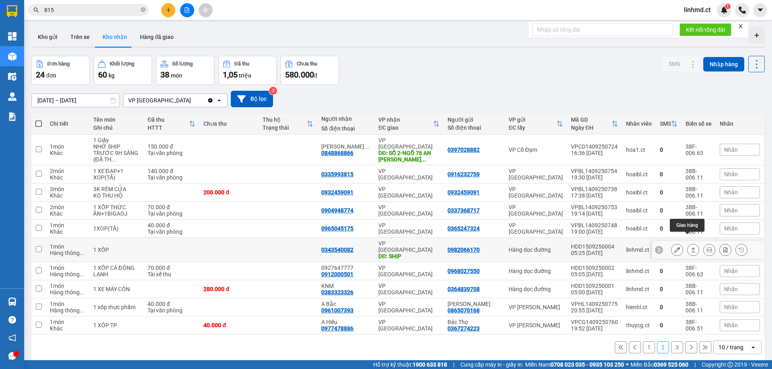
click at [691, 243] on button at bounding box center [692, 250] width 11 height 14
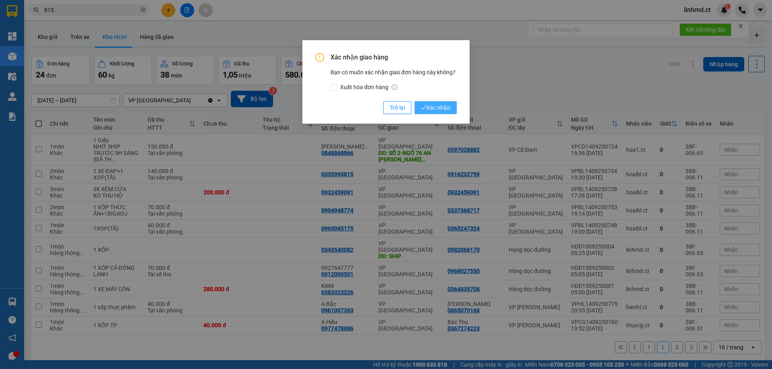
click at [452, 107] on button "Xác nhận" at bounding box center [435, 107] width 42 height 13
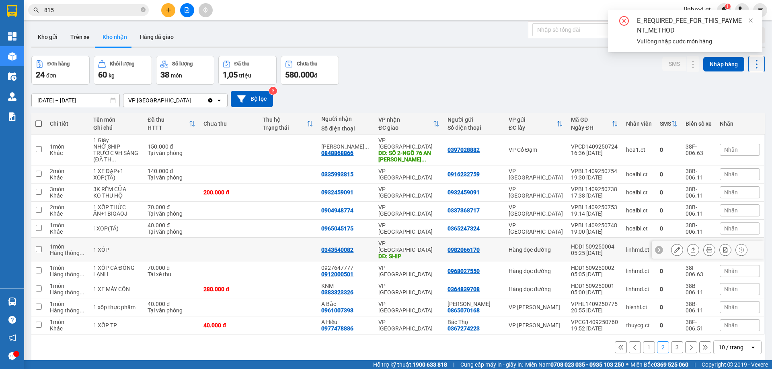
click at [674, 247] on icon at bounding box center [677, 250] width 6 height 6
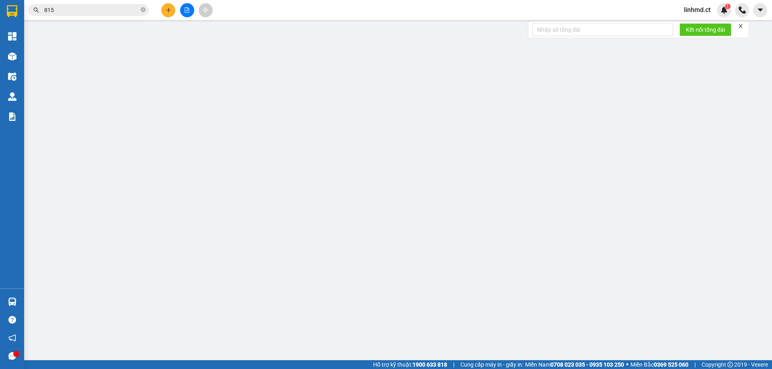
type input "0982066170"
type input "0343540082"
type input "SHIP"
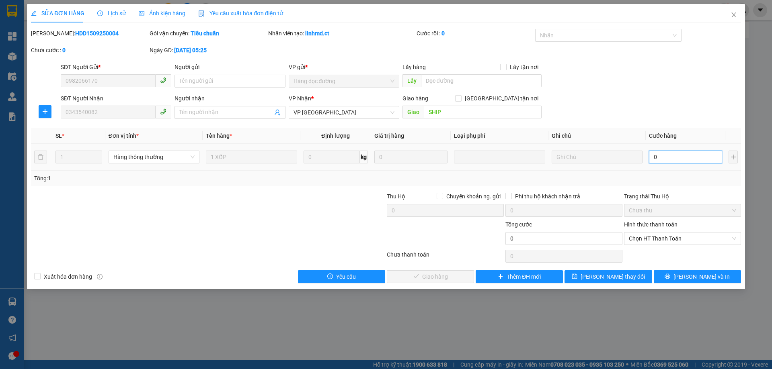
drag, startPoint x: 667, startPoint y: 161, endPoint x: 663, endPoint y: 171, distance: 10.5
click at [667, 160] on input "0" at bounding box center [685, 157] width 73 height 13
type input "6"
type input "60"
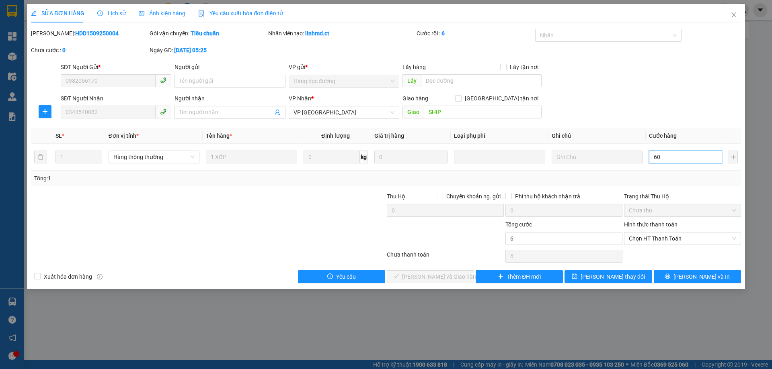
type input "60"
type input "60.000"
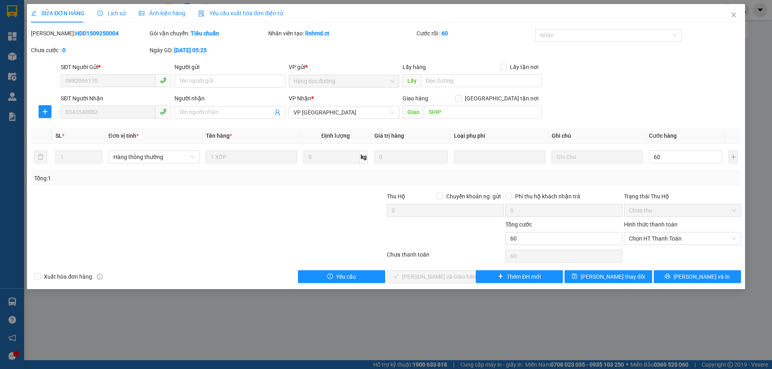
type input "60.000"
click at [666, 174] on div "Tổng: 1" at bounding box center [386, 178] width 710 height 15
click at [680, 238] on span "Chọn HT Thanh Toán" at bounding box center [682, 239] width 107 height 12
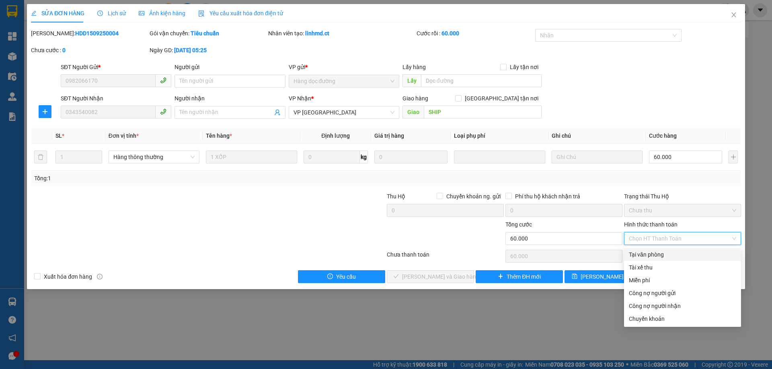
click at [677, 255] on div "Tại văn phòng" at bounding box center [682, 254] width 107 height 9
type input "0"
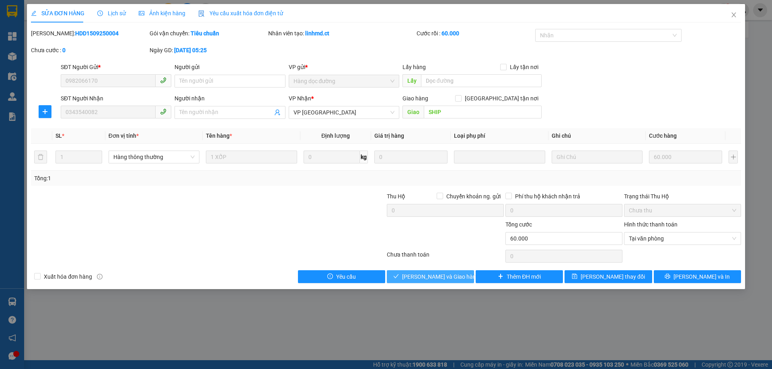
click at [419, 276] on span "Lưu và Giao hàng" at bounding box center [440, 277] width 77 height 9
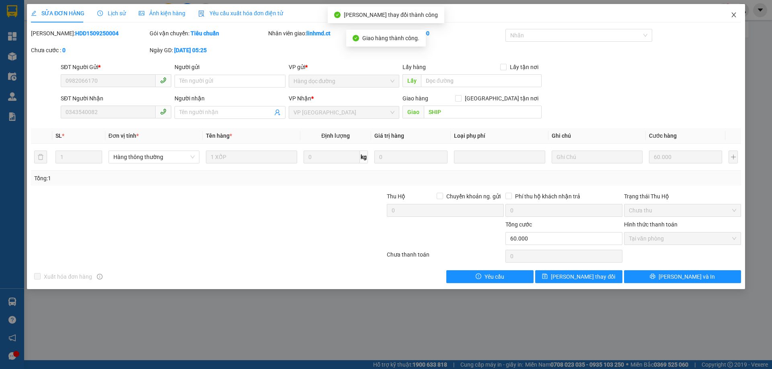
click at [728, 15] on span "Close" at bounding box center [733, 15] width 23 height 23
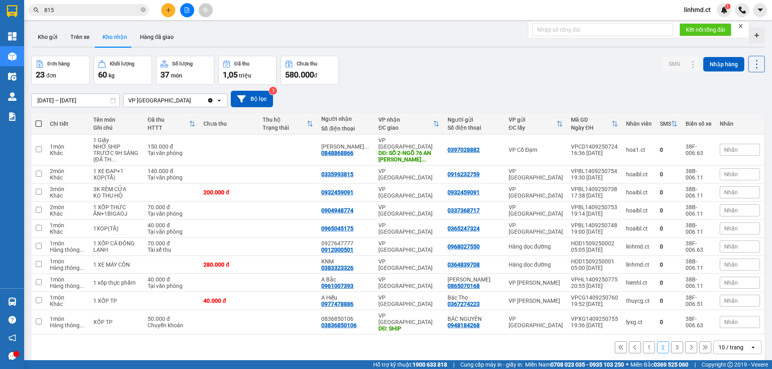
click at [675, 342] on button "3" at bounding box center [677, 348] width 12 height 12
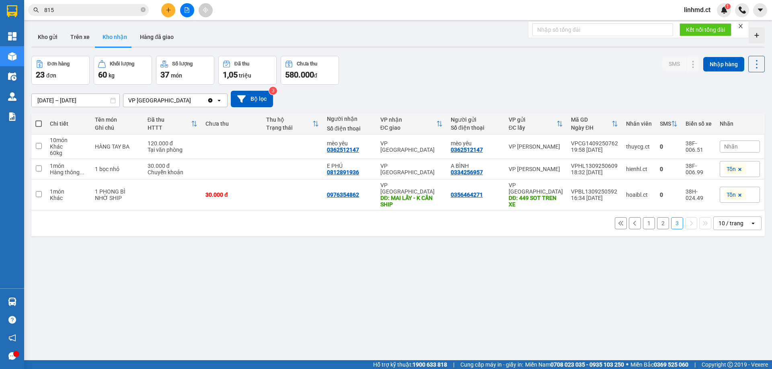
click at [657, 219] on button "2" at bounding box center [663, 223] width 12 height 12
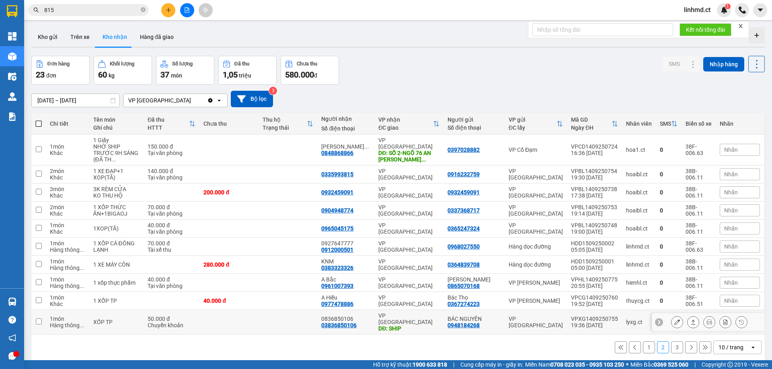
click at [690, 320] on icon at bounding box center [693, 323] width 6 height 6
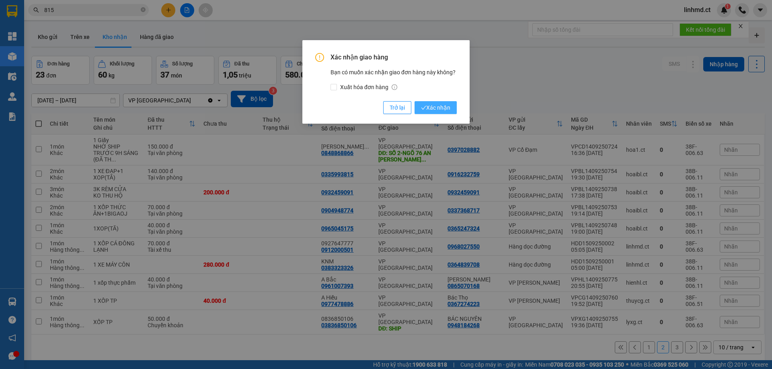
click at [451, 107] on button "Xác nhận" at bounding box center [435, 107] width 42 height 13
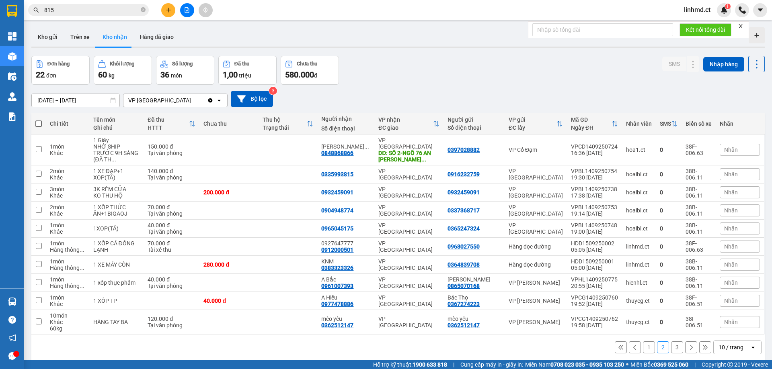
click at [643, 343] on button "1" at bounding box center [649, 348] width 12 height 12
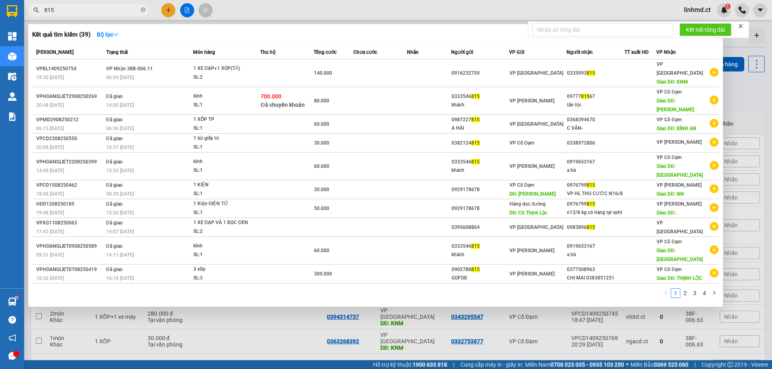
click at [102, 7] on input "815" at bounding box center [91, 10] width 95 height 9
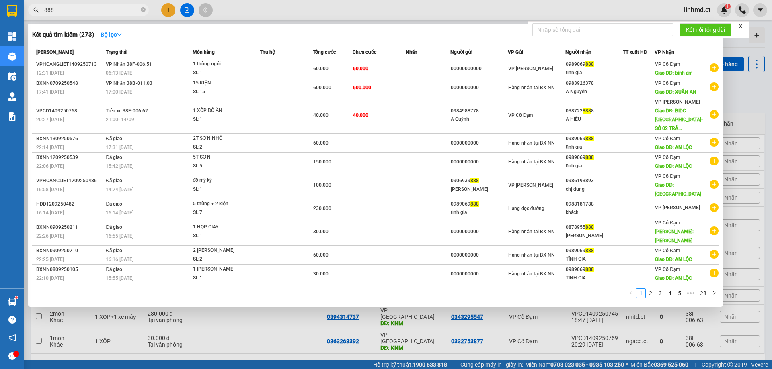
type input "888"
click at [168, 7] on div at bounding box center [386, 184] width 772 height 369
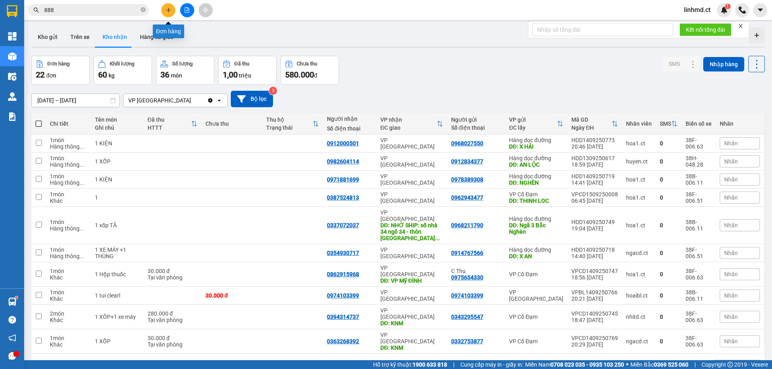
click at [169, 10] on icon "plus" at bounding box center [169, 10] width 6 height 6
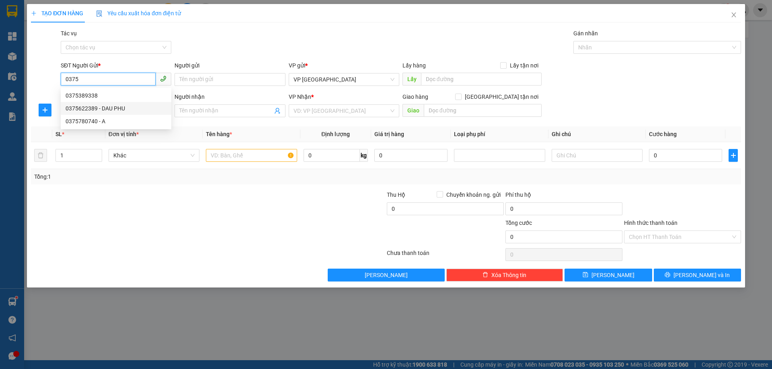
click at [98, 112] on div "0375622389 - DAU PHU" at bounding box center [116, 108] width 101 height 9
type input "0375622389"
type input "DAU PHU"
type input "0832696696"
type input "ĐẬU PHỤ - NEM"
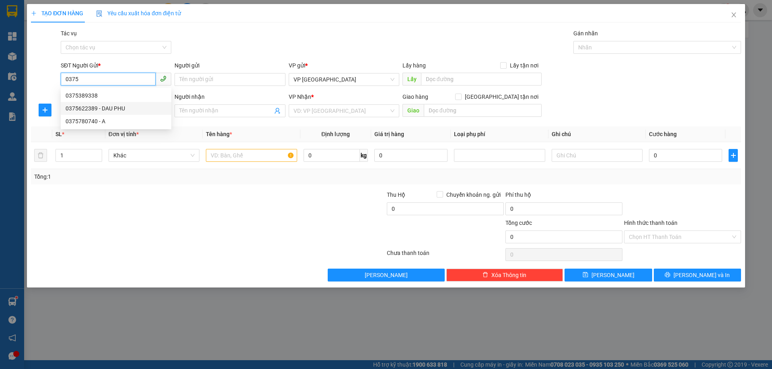
type input "KS MƯỜNG THANH - HOÀNG MAI"
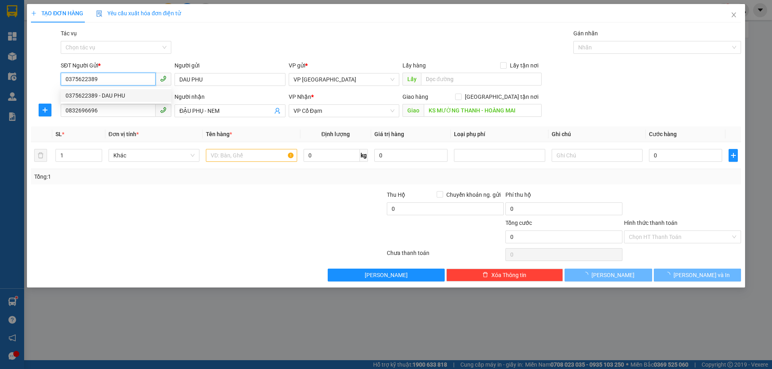
type input "50.000"
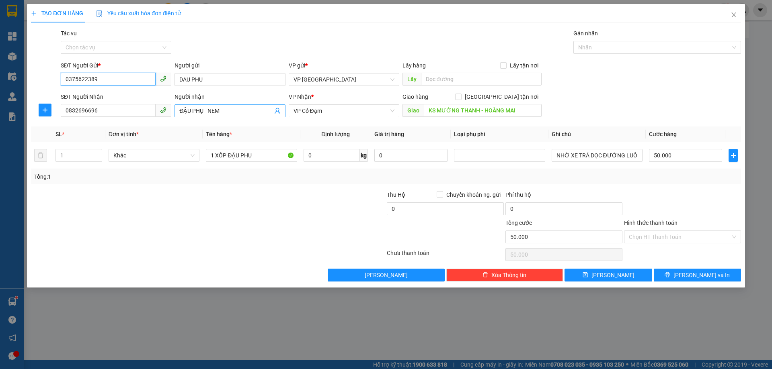
type input "0375622389"
drag, startPoint x: 220, startPoint y: 113, endPoint x: 204, endPoint y: 109, distance: 16.4
click at [204, 109] on input "ĐẬU PHỤ - NEM" at bounding box center [225, 111] width 93 height 9
click at [245, 125] on div "ĐẬU PHỤ - NEM - 0832696696" at bounding box center [229, 127] width 101 height 9
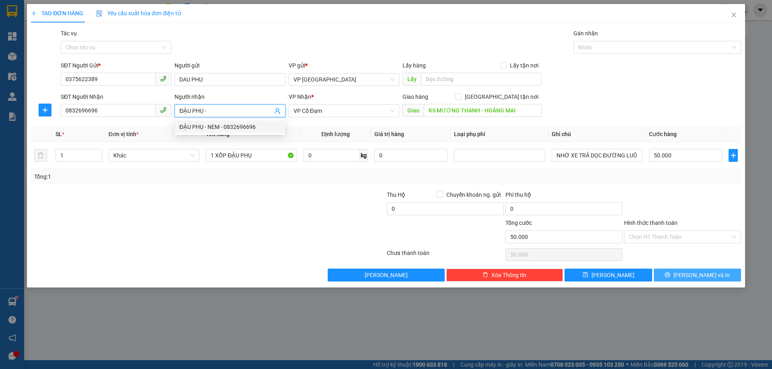
type input "ĐẬU PHỤ -"
click at [704, 274] on span "Lưu và In" at bounding box center [701, 275] width 56 height 9
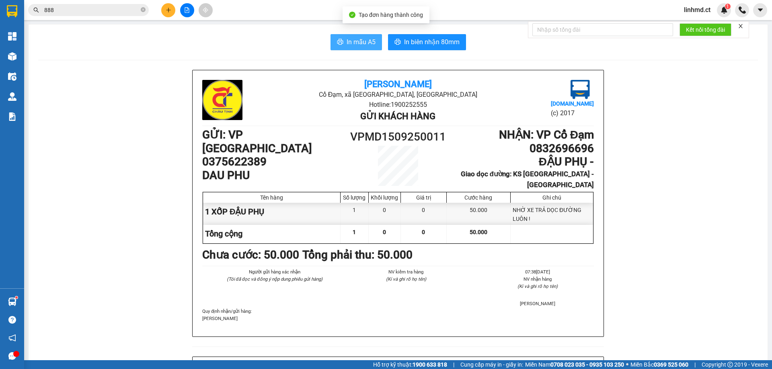
click at [334, 43] on button "In mẫu A5" at bounding box center [355, 42] width 51 height 16
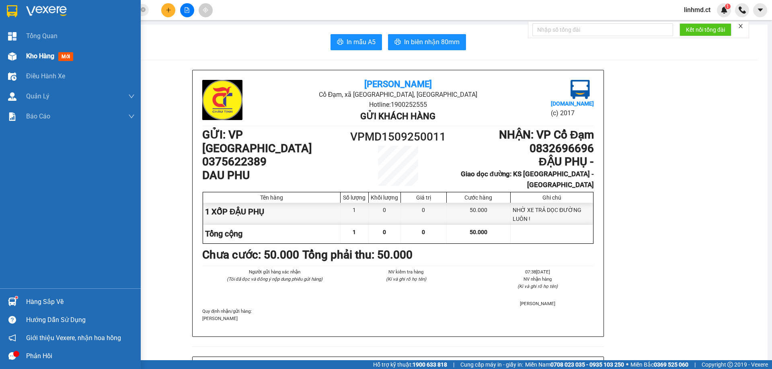
click at [18, 58] on div at bounding box center [12, 56] width 14 height 14
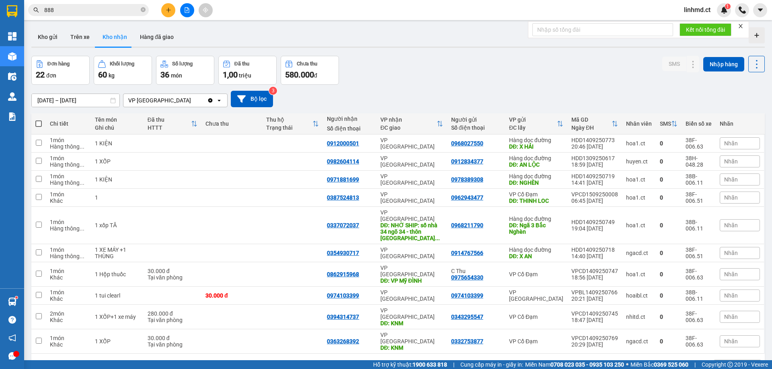
click at [109, 14] on input "888" at bounding box center [91, 10] width 95 height 9
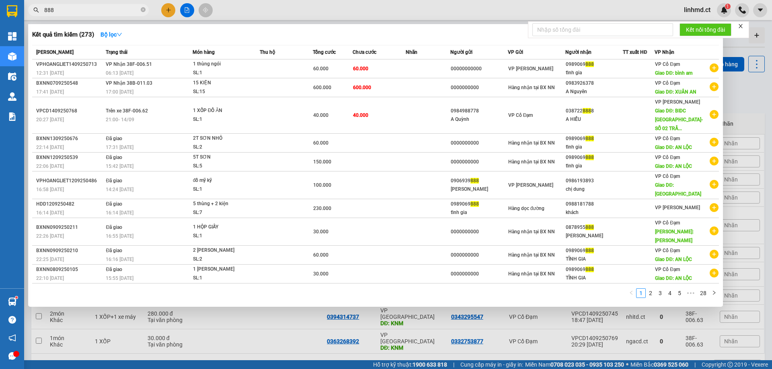
click at [109, 14] on input "888" at bounding box center [91, 10] width 95 height 9
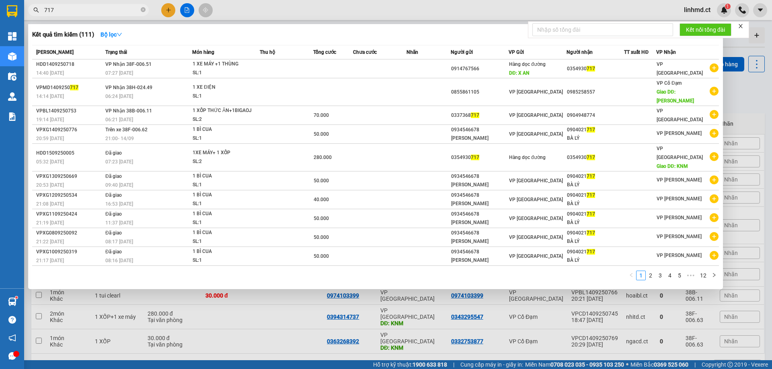
click at [242, 304] on div at bounding box center [386, 184] width 772 height 369
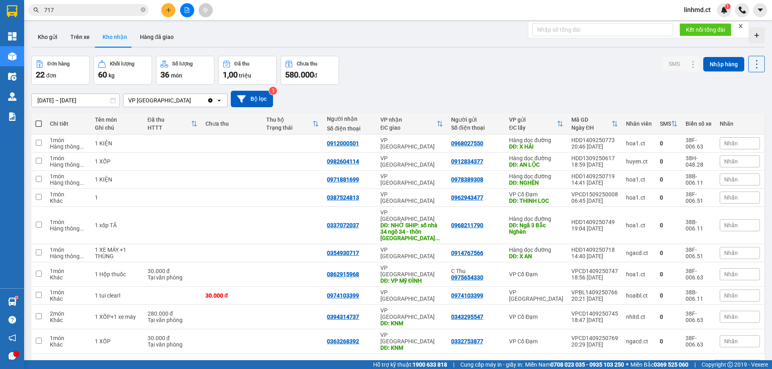
click at [105, 8] on input "717" at bounding box center [91, 10] width 95 height 9
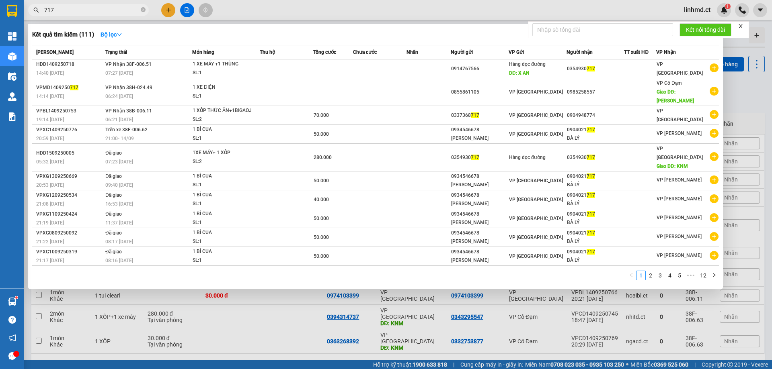
click at [466, 5] on div at bounding box center [386, 184] width 772 height 369
click at [59, 7] on input "717" at bounding box center [91, 10] width 95 height 9
click at [231, 297] on div at bounding box center [386, 184] width 772 height 369
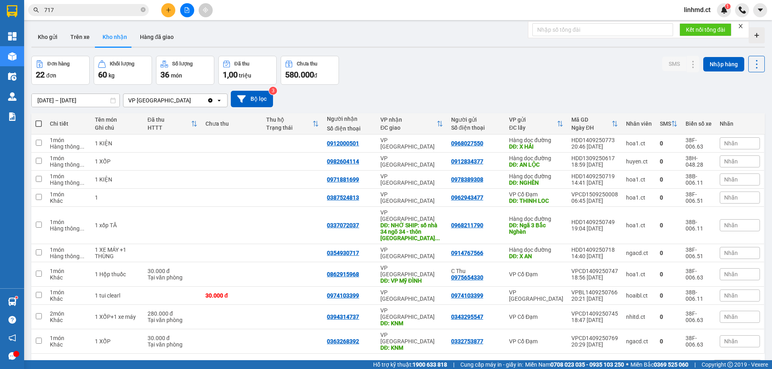
click at [660, 361] on button "2" at bounding box center [663, 367] width 12 height 12
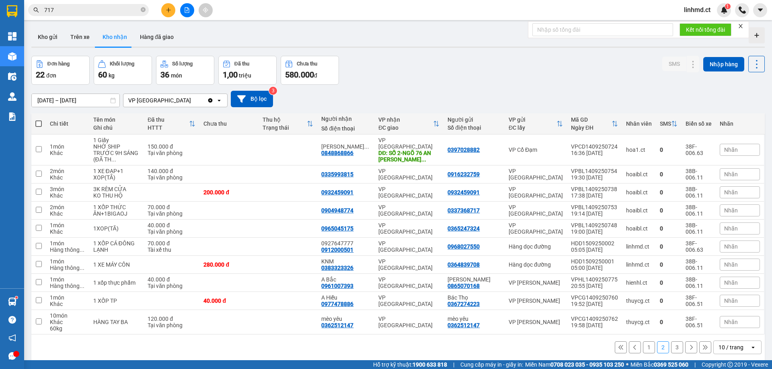
drag, startPoint x: 646, startPoint y: 341, endPoint x: 645, endPoint y: 347, distance: 5.7
click at [646, 342] on button "1" at bounding box center [649, 348] width 12 height 12
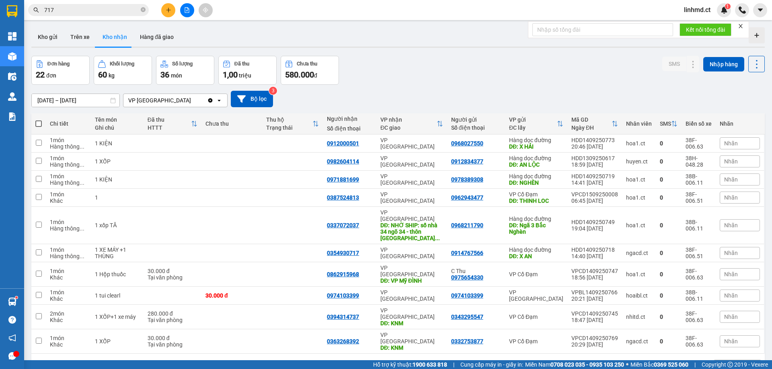
click at [657, 361] on button "2" at bounding box center [663, 367] width 12 height 12
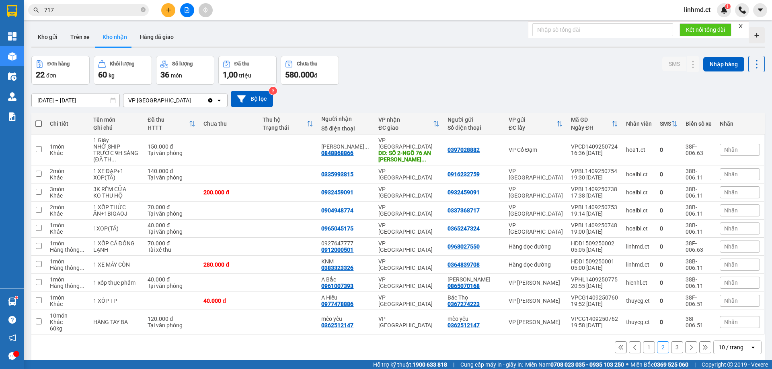
click at [141, 47] on div at bounding box center [397, 47] width 733 height 1
click at [150, 39] on button "Hàng đã giao" at bounding box center [156, 36] width 47 height 19
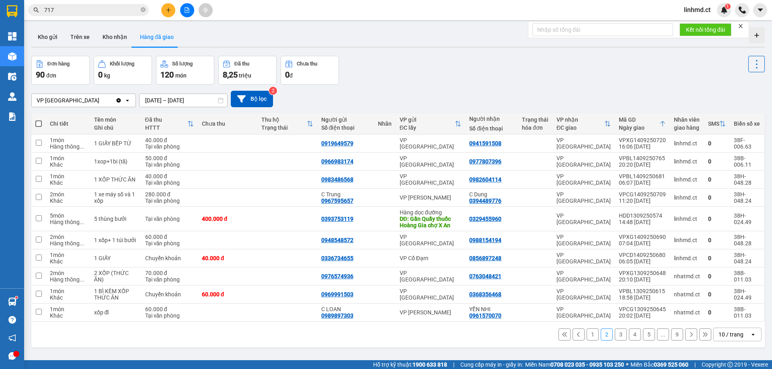
click at [615, 333] on button "3" at bounding box center [621, 335] width 12 height 12
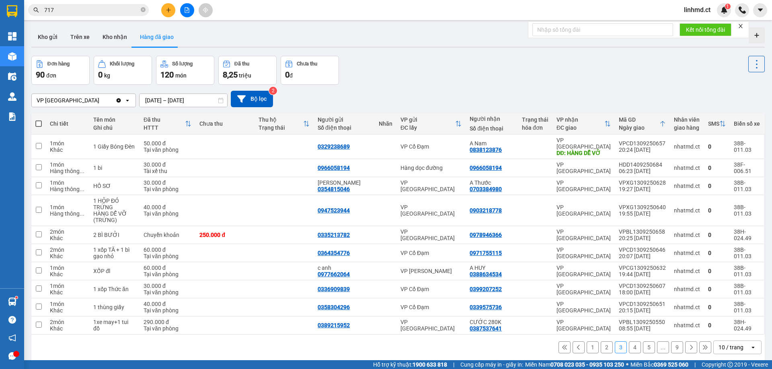
click at [629, 342] on button "4" at bounding box center [635, 348] width 12 height 12
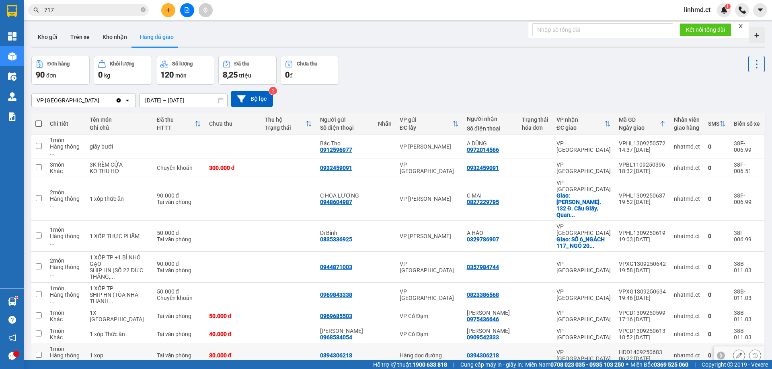
scroll to position [37, 0]
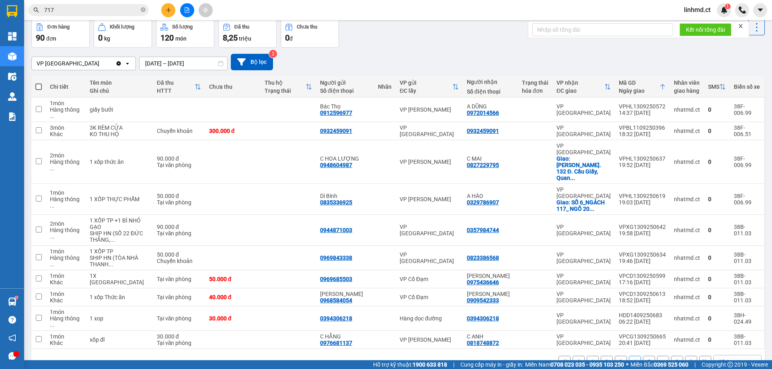
click at [587, 356] on button "1" at bounding box center [593, 362] width 12 height 12
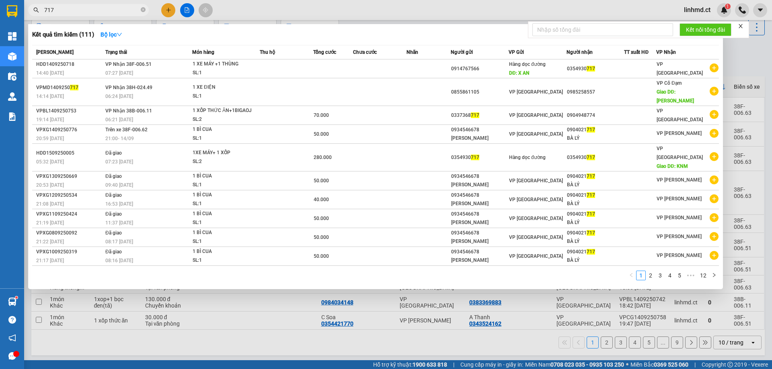
click at [95, 8] on input "717" at bounding box center [91, 10] width 95 height 9
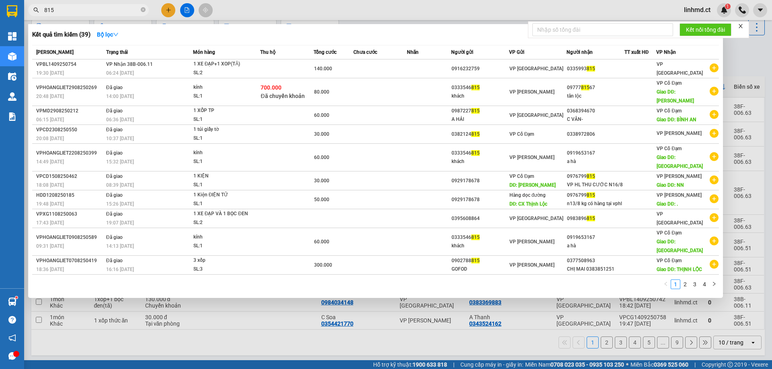
type input "815"
click at [221, 324] on div at bounding box center [386, 184] width 772 height 369
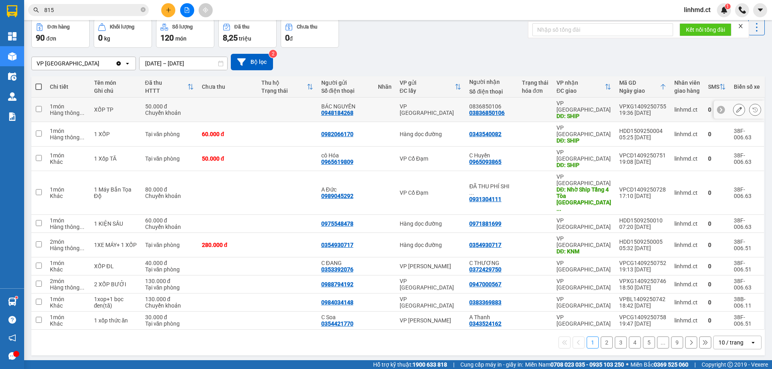
click at [523, 107] on div at bounding box center [535, 110] width 27 height 6
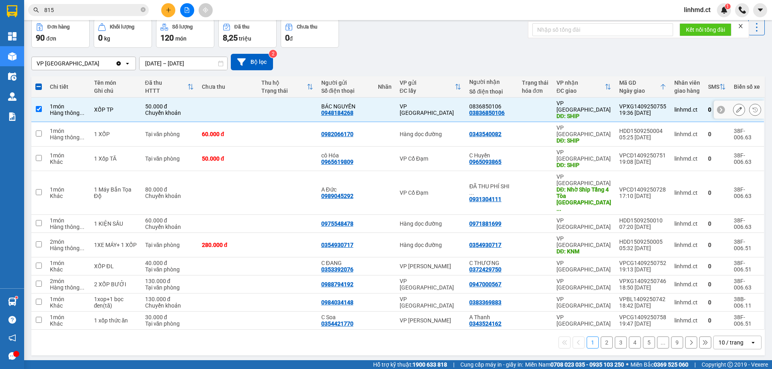
click at [523, 107] on div at bounding box center [535, 110] width 27 height 6
checkbox input "false"
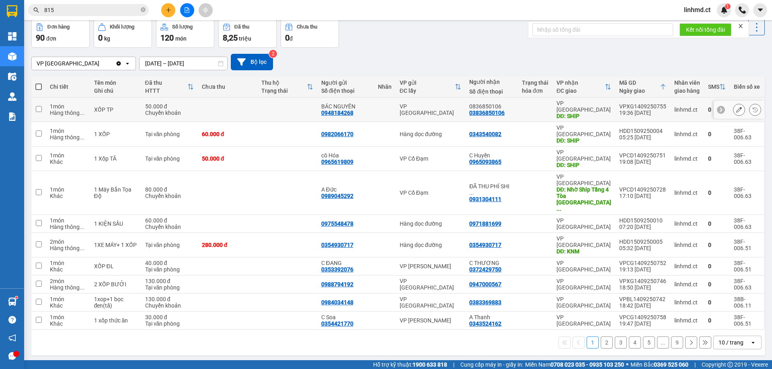
scroll to position [0, 0]
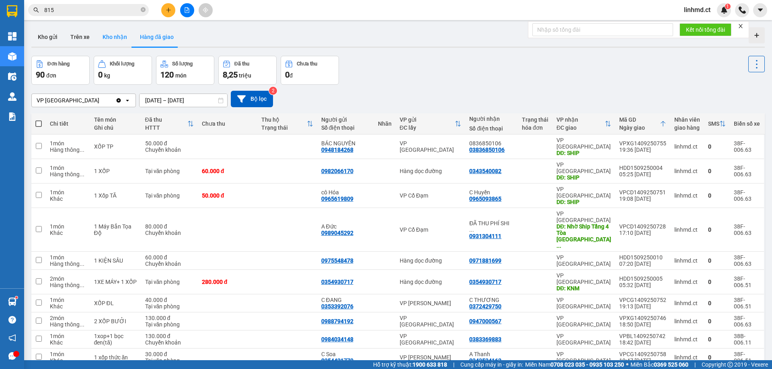
click at [121, 37] on button "Kho nhận" at bounding box center [114, 36] width 37 height 19
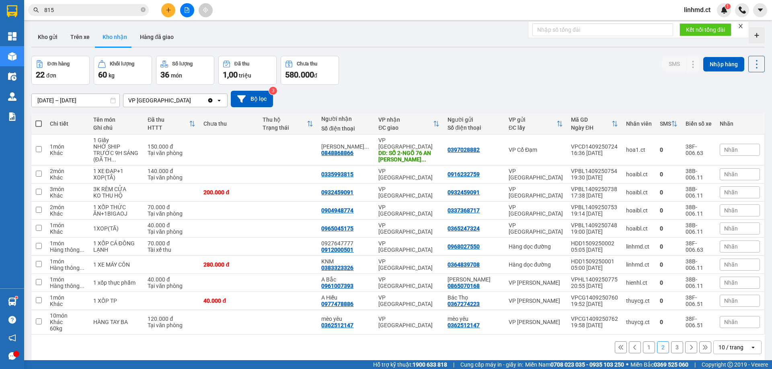
click at [643, 342] on button "1" at bounding box center [649, 348] width 12 height 12
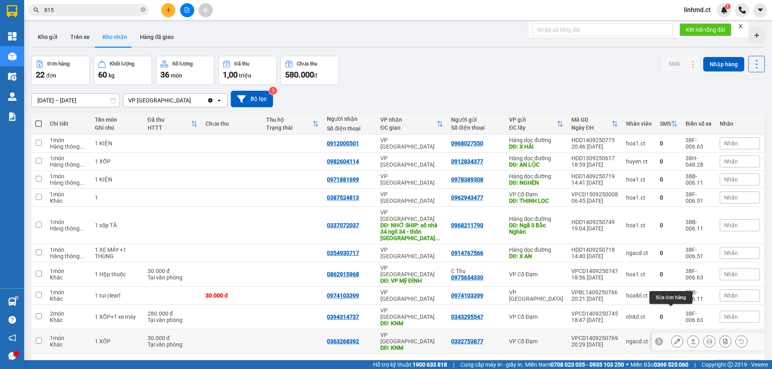
click at [674, 339] on icon at bounding box center [677, 342] width 6 height 6
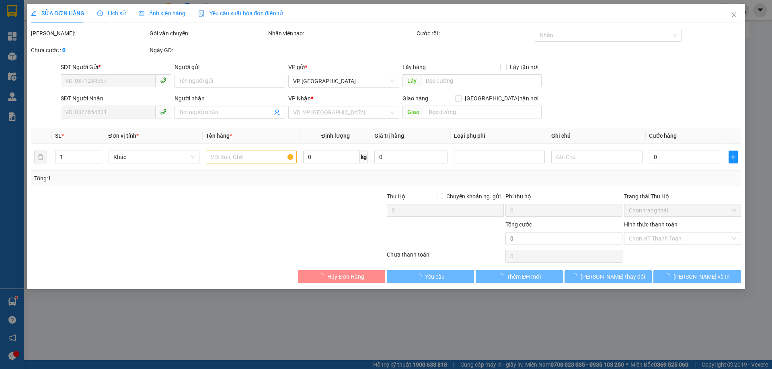
type input "0332753877"
type input "0363268392"
type input "KNM"
type input "30.000"
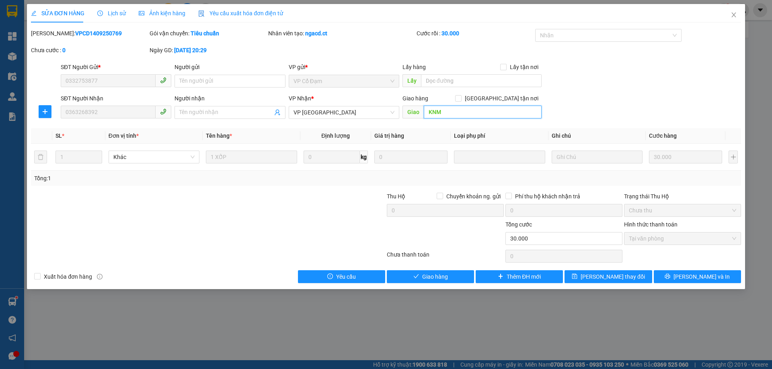
click at [475, 109] on input "KNM" at bounding box center [483, 112] width 118 height 13
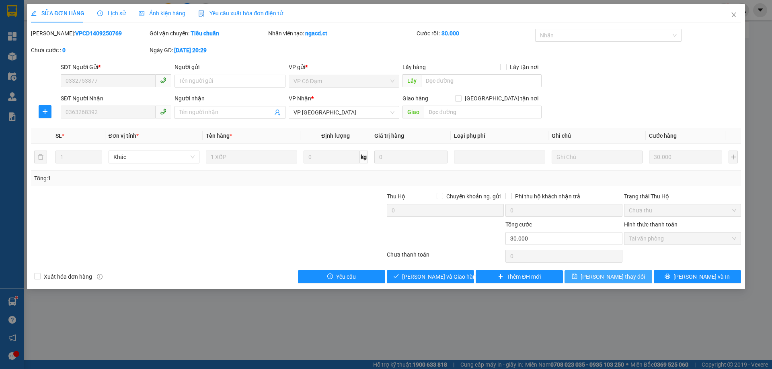
click at [608, 280] on span "Lưu thay đổi" at bounding box center [613, 277] width 64 height 9
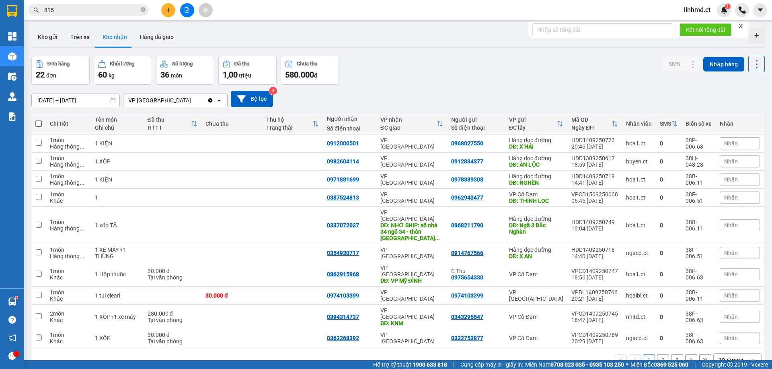
click at [659, 355] on button "2" at bounding box center [663, 361] width 12 height 12
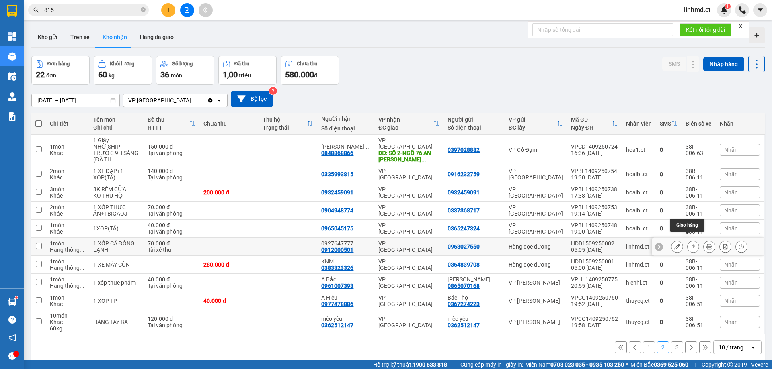
click at [690, 244] on icon at bounding box center [693, 247] width 6 height 6
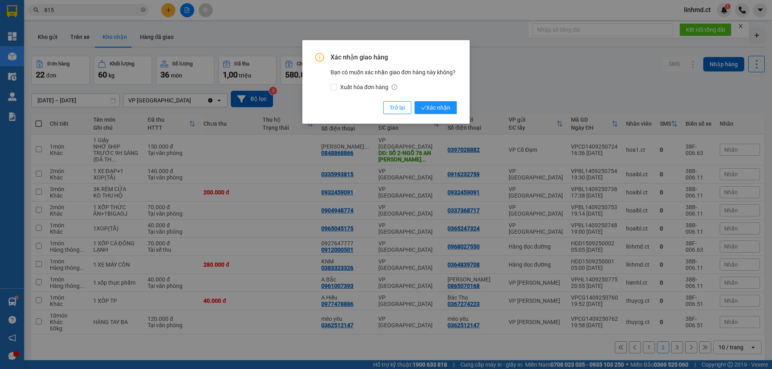
click at [432, 97] on div "Xác nhận giao hàng Bạn có muốn xác nhận giao đơn hàng này không? Xuất hóa đơn h…" at bounding box center [386, 83] width 142 height 61
drag, startPoint x: 436, startPoint y: 106, endPoint x: 437, endPoint y: 115, distance: 8.6
click at [437, 114] on button "Xác nhận" at bounding box center [435, 107] width 42 height 13
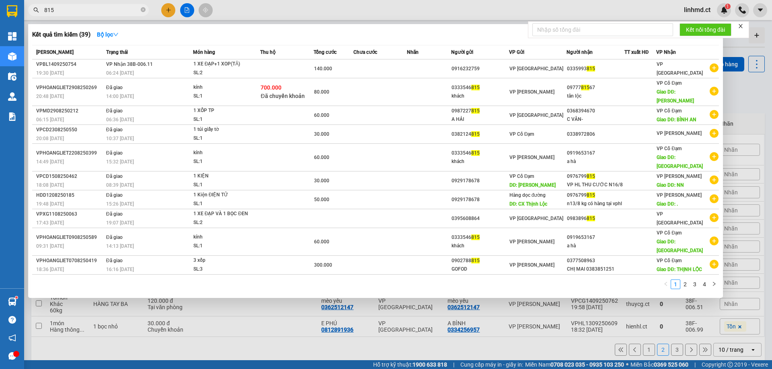
click at [82, 10] on input "815" at bounding box center [91, 10] width 95 height 9
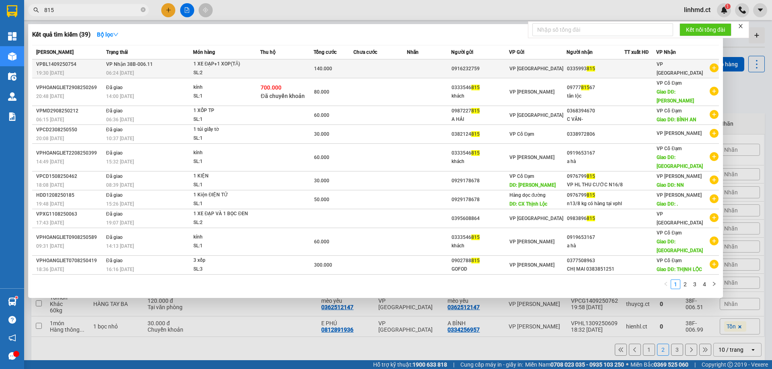
click at [428, 66] on td at bounding box center [429, 68] width 44 height 19
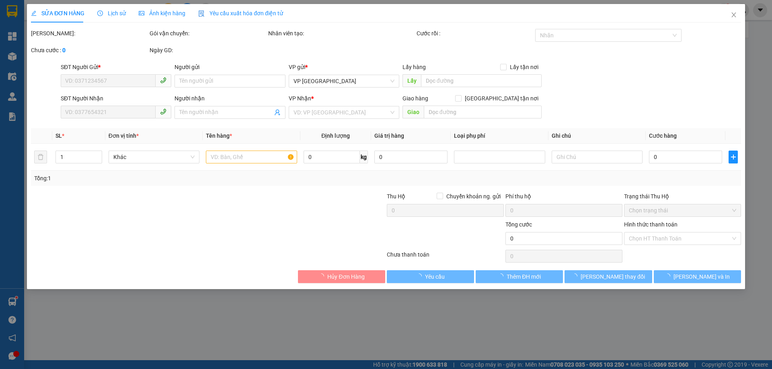
type input "0916232759"
type input "0335993815"
type input "140.000"
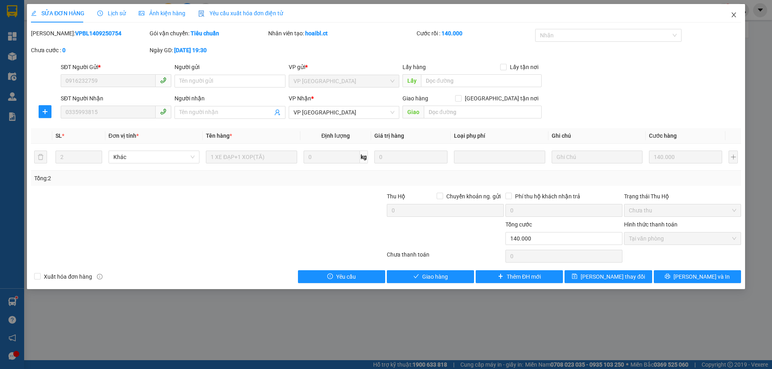
click at [736, 15] on icon "close" at bounding box center [733, 15] width 6 height 6
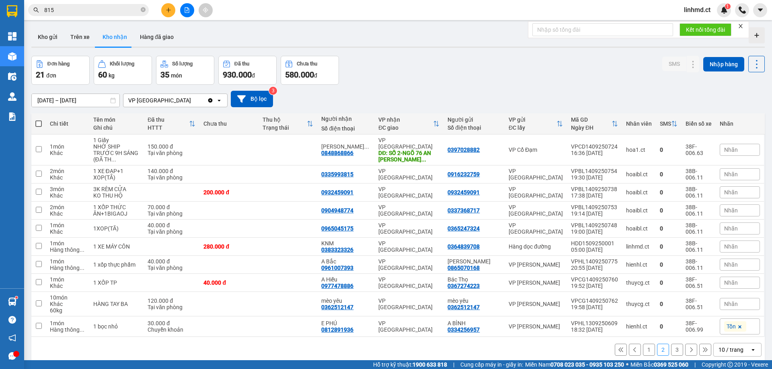
click at [110, 10] on input "815" at bounding box center [91, 10] width 95 height 9
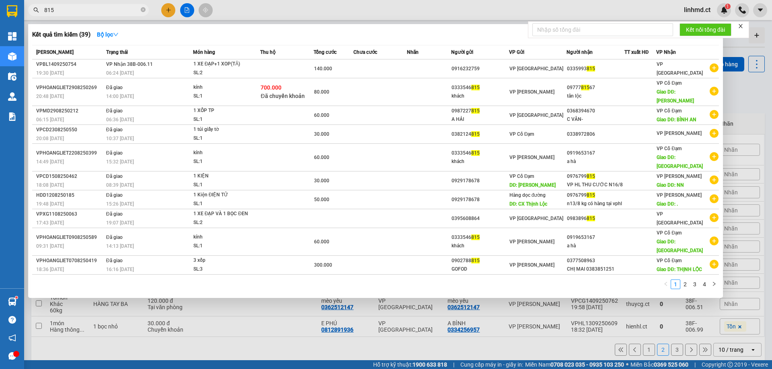
click at [110, 10] on input "815" at bounding box center [91, 10] width 95 height 9
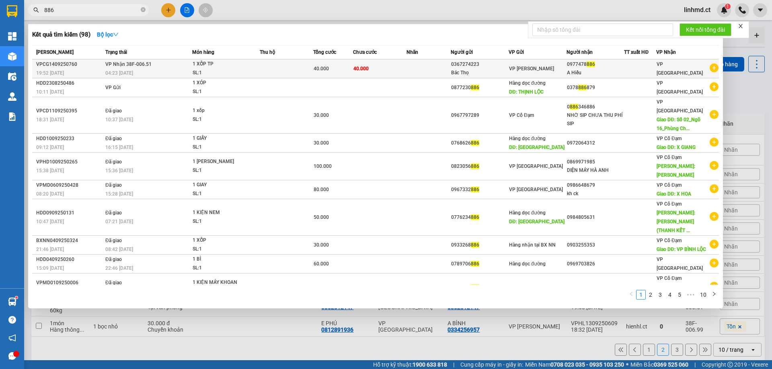
type input "886"
click at [624, 72] on div "A Hiếu" at bounding box center [595, 73] width 57 height 8
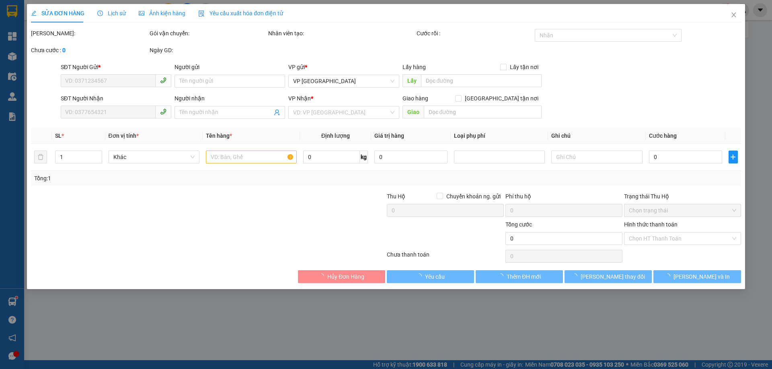
type input "0367274223"
type input "Bác Thọ"
type input "0977478886"
type input "A Hiếu"
type input "40.000"
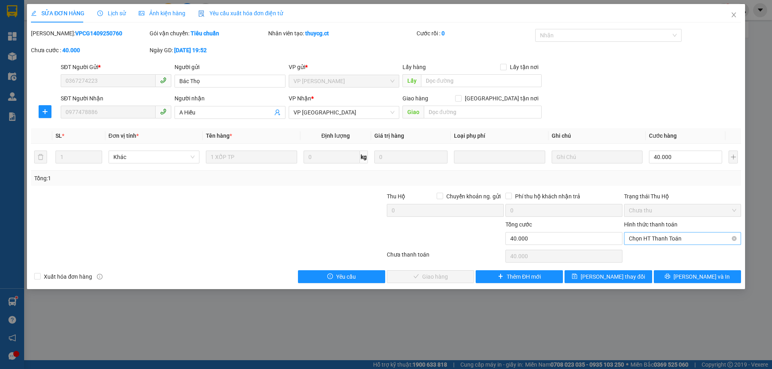
click at [640, 244] on span "Chọn HT Thanh Toán" at bounding box center [682, 239] width 107 height 12
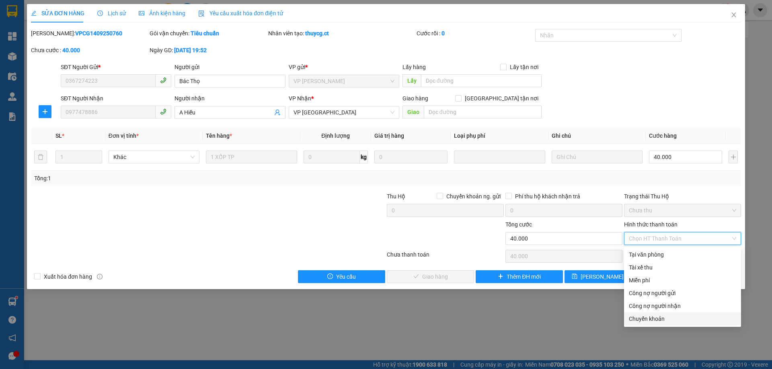
click at [649, 321] on div "Chuyển khoản" at bounding box center [682, 319] width 107 height 9
type input "0"
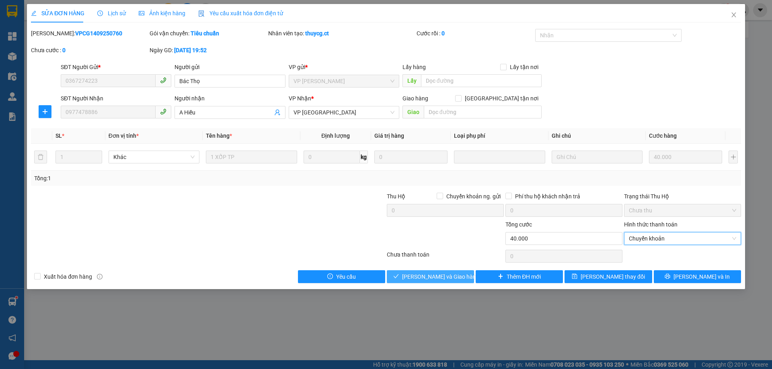
click at [432, 273] on span "Lưu và Giao hàng" at bounding box center [440, 277] width 77 height 9
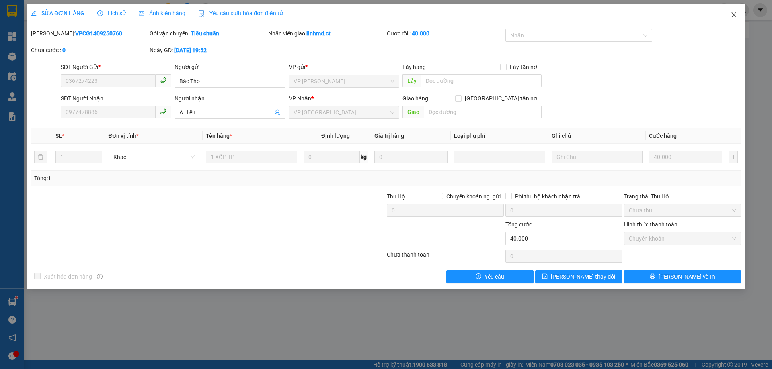
click at [728, 14] on span "Close" at bounding box center [733, 15] width 23 height 23
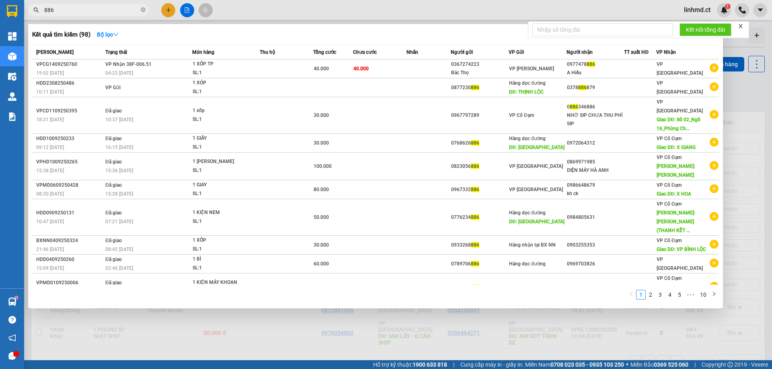
click at [105, 13] on input "886" at bounding box center [91, 10] width 95 height 9
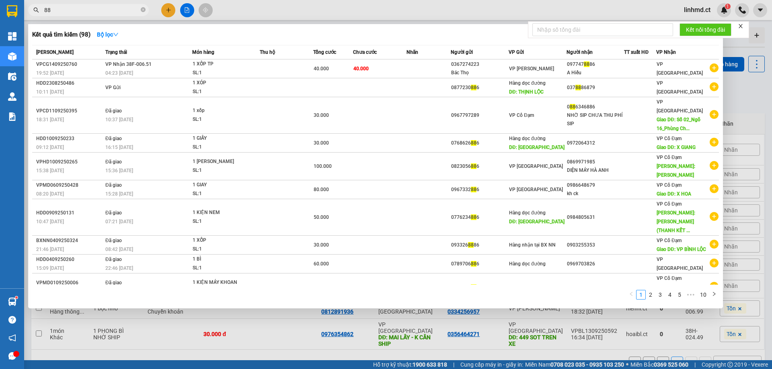
type input "8"
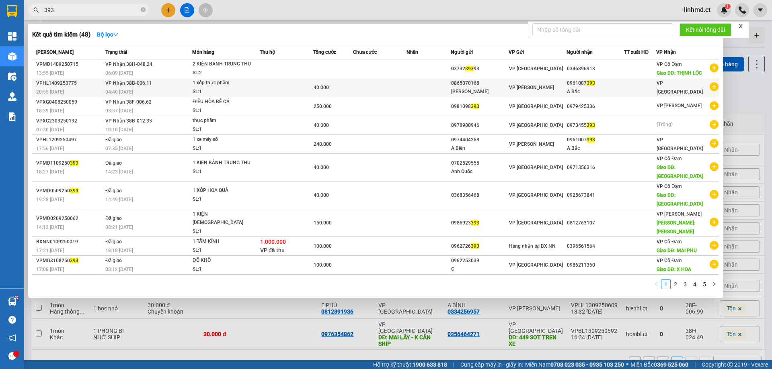
type input "393"
click at [228, 91] on div "SL: 1" at bounding box center [223, 92] width 60 height 9
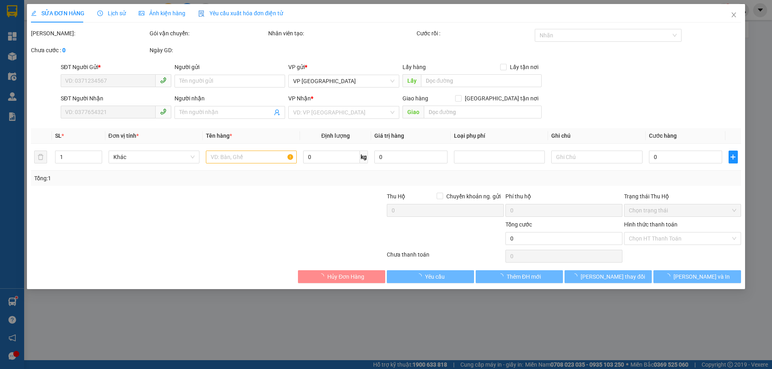
type input "0865070168"
type input "[PERSON_NAME]"
type input "0961007393"
type input "A Bắc"
type input "40.000"
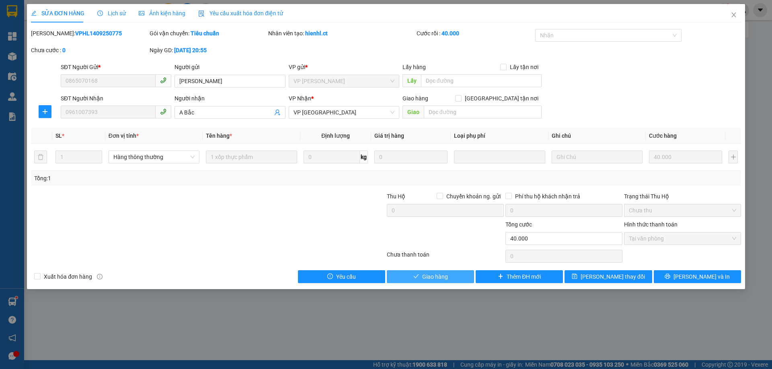
click at [399, 273] on button "Giao hàng" at bounding box center [430, 277] width 87 height 13
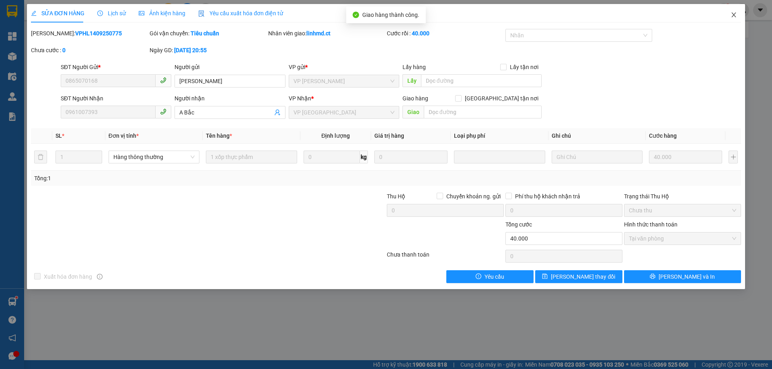
click at [733, 13] on icon "close" at bounding box center [733, 15] width 6 height 6
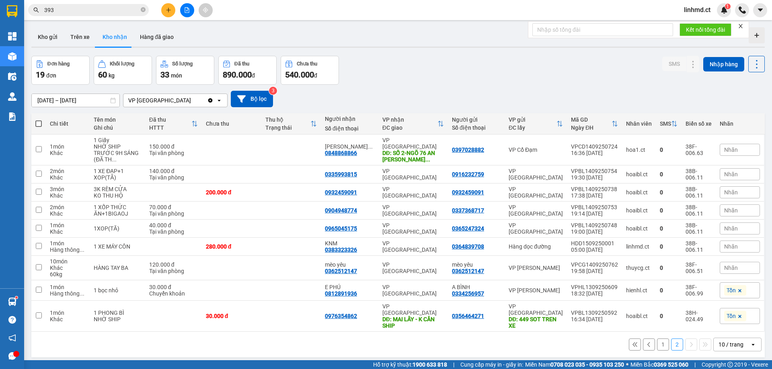
click at [107, 6] on input "393" at bounding box center [91, 10] width 95 height 9
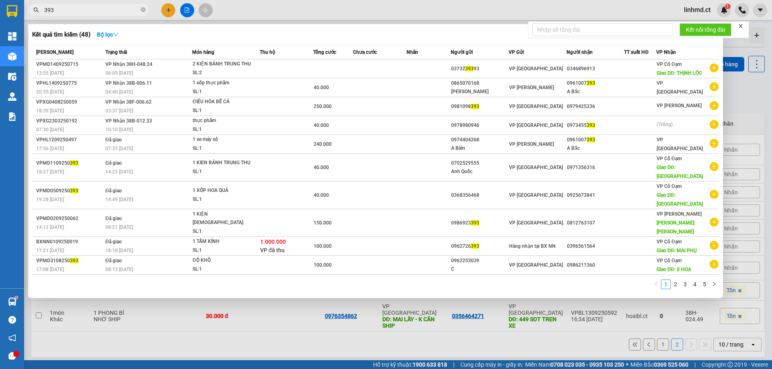
click at [107, 6] on input "393" at bounding box center [91, 10] width 95 height 9
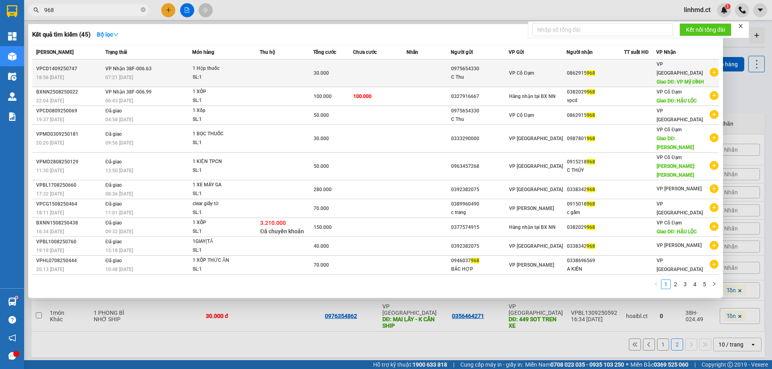
type input "968"
click at [278, 71] on td at bounding box center [286, 73] width 53 height 28
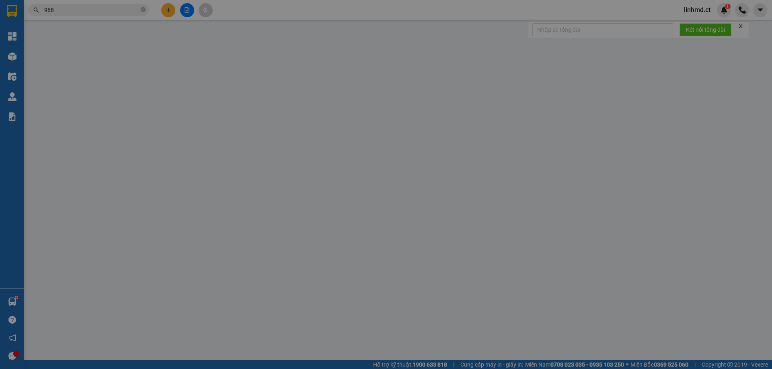
type input "0975654330"
type input "C Thu"
type input "0862915968"
type input "VP Mỹ ĐÌNH"
type input "30.000"
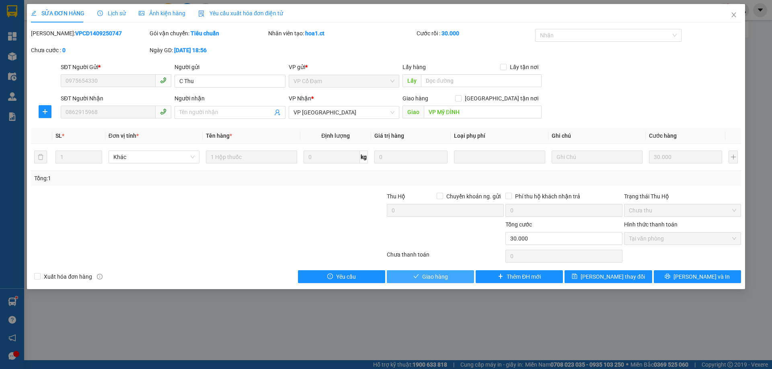
click at [466, 273] on button "Giao hàng" at bounding box center [430, 277] width 87 height 13
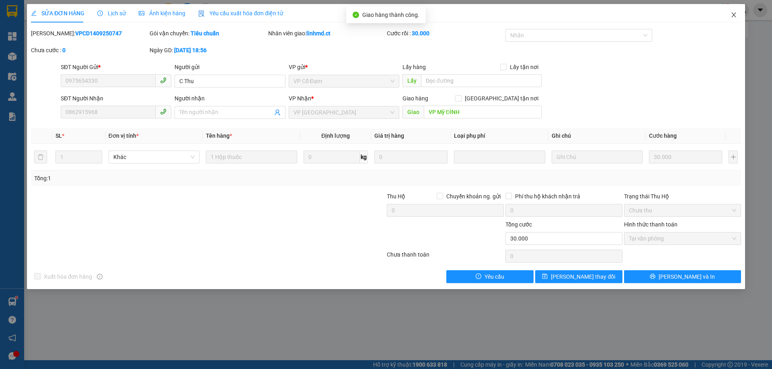
click at [731, 11] on span "Close" at bounding box center [733, 15] width 23 height 23
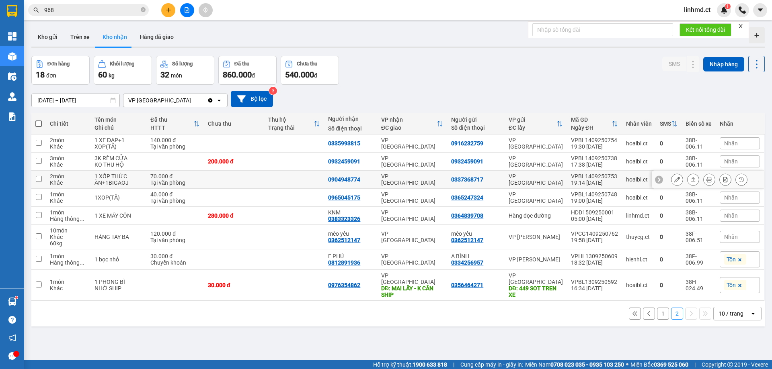
scroll to position [37, 0]
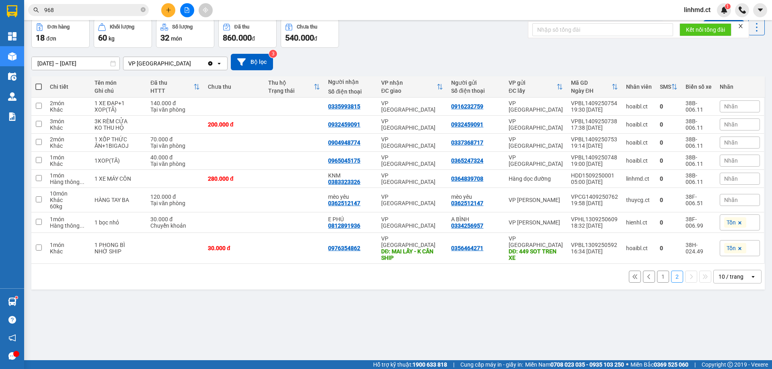
click at [657, 271] on button "1" at bounding box center [663, 277] width 12 height 12
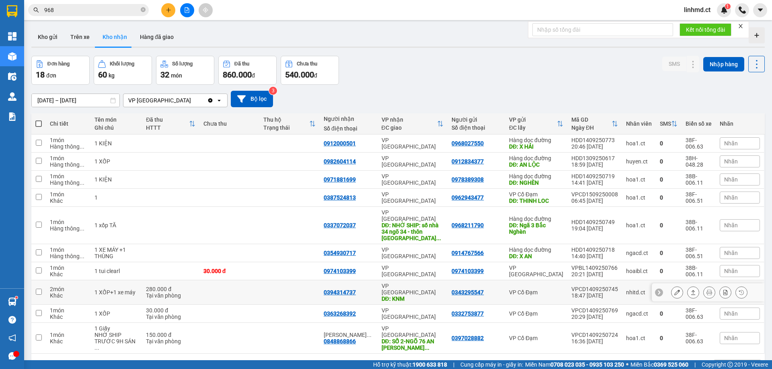
scroll to position [37, 0]
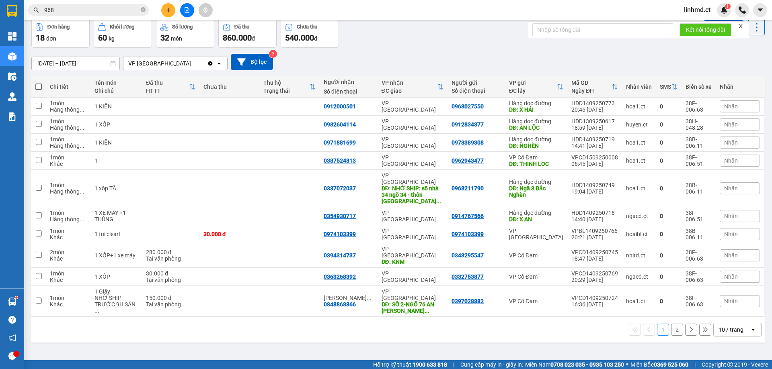
click at [82, 3] on div "Kết quả tìm kiếm ( 45 ) Bộ lọc Mã ĐH Trạng thái Món hàng Thu hộ Tổng cước Chưa …" at bounding box center [78, 10] width 157 height 14
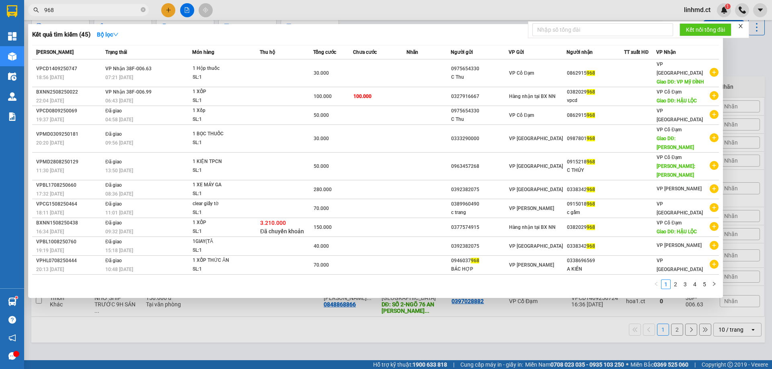
click at [82, 4] on span "968" at bounding box center [88, 10] width 121 height 12
click at [83, 7] on input "968" at bounding box center [91, 10] width 95 height 9
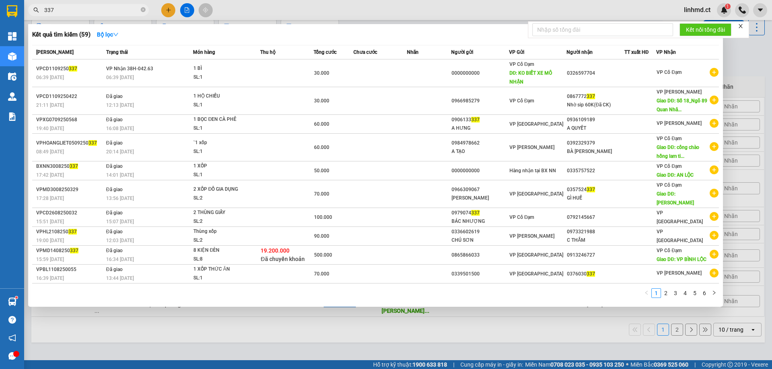
click at [109, 14] on input "337" at bounding box center [91, 10] width 95 height 9
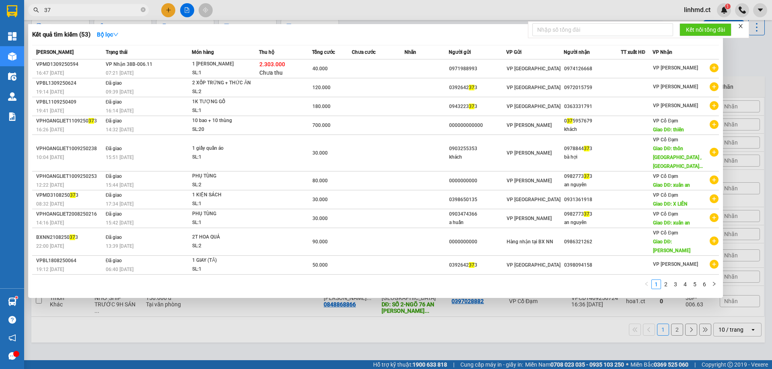
type input "3"
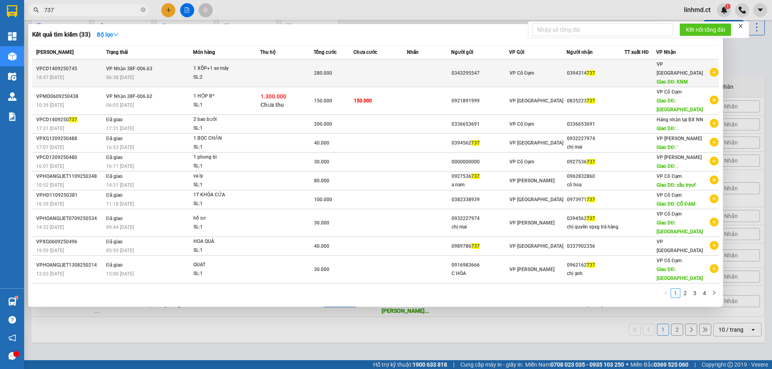
type input "737"
click at [260, 74] on span "1 XỐP+1 xe máy SL: 2" at bounding box center [226, 72] width 67 height 17
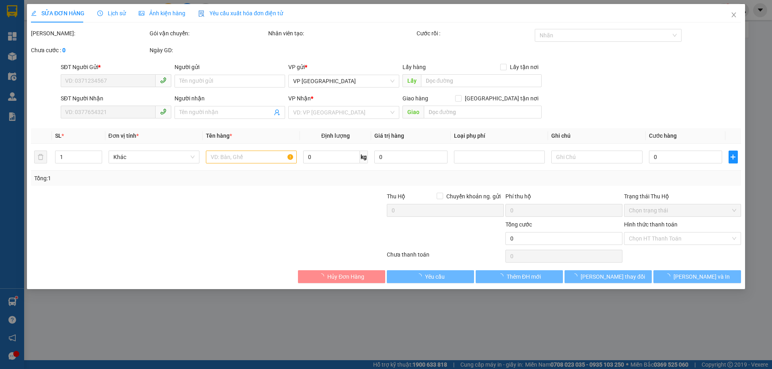
type input "0343295547"
type input "0394314737"
type input "KNM"
type input "280.000"
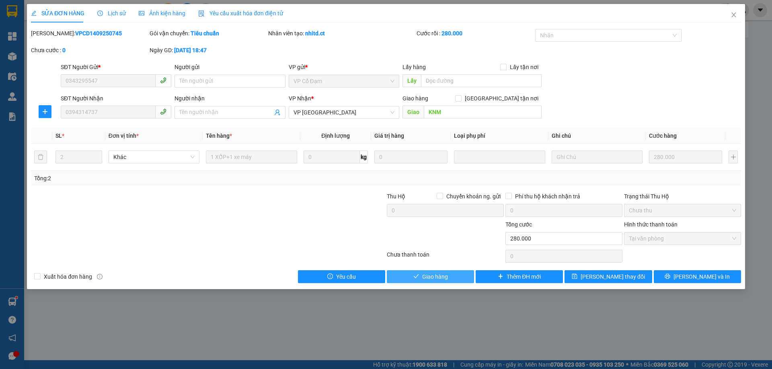
click at [424, 273] on span "Giao hàng" at bounding box center [435, 277] width 26 height 9
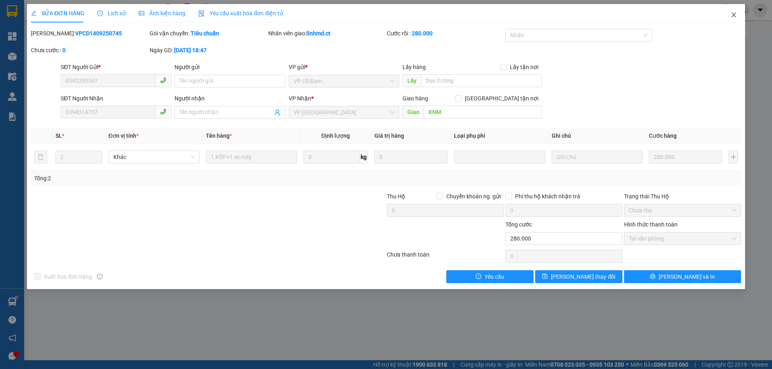
click at [729, 14] on span "Close" at bounding box center [733, 15] width 23 height 23
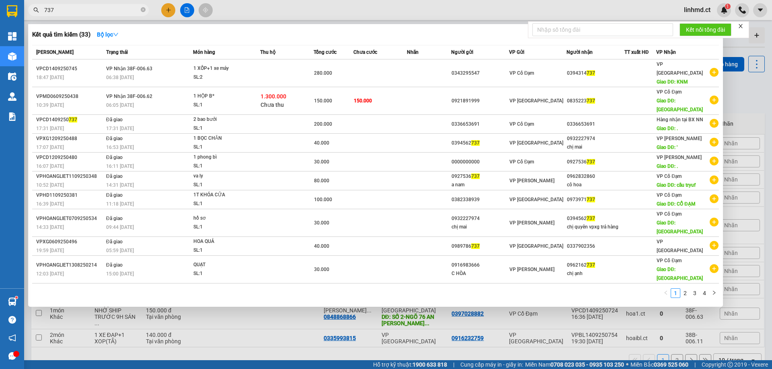
click at [89, 8] on input "737" at bounding box center [91, 10] width 95 height 9
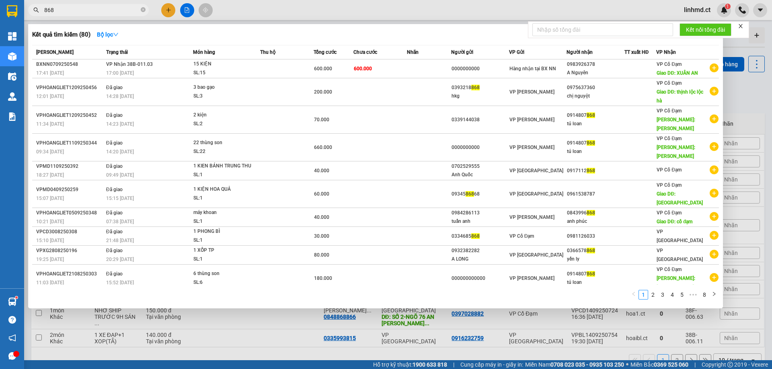
click at [105, 8] on input "868" at bounding box center [91, 10] width 95 height 9
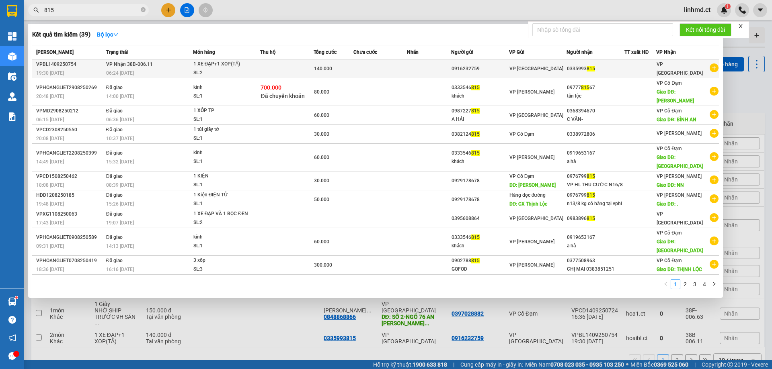
type input "815"
click at [558, 67] on div "VP [GEOGRAPHIC_DATA]" at bounding box center [537, 68] width 57 height 9
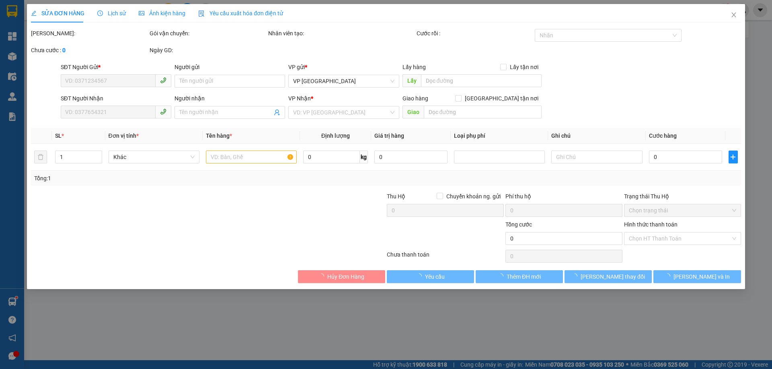
type input "0916232759"
type input "0335993815"
type input "140.000"
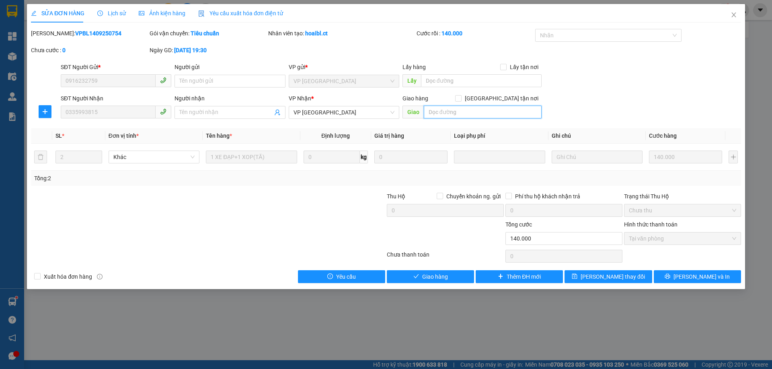
click at [438, 109] on input "text" at bounding box center [483, 112] width 118 height 13
type input "D"
type input "ĐÃ LẤY THÙNG XỐP, XE ĐẠP LẤY SAU"
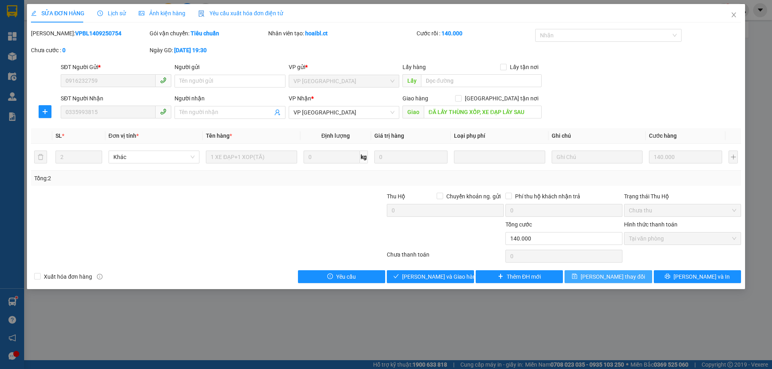
click at [623, 275] on span "[PERSON_NAME] thay đổi" at bounding box center [613, 277] width 64 height 9
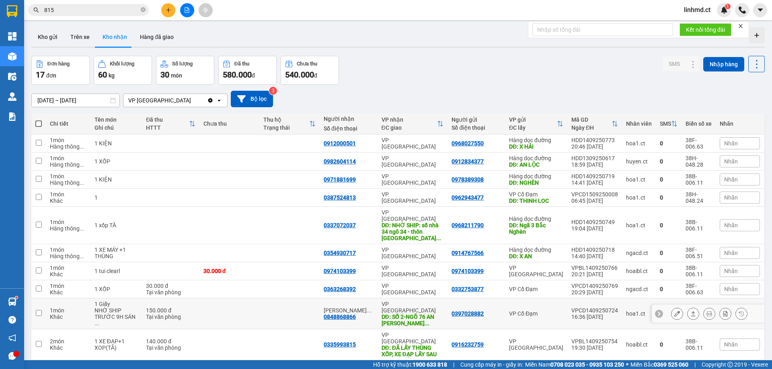
click at [687, 307] on button at bounding box center [692, 314] width 11 height 14
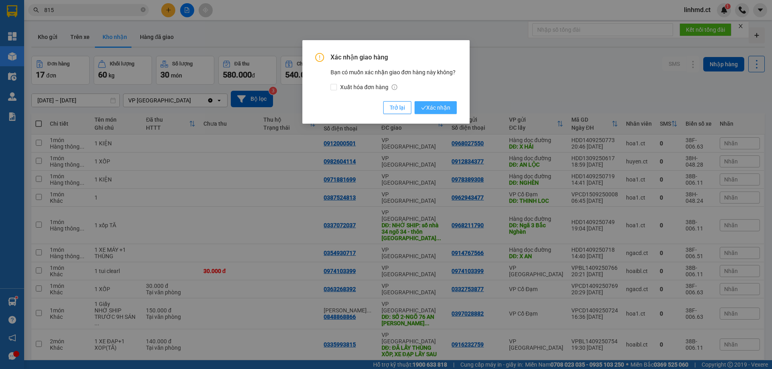
click at [439, 111] on span "Xác nhận" at bounding box center [435, 107] width 29 height 9
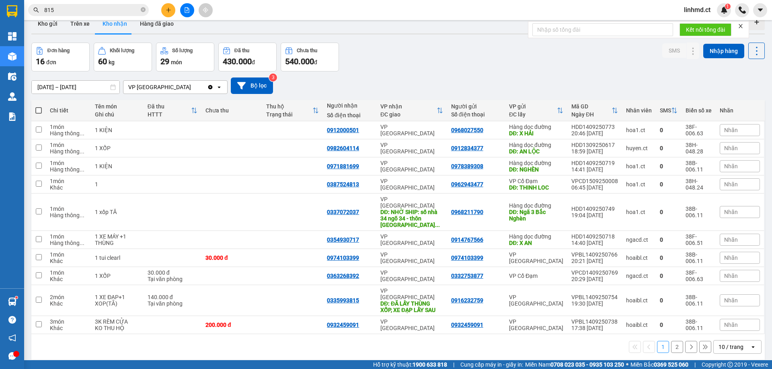
scroll to position [37, 0]
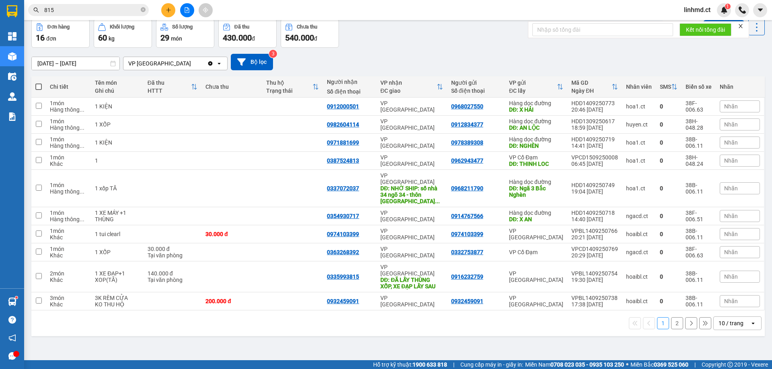
click at [671, 318] on button "2" at bounding box center [677, 324] width 12 height 12
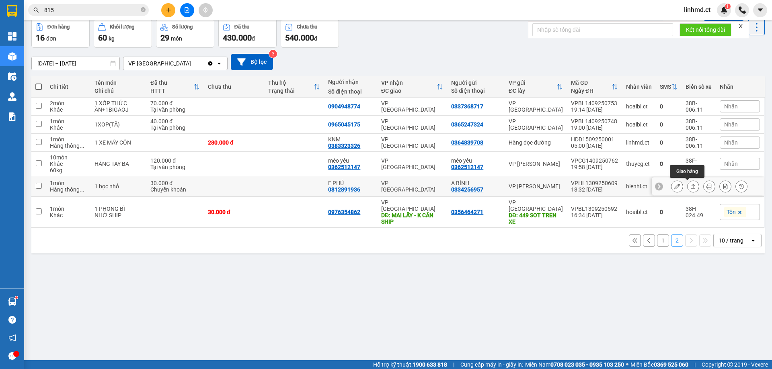
click at [687, 186] on button at bounding box center [692, 187] width 11 height 14
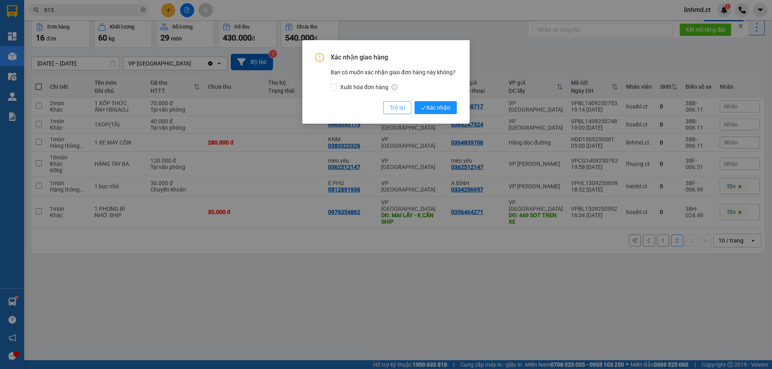
click at [406, 105] on button "Trở lại" at bounding box center [397, 107] width 28 height 13
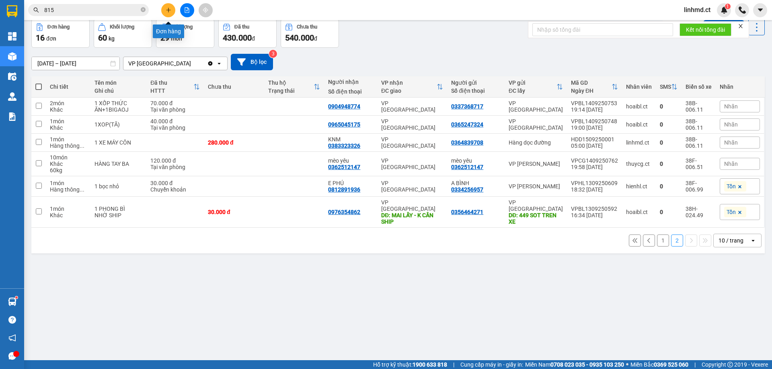
click at [170, 10] on icon "plus" at bounding box center [168, 10] width 4 height 0
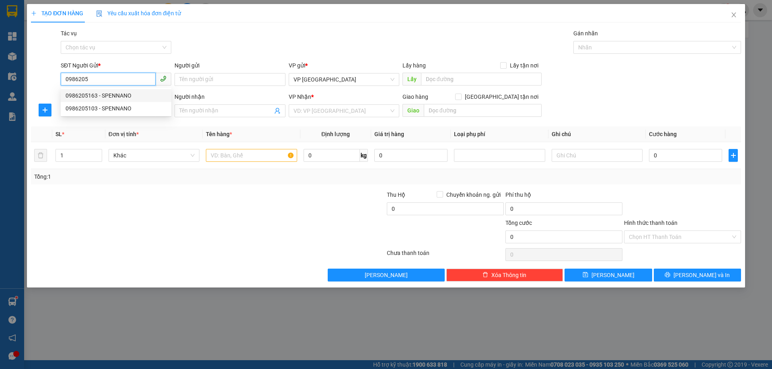
click at [99, 96] on div "0986205163 - SPENNANO" at bounding box center [116, 95] width 101 height 9
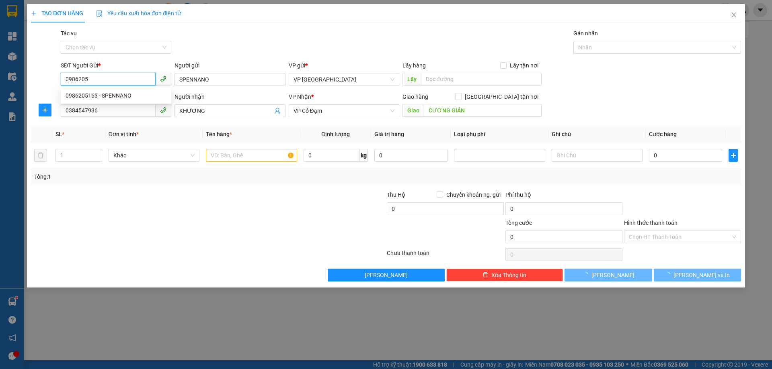
type input "0986205163"
type input "SPENNANO"
type input "0384547936"
type input "KHƯƠNG"
type input "CƯƠNG GIÁN"
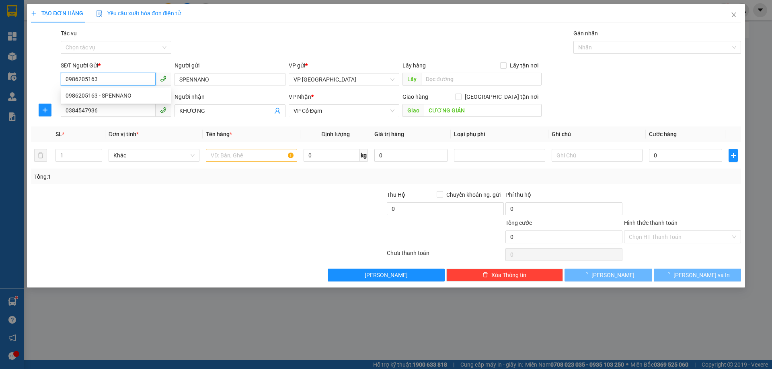
type input "160.000"
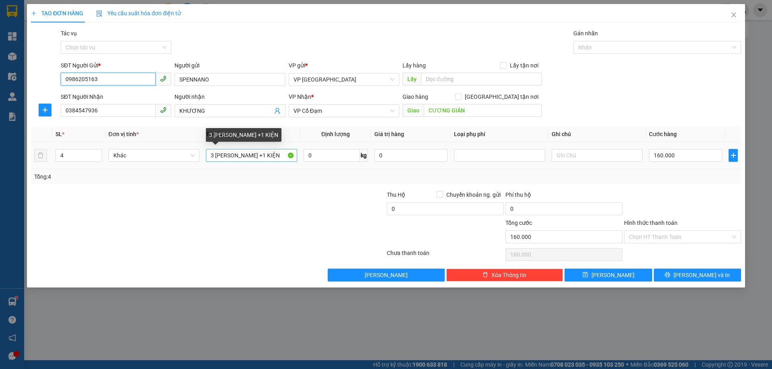
type input "0986205163"
drag, startPoint x: 215, startPoint y: 154, endPoint x: 195, endPoint y: 150, distance: 20.3
click at [195, 151] on tr "4 Khác 3 [PERSON_NAME] +1 KIỆN 0 kg 0 160.000" at bounding box center [386, 155] width 710 height 27
drag, startPoint x: 248, startPoint y: 152, endPoint x: 298, endPoint y: 152, distance: 50.3
click at [298, 152] on td "7 [PERSON_NAME] +1 KIỆN" at bounding box center [251, 155] width 97 height 27
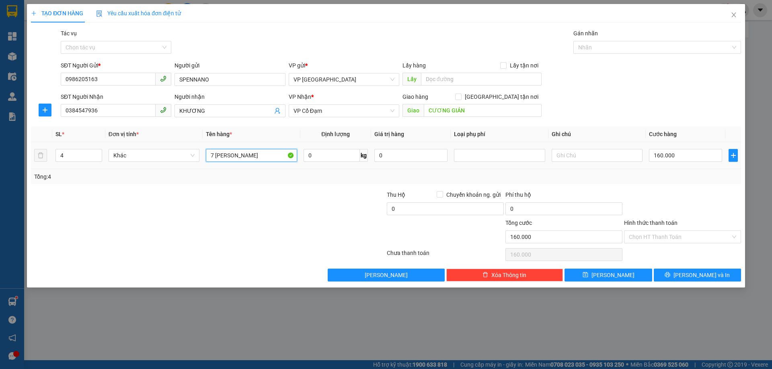
type input "7 [PERSON_NAME]"
drag, startPoint x: 51, startPoint y: 156, endPoint x: 2, endPoint y: 152, distance: 49.3
click at [0, 154] on div "TẠO ĐƠN HÀNG Yêu cầu xuất hóa đơn điện tử Transit Pickup Surcharge Ids Transit …" at bounding box center [386, 184] width 772 height 369
type input "7"
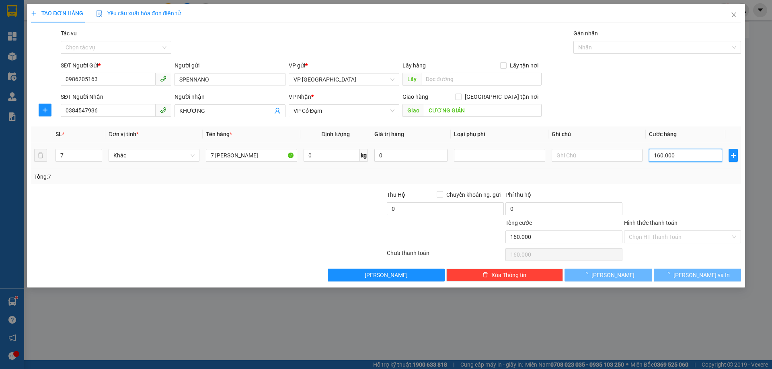
click at [659, 155] on input "160.000" at bounding box center [685, 155] width 73 height 13
type input "0"
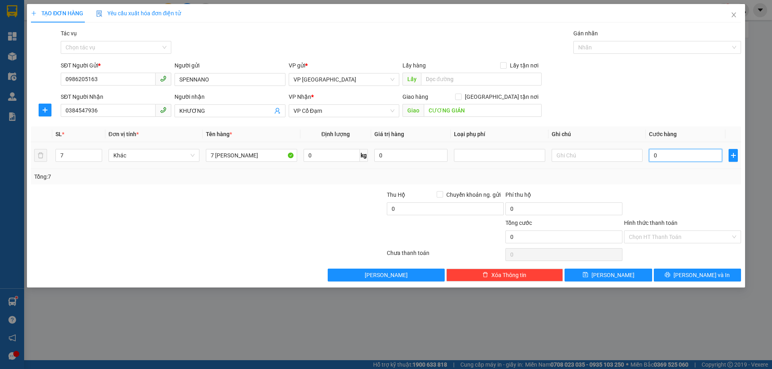
type input "2"
type input "02"
type input "21"
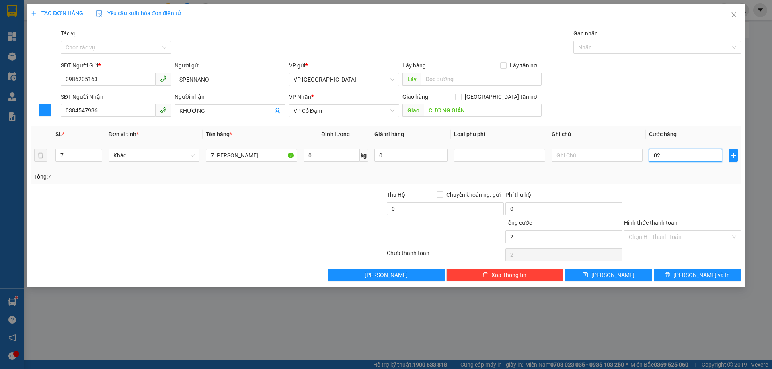
type input "021"
type input "210"
type input "0.210"
type input "210.000"
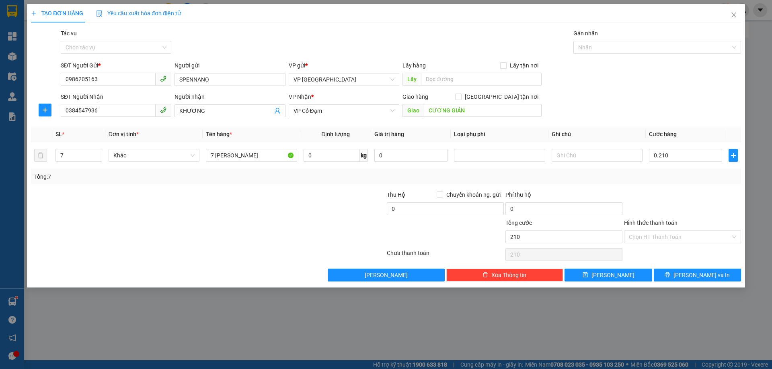
type input "210.000"
click at [679, 205] on div at bounding box center [682, 205] width 119 height 28
click at [670, 273] on icon "printer" at bounding box center [668, 275] width 6 height 6
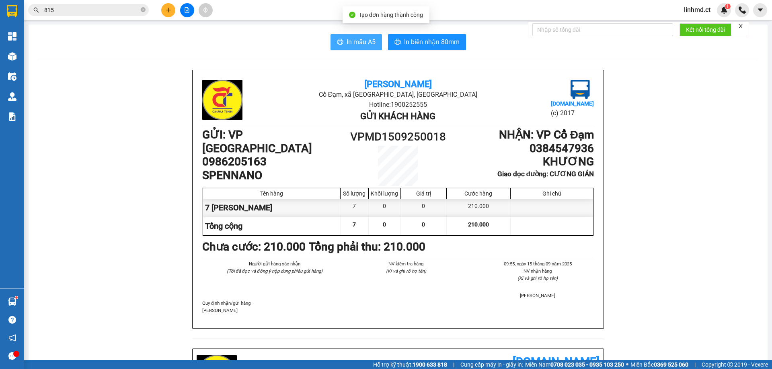
drag, startPoint x: 334, startPoint y: 41, endPoint x: 469, endPoint y: 77, distance: 139.4
click at [337, 41] on icon "printer" at bounding box center [340, 42] width 6 height 6
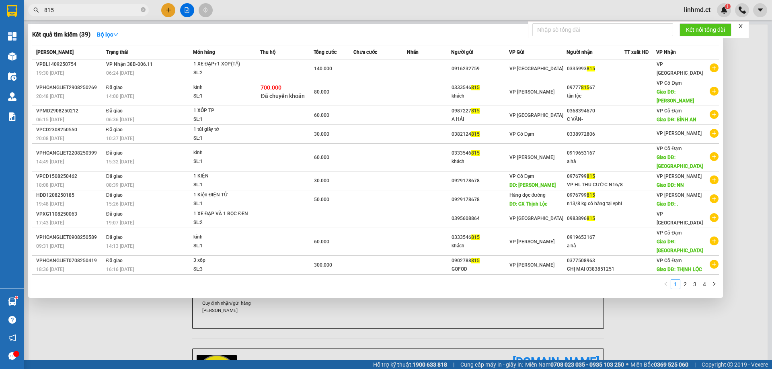
click at [102, 7] on input "815" at bounding box center [91, 10] width 95 height 9
click at [102, 8] on input "815" at bounding box center [91, 10] width 95 height 9
type input "8"
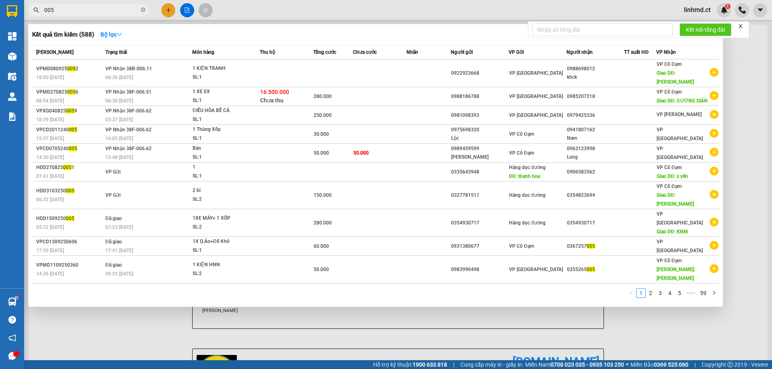
click at [123, 7] on input "005" at bounding box center [91, 10] width 95 height 9
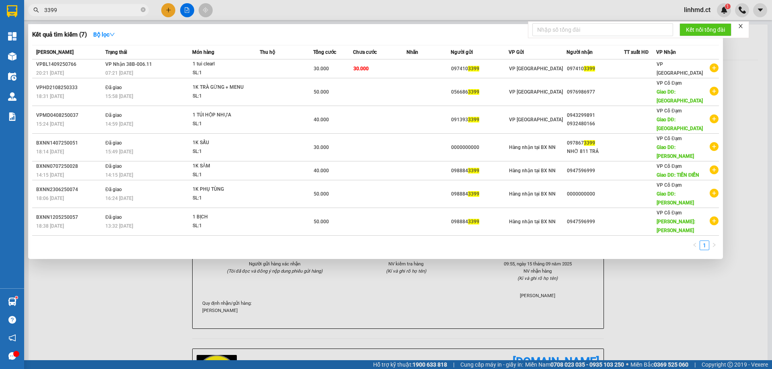
type input "3399"
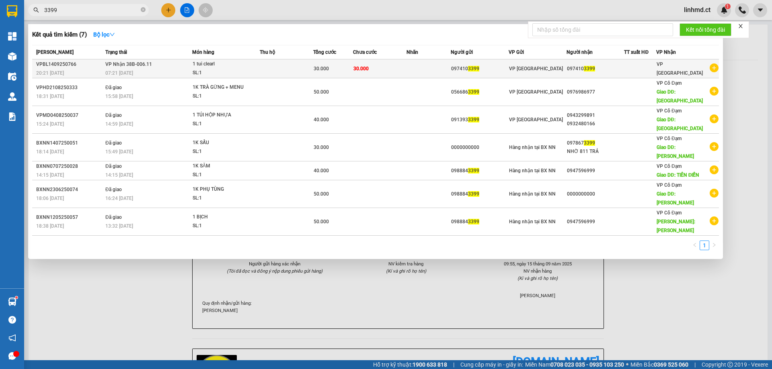
click at [287, 72] on td at bounding box center [286, 68] width 53 height 19
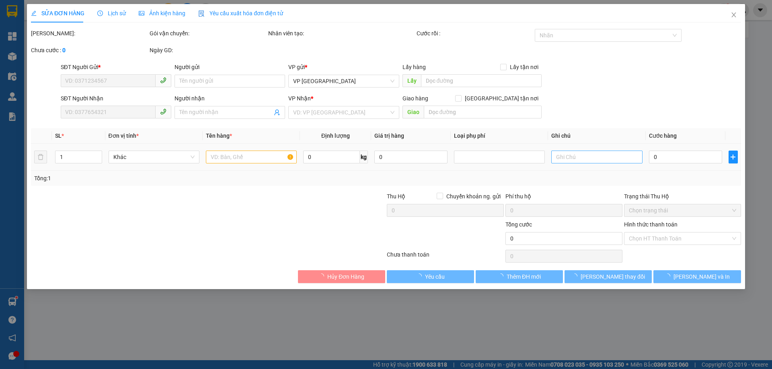
type input "0974103399"
type input "30.000"
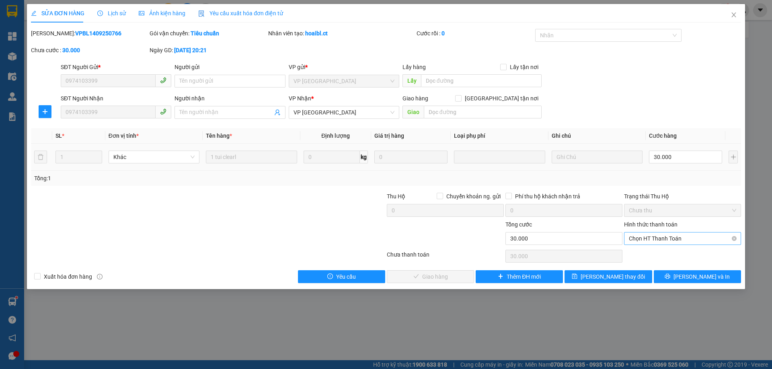
click at [650, 244] on span "Chọn HT Thanh Toán" at bounding box center [682, 239] width 107 height 12
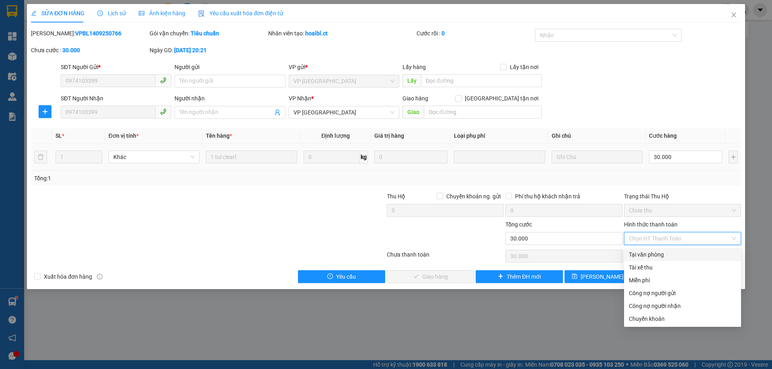
click at [649, 254] on div "Tại văn phòng" at bounding box center [682, 254] width 107 height 9
type input "0"
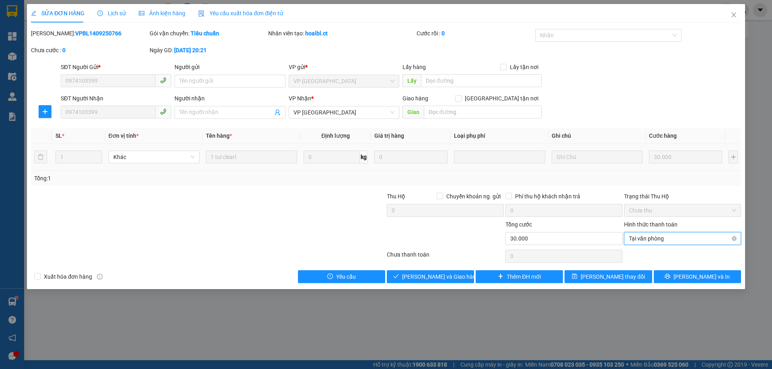
click at [678, 234] on span "Tại văn phòng" at bounding box center [682, 239] width 107 height 12
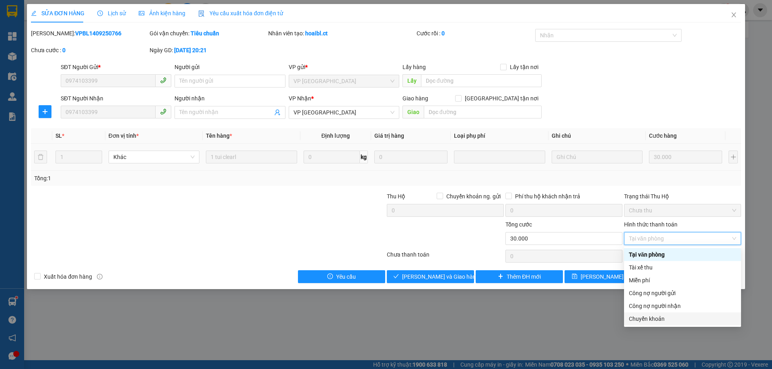
click at [673, 320] on div "Chuyển khoản" at bounding box center [682, 319] width 107 height 9
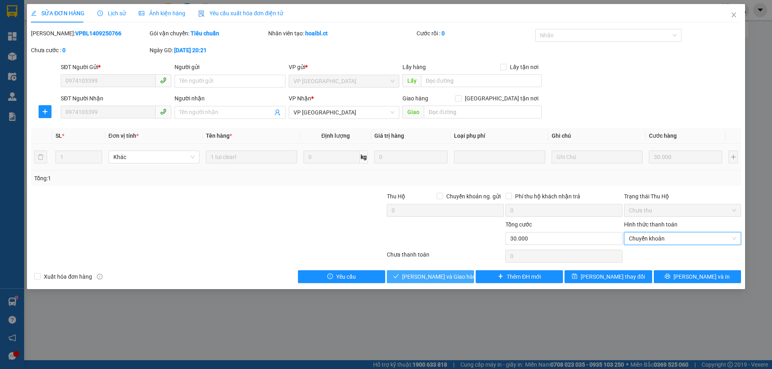
click at [437, 274] on span "[PERSON_NAME] và Giao hàng" at bounding box center [440, 277] width 77 height 9
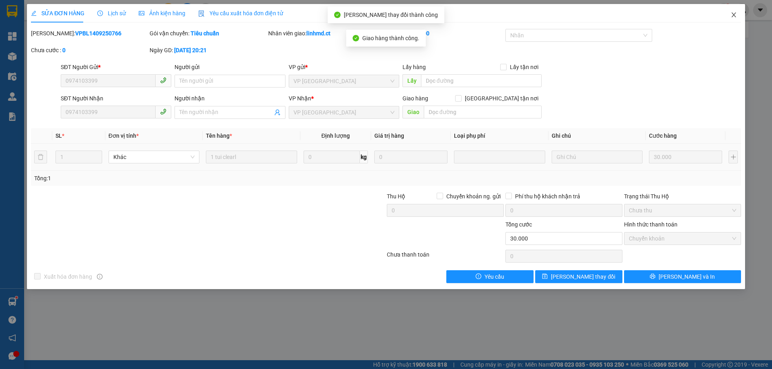
click at [734, 15] on icon "close" at bounding box center [733, 14] width 4 height 5
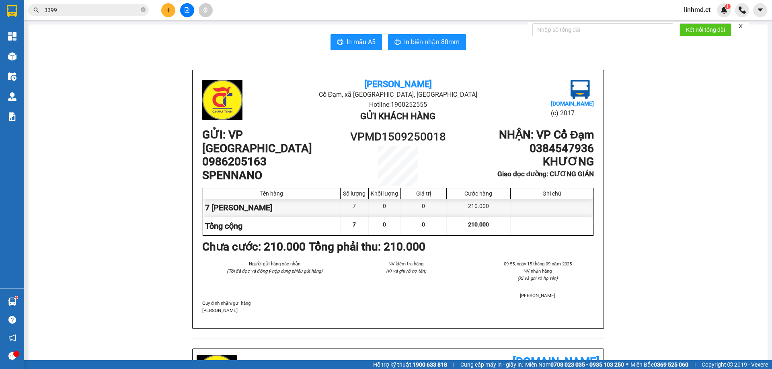
click at [170, 11] on icon "plus" at bounding box center [169, 10] width 6 height 6
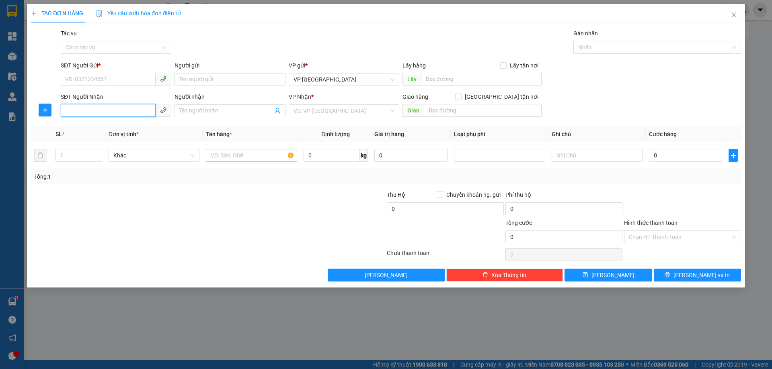
click at [140, 109] on input "SĐT Người Nhận" at bounding box center [108, 110] width 95 height 13
type input "0989923345"
click at [76, 133] on div "0989923345" at bounding box center [116, 127] width 111 height 13
type input "ĐẦM TÔM ANH THÁI - XHOA"
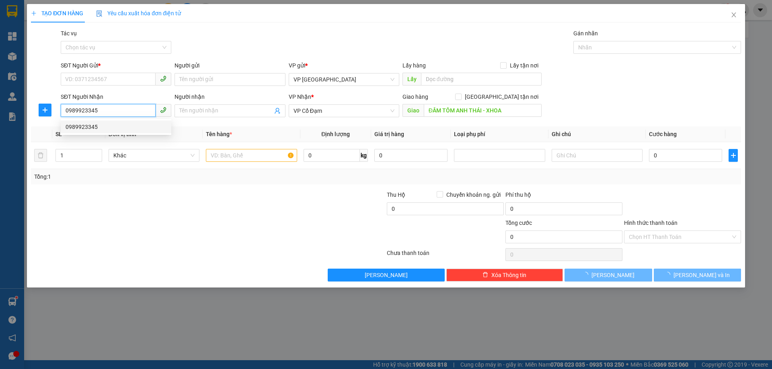
type input "350.000"
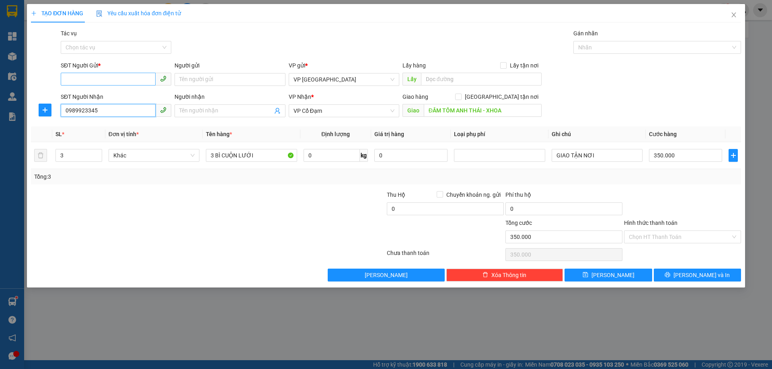
type input "0989923345"
click at [112, 76] on input "SĐT Người Gửi *" at bounding box center [108, 79] width 95 height 13
click at [122, 217] on div at bounding box center [148, 205] width 237 height 28
click at [121, 84] on input "SĐT Người Gửi *" at bounding box center [108, 79] width 95 height 13
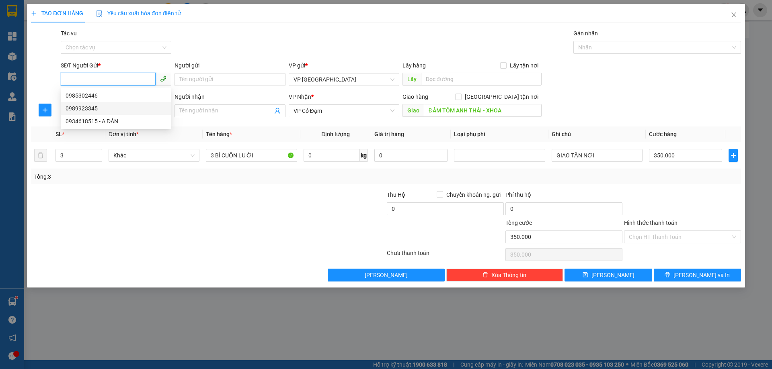
click at [127, 111] on div "0989923345" at bounding box center [116, 108] width 101 height 9
type input "0989923345"
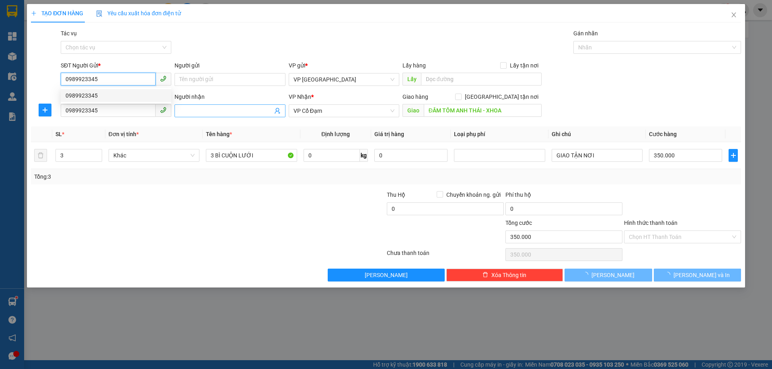
type input "180.000"
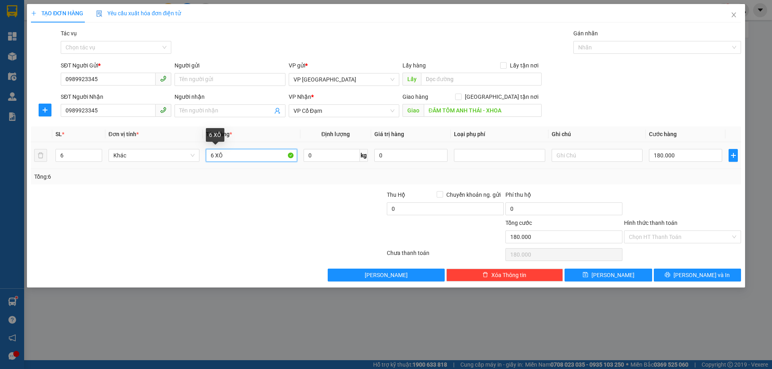
click at [214, 155] on input "6 XÔ" at bounding box center [251, 155] width 91 height 13
click at [227, 157] on input "8 XÔ" at bounding box center [251, 155] width 91 height 13
type input "8 XÔ +2 CAN"
drag, startPoint x: 61, startPoint y: 151, endPoint x: 51, endPoint y: 149, distance: 9.9
click at [52, 148] on td "6" at bounding box center [78, 155] width 53 height 27
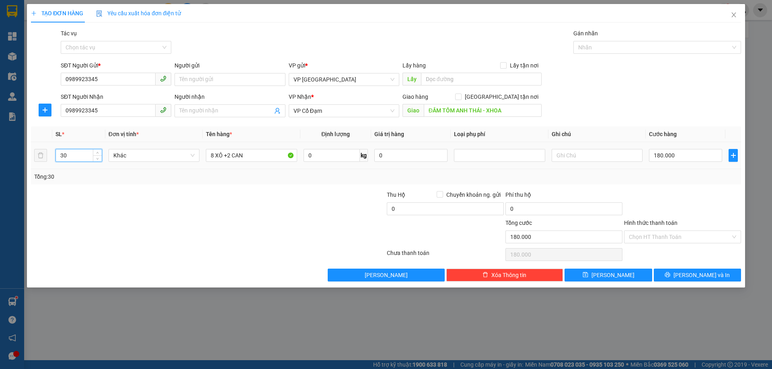
type input "3"
type input "10"
click at [664, 154] on input "180.000" at bounding box center [685, 155] width 73 height 13
type input "0"
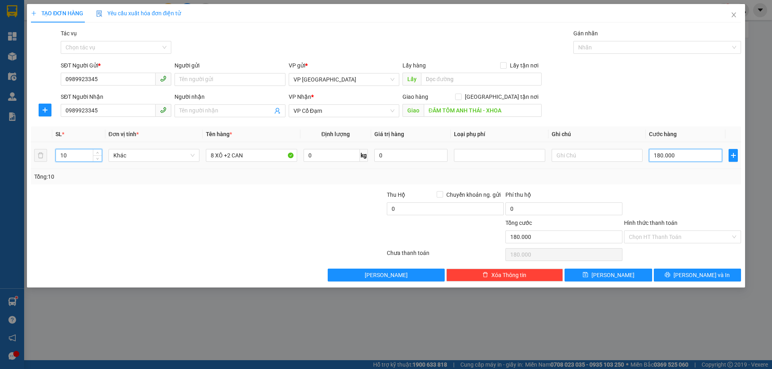
type input "0"
type input "3"
type input "03"
type input "30"
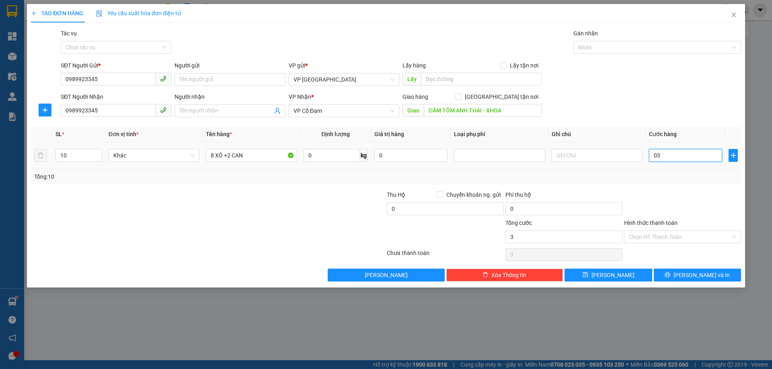
type input "30"
type input "030"
type input "300"
type input "0.300"
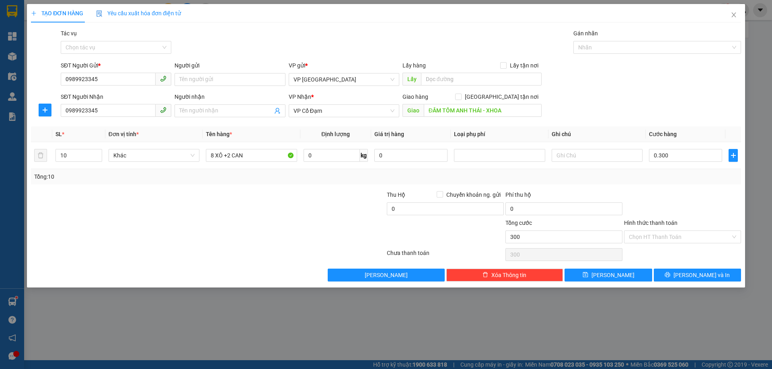
type input "300.000"
click at [672, 203] on div at bounding box center [682, 205] width 119 height 28
type input "[PERSON_NAME]"
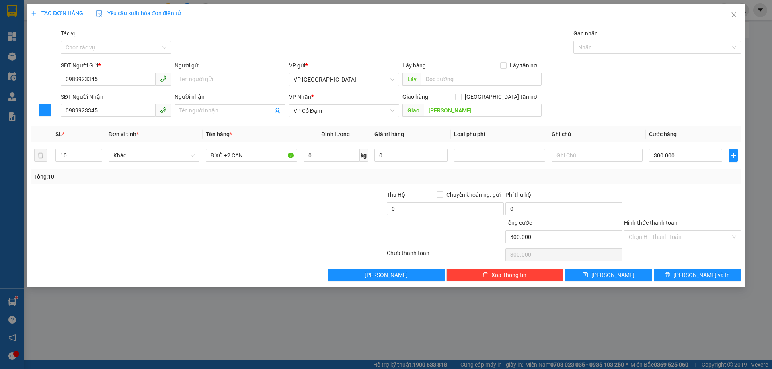
click at [306, 203] on div at bounding box center [326, 205] width 119 height 28
click at [662, 235] on input "Hình thức thanh toán" at bounding box center [680, 237] width 102 height 12
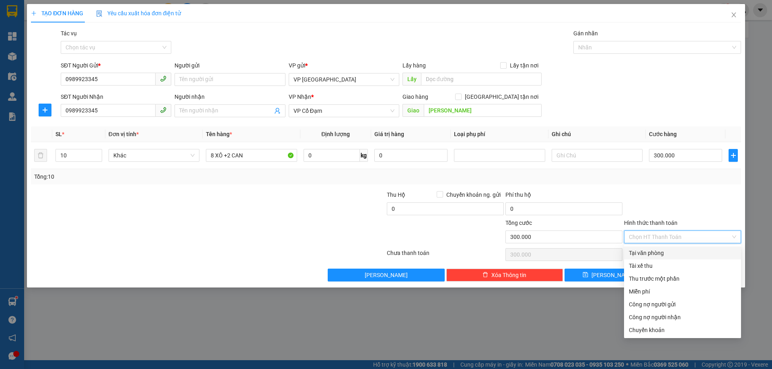
click at [655, 253] on div "Tại văn phòng" at bounding box center [682, 253] width 117 height 13
type input "0"
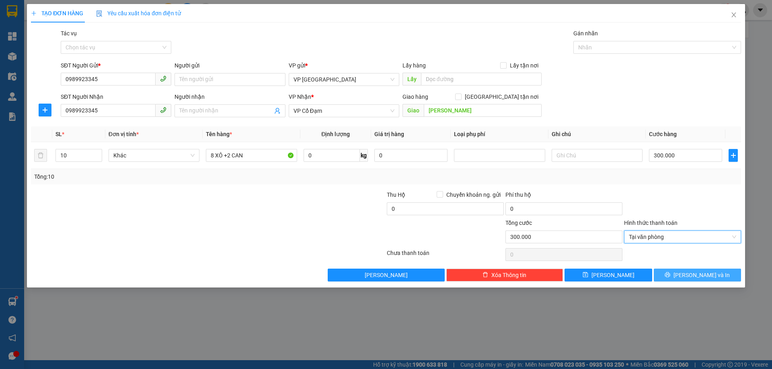
click at [713, 270] on button "[PERSON_NAME] và In" at bounding box center [697, 275] width 87 height 13
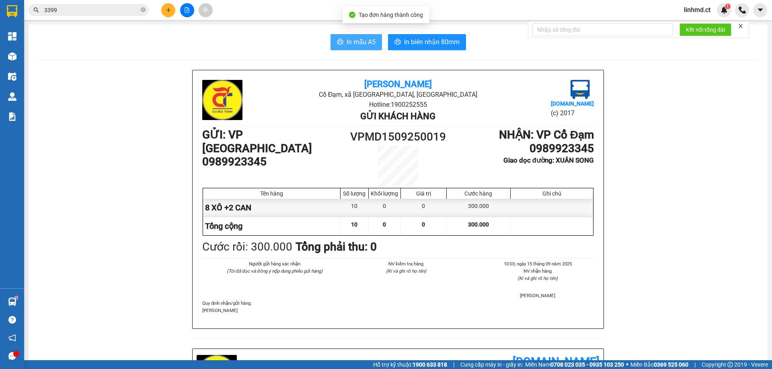
drag, startPoint x: 351, startPoint y: 42, endPoint x: 364, endPoint y: 51, distance: 15.9
click at [351, 42] on span "In mẫu A5" at bounding box center [361, 42] width 29 height 10
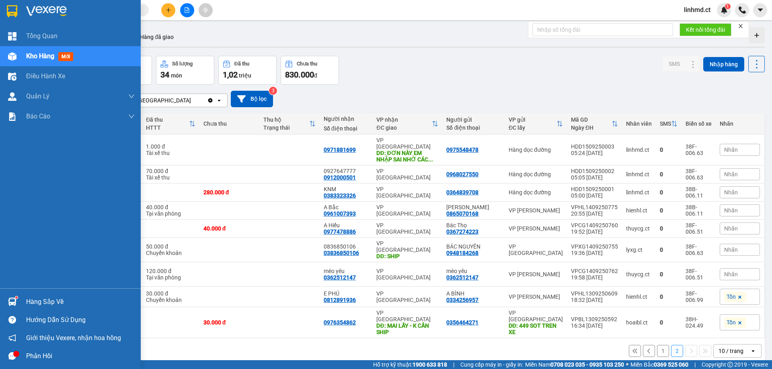
click at [30, 54] on span "Kho hàng" at bounding box center [40, 56] width 28 height 8
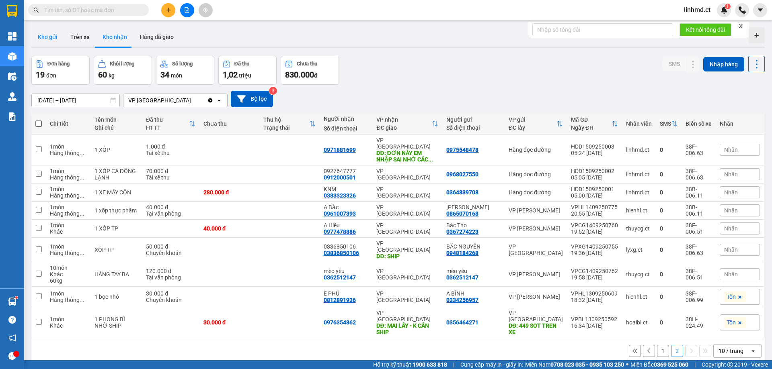
click at [41, 35] on button "Kho gửi" at bounding box center [47, 36] width 33 height 19
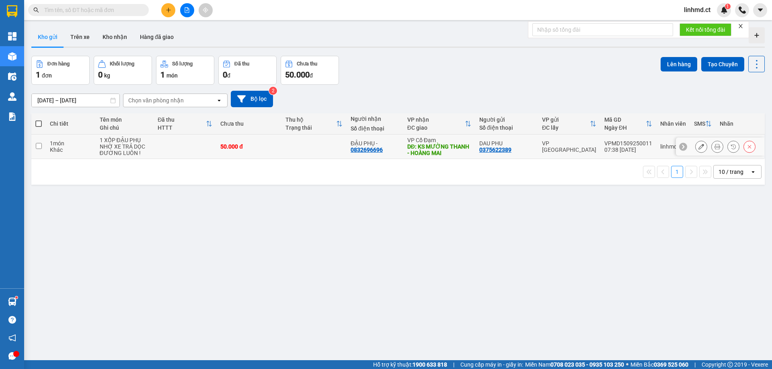
click at [38, 146] on input "checkbox" at bounding box center [39, 146] width 6 height 6
checkbox input "true"
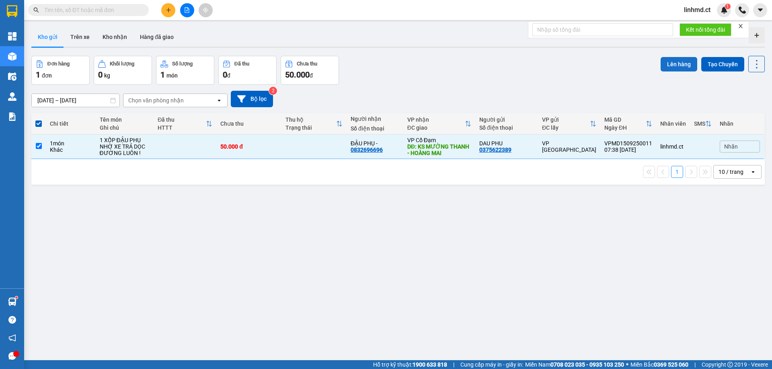
click at [671, 64] on button "Lên hàng" at bounding box center [679, 64] width 37 height 14
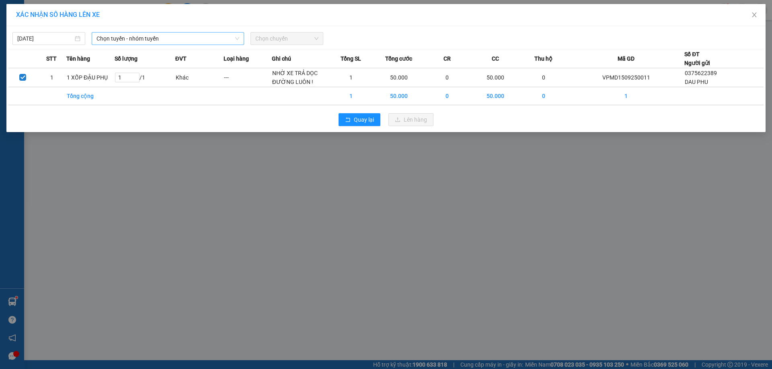
click at [224, 37] on span "Chọn tuyến - nhóm tuyến" at bounding box center [167, 39] width 143 height 12
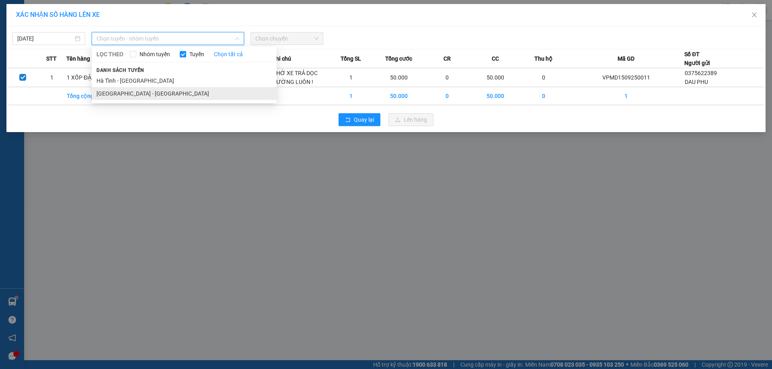
click at [176, 90] on li "[GEOGRAPHIC_DATA] - [GEOGRAPHIC_DATA]" at bounding box center [184, 93] width 185 height 13
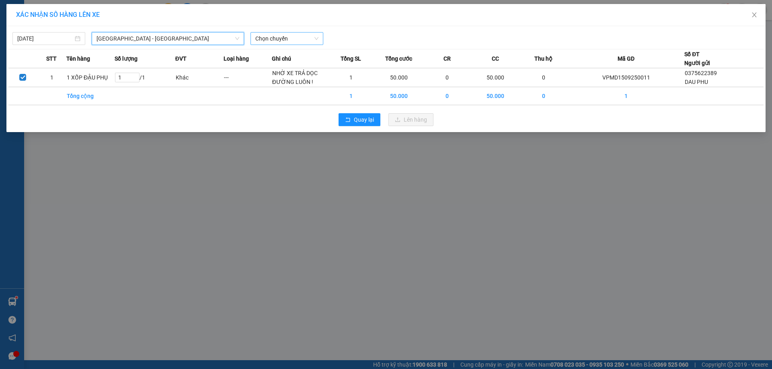
click at [293, 41] on span "Chọn chuyến" at bounding box center [286, 39] width 63 height 12
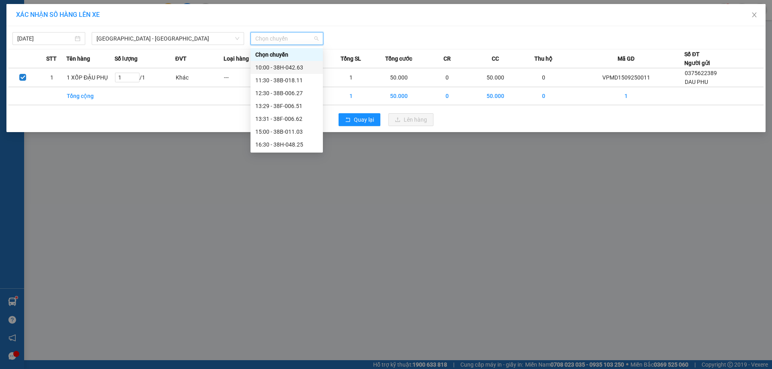
click at [288, 70] on div "10:00 - 38H-042.63" at bounding box center [286, 67] width 63 height 9
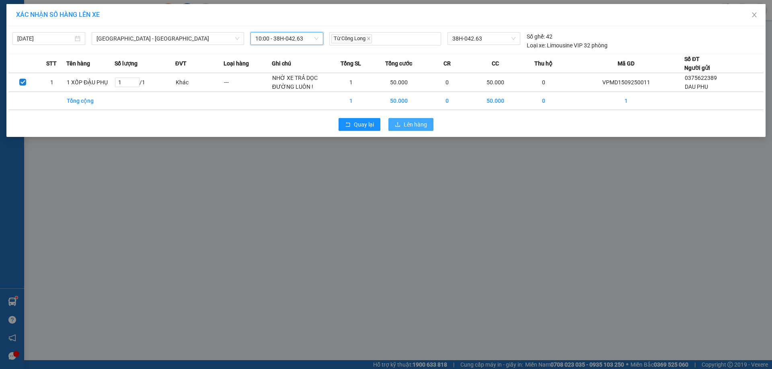
click at [411, 125] on span "Lên hàng" at bounding box center [415, 124] width 23 height 9
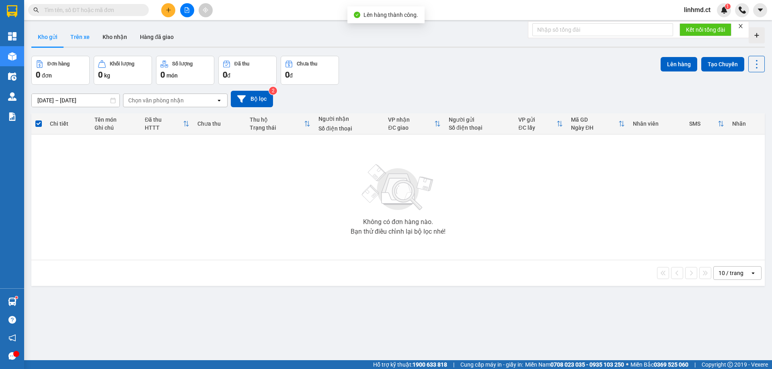
click at [86, 34] on button "Trên xe" at bounding box center [80, 36] width 32 height 19
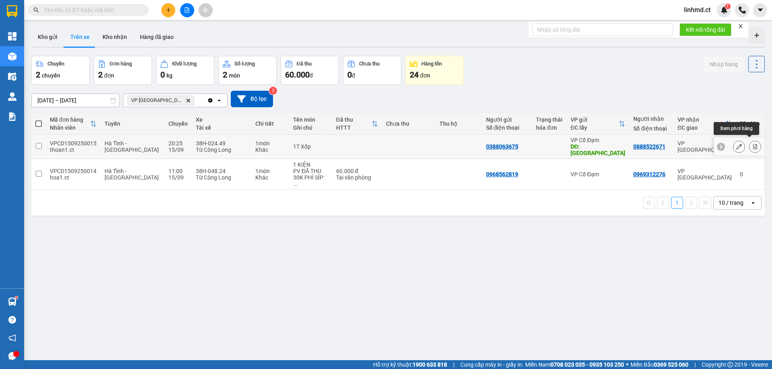
click at [752, 144] on icon at bounding box center [755, 147] width 6 height 6
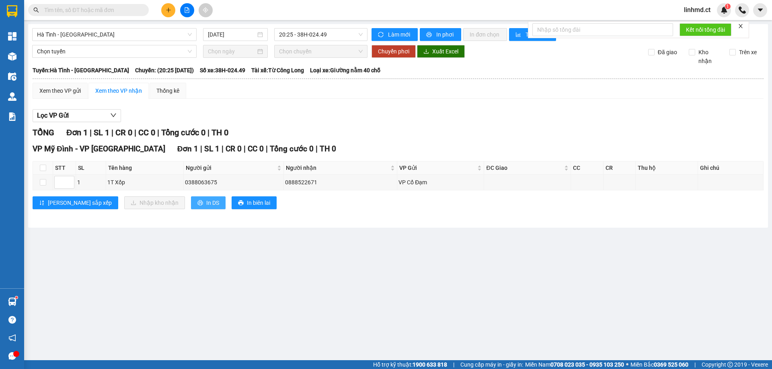
click at [206, 205] on span "In DS" at bounding box center [212, 203] width 13 height 9
